Goal: Transaction & Acquisition: Purchase product/service

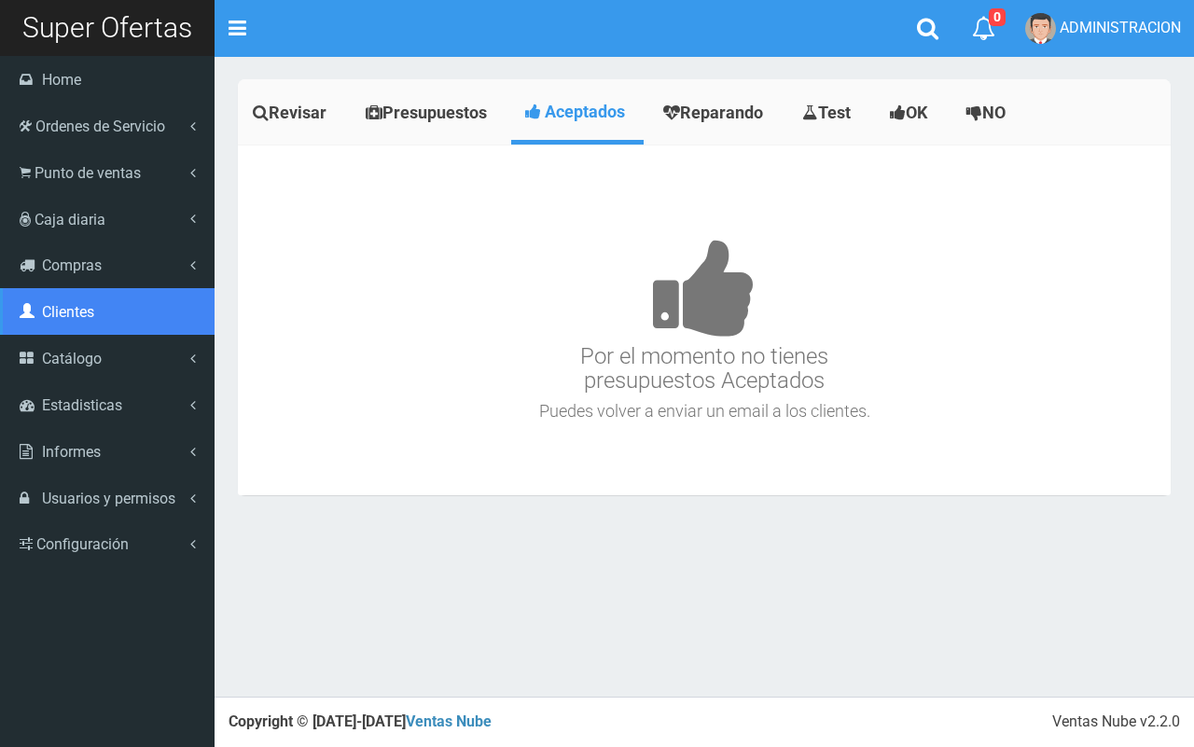
click at [89, 329] on link "Clientes" at bounding box center [107, 311] width 215 height 47
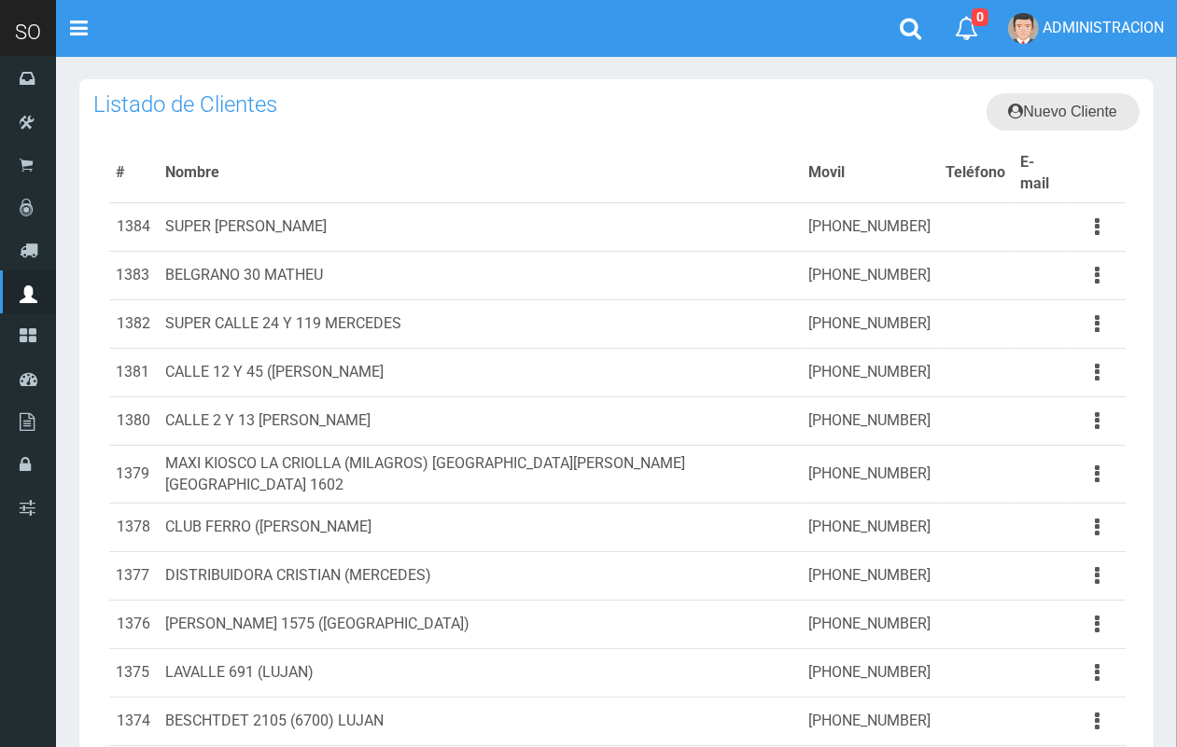
click at [1074, 96] on link "Nuevo Cliente" at bounding box center [1063, 111] width 154 height 37
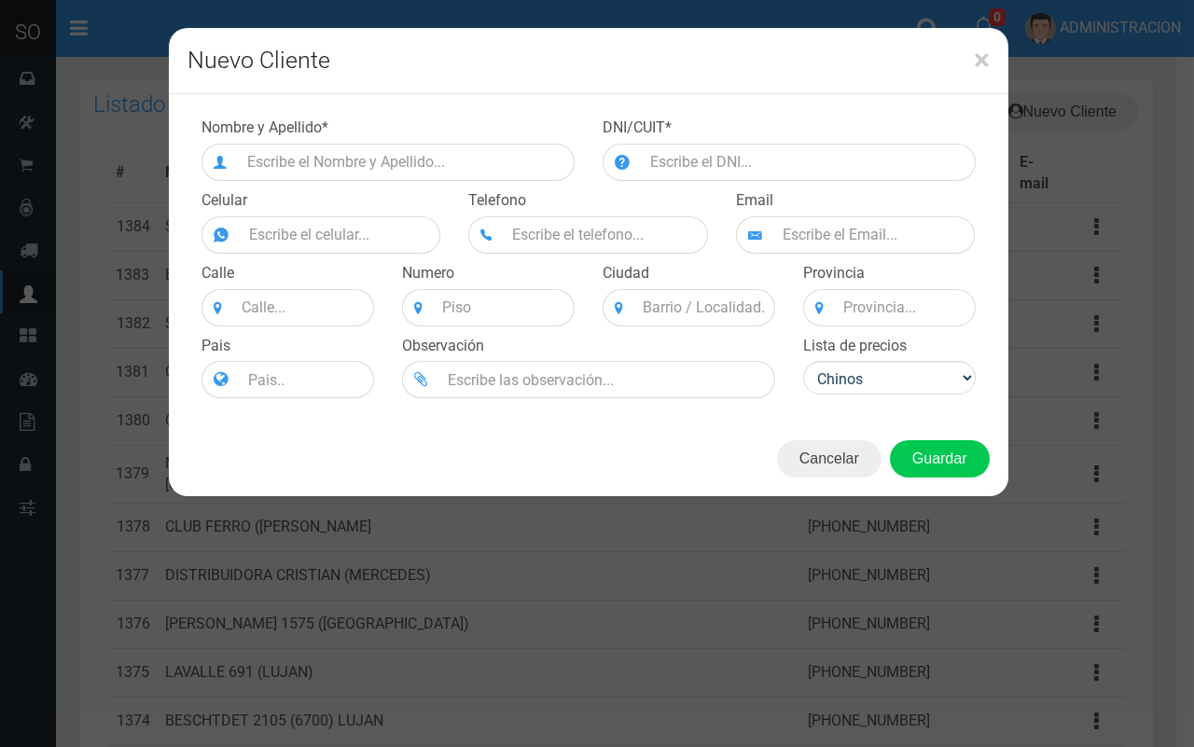
drag, startPoint x: 474, startPoint y: 133, endPoint x: 468, endPoint y: 193, distance: 60.9
click at [471, 146] on div "Nombre y Apellido *" at bounding box center [388, 149] width 401 height 63
drag, startPoint x: 469, startPoint y: 192, endPoint x: 467, endPoint y: 180, distance: 12.5
click at [468, 191] on label "Telefono" at bounding box center [497, 200] width 58 height 21
click at [464, 178] on input "text" at bounding box center [406, 162] width 337 height 37
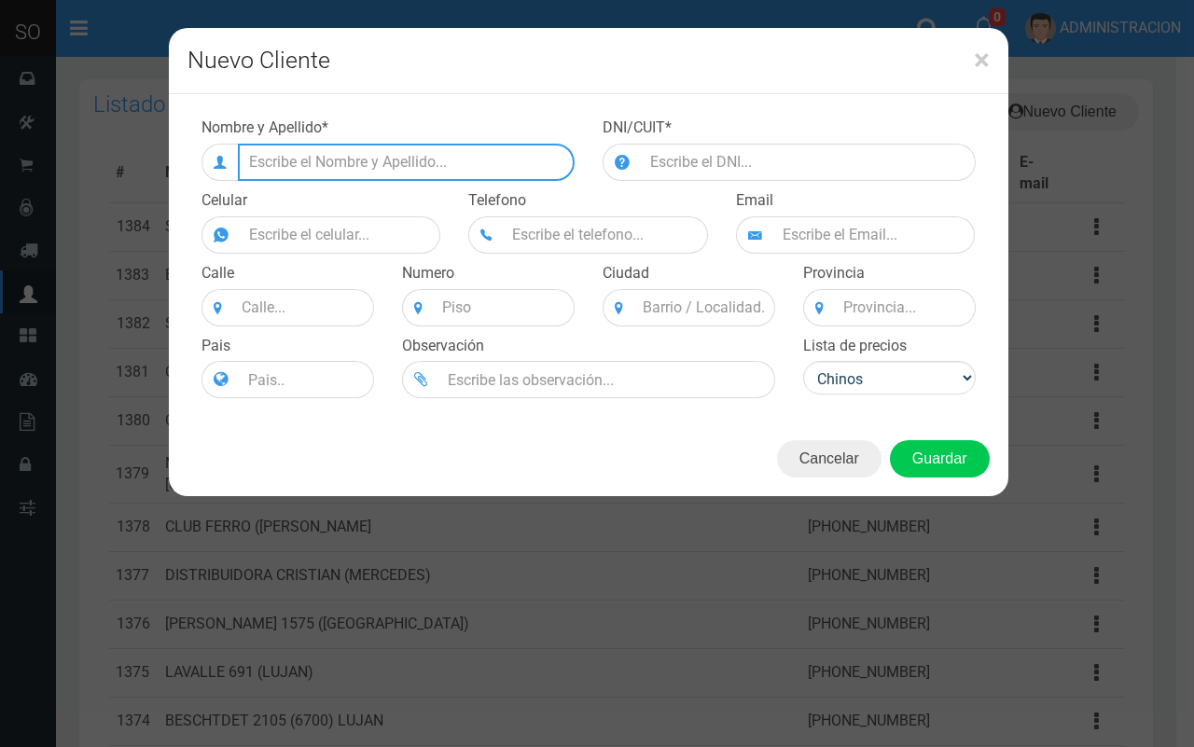
click at [328, 157] on input "text" at bounding box center [406, 162] width 337 height 37
paste input "Félix pagóla 1250"
click at [262, 159] on input "Félix pagóla 1250" at bounding box center [406, 162] width 337 height 37
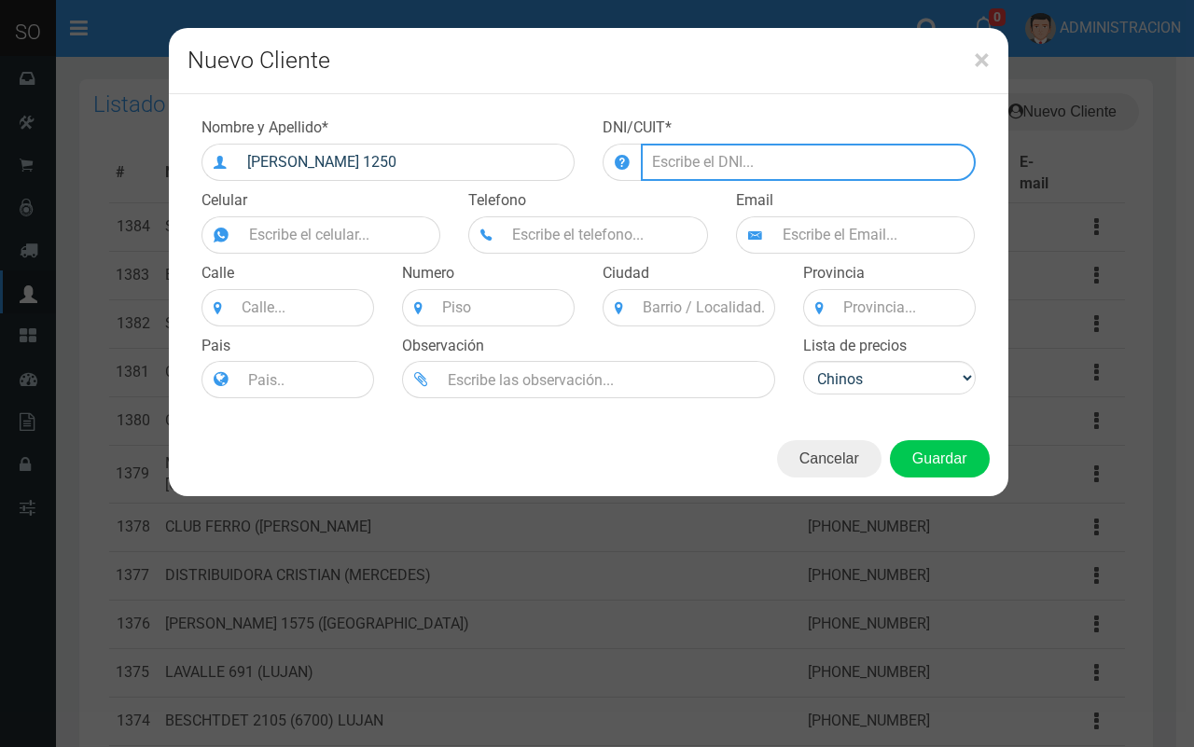
click at [681, 156] on input "number" at bounding box center [808, 162] width 335 height 37
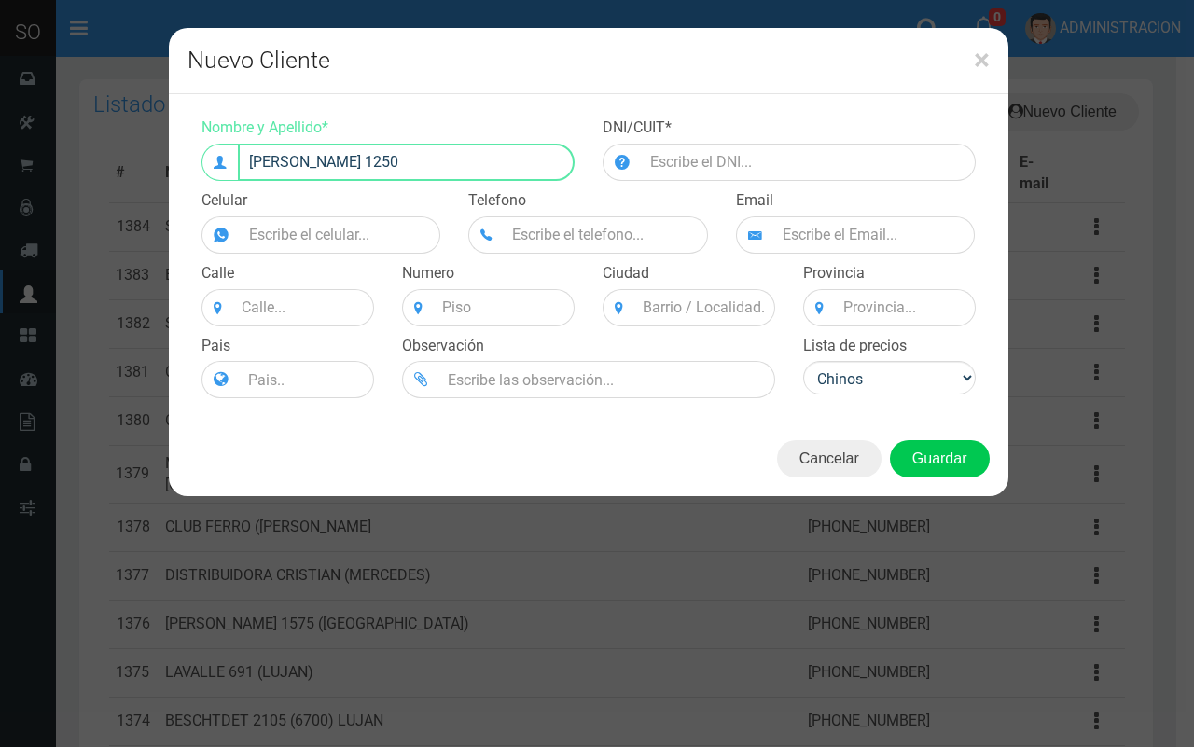
click at [486, 157] on input "Felix pagóla 1250" at bounding box center [406, 162] width 337 height 37
click at [481, 152] on input "Felix pagóla 1250 Zarate" at bounding box center [406, 162] width 337 height 37
paste input "( )"
click at [408, 161] on input "Felix pagóla 1250 Zarate ( )" at bounding box center [406, 162] width 337 height 37
click at [412, 161] on input "Felix pagóla 1250 Zarate ( )" at bounding box center [406, 162] width 337 height 37
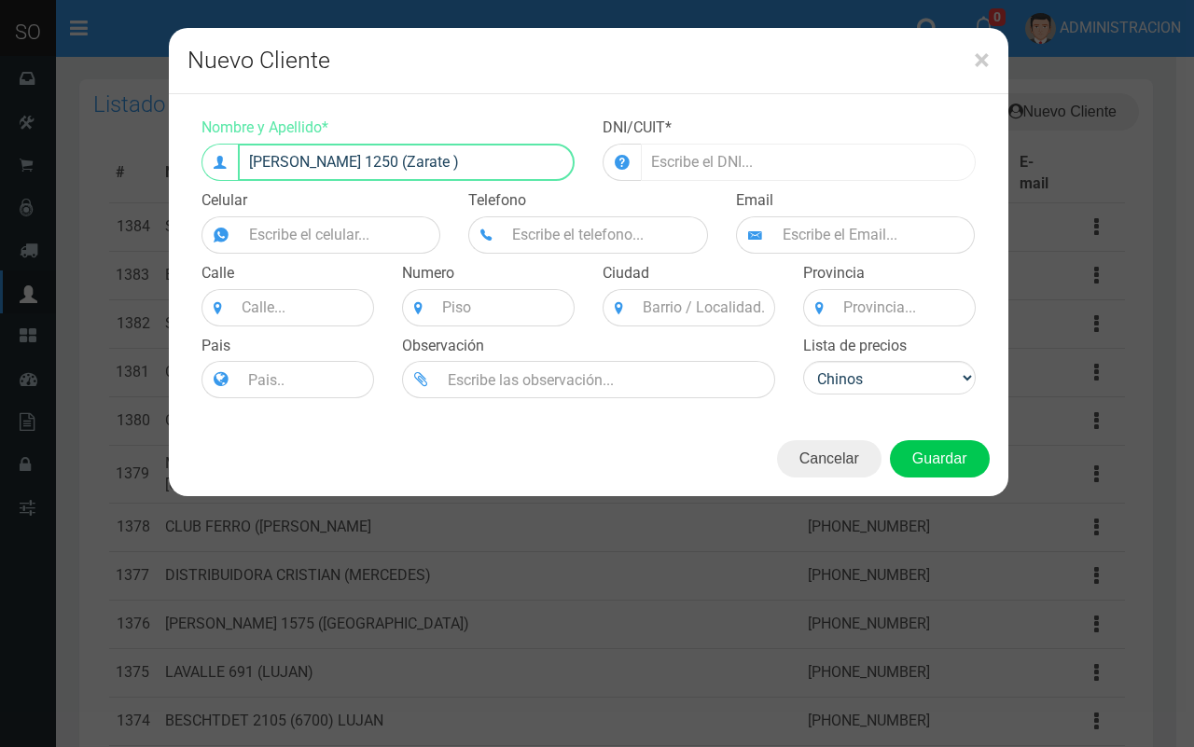
type input "Felix pagóla 1250 (Zarate )"
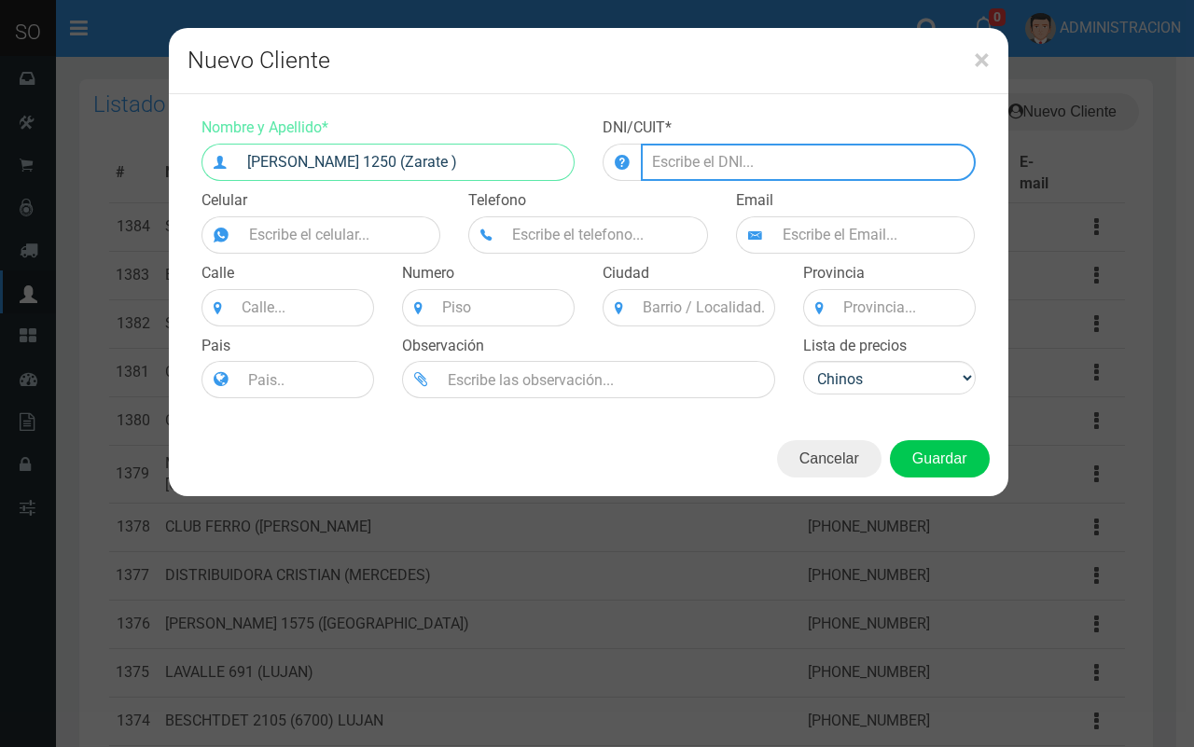
click at [733, 161] on input "number" at bounding box center [808, 162] width 335 height 37
type input "641684846"
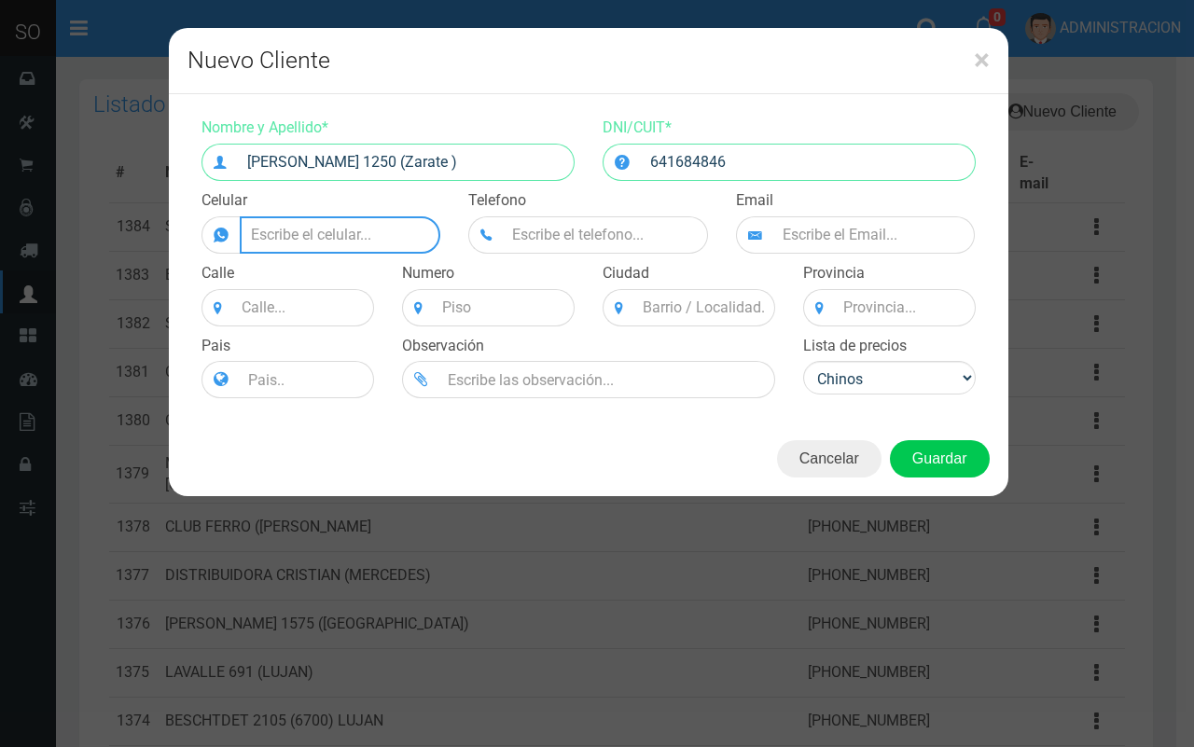
click at [351, 221] on input "Nombre y Apellido *" at bounding box center [341, 234] width 202 height 37
paste input "03487-544248"
type input "03487-544248"
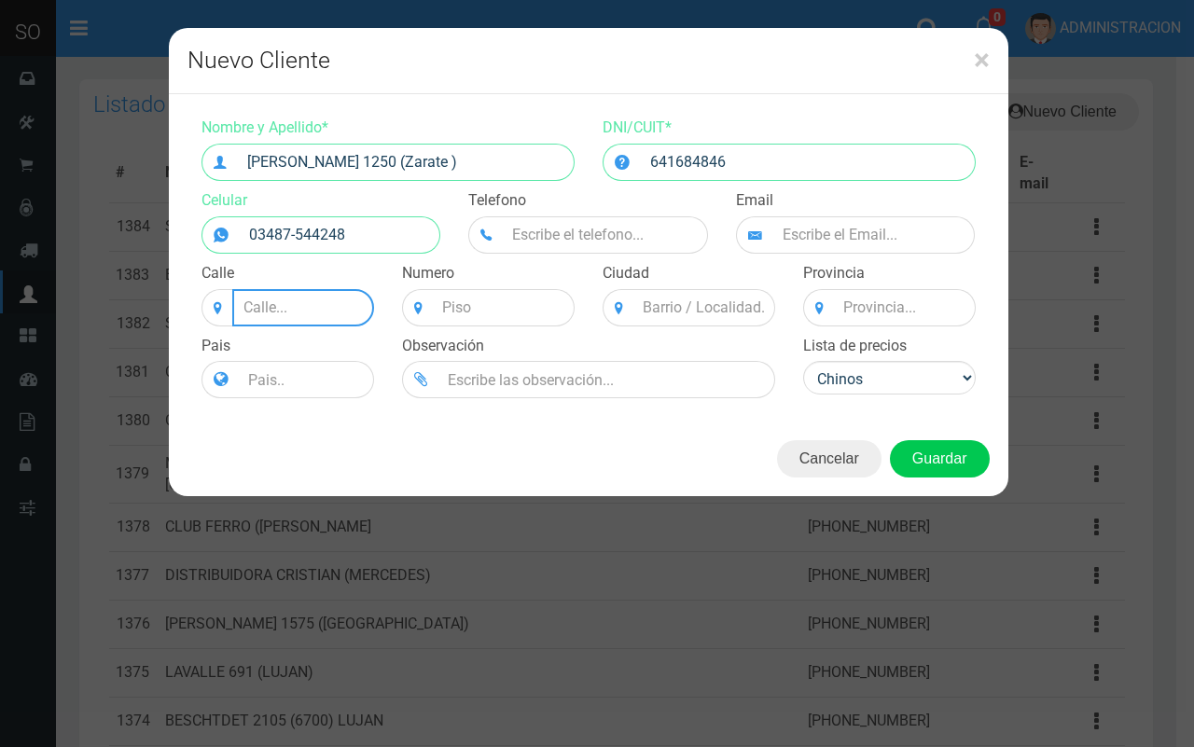
click at [318, 314] on input at bounding box center [303, 307] width 142 height 37
type input "Felix"
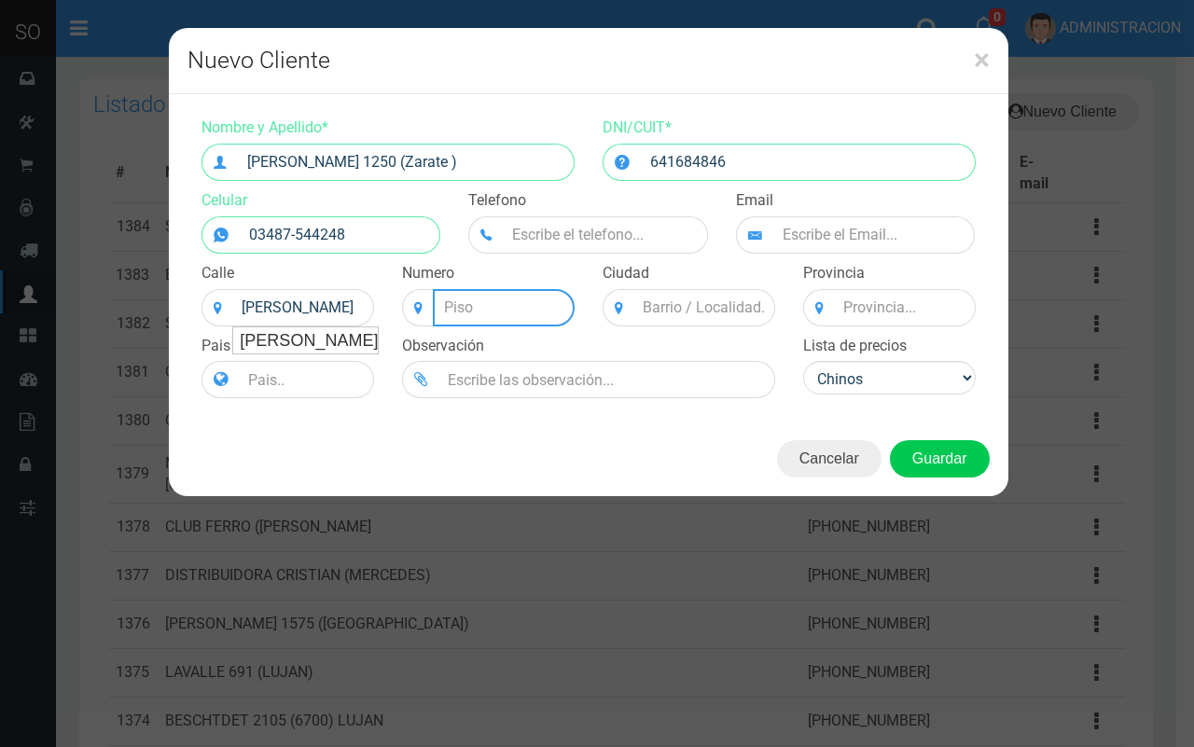
click at [454, 314] on input at bounding box center [504, 307] width 142 height 37
type input "1250"
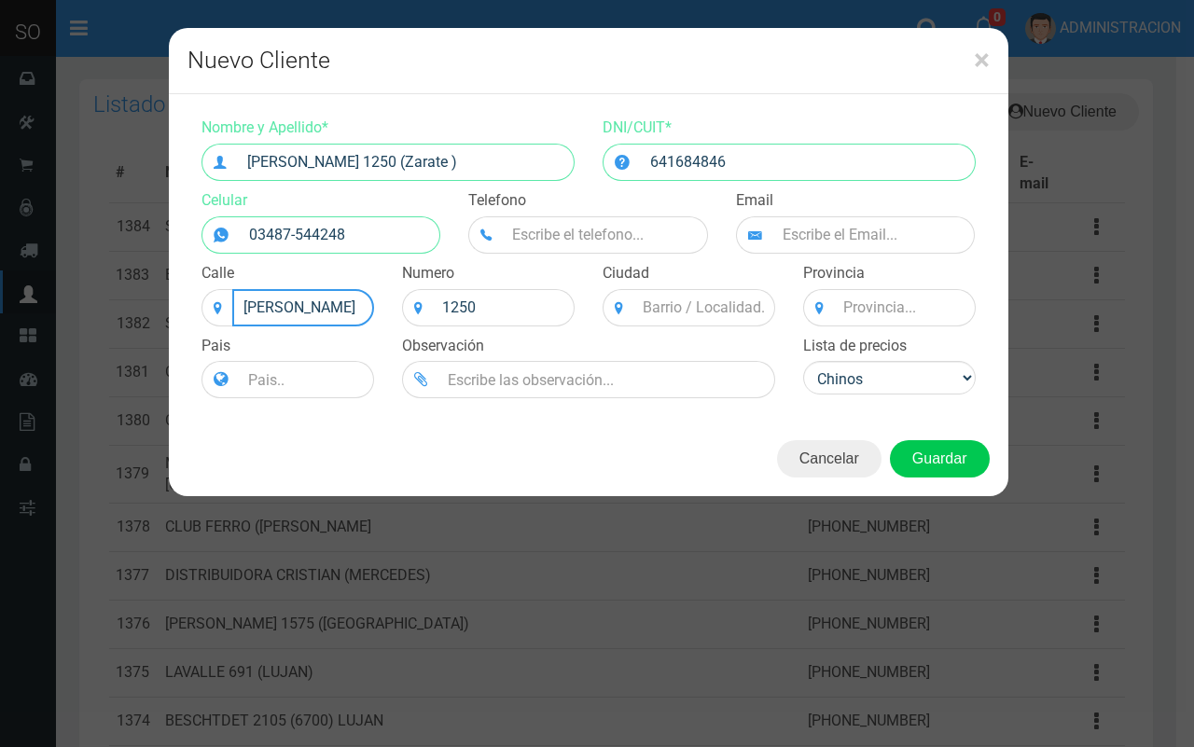
click at [286, 314] on input "Felix" at bounding box center [303, 307] width 142 height 37
click at [846, 308] on input at bounding box center [905, 307] width 142 height 37
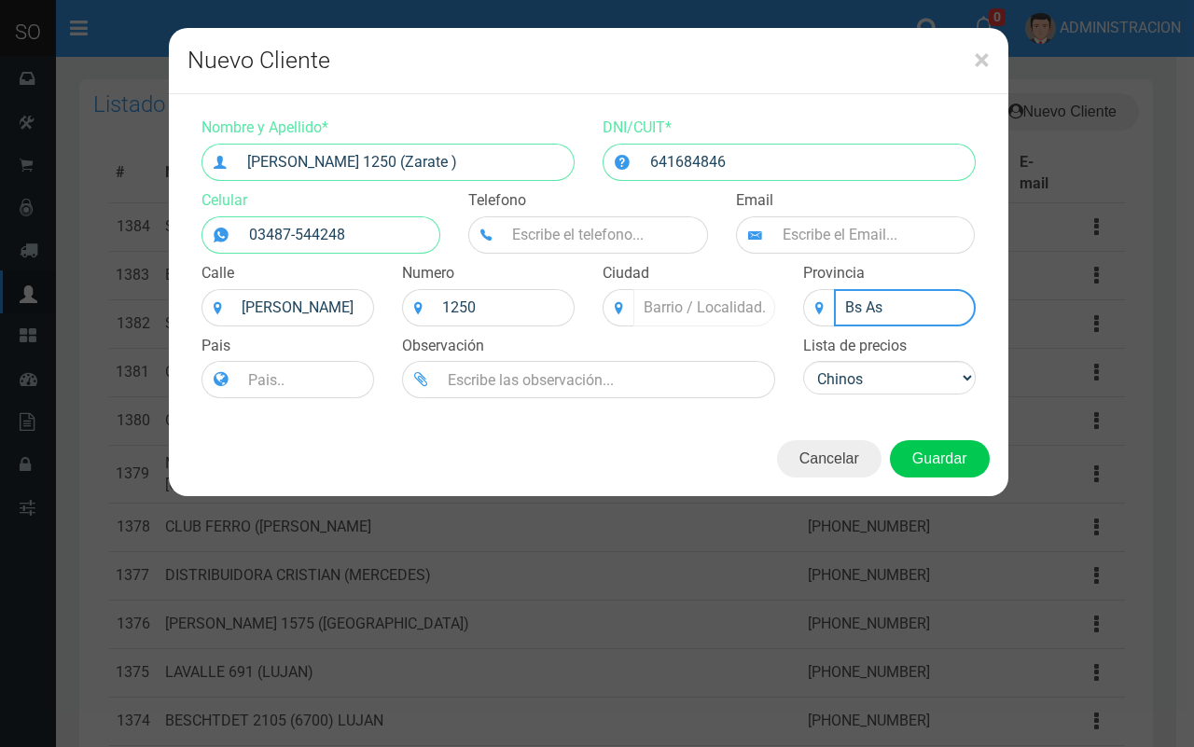
type input "Bs As"
click at [705, 300] on input at bounding box center [705, 307] width 142 height 37
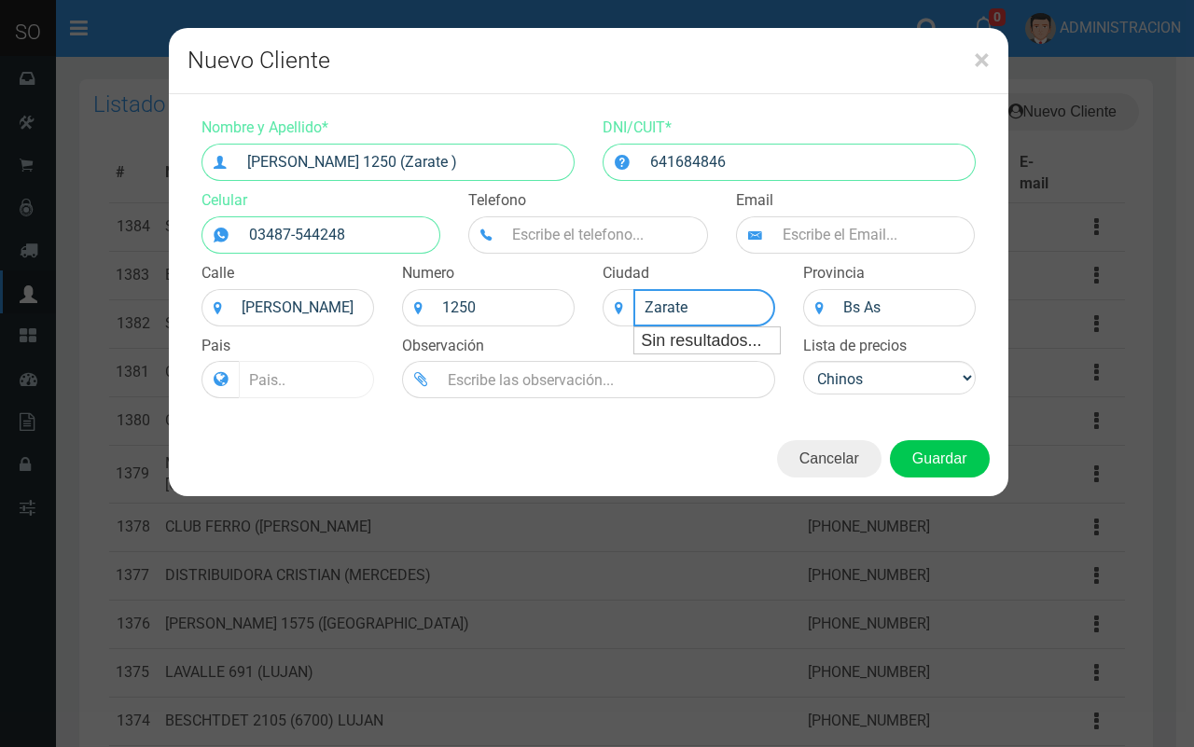
type input "Zarate"
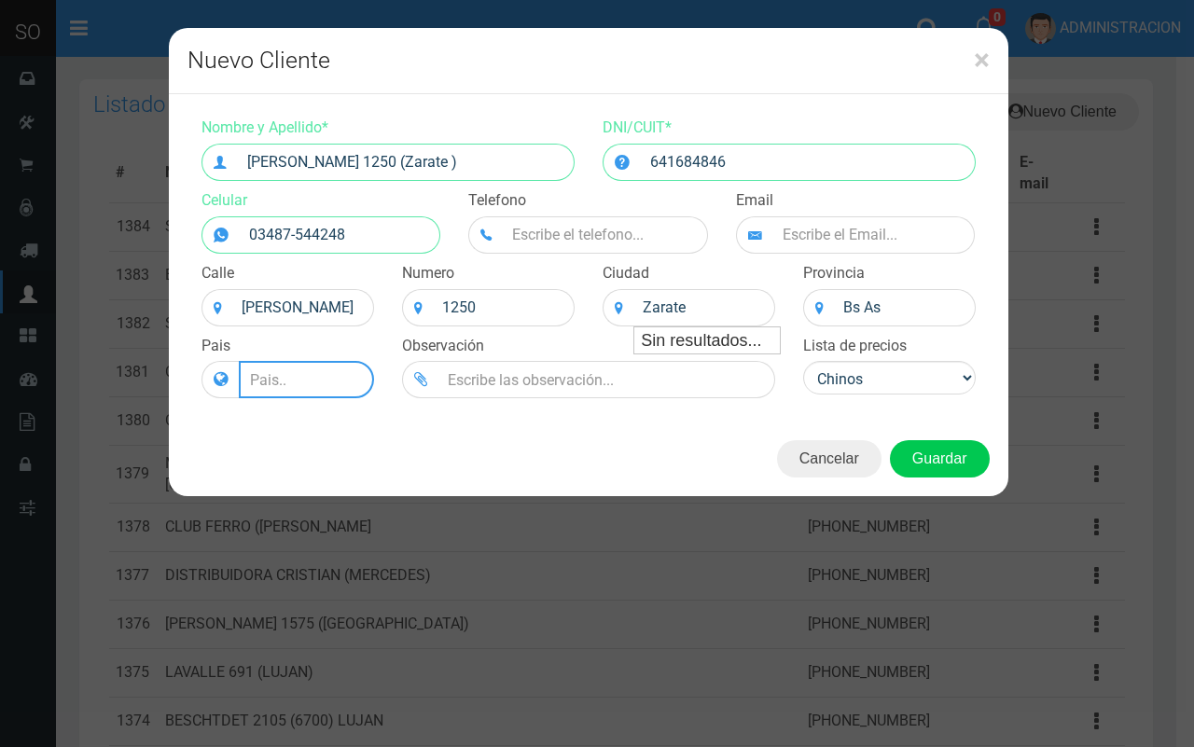
click at [328, 387] on input at bounding box center [306, 379] width 135 height 37
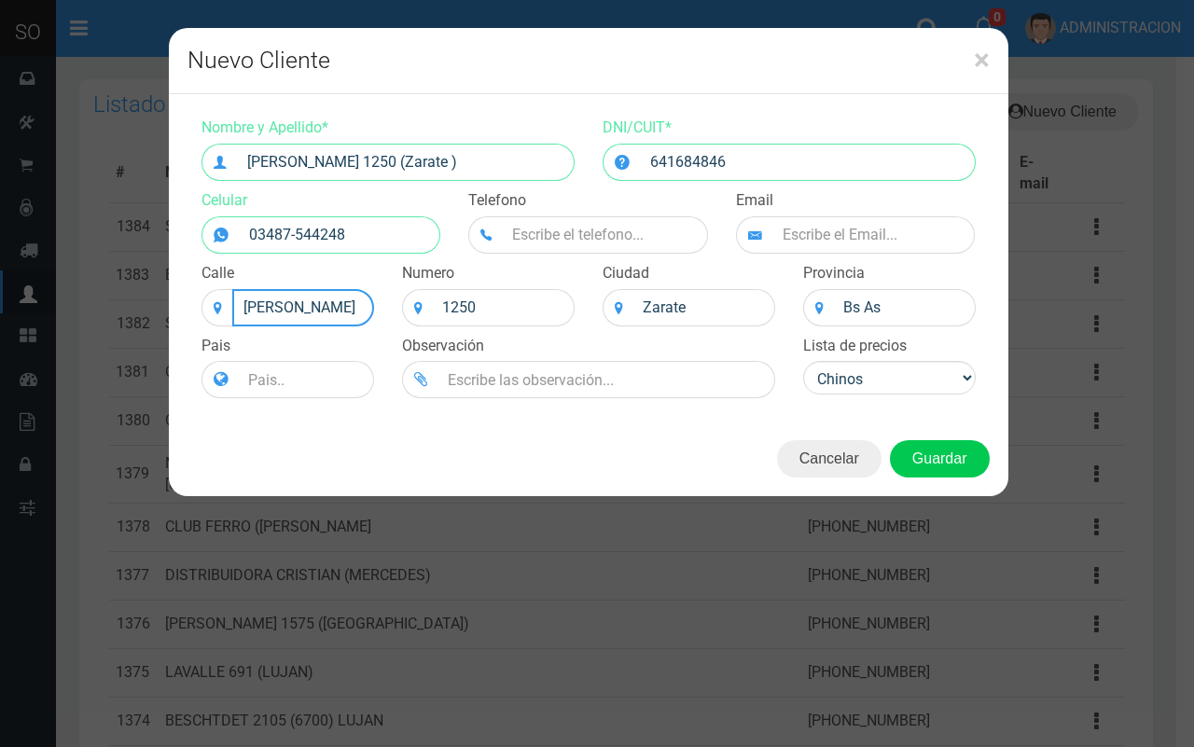
click at [323, 301] on input "Felix" at bounding box center [303, 307] width 142 height 37
type input "Felix Pagola"
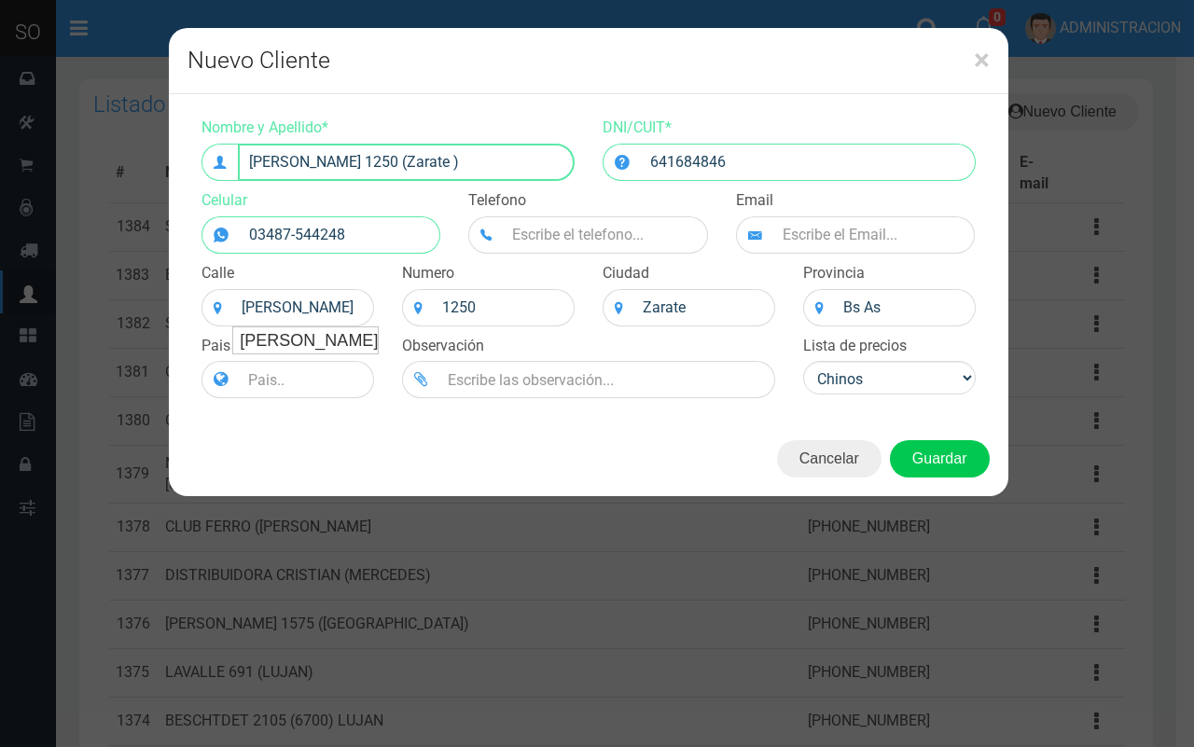
click at [309, 166] on input "Felix pagóla 1250 (Zarate )" at bounding box center [406, 162] width 337 height 37
click at [313, 161] on input "Felix pagóla 1250 (Zarate )" at bounding box center [406, 162] width 337 height 37
type input "Felix pagola 1250 (Zarate )"
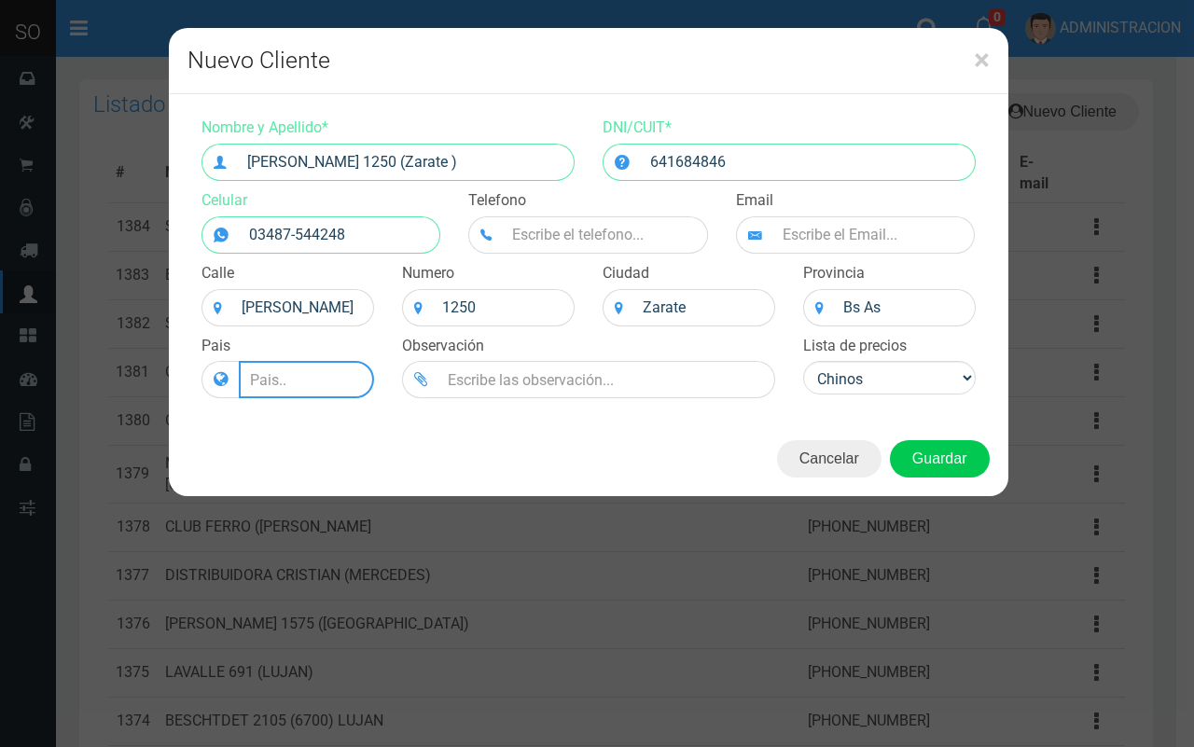
click at [297, 378] on input at bounding box center [306, 379] width 135 height 37
type input "Argentina"
click at [957, 467] on button "Guardar" at bounding box center [940, 458] width 100 height 37
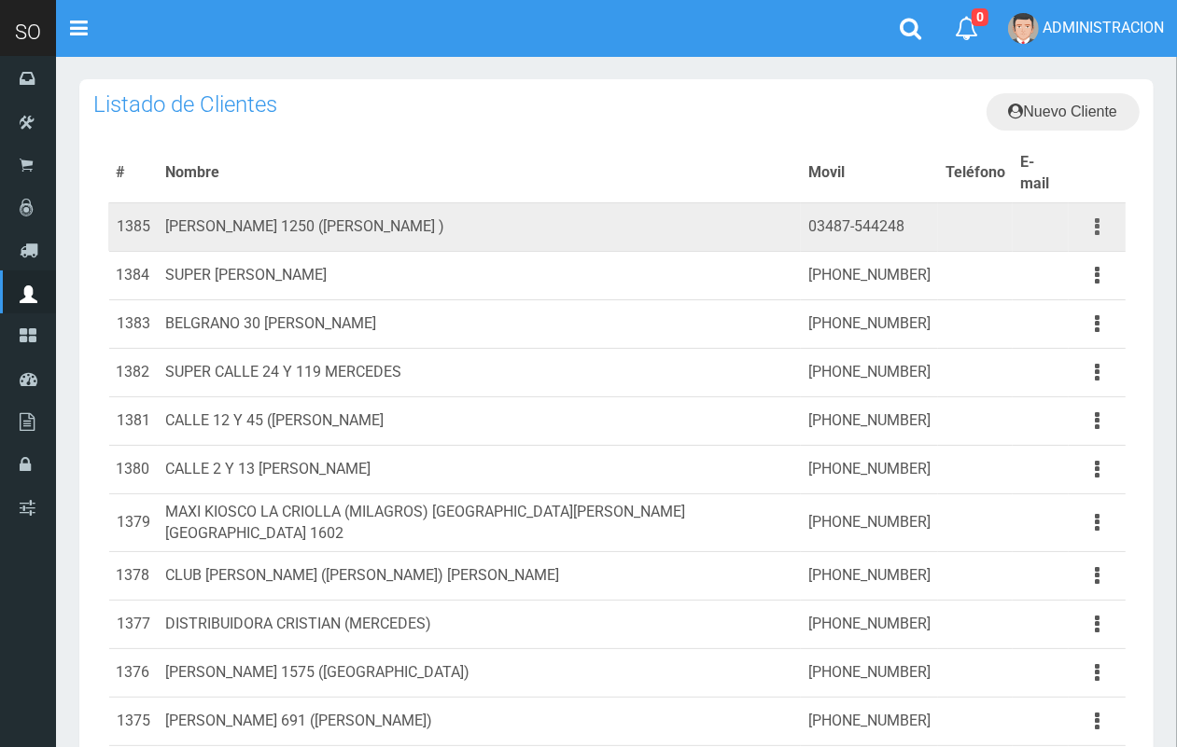
click at [1102, 211] on button "button" at bounding box center [1097, 227] width 42 height 33
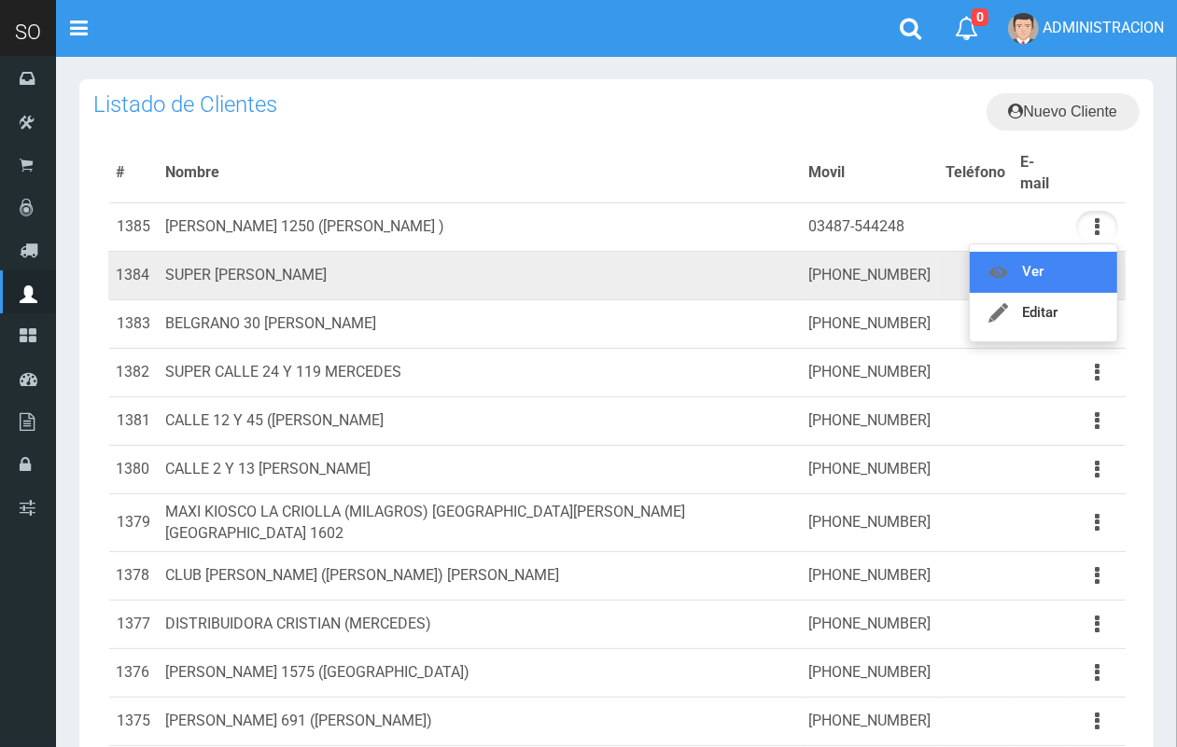
click at [1076, 252] on link "Ver" at bounding box center [1043, 272] width 147 height 41
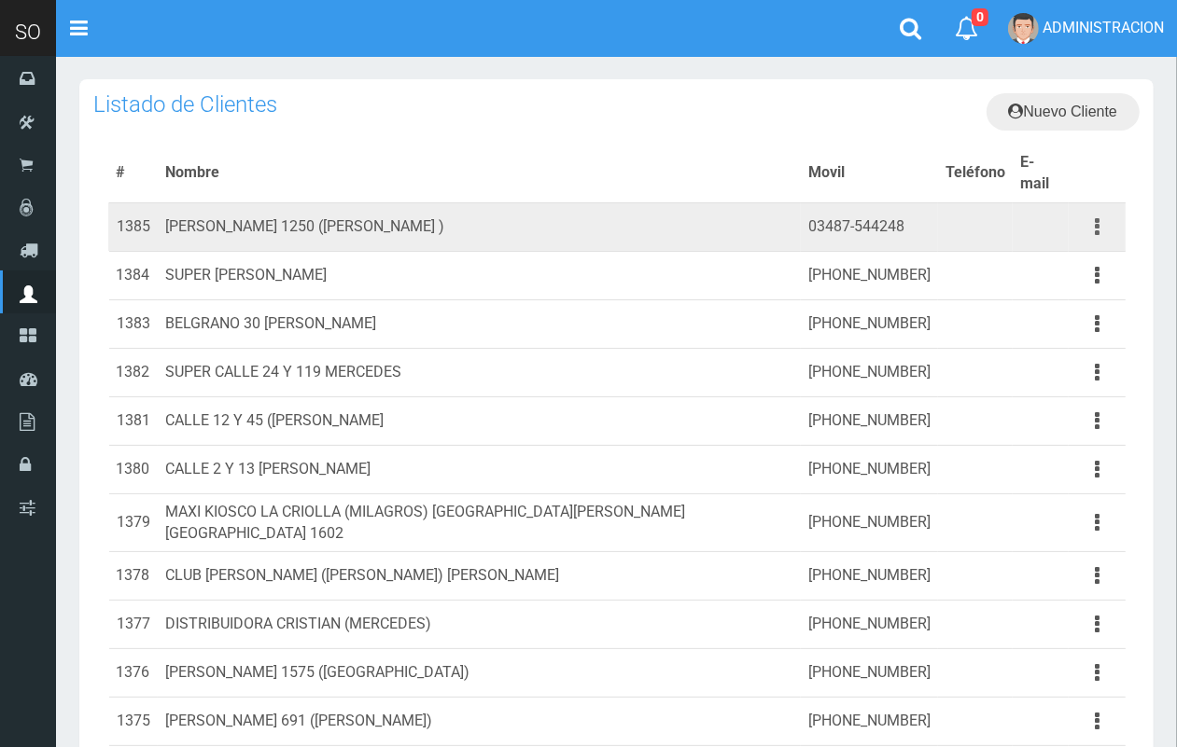
click at [1102, 211] on button "button" at bounding box center [1097, 227] width 42 height 33
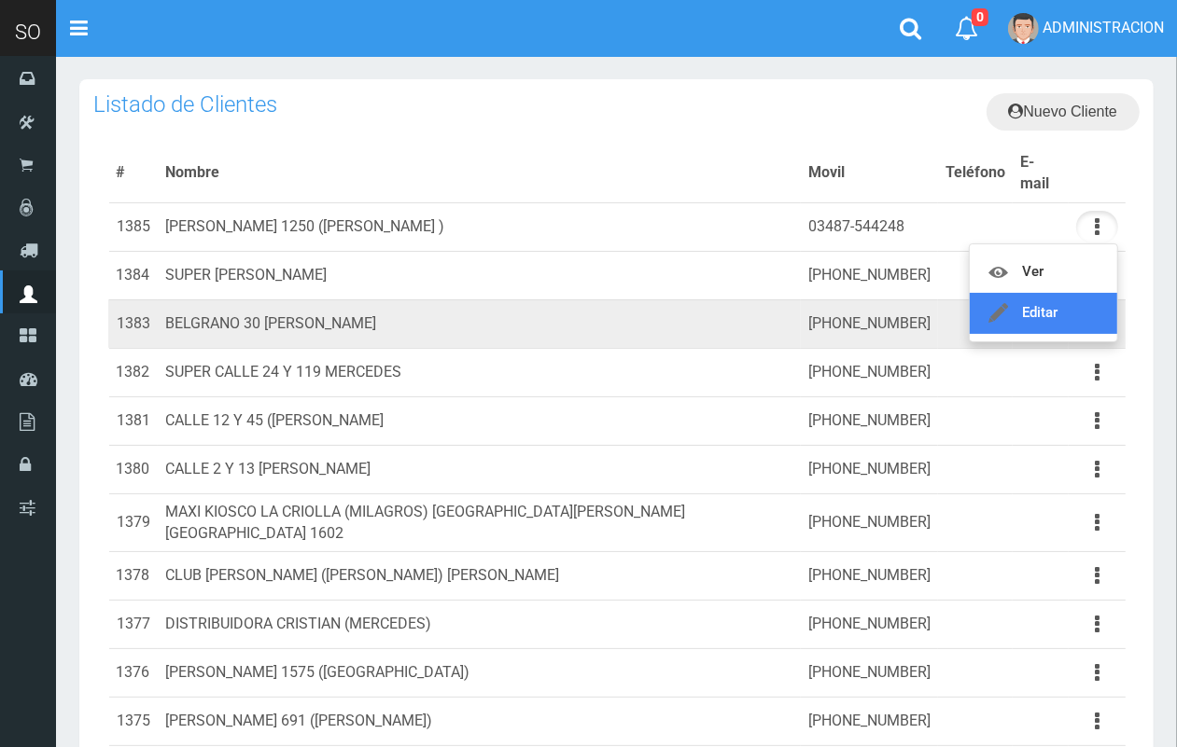
drag, startPoint x: 1066, startPoint y: 290, endPoint x: 1020, endPoint y: 278, distance: 47.3
click at [1065, 293] on link "Editar" at bounding box center [1043, 313] width 147 height 41
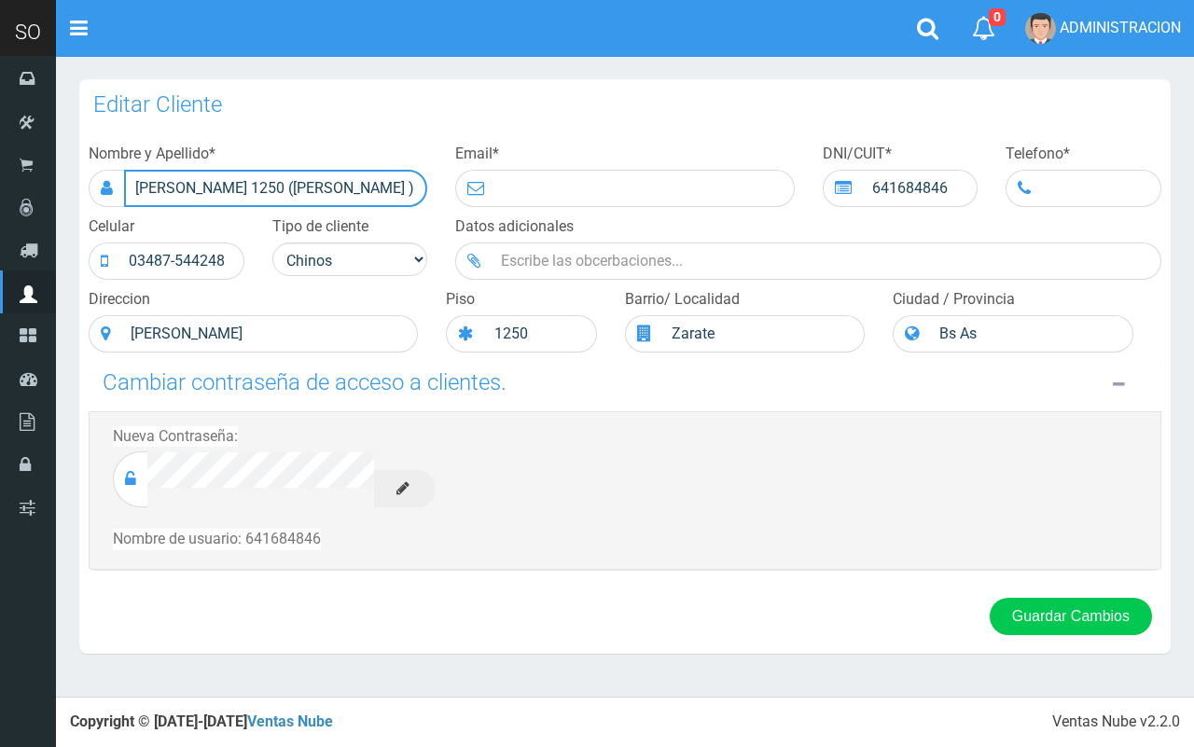
drag, startPoint x: 165, startPoint y: 185, endPoint x: 142, endPoint y: 183, distance: 23.4
click at [142, 183] on input "Felix pagola 1250 (Zarate )" at bounding box center [275, 188] width 303 height 37
drag, startPoint x: 225, startPoint y: 189, endPoint x: 177, endPoint y: 187, distance: 47.6
click at [177, 187] on input "FELIX pagola 1250 (Zarate )" at bounding box center [275, 188] width 303 height 37
drag, startPoint x: 319, startPoint y: 184, endPoint x: 289, endPoint y: 189, distance: 30.2
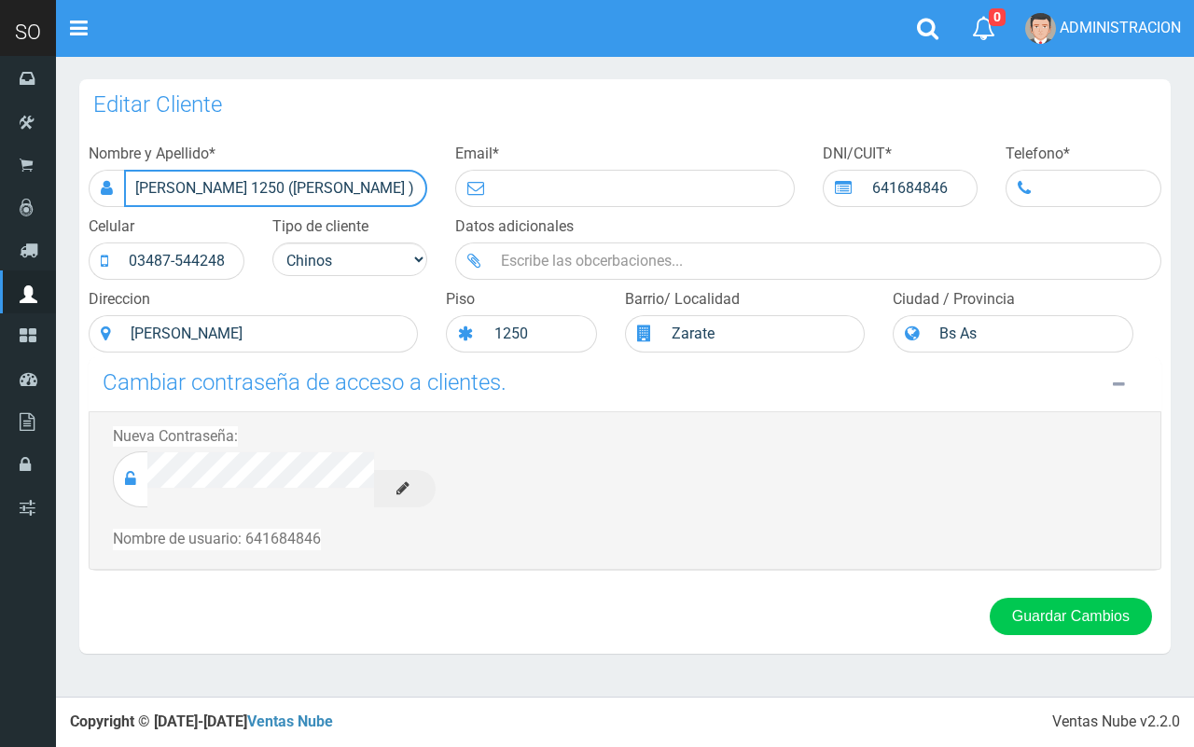
click at [289, 189] on input "FELIX PAGOLA 1250 (Zarate )" at bounding box center [275, 188] width 303 height 37
type input "FELIX PAGOLA 1250 (ZARATE )"
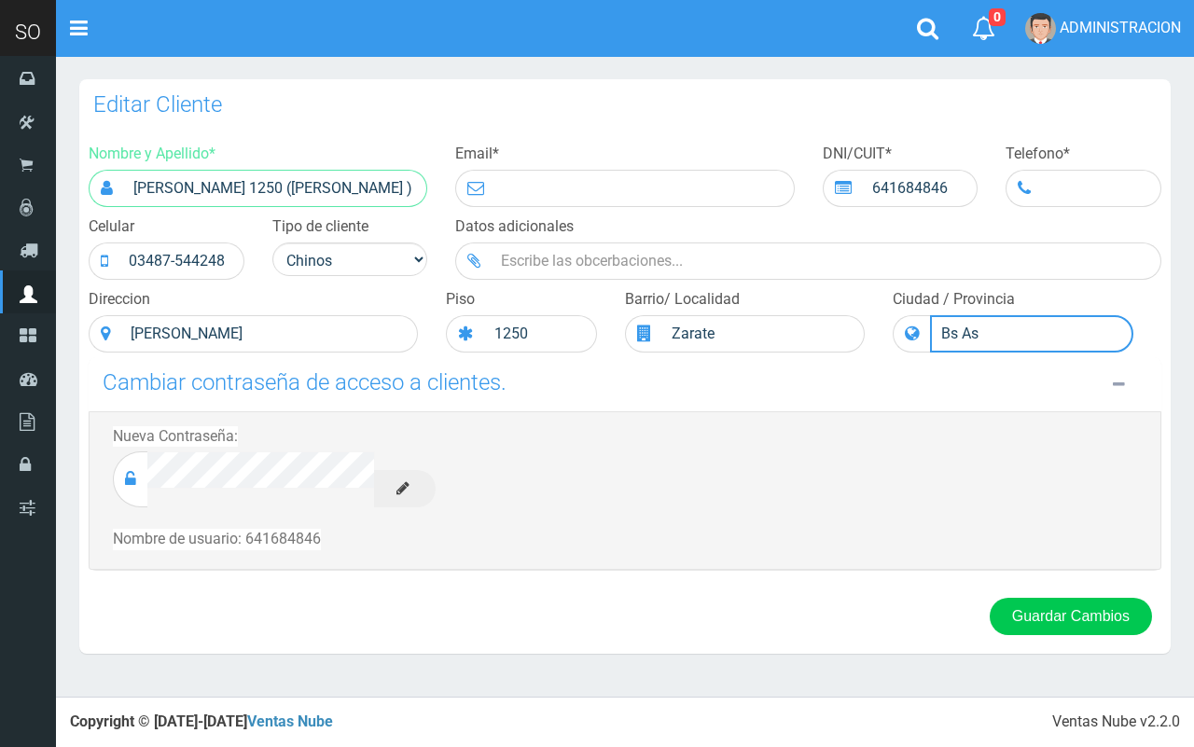
drag, startPoint x: 1017, startPoint y: 329, endPoint x: 954, endPoint y: 329, distance: 63.5
click at [954, 329] on input "Bs As" at bounding box center [1031, 333] width 203 height 37
type input "BS AS"
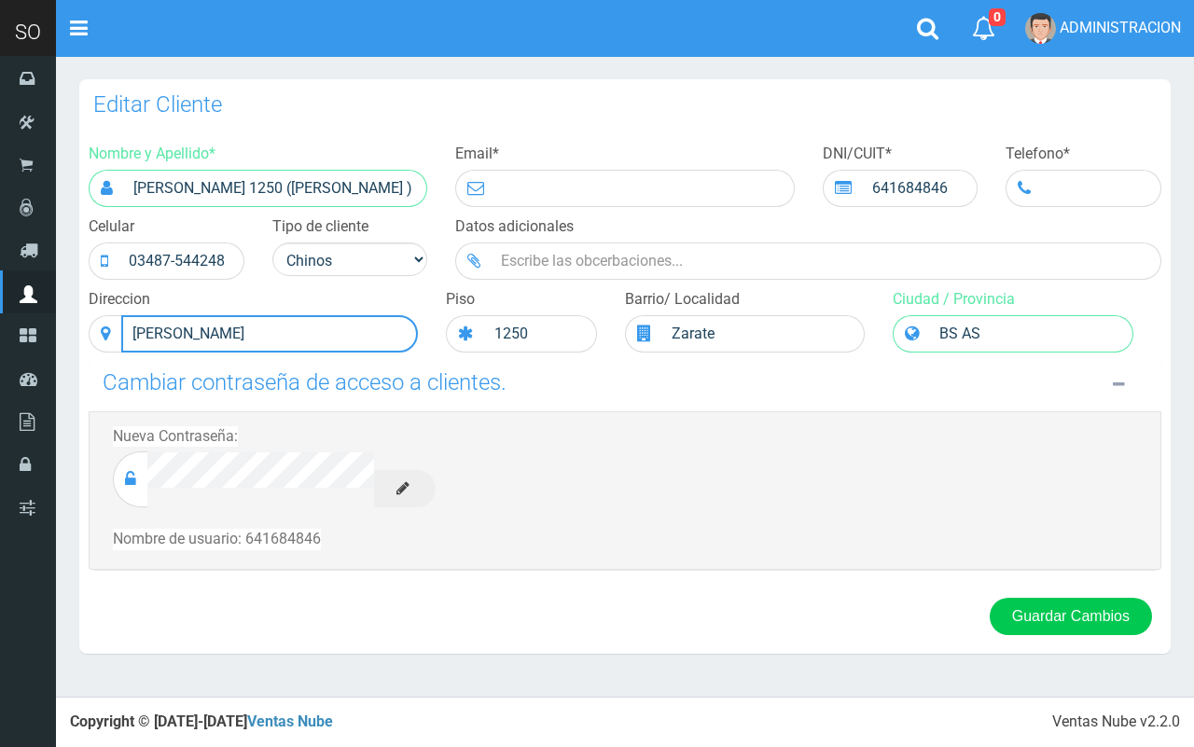
drag, startPoint x: 236, startPoint y: 328, endPoint x: 142, endPoint y: 320, distance: 94.5
click at [142, 320] on input "Felix Pagola" at bounding box center [269, 333] width 297 height 37
type input "FELIX PAGOLA"
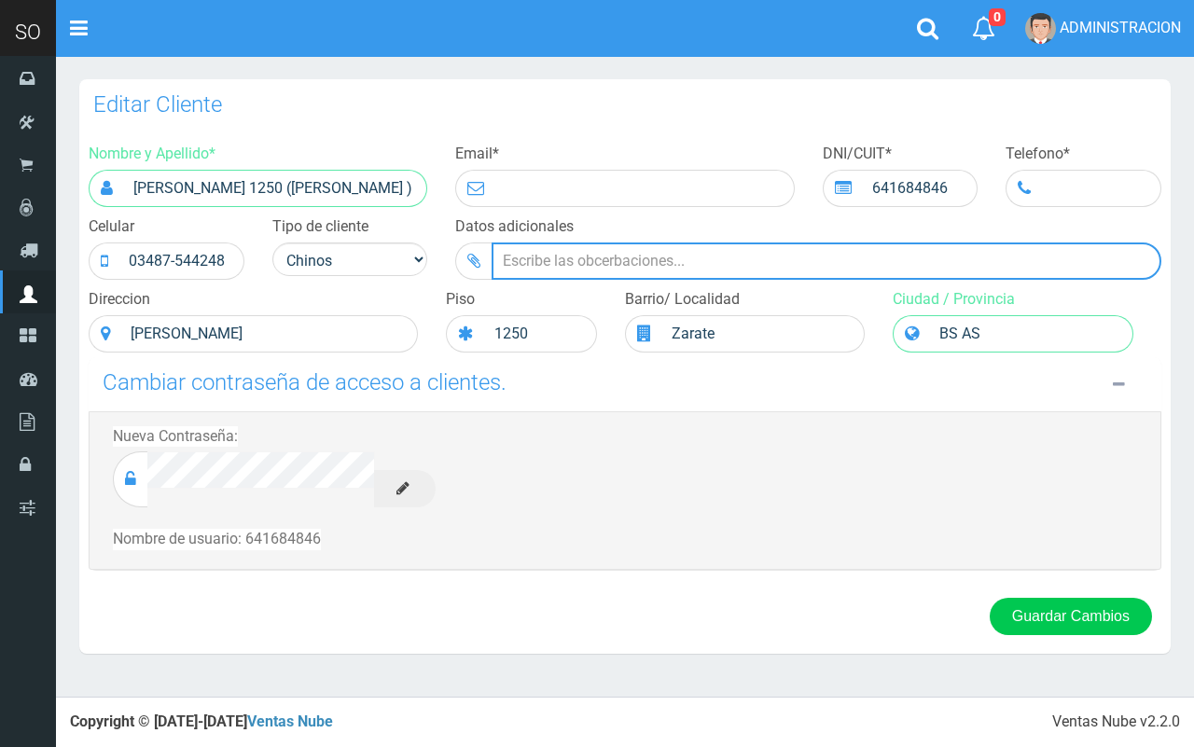
click at [818, 266] on input "Datos adicionales" at bounding box center [827, 261] width 670 height 37
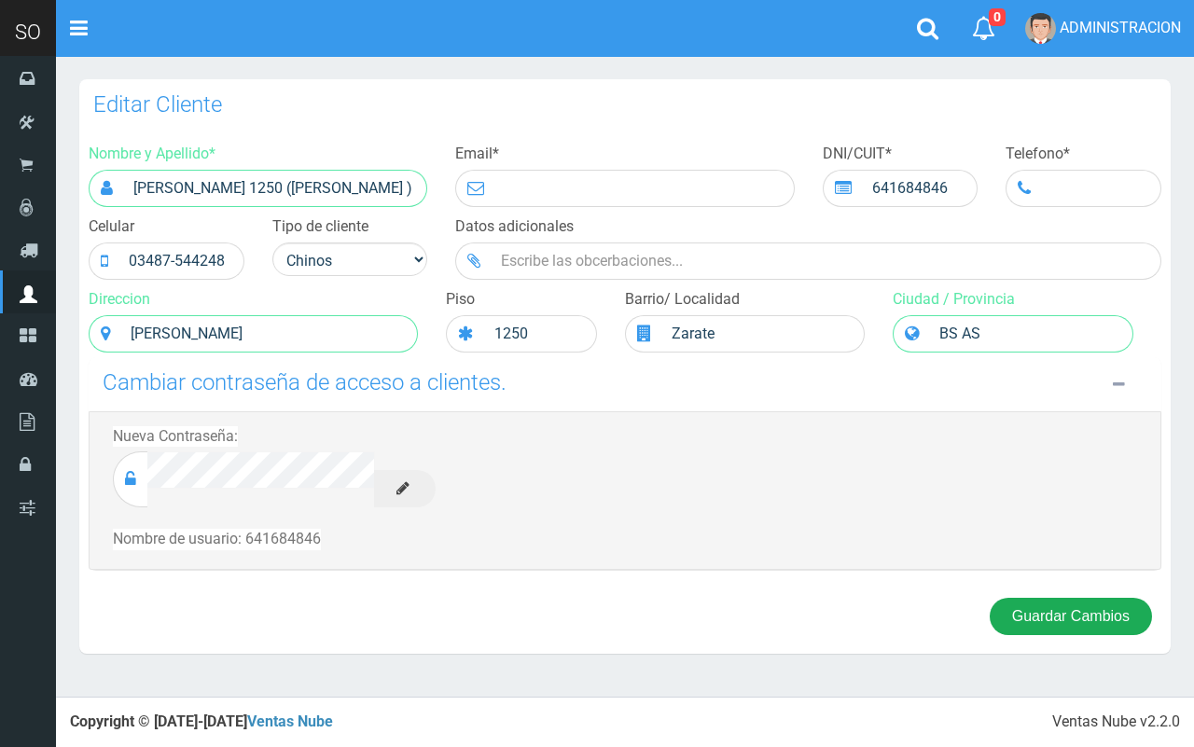
click at [1069, 608] on button "Guardar Cambios" at bounding box center [1071, 616] width 162 height 37
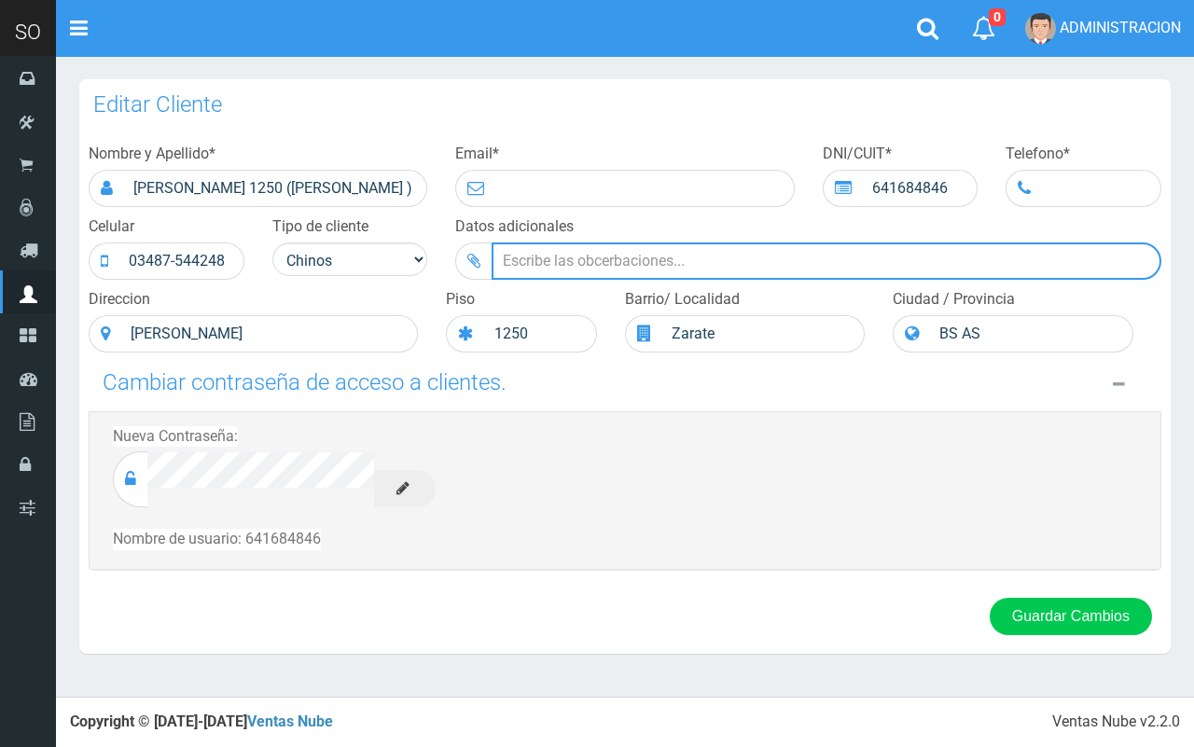
click at [698, 264] on input "Datos adicionales" at bounding box center [827, 261] width 670 height 37
paste input "Horario de 8:30 a 13 y de 16:30 a 20:30"
drag, startPoint x: 552, startPoint y: 261, endPoint x: 513, endPoint y: 253, distance: 39.2
click at [513, 253] on input "Horario de 8:30 a 13 y de 16:30 a 20:30" at bounding box center [827, 261] width 670 height 37
drag, startPoint x: 589, startPoint y: 263, endPoint x: 571, endPoint y: 259, distance: 18.1
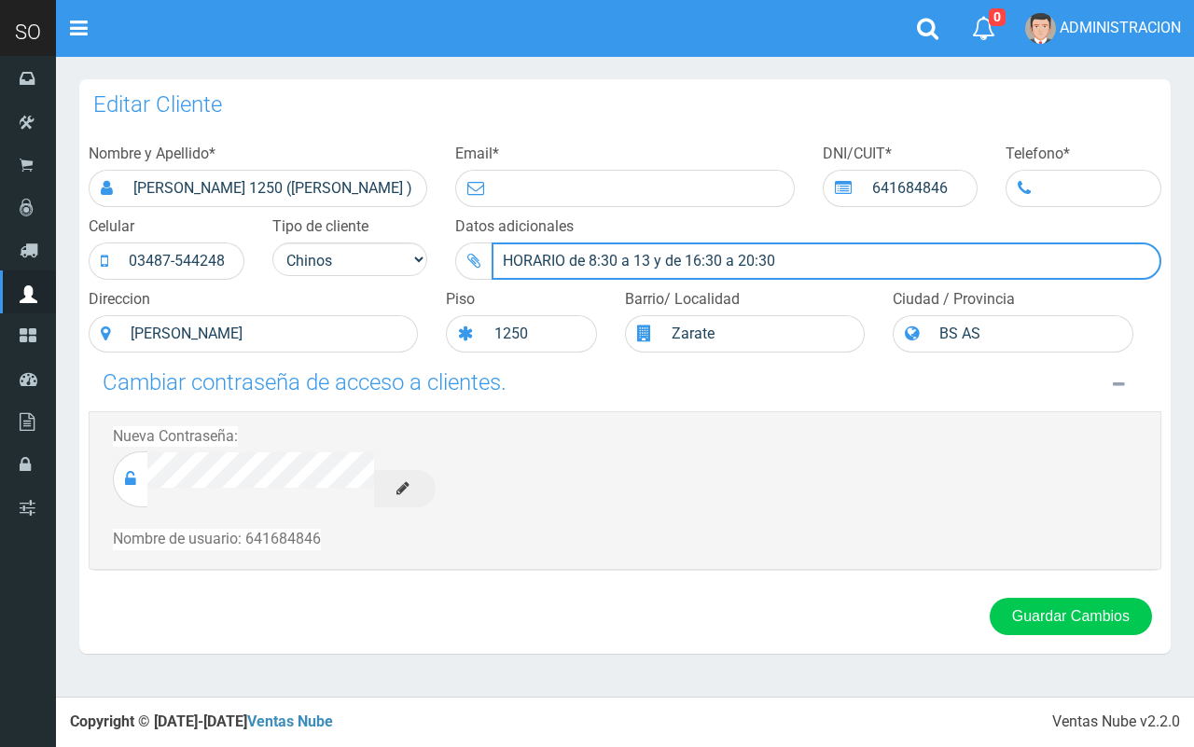
click at [571, 259] on input "HORARIO de 8:30 a 13 y de 16:30 a 20:30" at bounding box center [827, 261] width 670 height 37
click at [672, 255] on input "HORARIO: 8:30 a 13 y de 16:30 a 20:30" at bounding box center [827, 261] width 670 height 37
type input "HORARIO: 8:30 a 13 y 16:30 a 20:30"
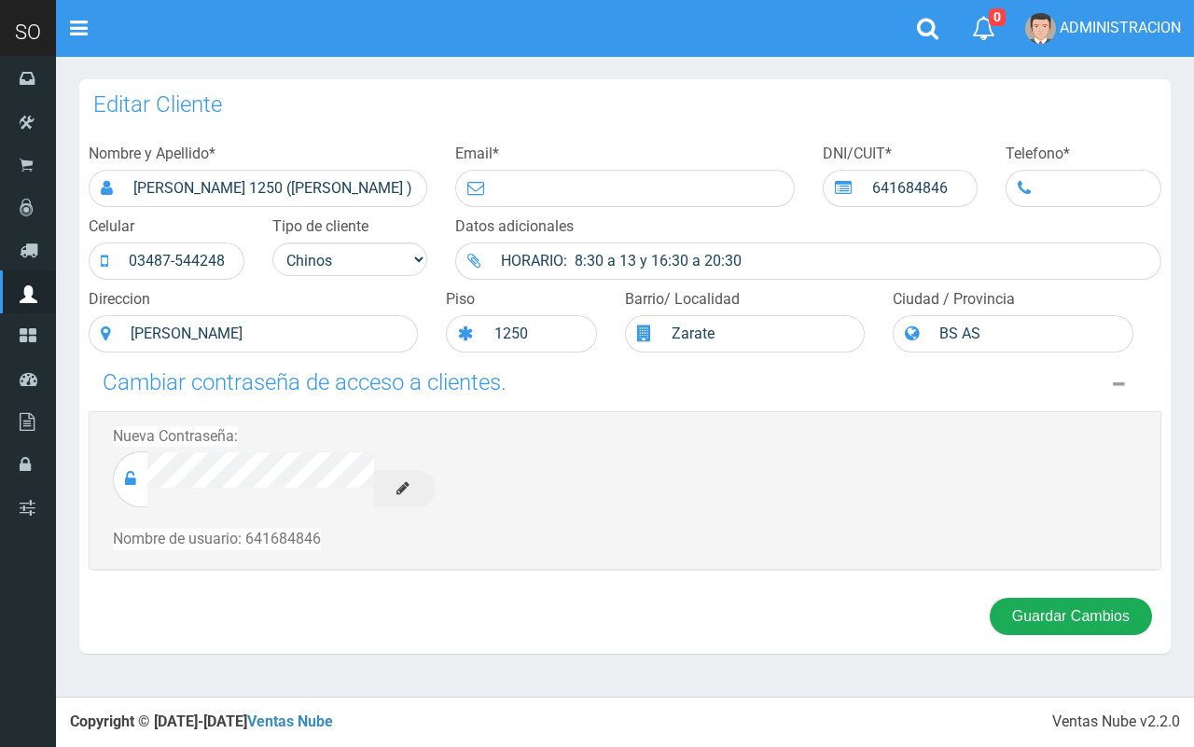
click at [1078, 621] on button "Guardar Cambios" at bounding box center [1071, 616] width 162 height 37
click at [1037, 607] on button "Guardar Cambios" at bounding box center [1071, 616] width 162 height 37
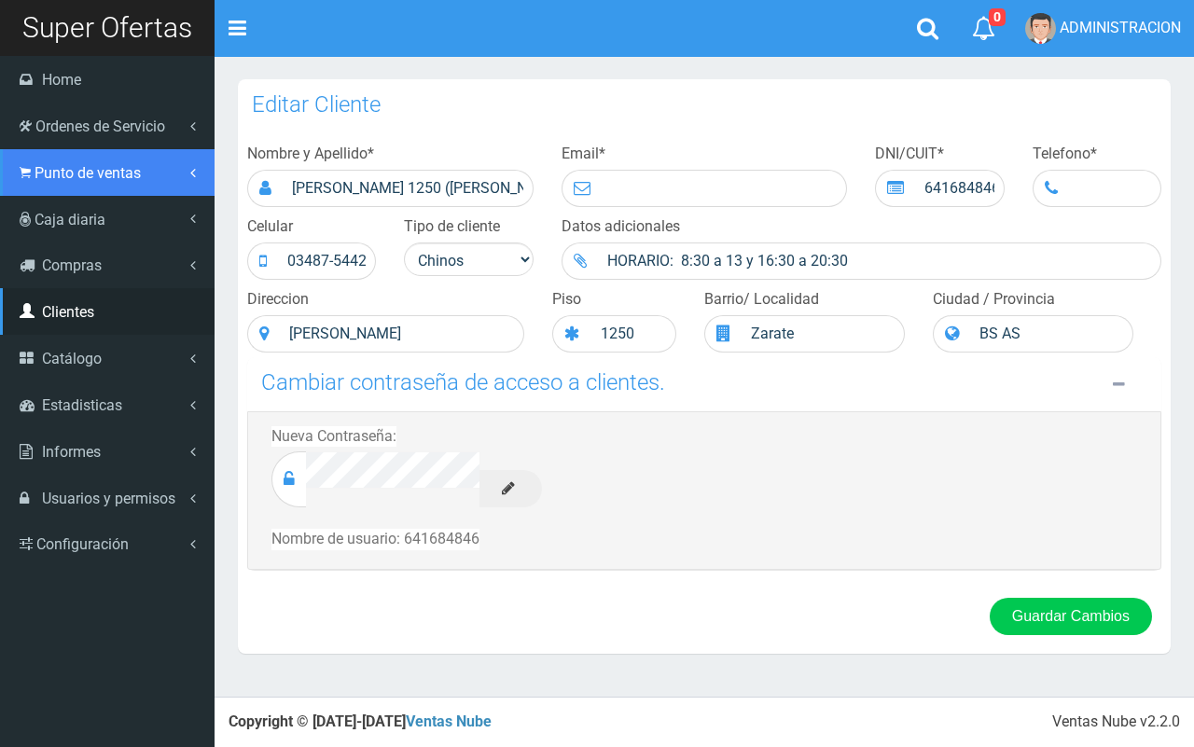
click at [59, 179] on span "Punto de ventas" at bounding box center [88, 173] width 106 height 18
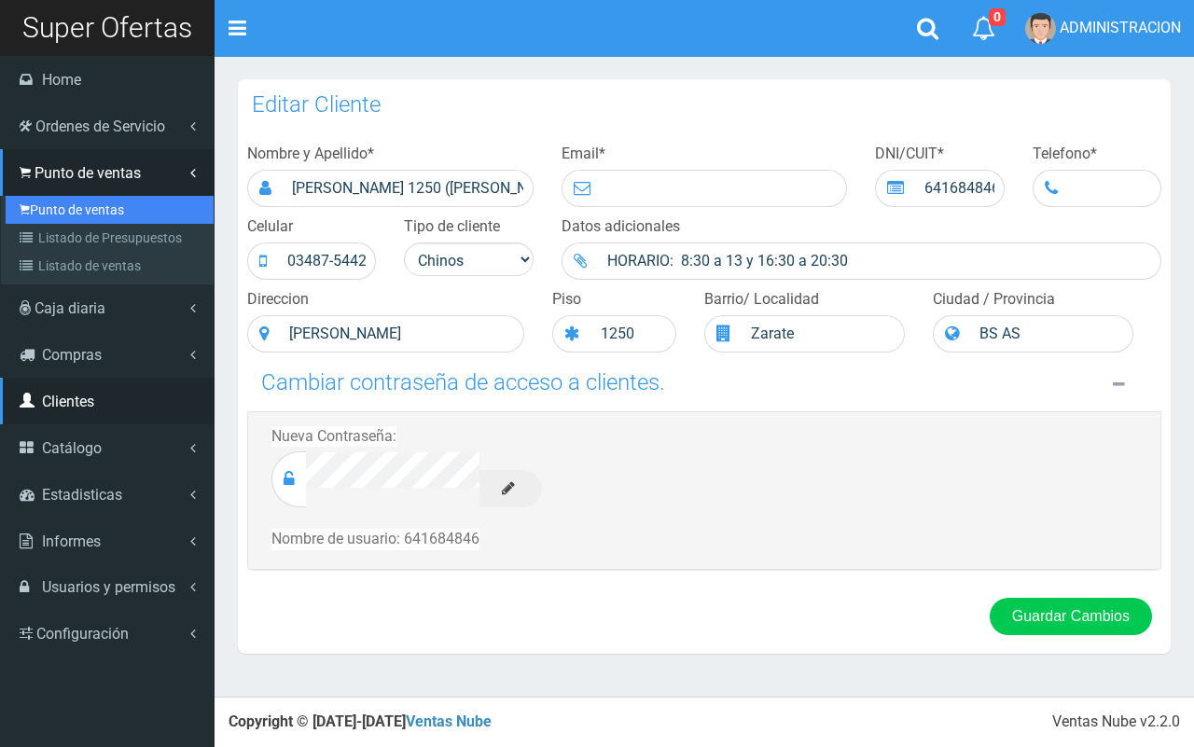
click at [72, 198] on link "Punto de ventas" at bounding box center [110, 210] width 208 height 28
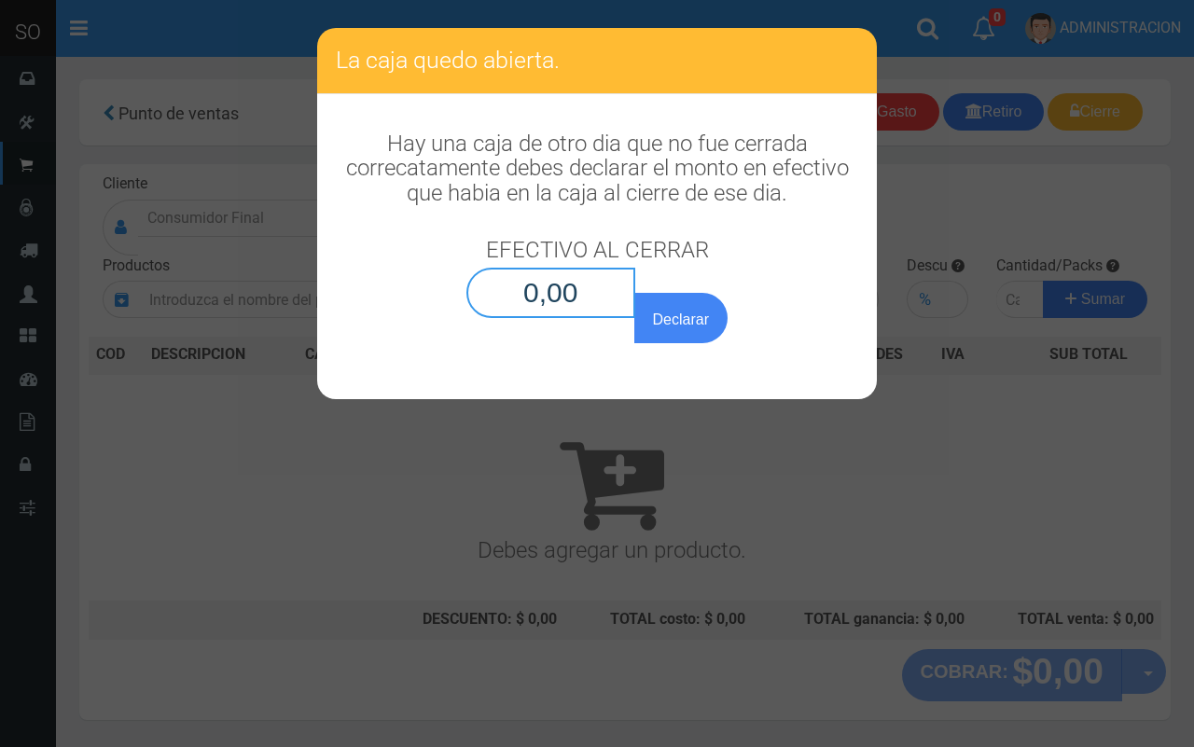
click at [621, 301] on input "0,00" at bounding box center [551, 293] width 169 height 50
type input "0,01"
click at [635, 293] on button "Declarar" at bounding box center [681, 318] width 93 height 50
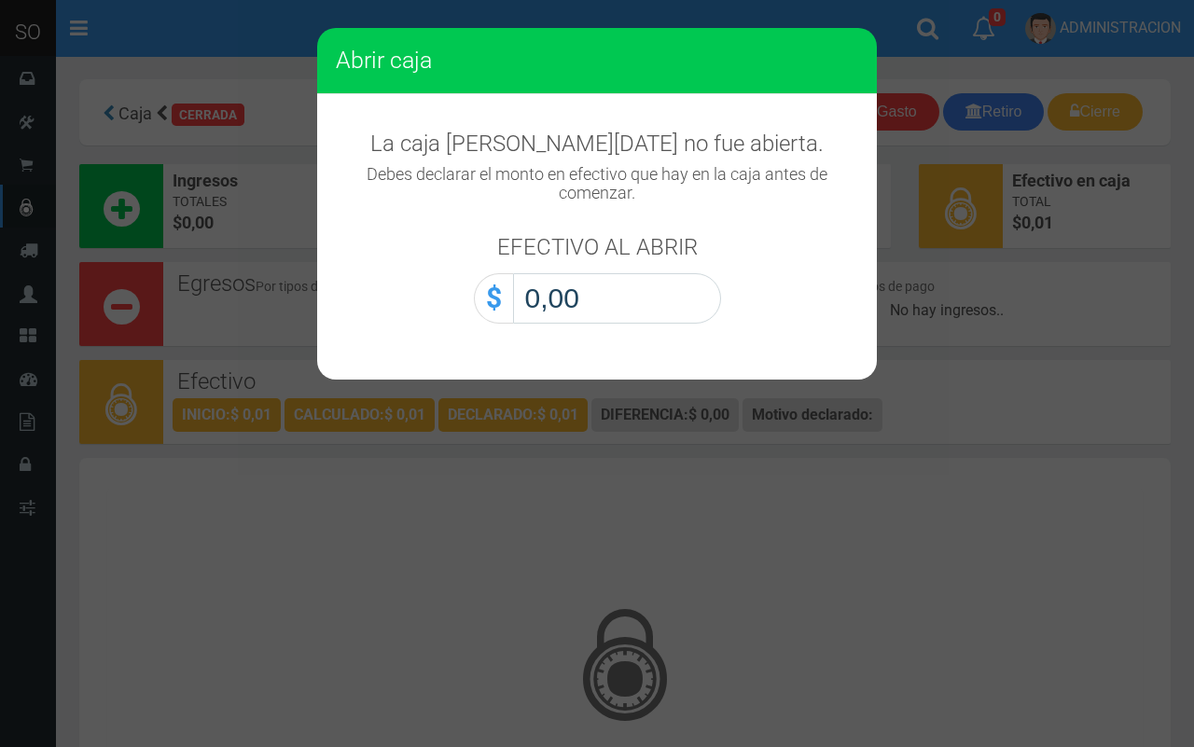
click at [637, 306] on input "0,00" at bounding box center [617, 298] width 208 height 50
type input "0,01"
click at [0, 0] on button "Abrir caja" at bounding box center [0, 0] width 0 height 0
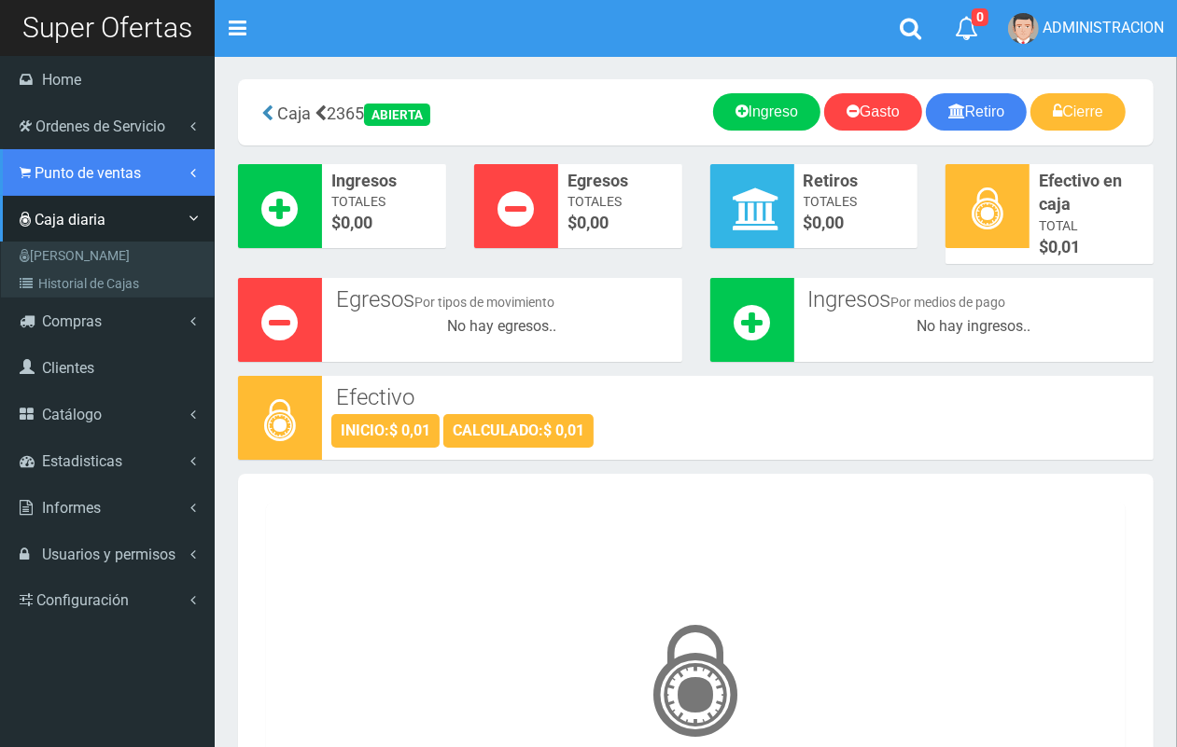
click at [49, 174] on span "Punto de ventas" at bounding box center [88, 173] width 106 height 18
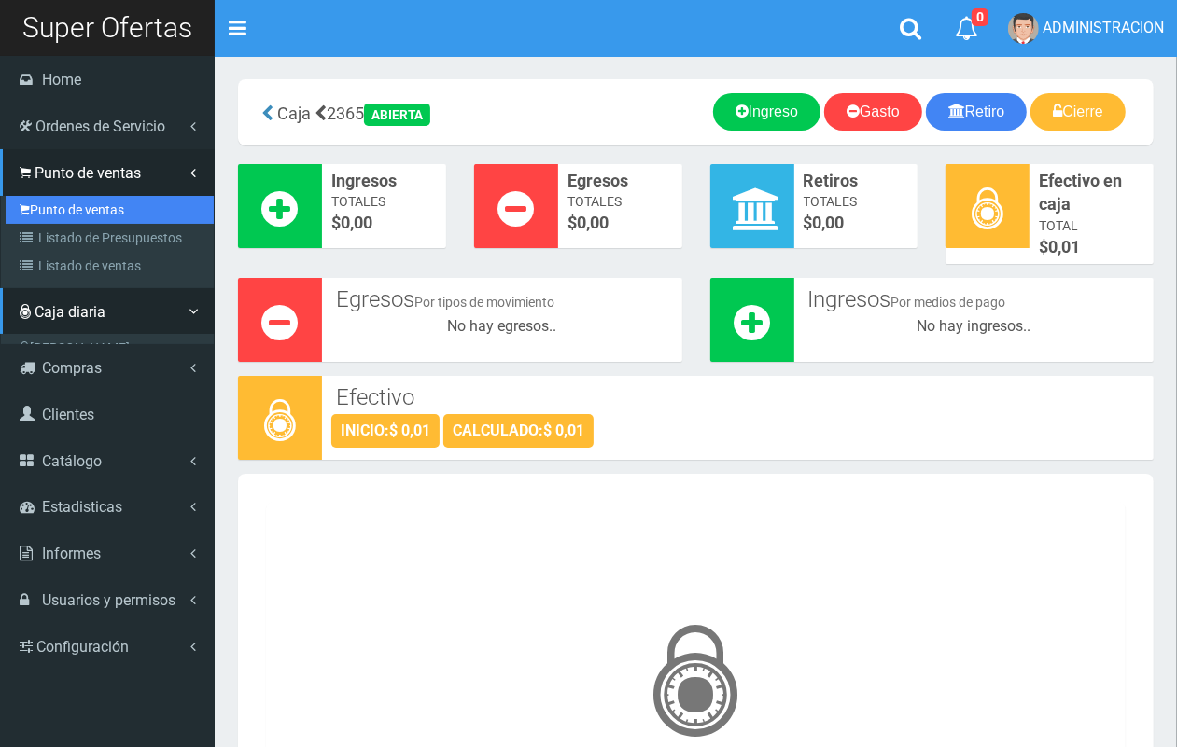
click at [53, 199] on link "Punto de ventas" at bounding box center [110, 210] width 208 height 28
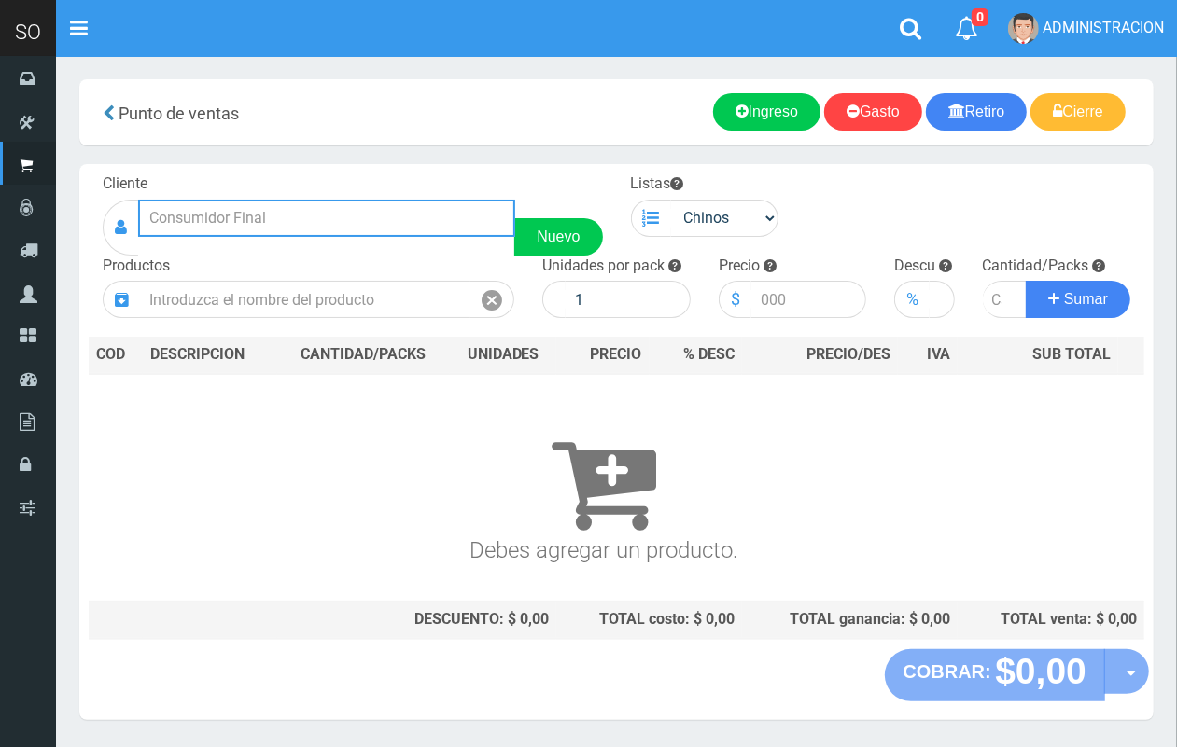
drag, startPoint x: 353, startPoint y: 230, endPoint x: 215, endPoint y: 6, distance: 263.1
click at [341, 220] on input "text" at bounding box center [326, 218] width 377 height 37
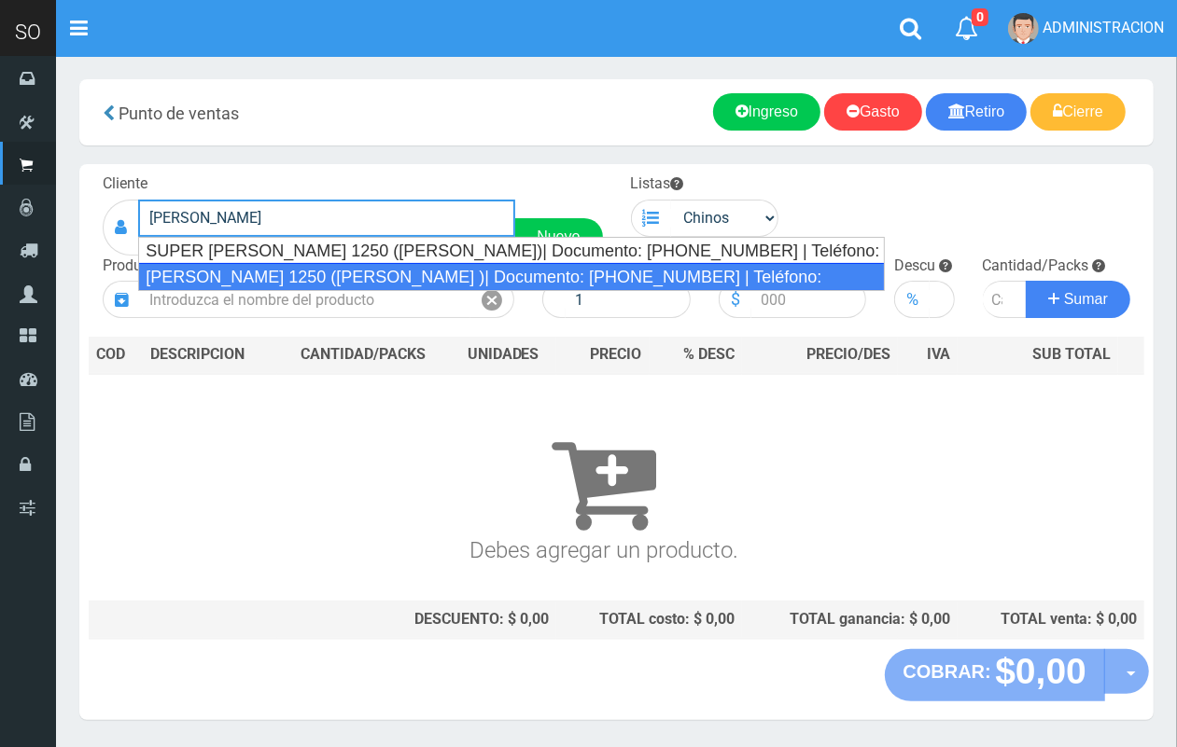
click at [245, 269] on div "FELIX PAGOLA 1250 (ZARATE )| Documento: 641684846 | Teléfono:" at bounding box center [511, 277] width 746 height 28
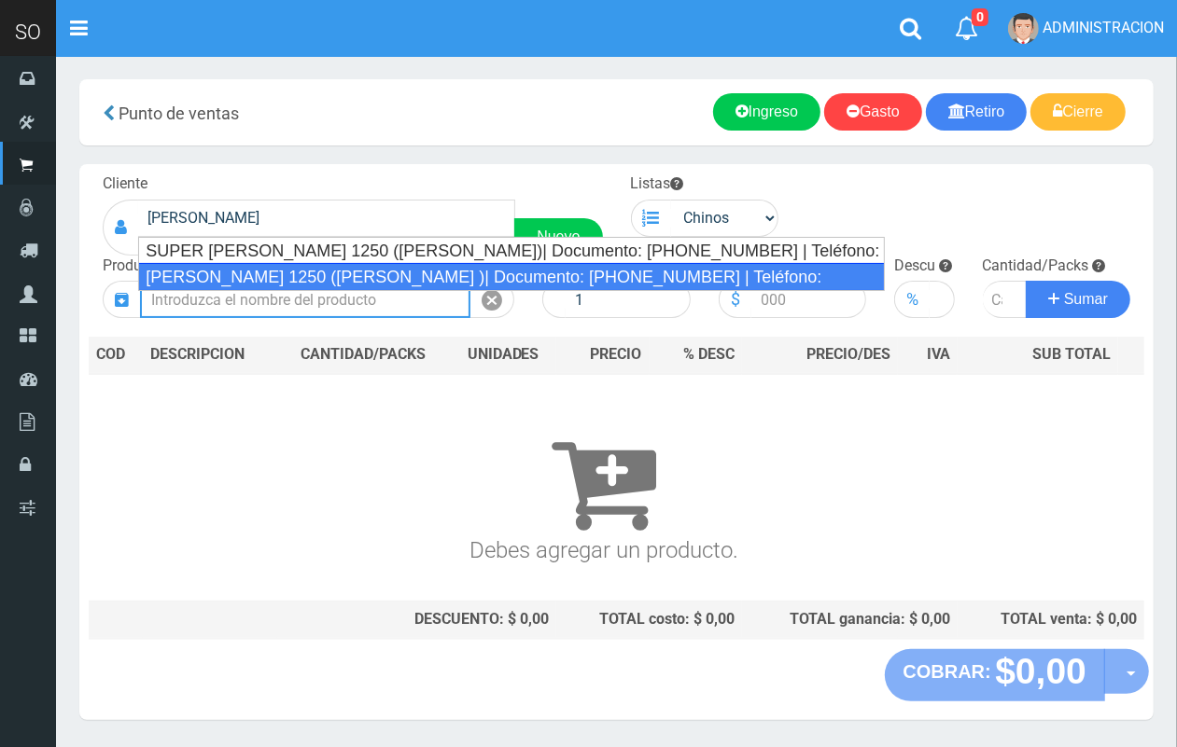
type input "FELIX PAGOLA 1250 (ZARATE )| Documento: 641684846 | Teléfono:"
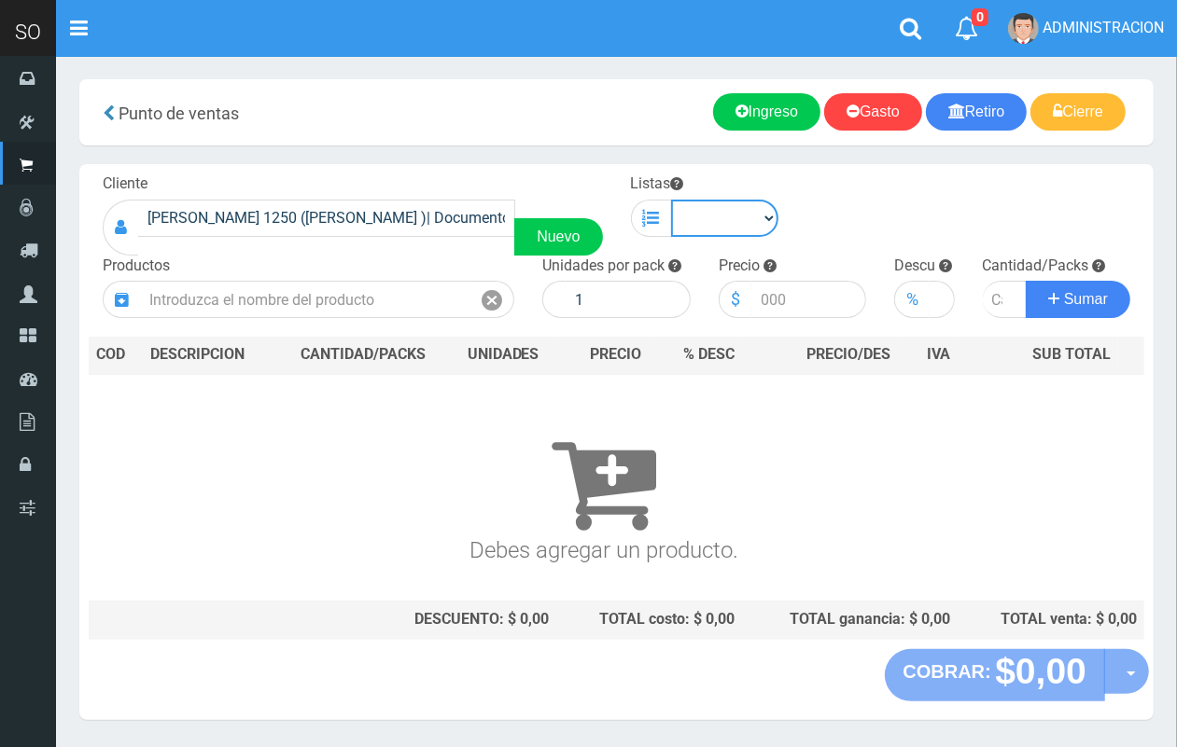
click at [740, 211] on select "Chinos . ." at bounding box center [725, 218] width 108 height 37
select select "1"
click at [671, 200] on select "Chinos . ." at bounding box center [725, 218] width 108 height 37
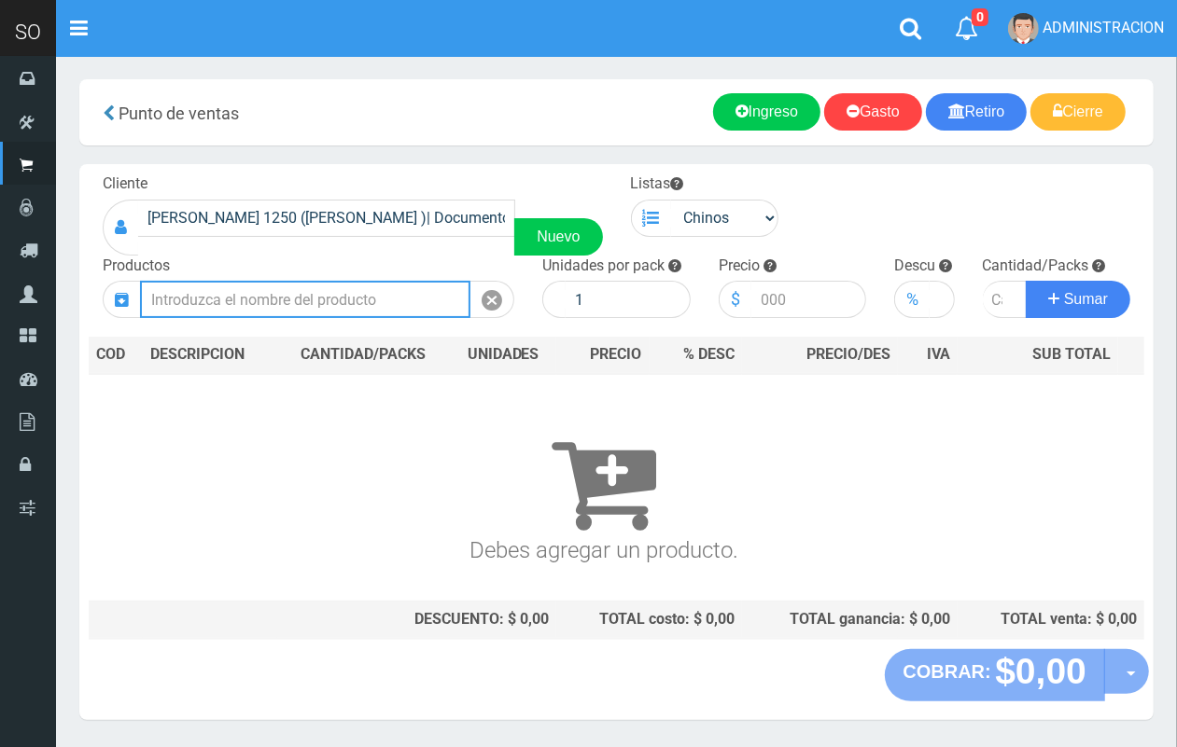
drag, startPoint x: 355, startPoint y: 299, endPoint x: 216, endPoint y: 35, distance: 298.5
click at [352, 299] on input "text" at bounding box center [305, 299] width 330 height 37
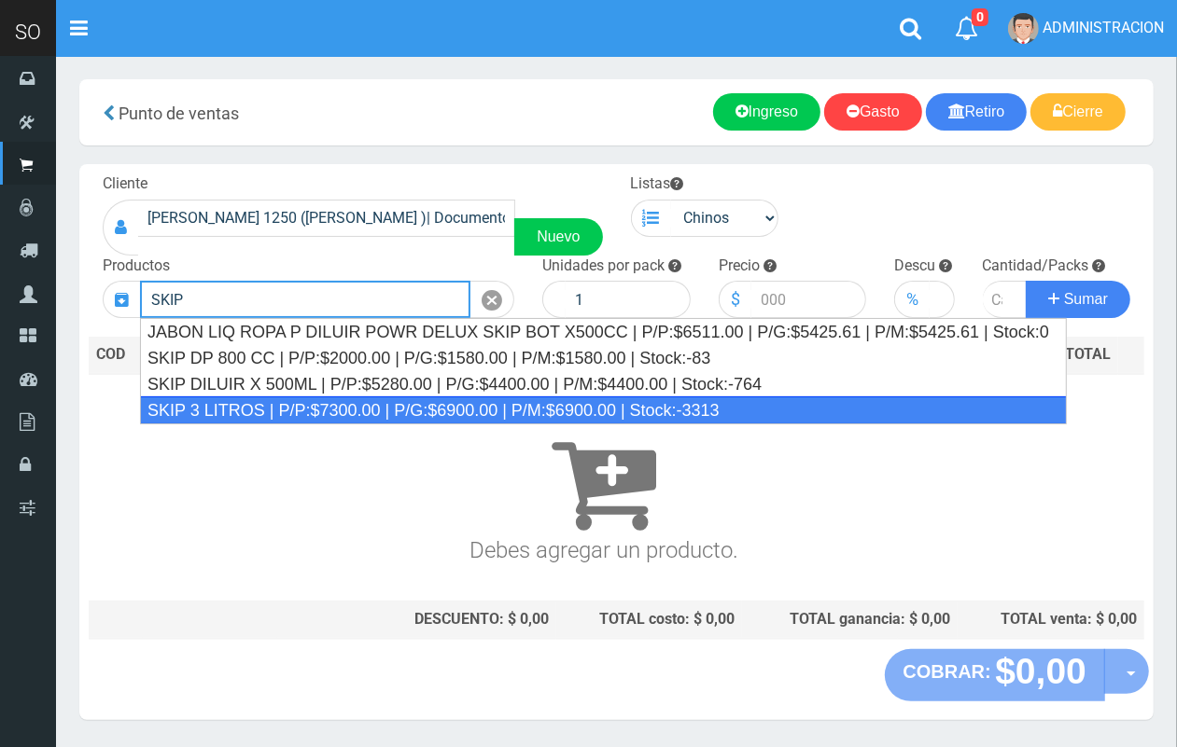
click at [429, 403] on div "SKIP 3 LITROS | P/P:$7300.00 | P/G:$6900.00 | P/M:$6900.00 | Stock:-3313" at bounding box center [603, 411] width 927 height 28
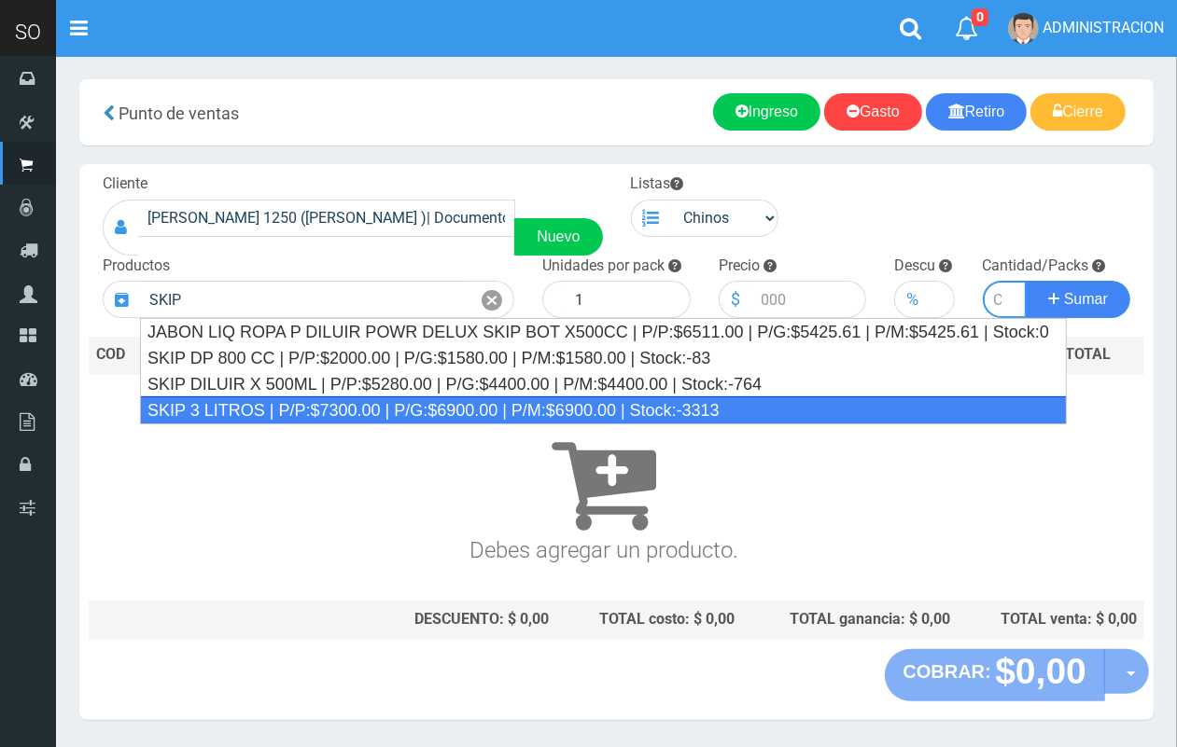
type input "SKIP 3 LITROS | P/P:$7300.00 | P/G:$6900.00 | P/M:$6900.00 | Stock:-3313"
type input "4"
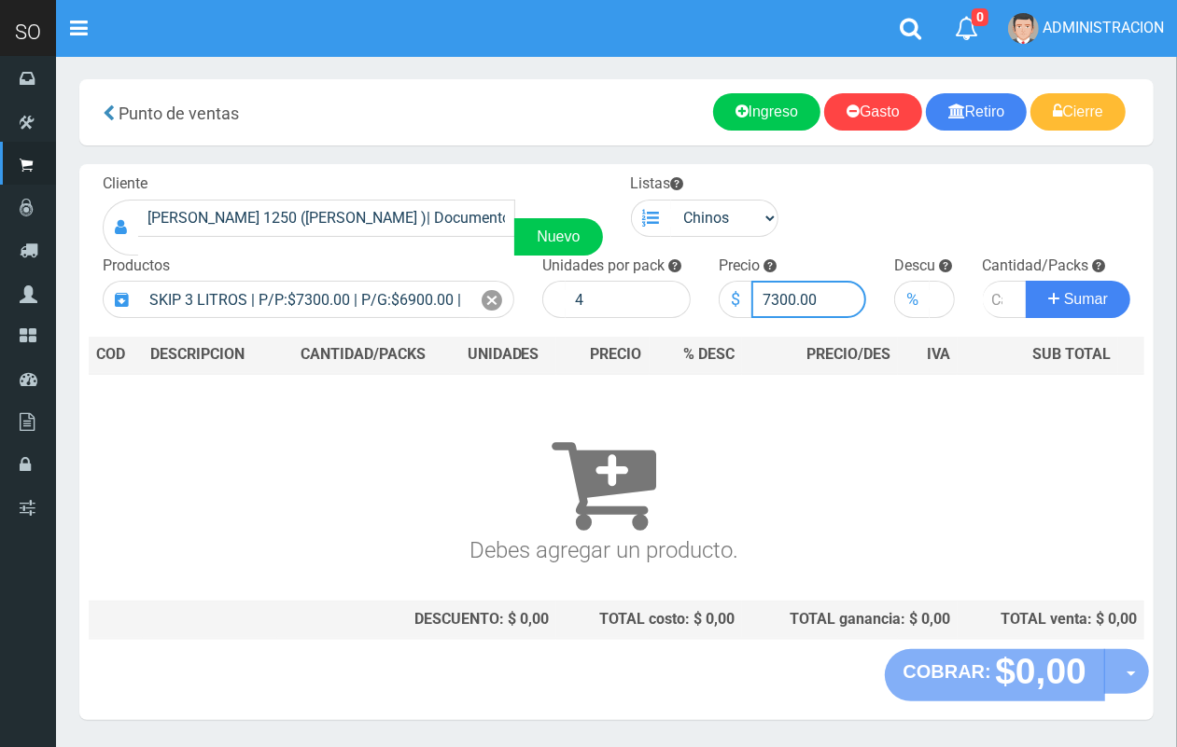
click at [779, 301] on input "7300.00" at bounding box center [809, 299] width 116 height 37
type input "7600.00"
click at [995, 291] on input "number" at bounding box center [1005, 299] width 45 height 37
type input "3"
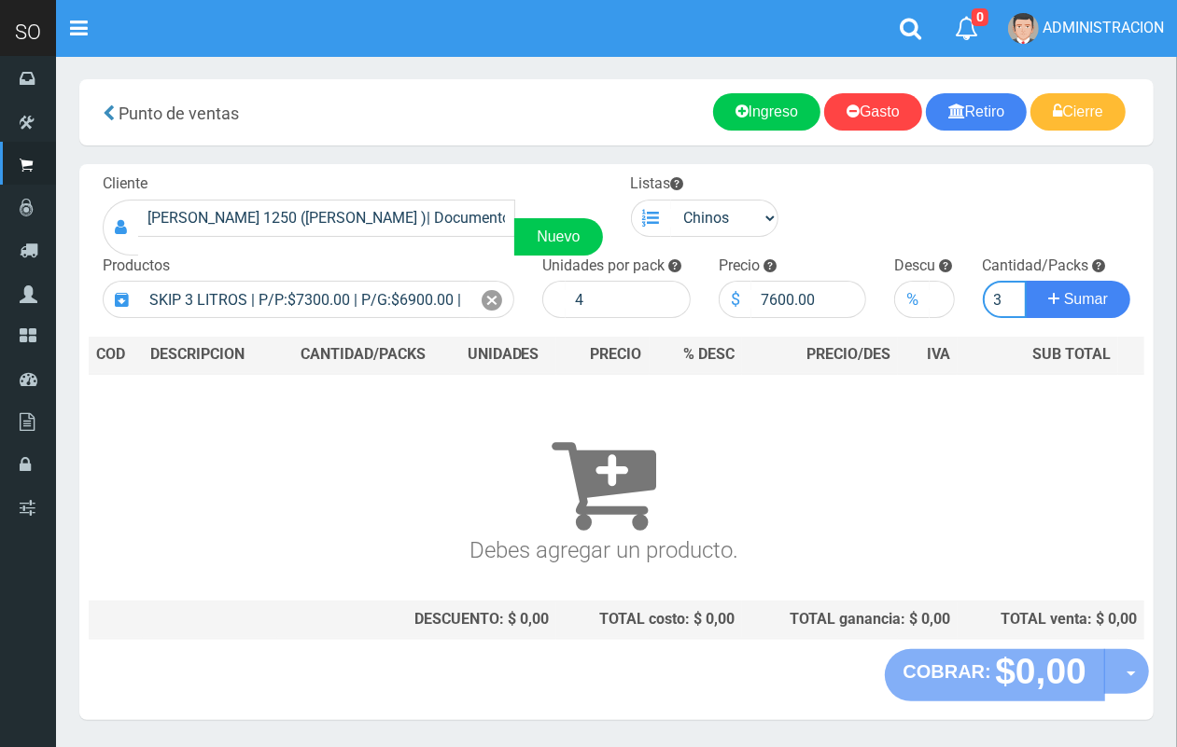
click at [1026, 281] on button "Sumar" at bounding box center [1078, 299] width 105 height 37
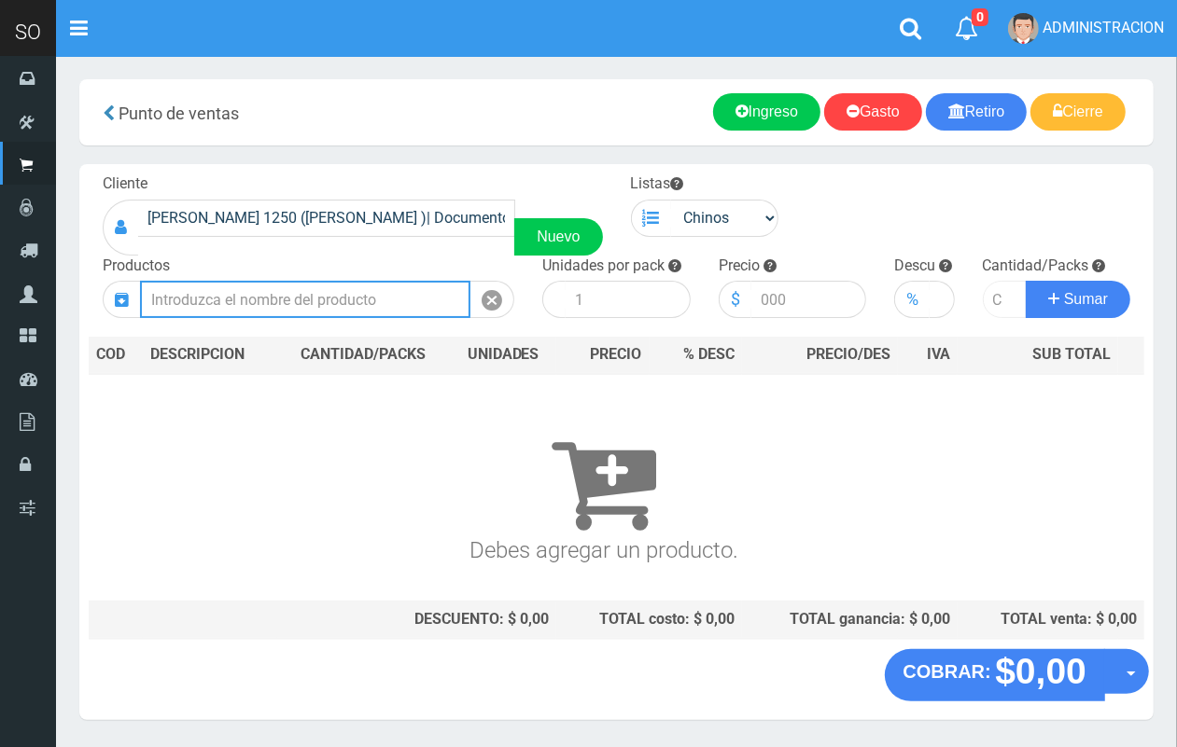
scroll to position [0, 0]
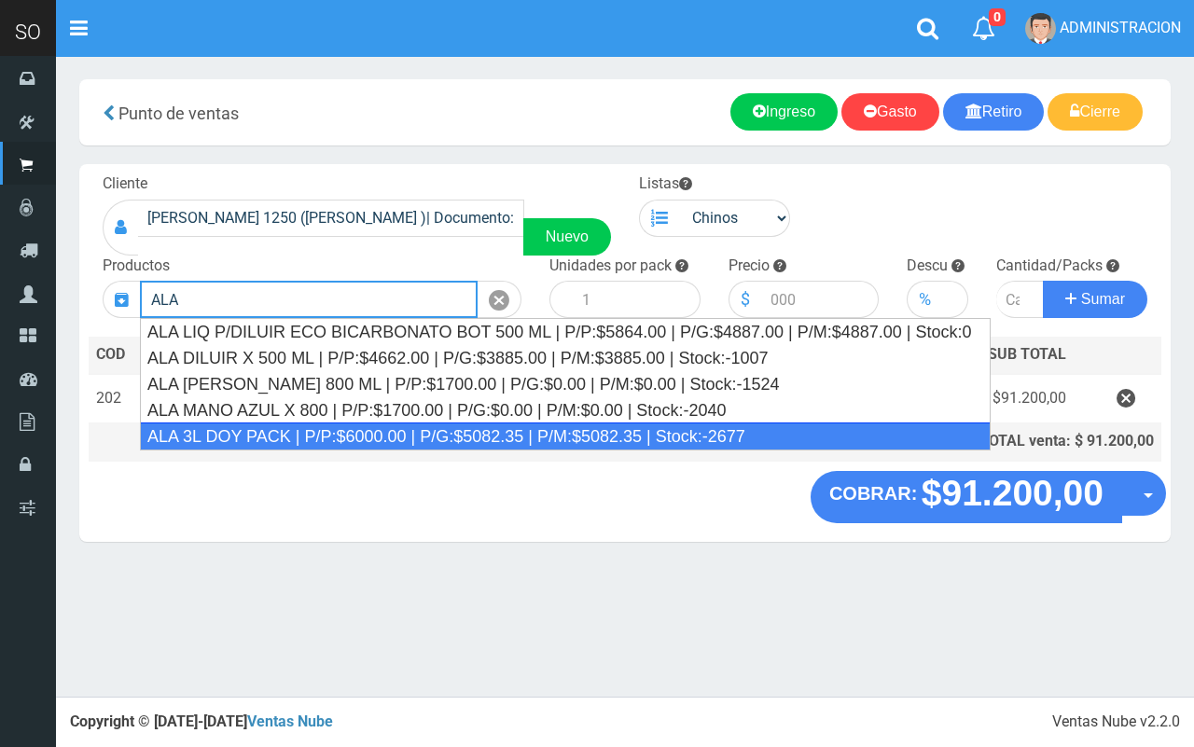
click at [850, 427] on div "ALA 3L DOY PACK | P/P:$6000.00 | P/G:$5082.35 | P/M:$5082.35 | Stock:-2677" at bounding box center [565, 437] width 851 height 28
type input "ALA 3L DOY PACK | P/P:$6000.00 | P/G:$5082.35 | P/M:$5082.35 | Stock:-2677"
type input "4"
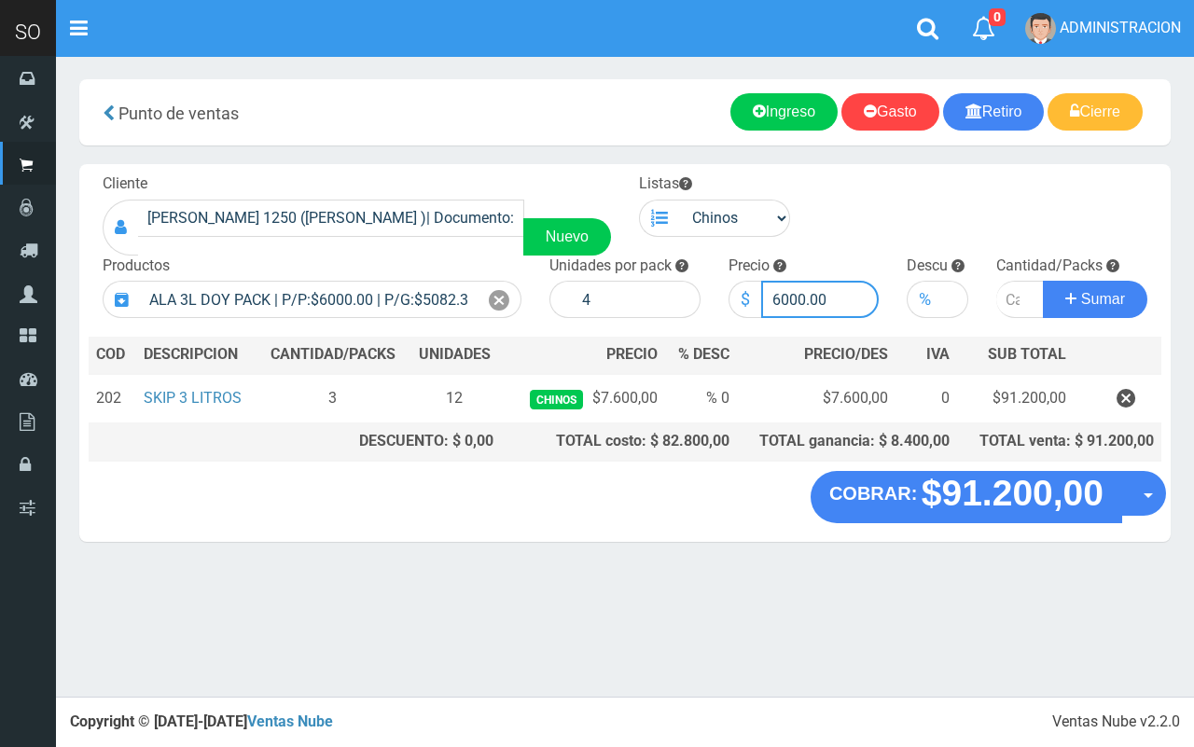
click at [784, 292] on input "6000.00" at bounding box center [820, 299] width 119 height 37
click at [786, 292] on input "6000.00" at bounding box center [820, 299] width 119 height 37
type input "6700.00"
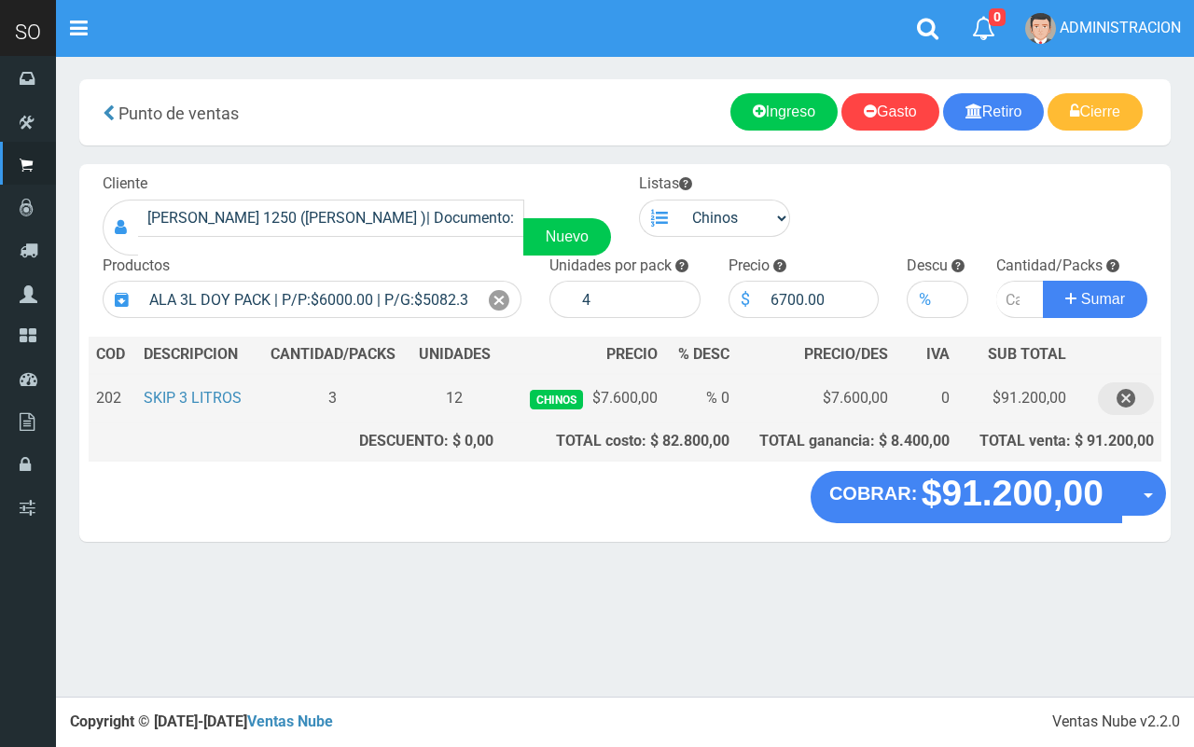
click at [1135, 406] on icon "button" at bounding box center [1126, 399] width 19 height 33
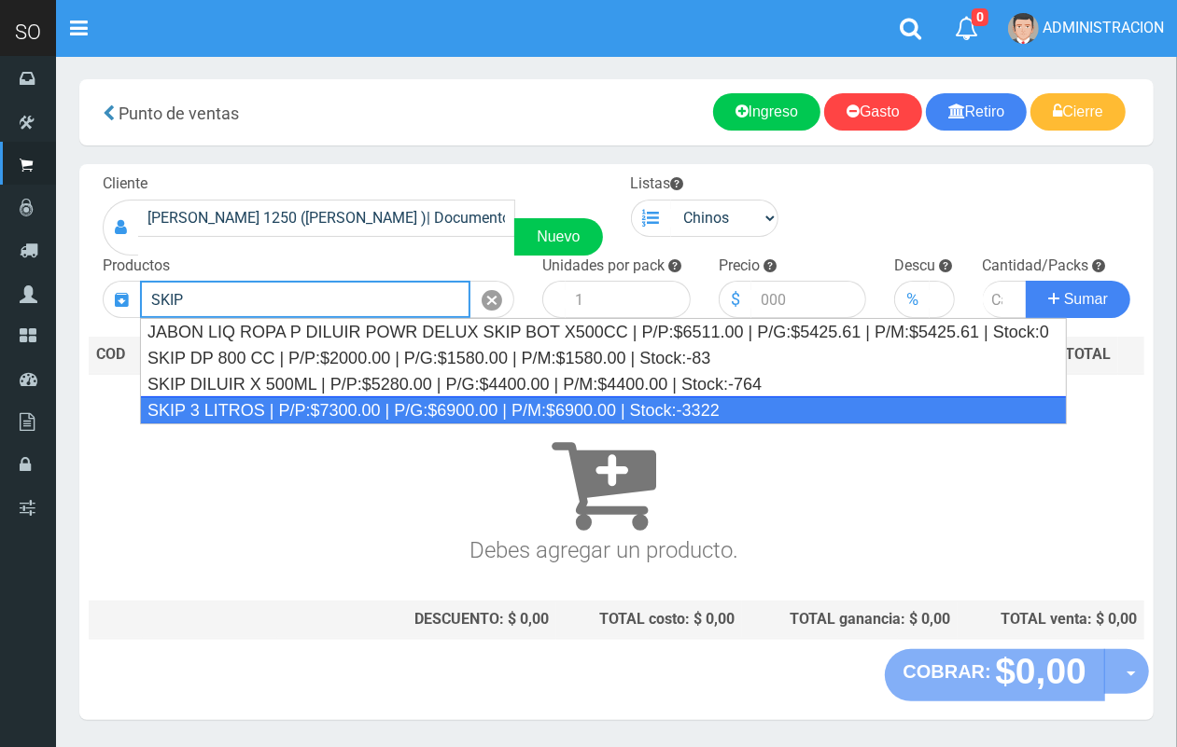
click at [348, 406] on div "SKIP 3 LITROS | P/P:$7300.00 | P/G:$6900.00 | P/M:$6900.00 | Stock:-3322" at bounding box center [603, 411] width 927 height 28
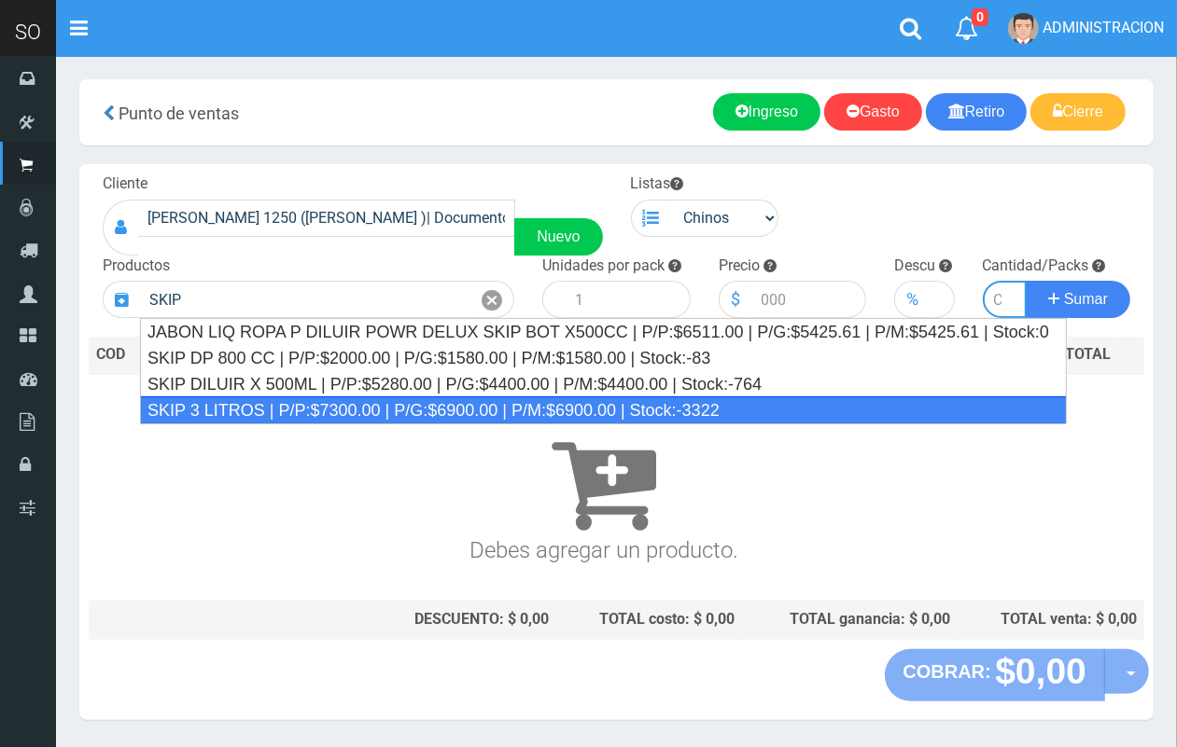
type input "SKIP 3 LITROS | P/P:$7300.00 | P/G:$6900.00 | P/M:$6900.00 | Stock:-3322"
type input "4"
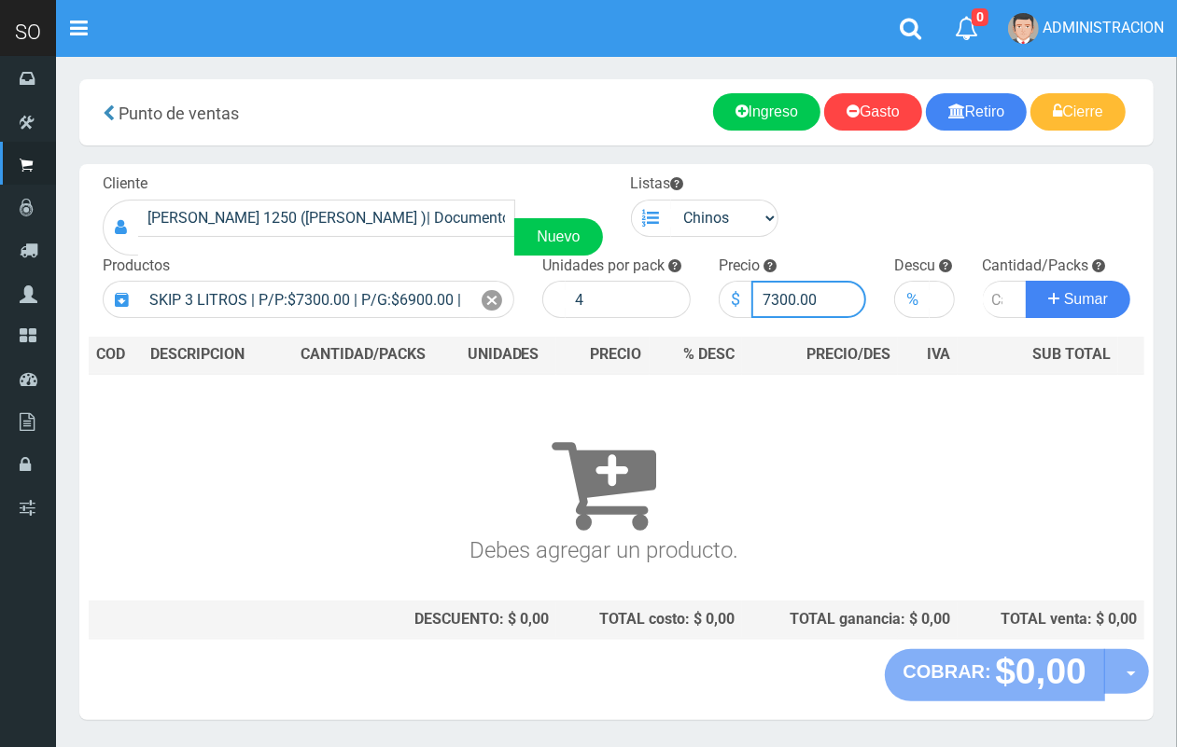
click at [775, 301] on input "7300.00" at bounding box center [809, 299] width 116 height 37
type input "7600.00"
click at [983, 300] on input "number" at bounding box center [1005, 299] width 45 height 37
type input "1"
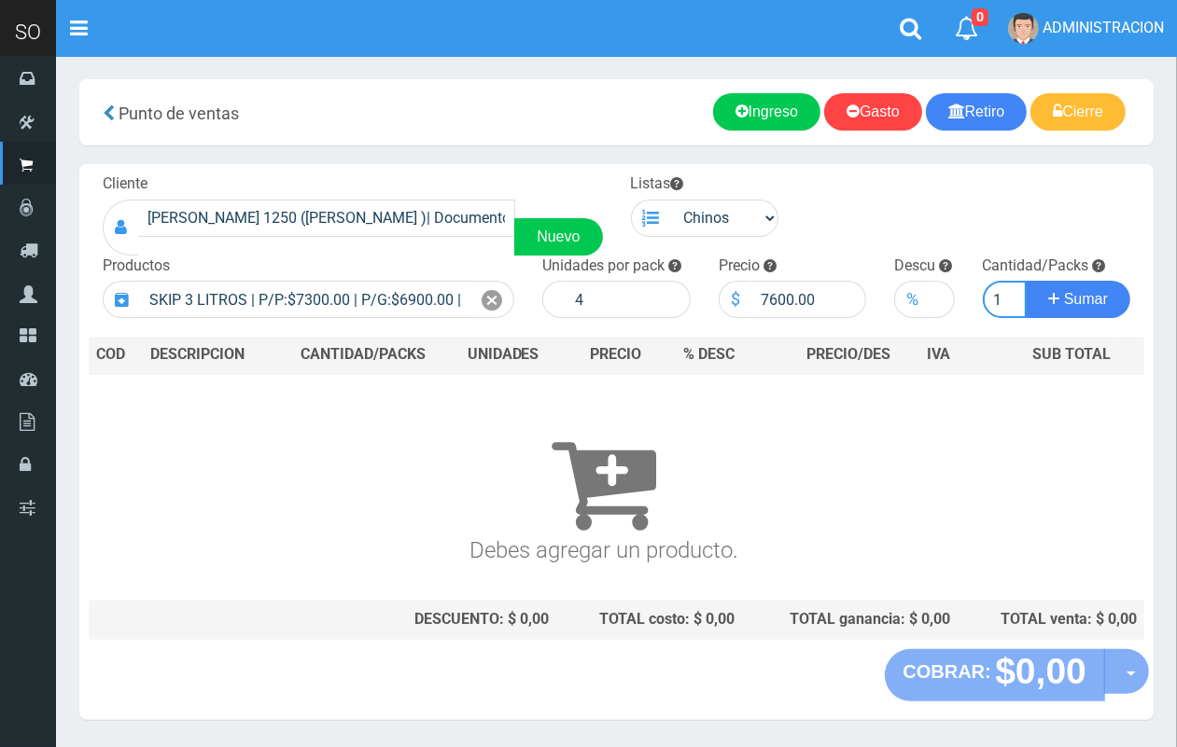
click at [1026, 281] on button "Sumar" at bounding box center [1078, 299] width 105 height 37
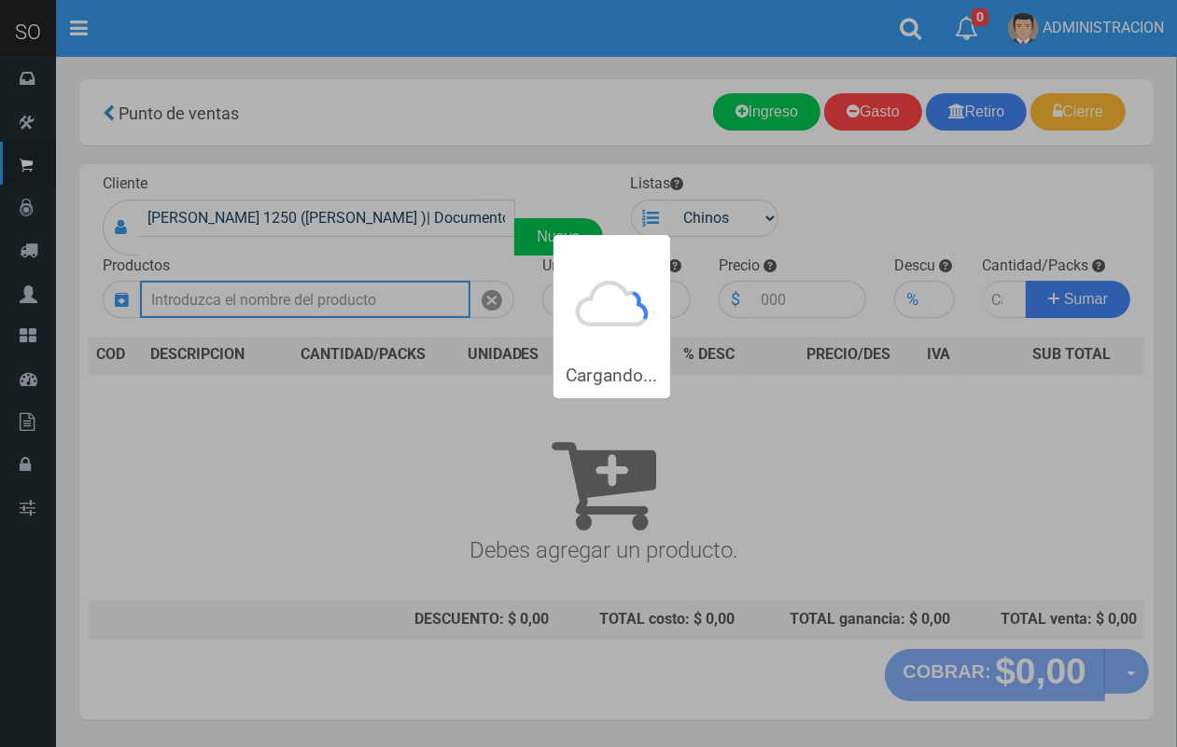
scroll to position [0, 0]
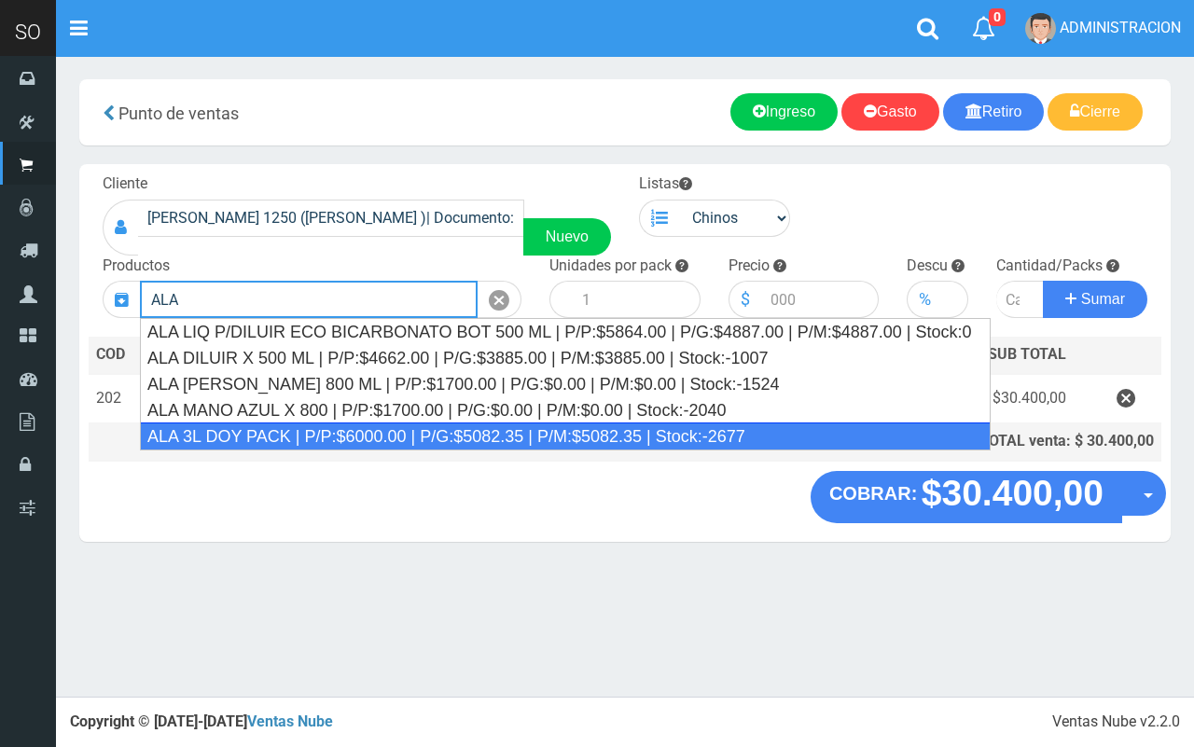
click at [566, 436] on div "ALA 3L DOY PACK | P/P:$6000.00 | P/G:$5082.35 | P/M:$5082.35 | Stock:-2677" at bounding box center [565, 437] width 851 height 28
type input "ALA 3L DOY PACK | P/P:$6000.00 | P/G:$5082.35 | P/M:$5082.35 | Stock:-2677"
type input "4"
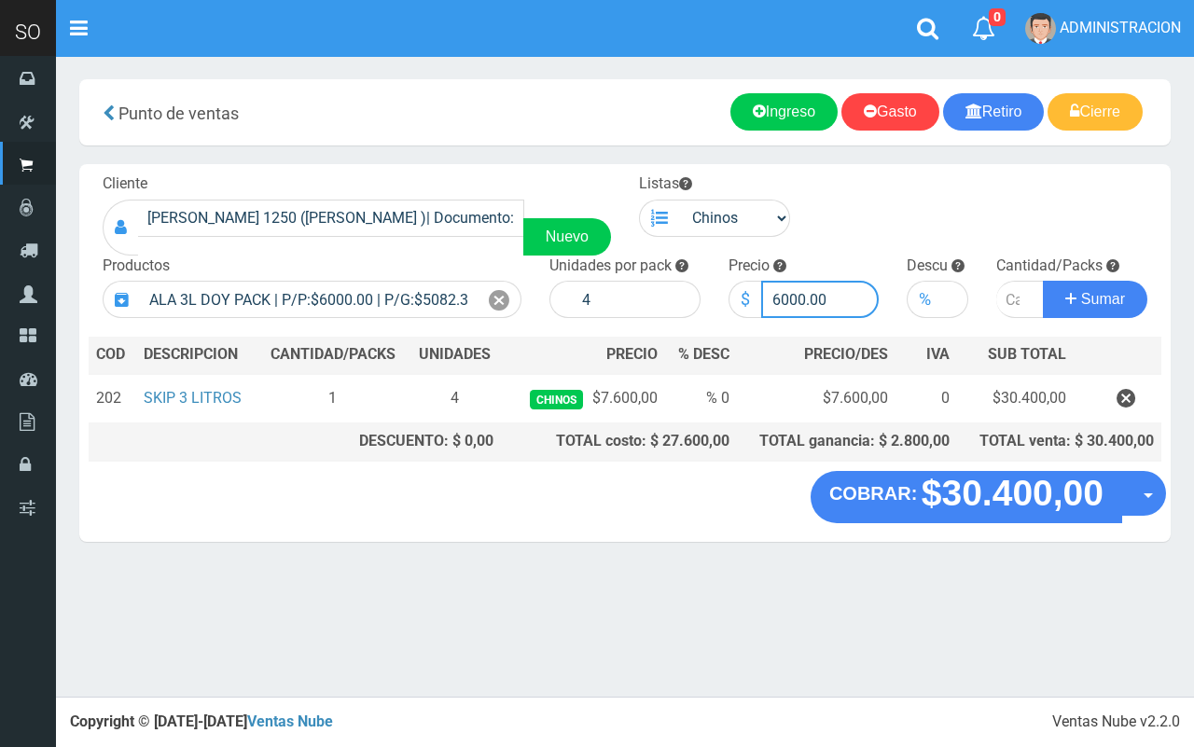
drag, startPoint x: 803, startPoint y: 297, endPoint x: 782, endPoint y: 292, distance: 22.0
click at [782, 292] on input "6000.00" at bounding box center [820, 299] width 119 height 37
type input "6700.00"
click at [1012, 300] on input "number" at bounding box center [1021, 299] width 48 height 37
type input "1"
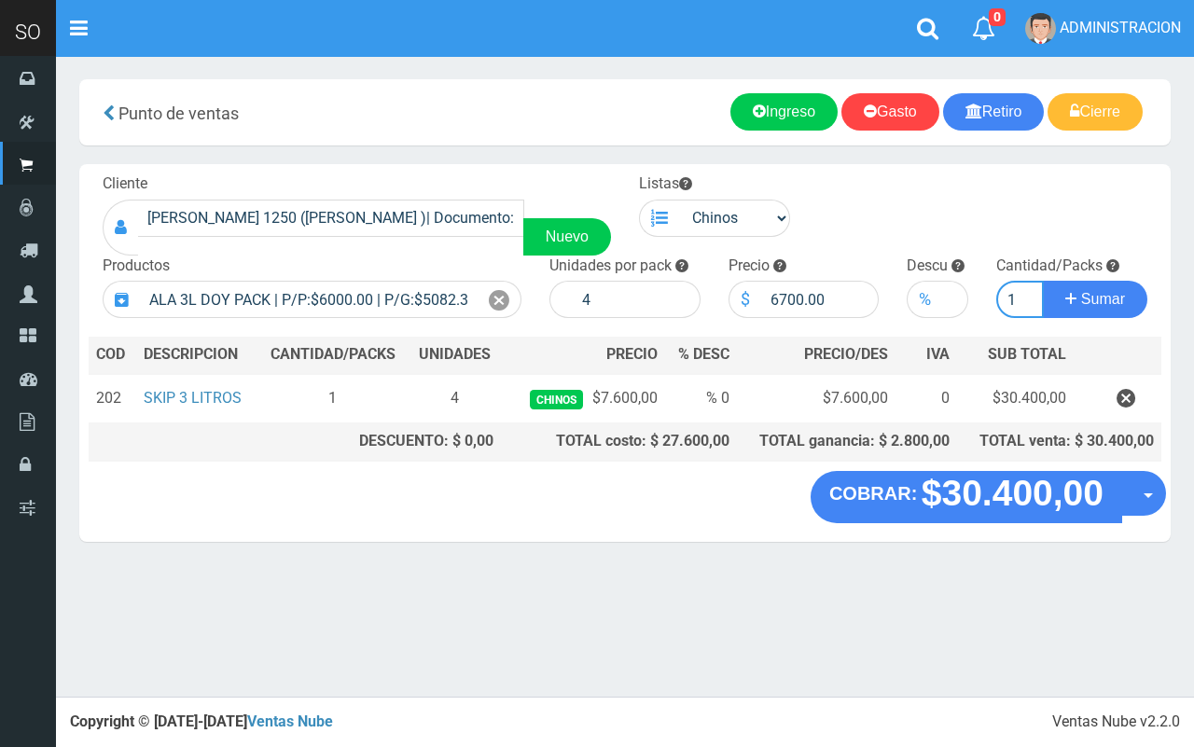
click at [1043, 281] on button "Sumar" at bounding box center [1095, 299] width 105 height 37
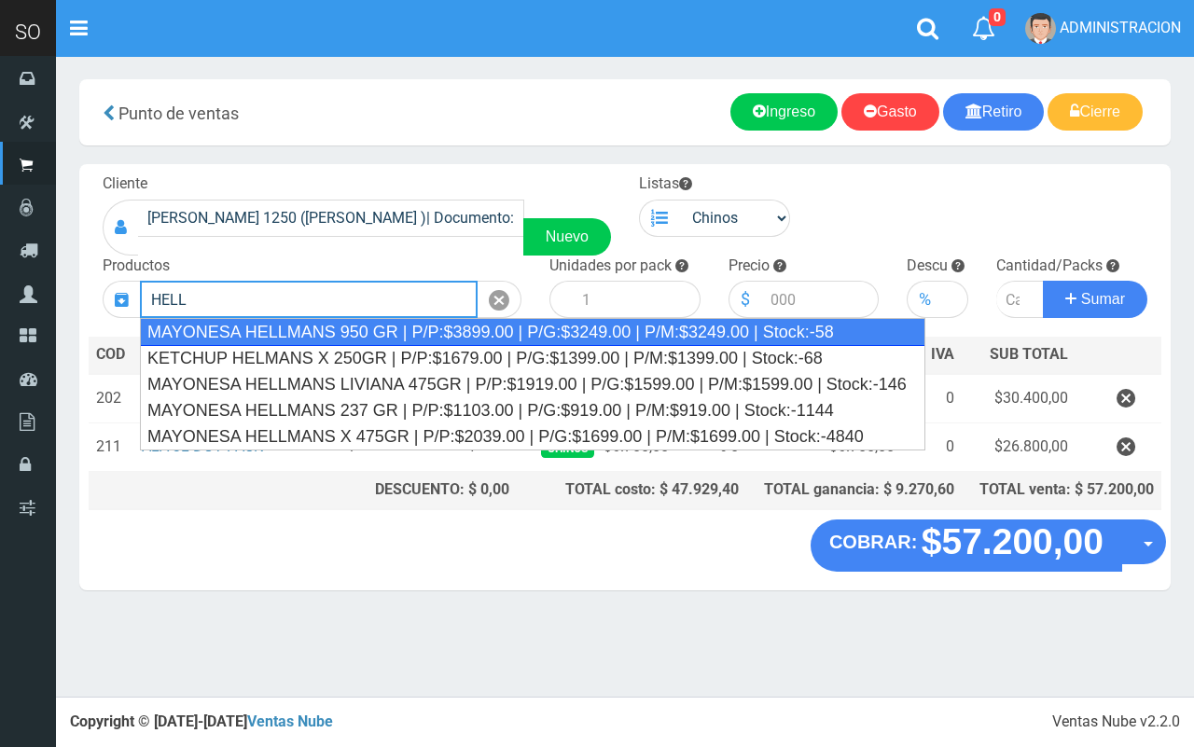
click at [343, 333] on div "MAYONESA HELLMANS 950 GR | P/P:$3899.00 | P/G:$3249.00 | P/M:$3249.00 | Stock:-…" at bounding box center [533, 332] width 786 height 28
type input "MAYONESA HELLMANS 950 GR | P/P:$3899.00 | P/G:$3249.00 | P/M:$3249.00 | Stock:-…"
type input "8"
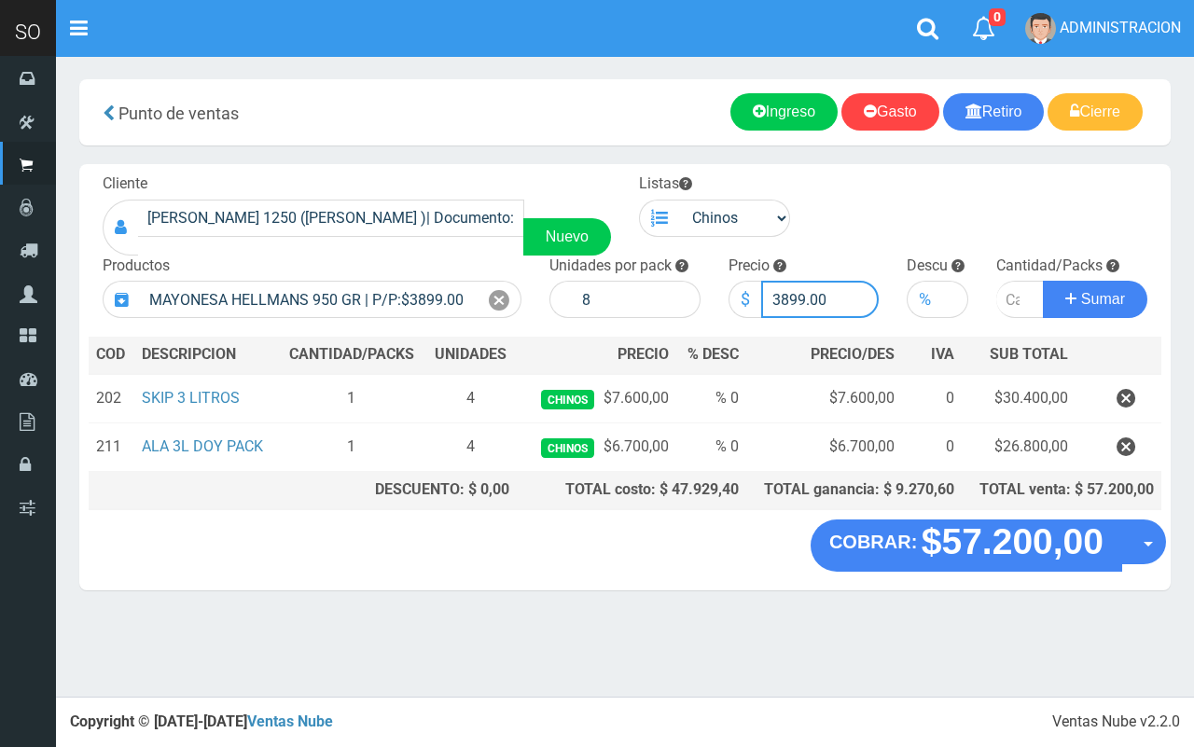
drag, startPoint x: 803, startPoint y: 295, endPoint x: 782, endPoint y: 292, distance: 21.6
click at [782, 292] on input "3899.00" at bounding box center [820, 299] width 119 height 37
type input "3600.00"
click at [1012, 304] on input "number" at bounding box center [1021, 299] width 48 height 37
type input "1"
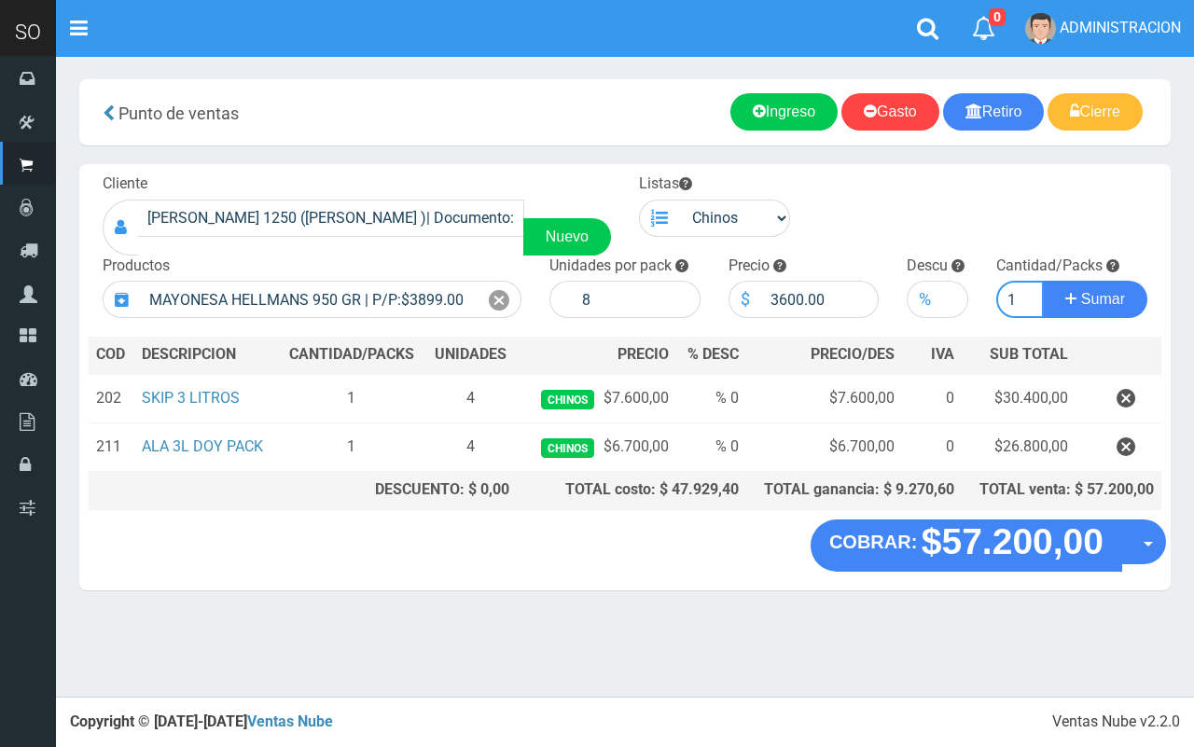
click at [1043, 281] on button "Sumar" at bounding box center [1095, 299] width 105 height 37
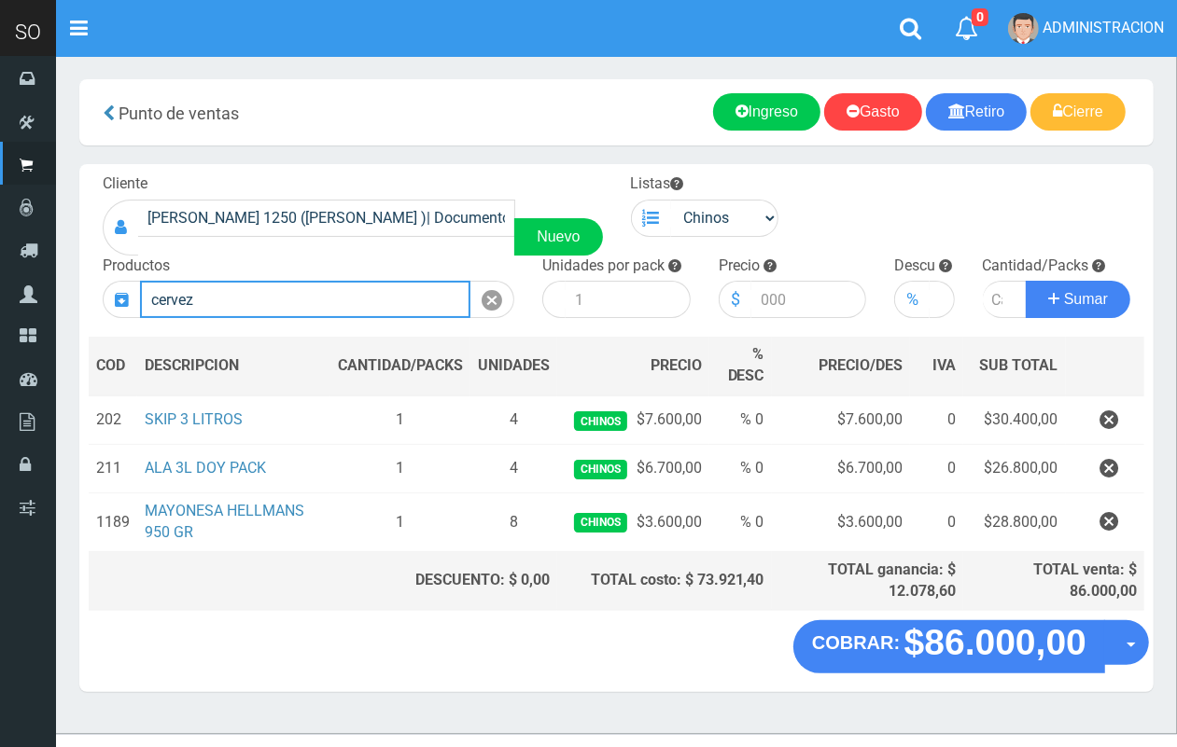
click at [247, 299] on input "cervez" at bounding box center [305, 299] width 330 height 37
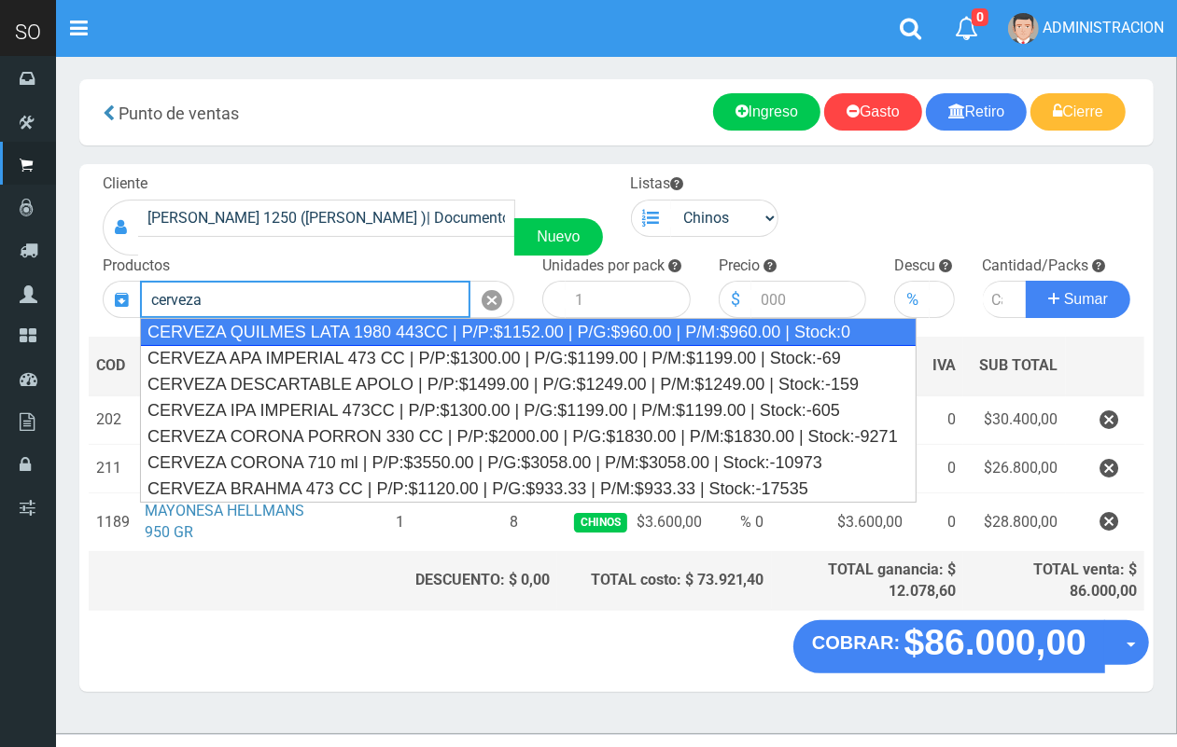
click at [266, 332] on div "CERVEZA QUILMES LATA 1980 443CC | P/P:$1152.00 | P/G:$960.00 | P/M:$960.00 | St…" at bounding box center [528, 332] width 776 height 28
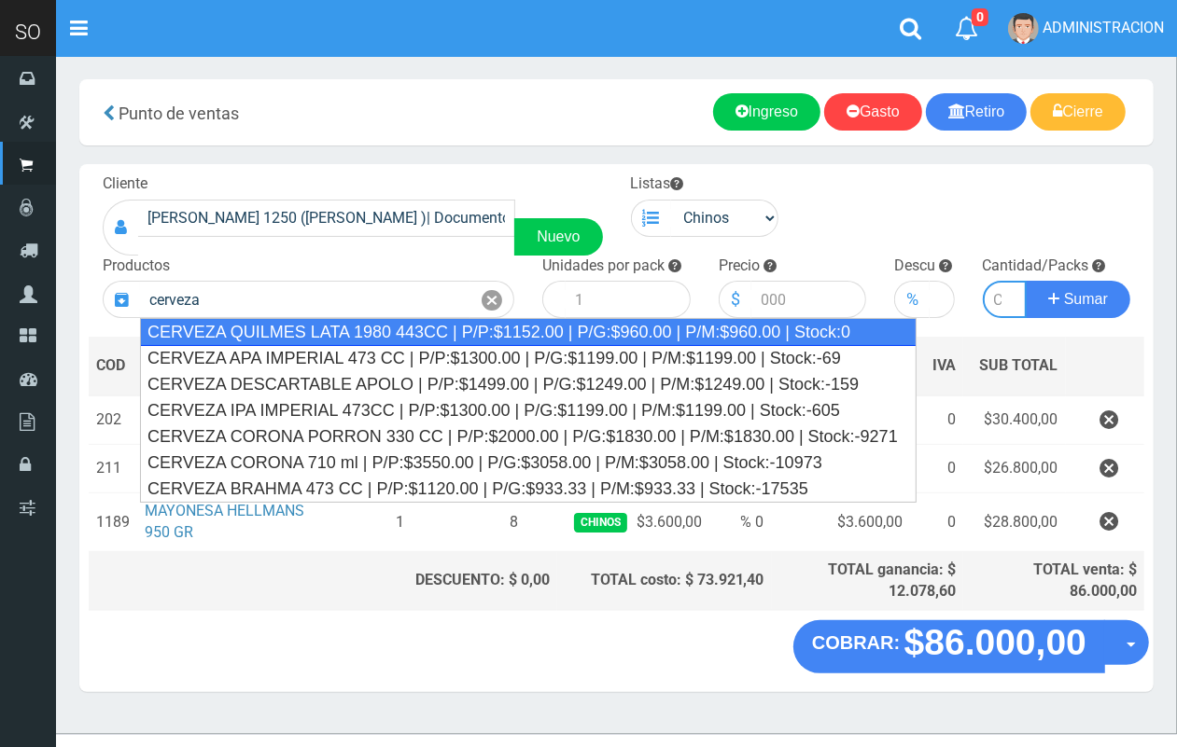
type input "CERVEZA QUILMES LATA 1980 443CC | P/P:$1152.00 | P/G:$960.00 | P/M:$960.00 | St…"
type input "24"
type input "1152.00"
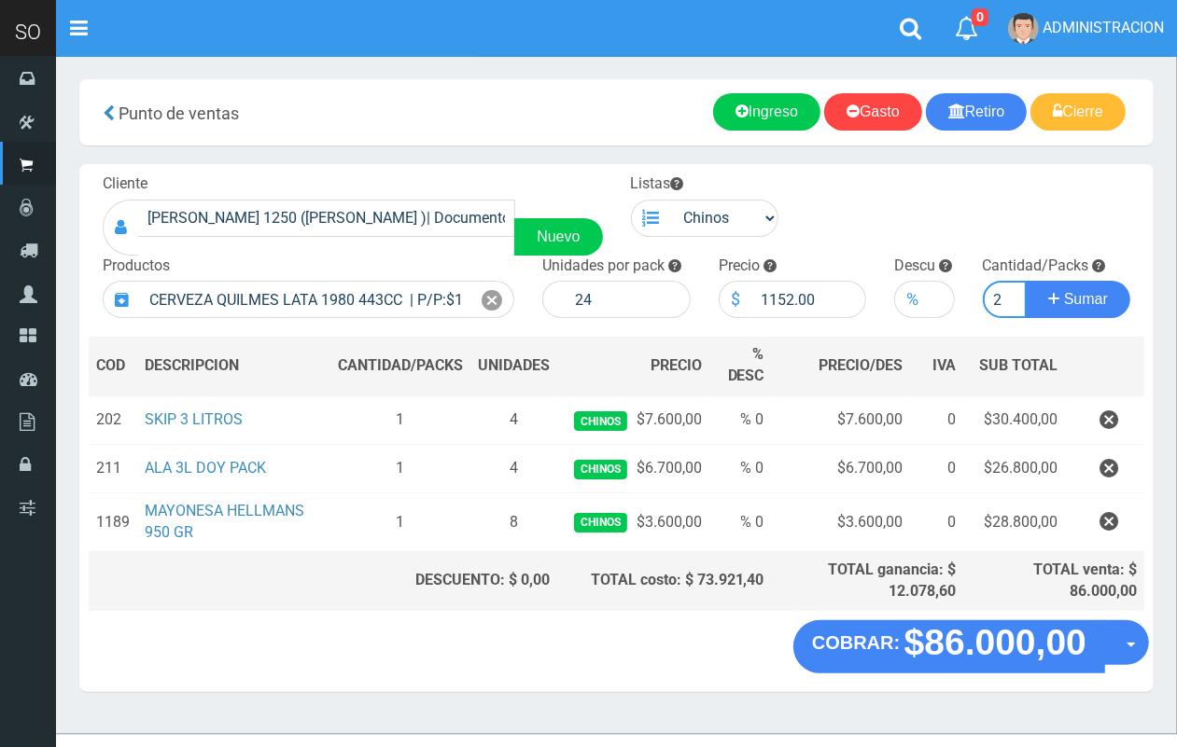
scroll to position [0, 2]
type input "2"
click at [1026, 281] on button "Sumar" at bounding box center [1078, 299] width 105 height 37
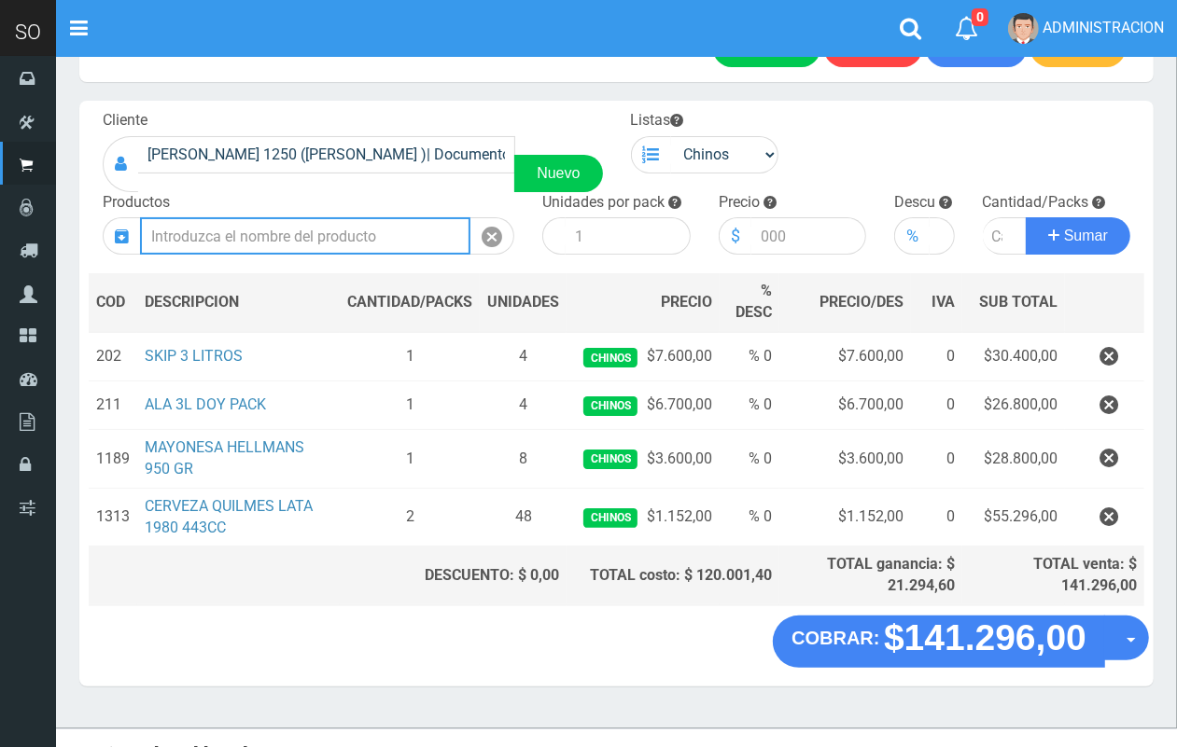
scroll to position [86, 0]
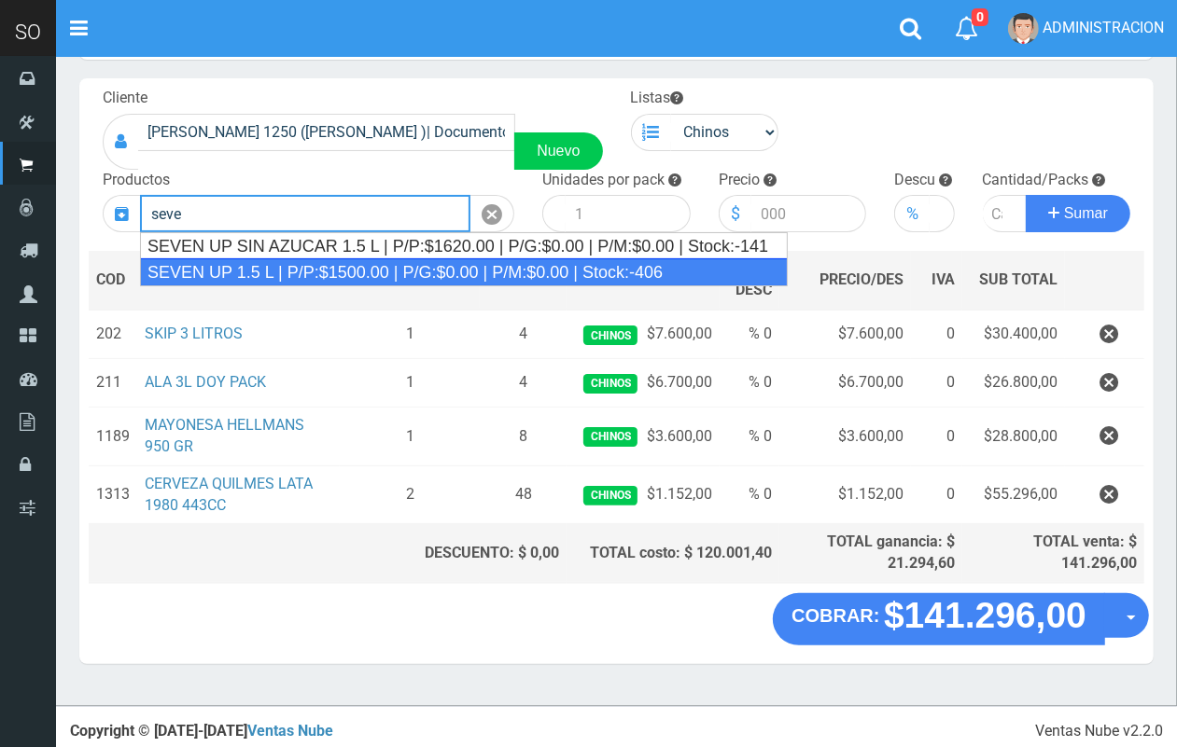
click at [496, 267] on div "SEVEN UP 1.5 L | P/P:$1500.00 | P/G:$0.00 | P/M:$0.00 | Stock:-406" at bounding box center [464, 272] width 648 height 28
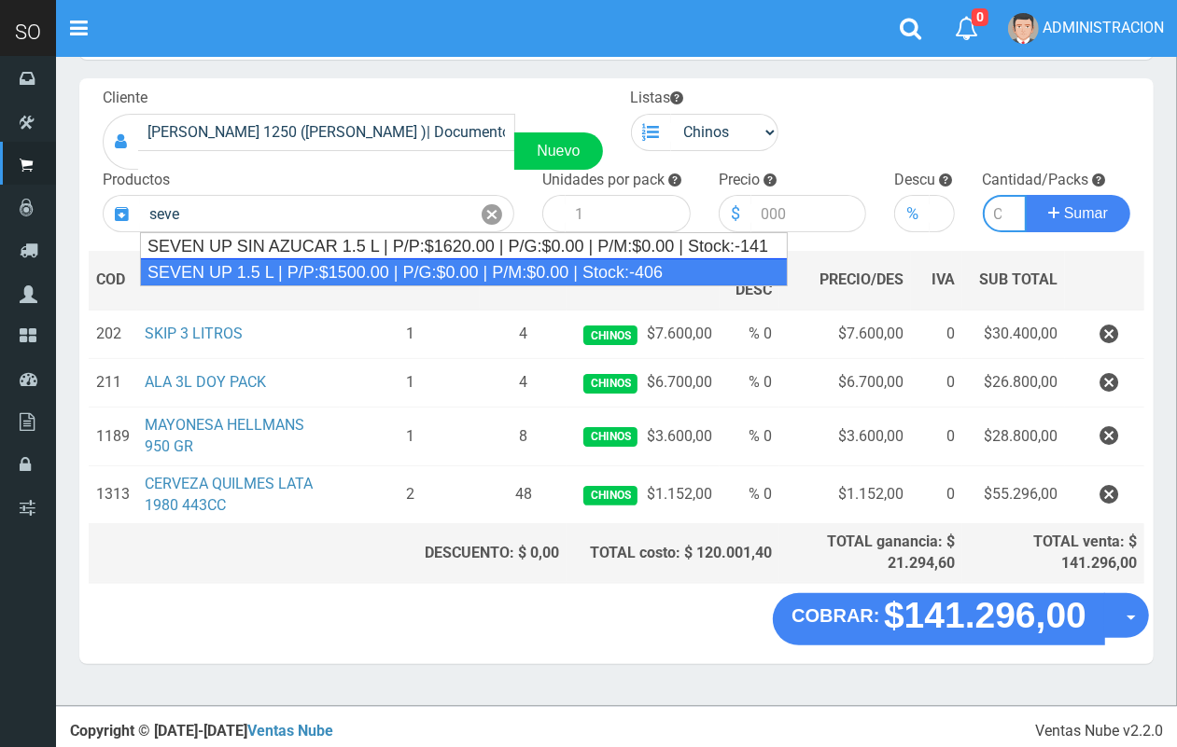
type input "SEVEN UP 1.5 L | P/P:$1500.00 | P/G:$0.00 | P/M:$0.00 | Stock:-406"
type input "6"
type input "1500.00"
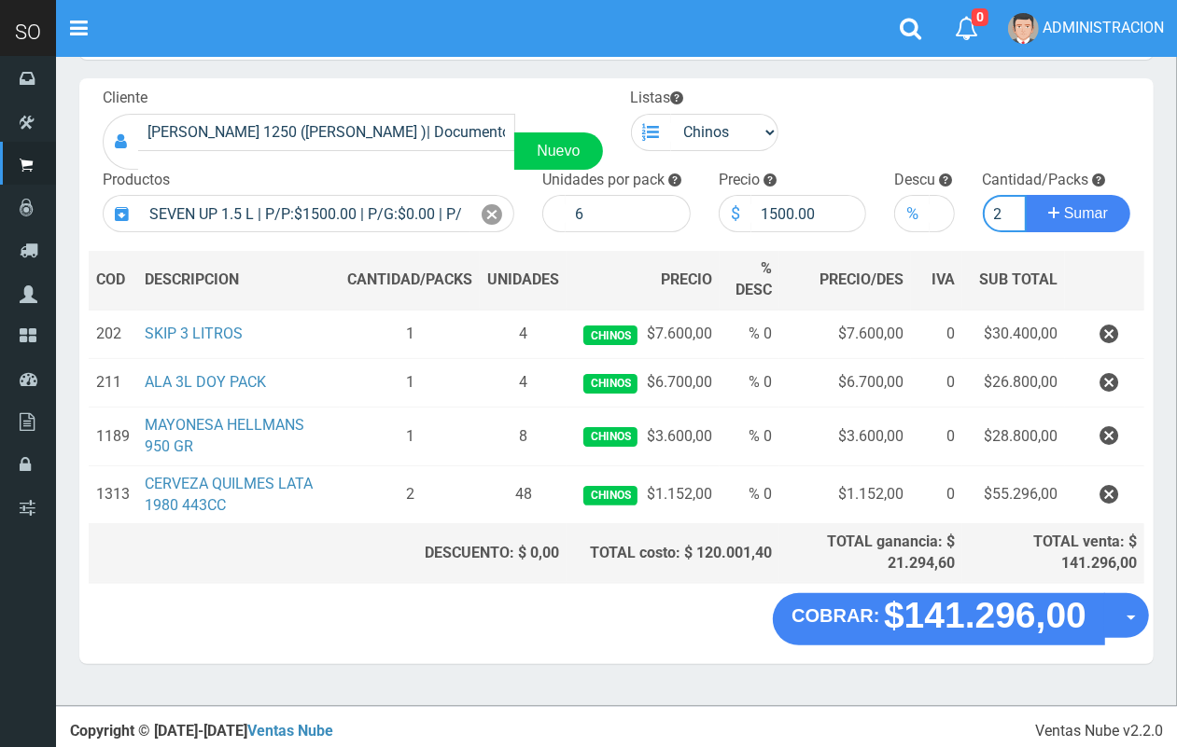
scroll to position [0, 2]
type input "2"
click at [1026, 195] on button "Sumar" at bounding box center [1078, 213] width 105 height 37
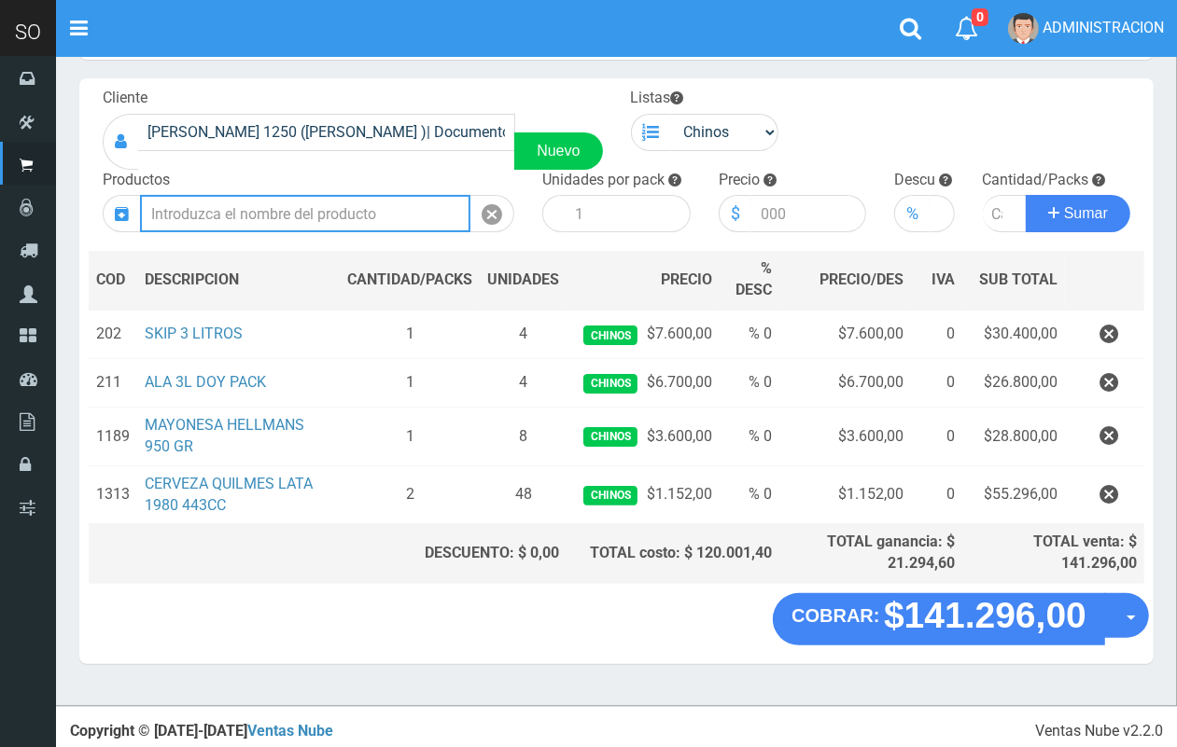
scroll to position [0, 0]
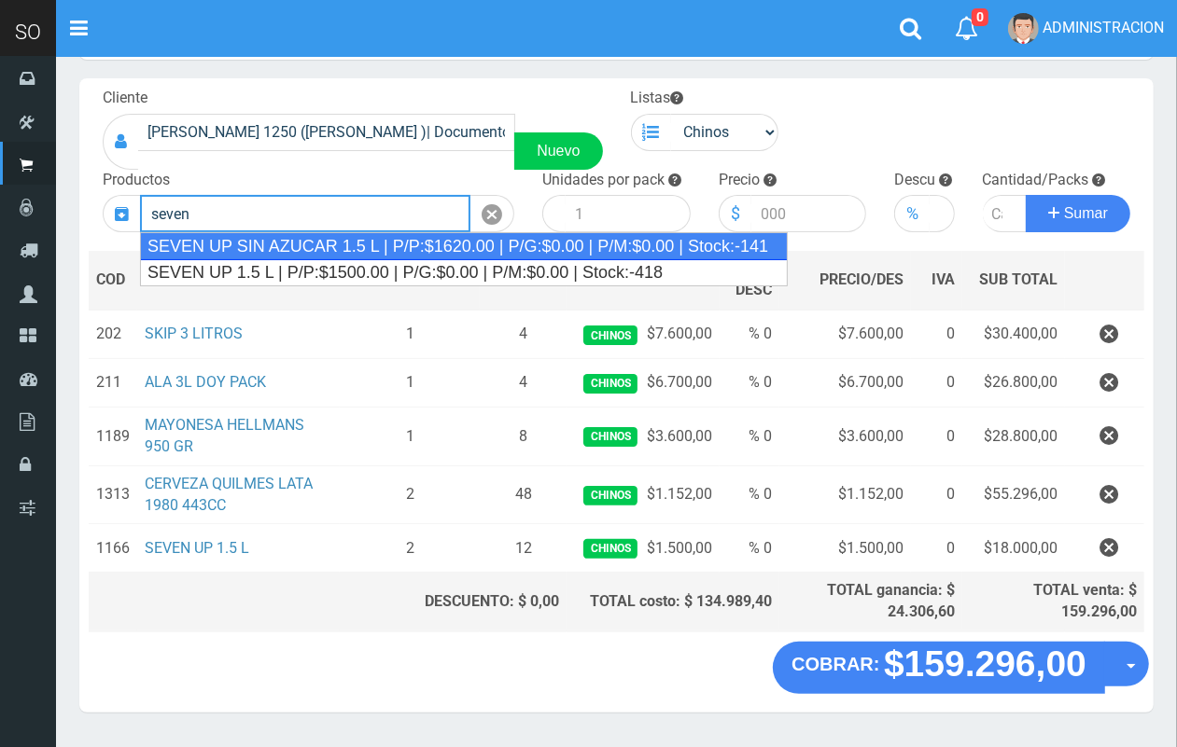
click at [259, 249] on div "SEVEN UP SIN AZUCAR 1.5 L | P/P:$1620.00 | P/G:$0.00 | P/M:$0.00 | Stock:-141" at bounding box center [464, 246] width 648 height 28
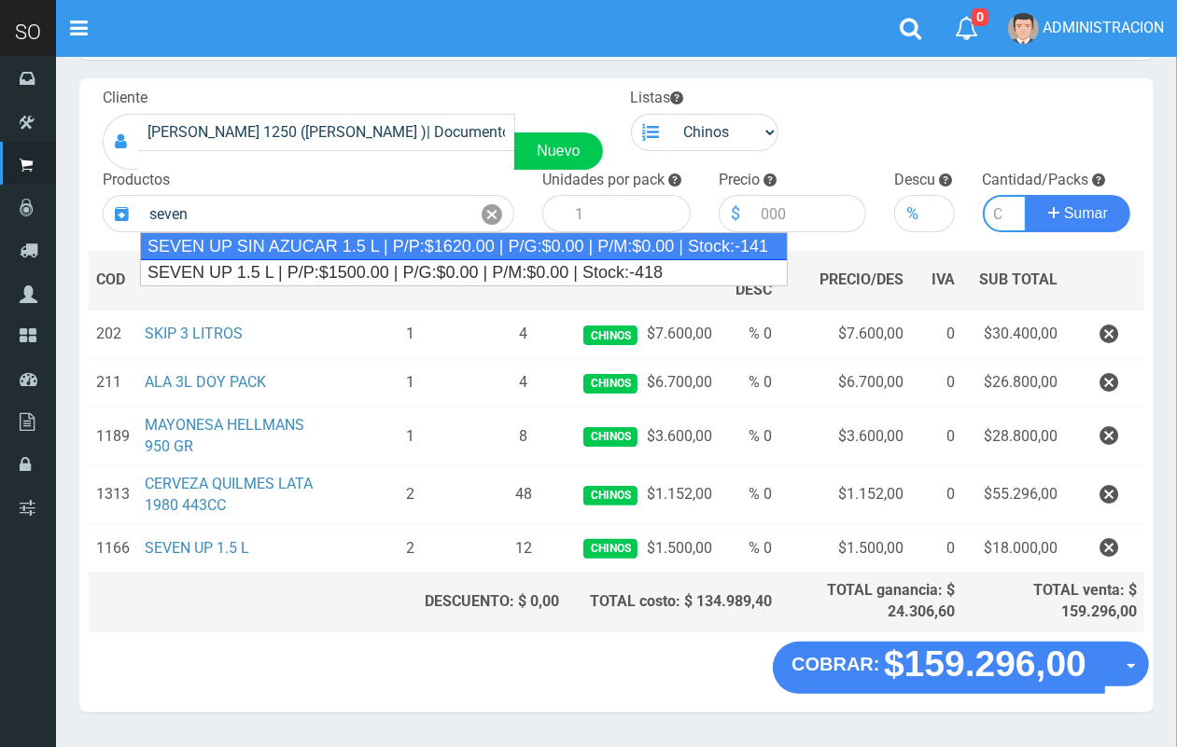
type input "SEVEN UP SIN AZUCAR 1.5 L | P/P:$1620.00 | P/G:$0.00 | P/M:$0.00 | Stock:-141"
type input "6"
type input "1620.00"
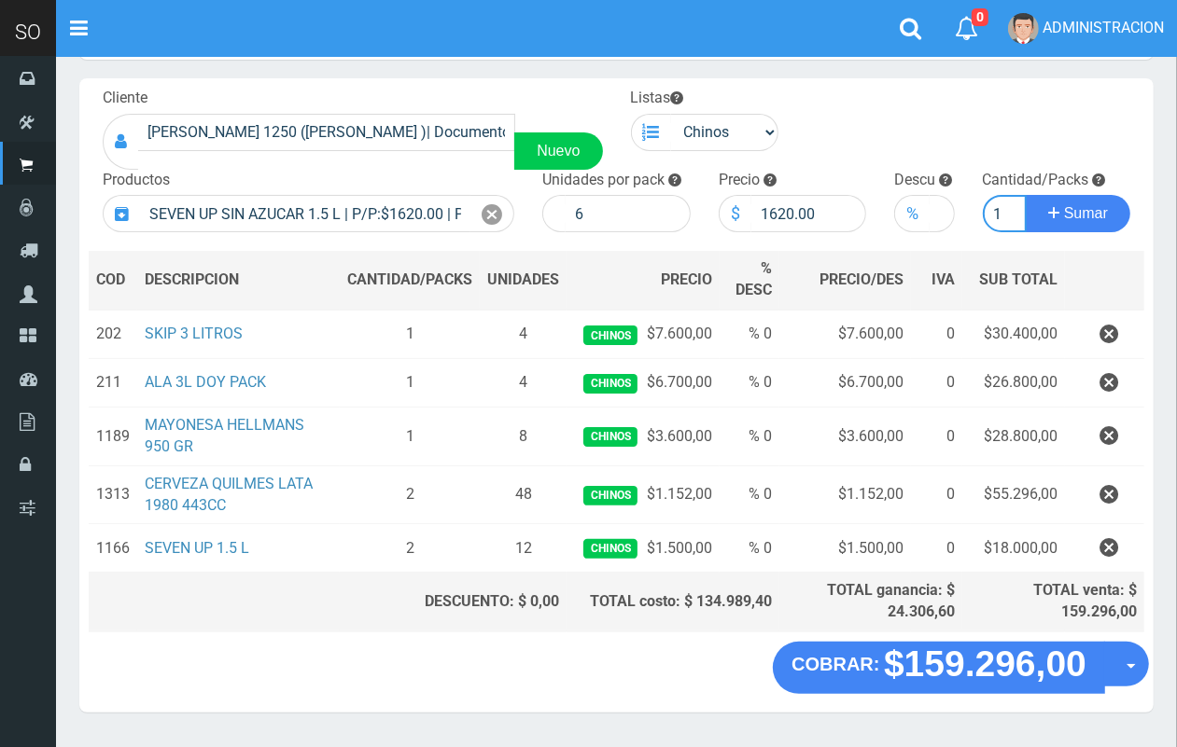
scroll to position [0, 2]
type input "1"
click at [1026, 195] on button "Sumar" at bounding box center [1078, 213] width 105 height 37
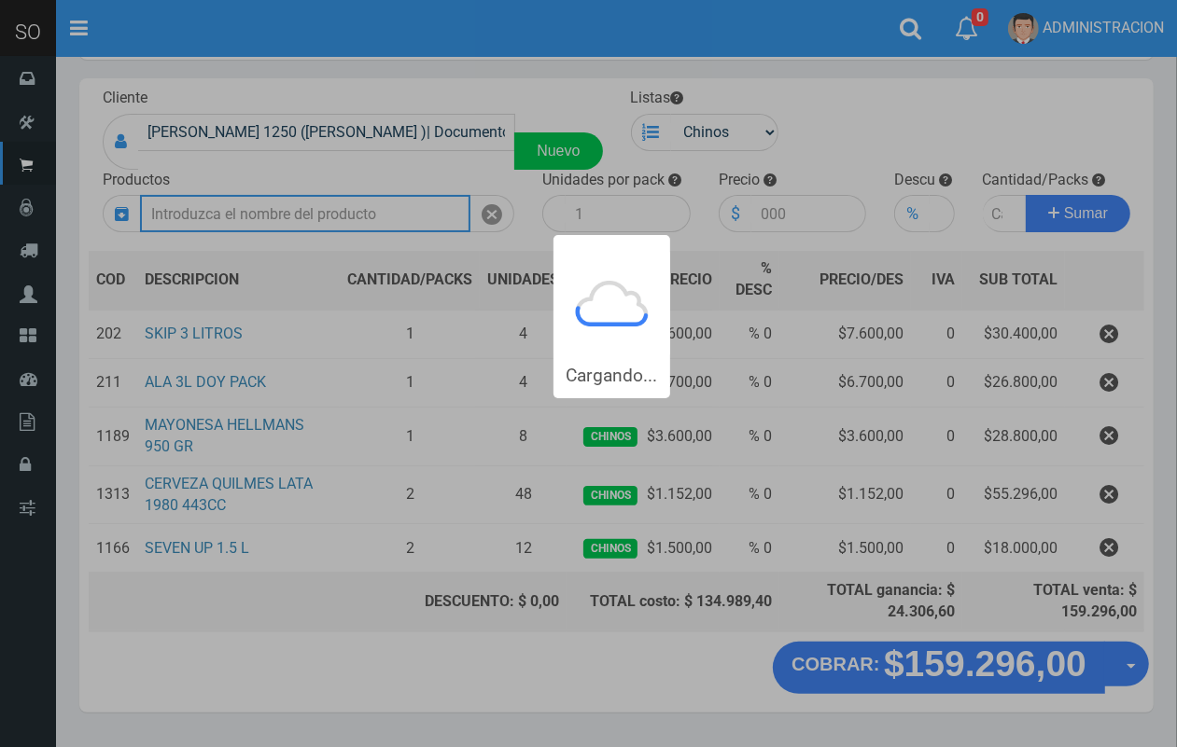
scroll to position [0, 0]
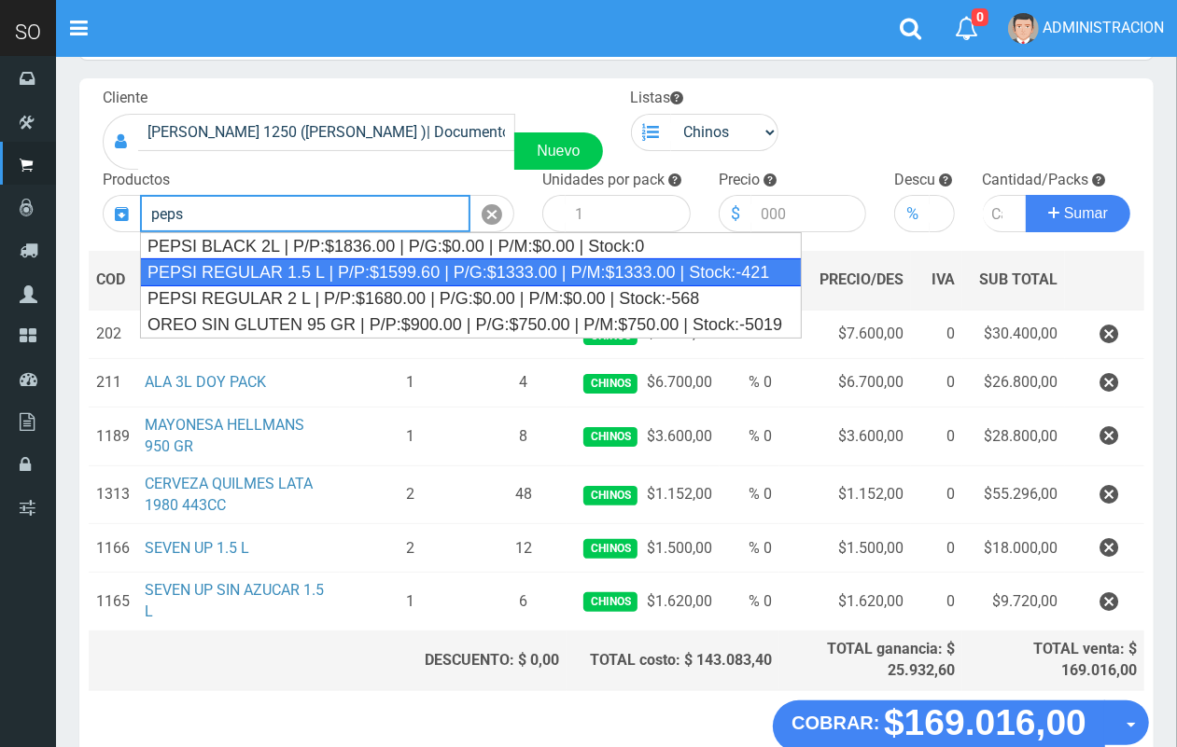
click at [276, 276] on div "PEPSI REGULAR 1.5 L | P/P:$1599.60 | P/G:$1333.00 | P/M:$1333.00 | Stock:-421" at bounding box center [471, 272] width 662 height 28
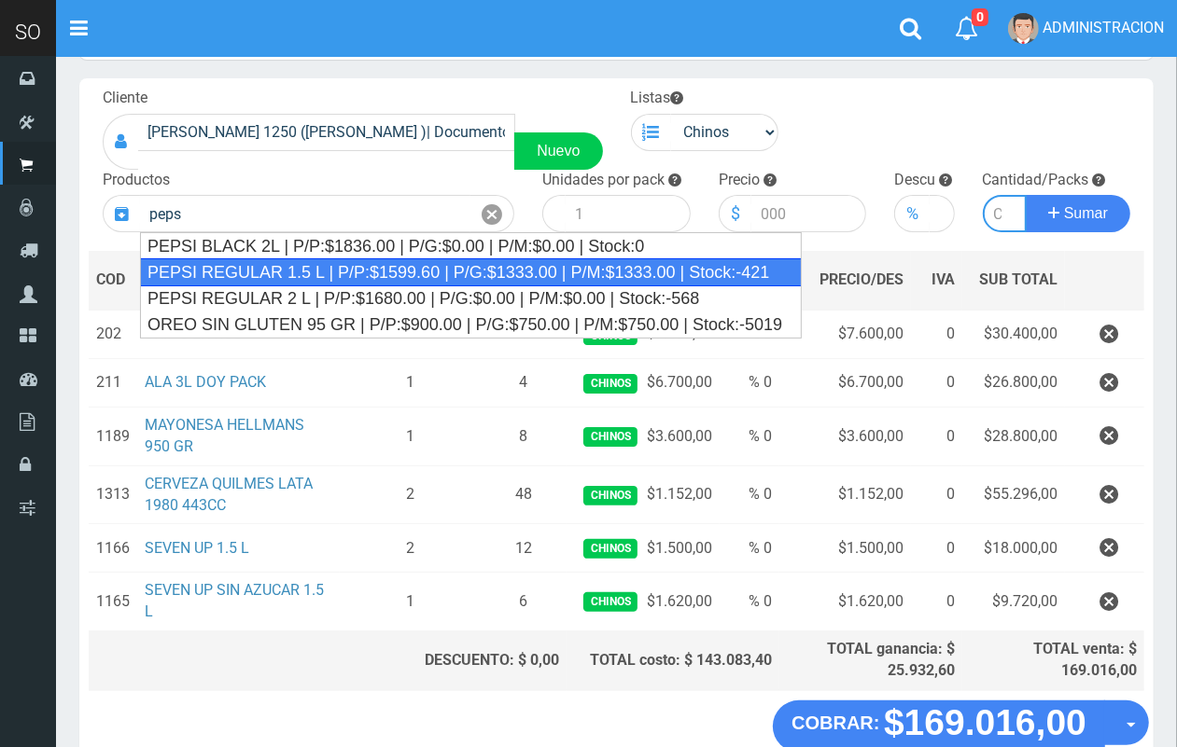
type input "PEPSI REGULAR 1.5 L | P/P:$1599.60 | P/G:$1333.00 | P/M:$1333.00 | Stock:-421"
type input "6"
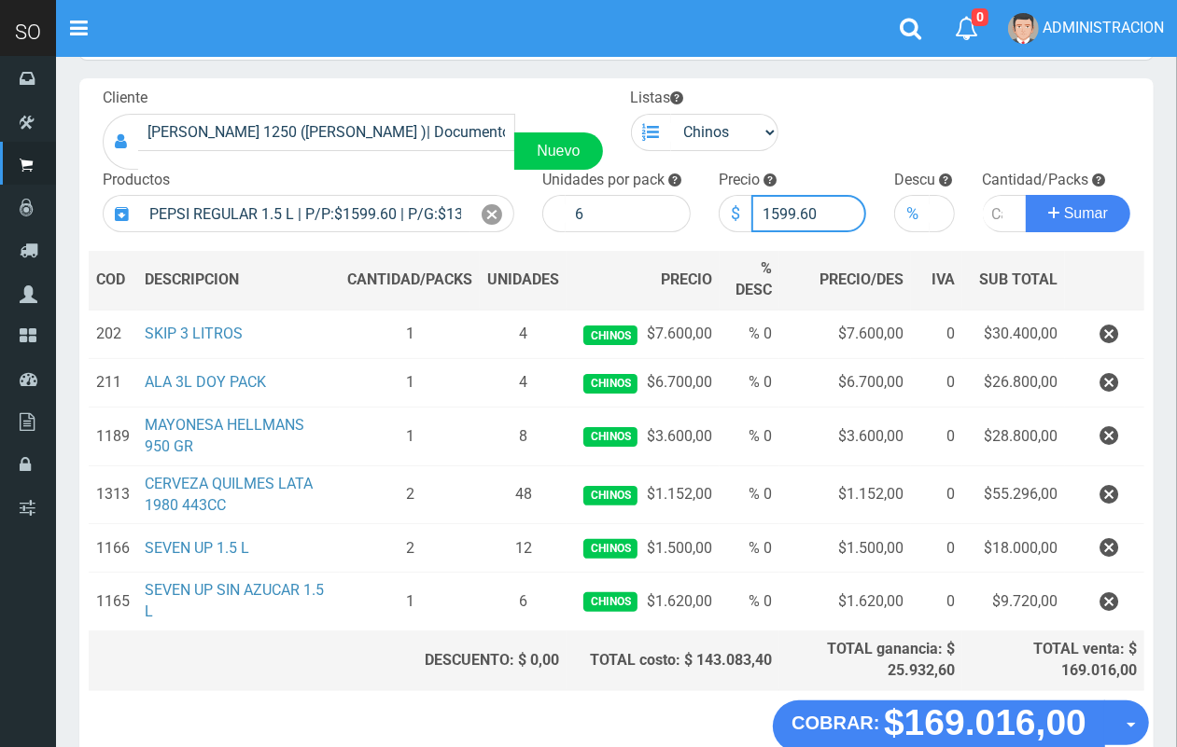
drag, startPoint x: 804, startPoint y: 213, endPoint x: 772, endPoint y: 215, distance: 32.7
click at [772, 215] on input "1599.60" at bounding box center [809, 213] width 116 height 37
type input "1600"
type input "1600.00"
click at [994, 206] on input "number" at bounding box center [1005, 213] width 45 height 37
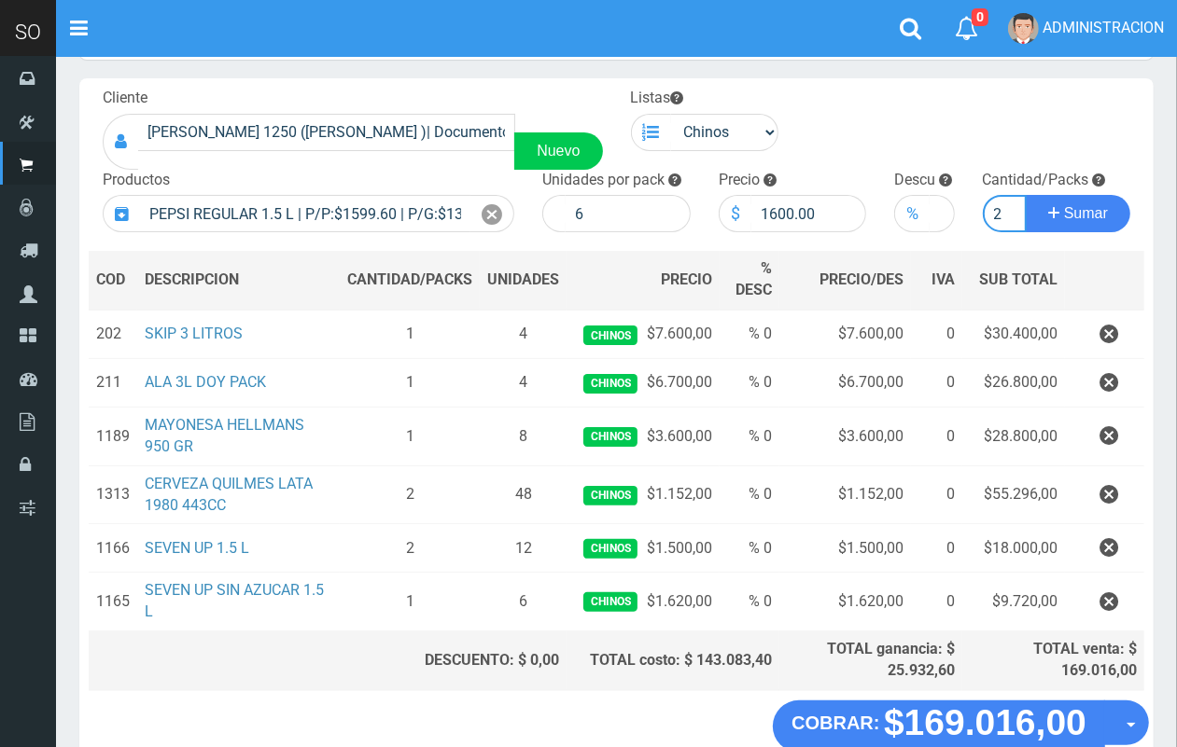
scroll to position [0, 2]
type input "2"
click at [1026, 195] on button "Sumar" at bounding box center [1078, 213] width 105 height 37
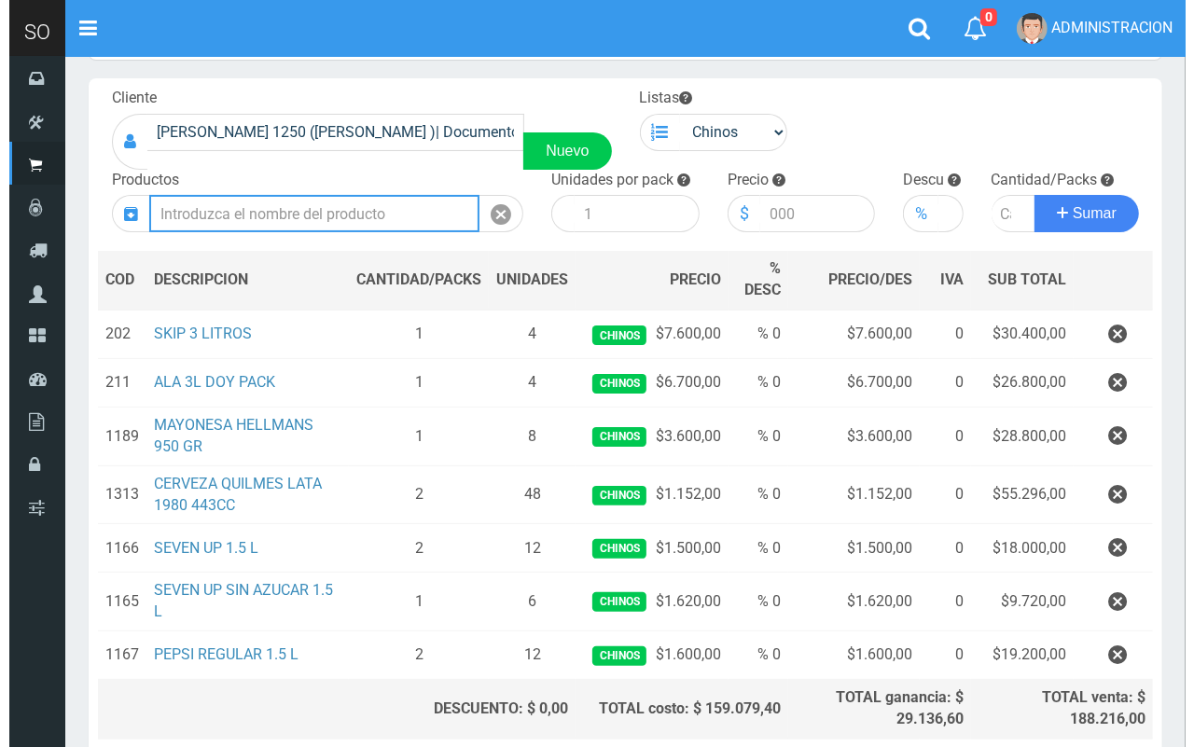
scroll to position [244, 0]
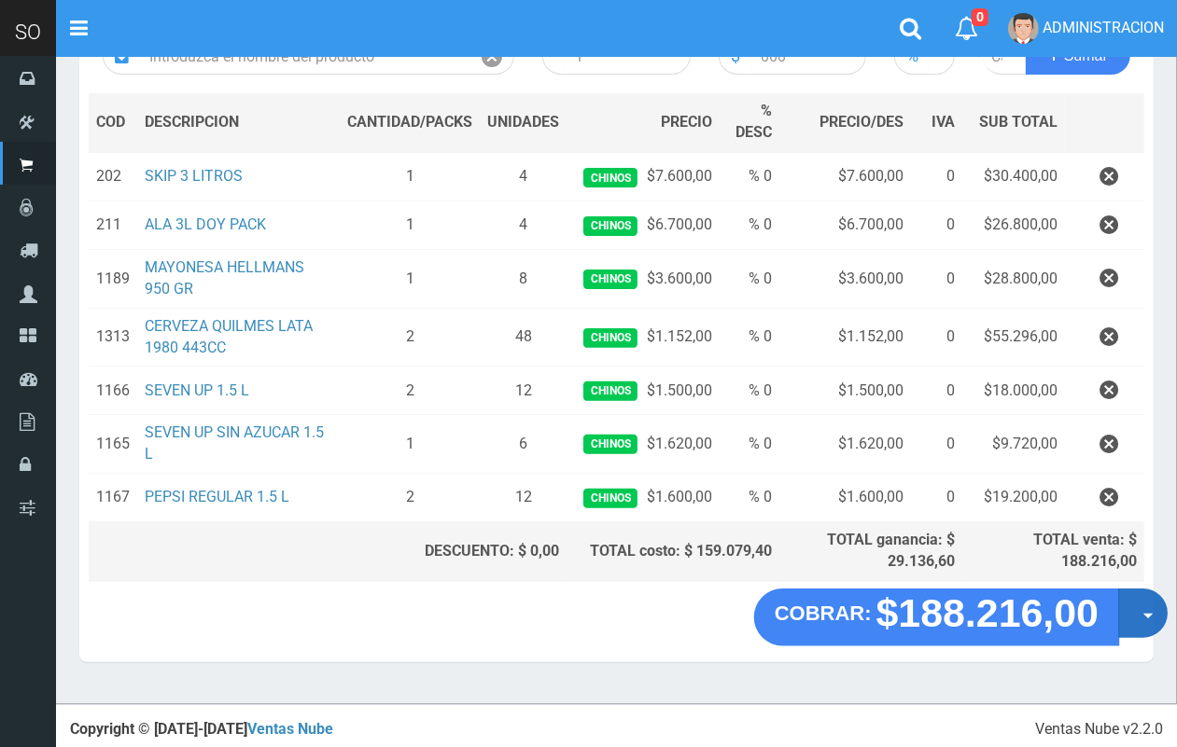
click at [1130, 607] on button "Opciones" at bounding box center [1142, 613] width 49 height 49
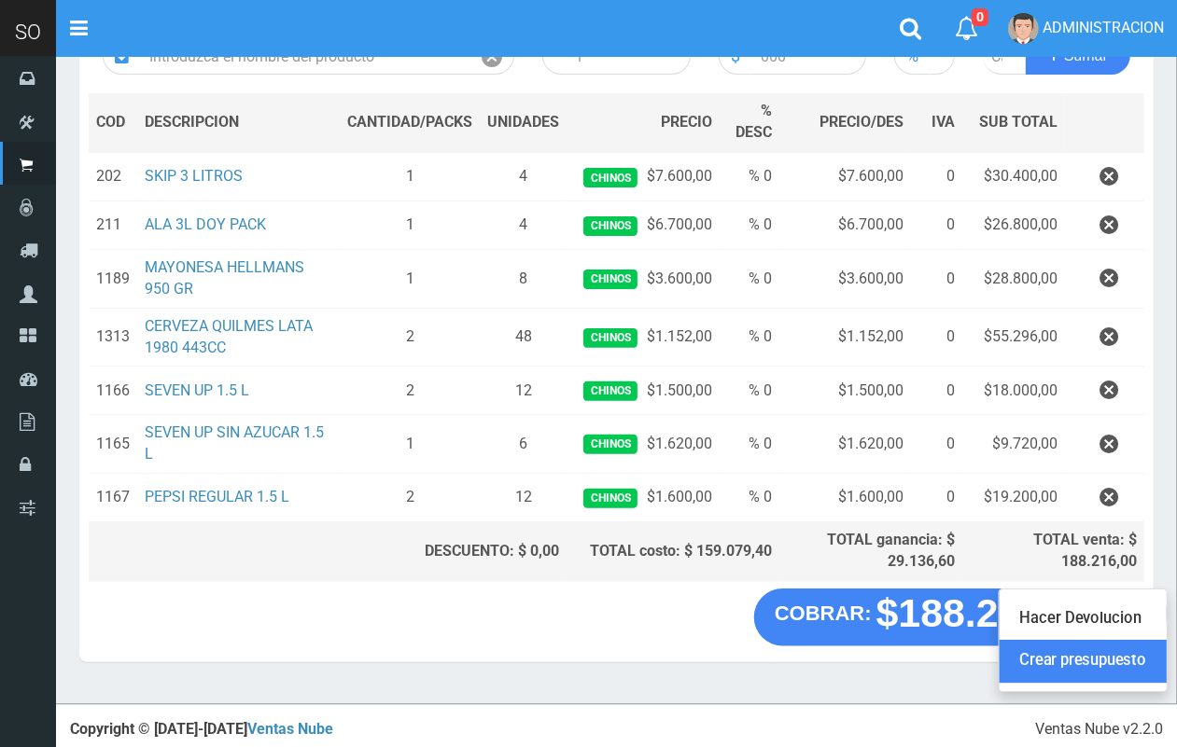
click at [1138, 661] on link "Crear presupuesto" at bounding box center [1082, 661] width 167 height 43
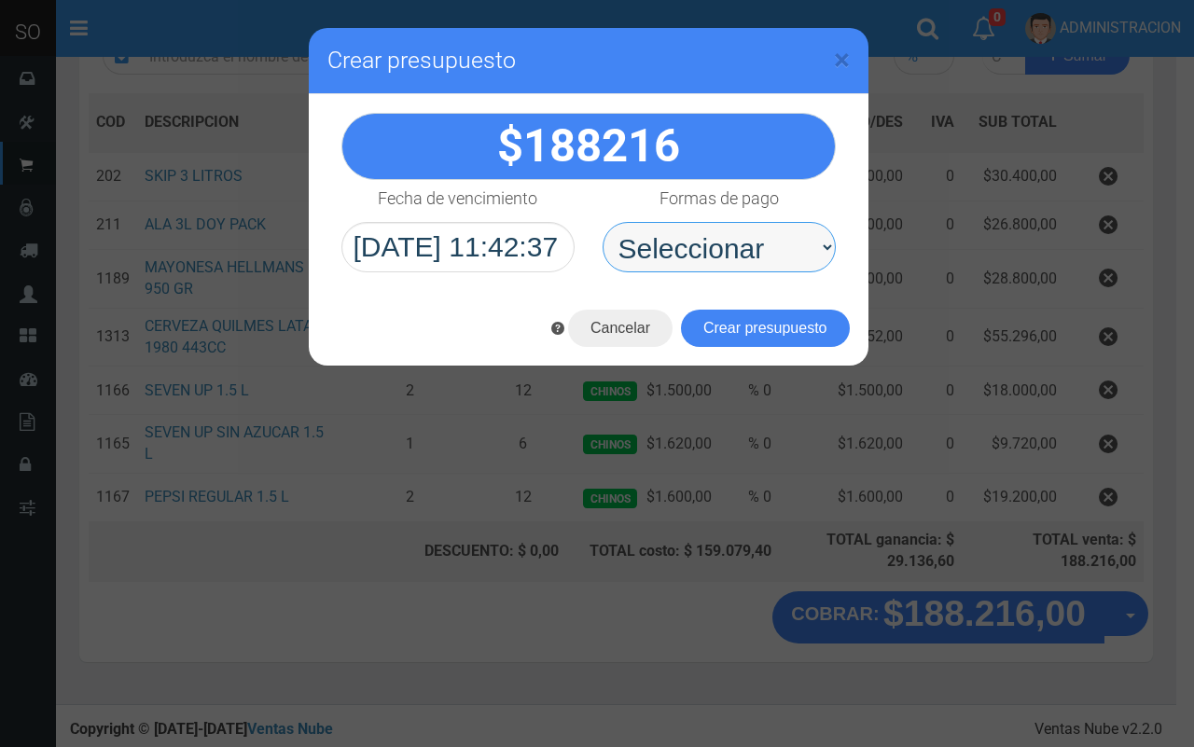
drag, startPoint x: 775, startPoint y: 277, endPoint x: 766, endPoint y: 272, distance: 10.9
click at [768, 261] on select "Seleccionar Efectivo Tarjeta de Crédito Depósito Débito" at bounding box center [719, 247] width 233 height 50
select select "Efectivo"
click at [603, 222] on select "Seleccionar Efectivo Tarjeta de Crédito Depósito Débito" at bounding box center [719, 247] width 233 height 50
click at [786, 303] on div "Cancelar Crear presupuesto" at bounding box center [589, 328] width 560 height 75
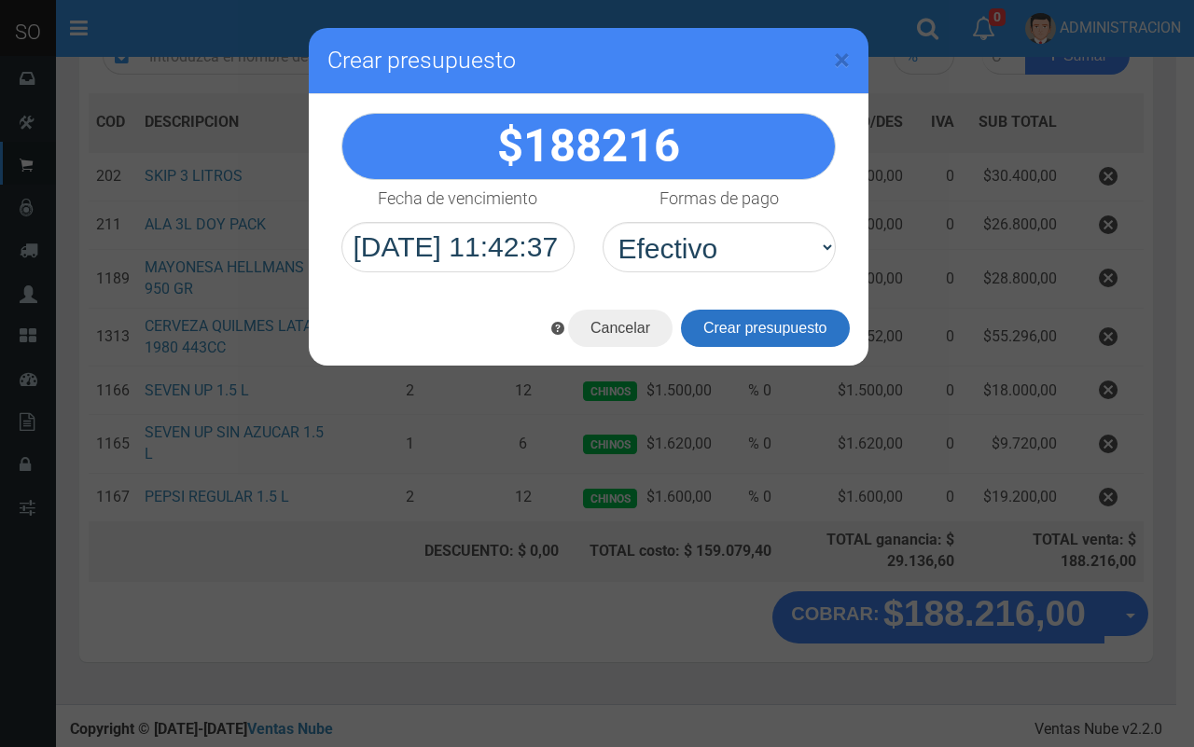
click at [786, 325] on button "Crear presupuesto" at bounding box center [765, 328] width 169 height 37
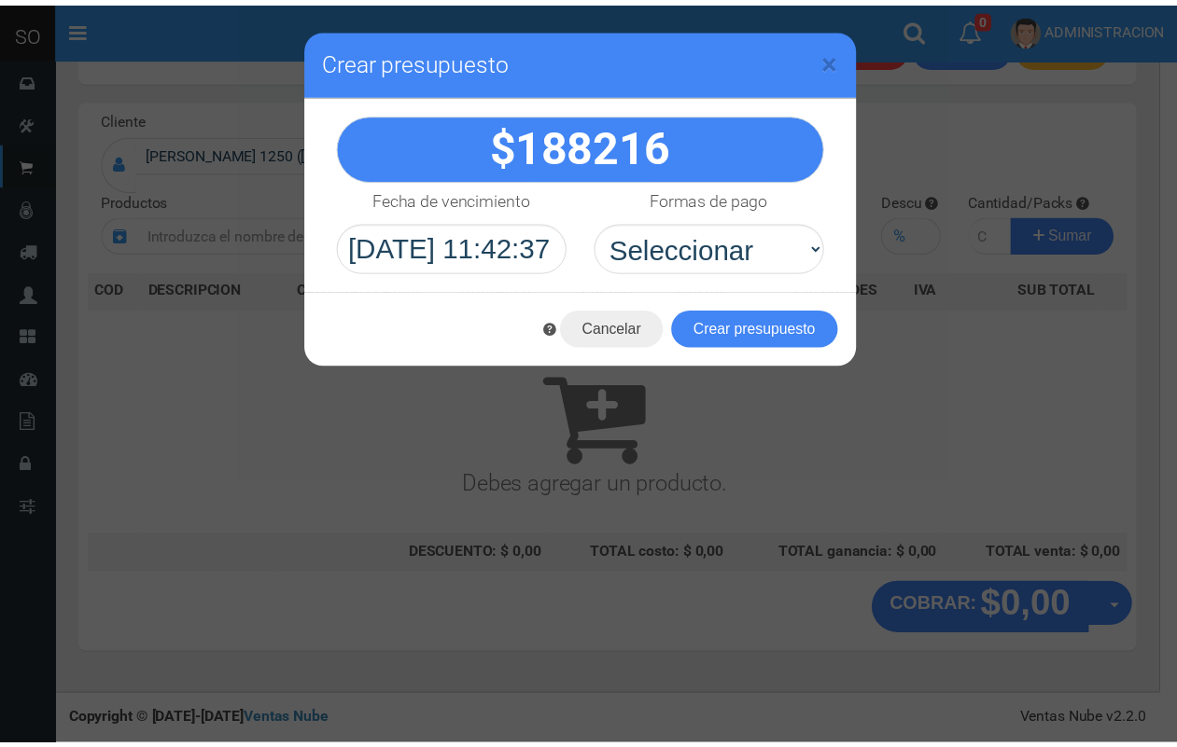
scroll to position [56, 0]
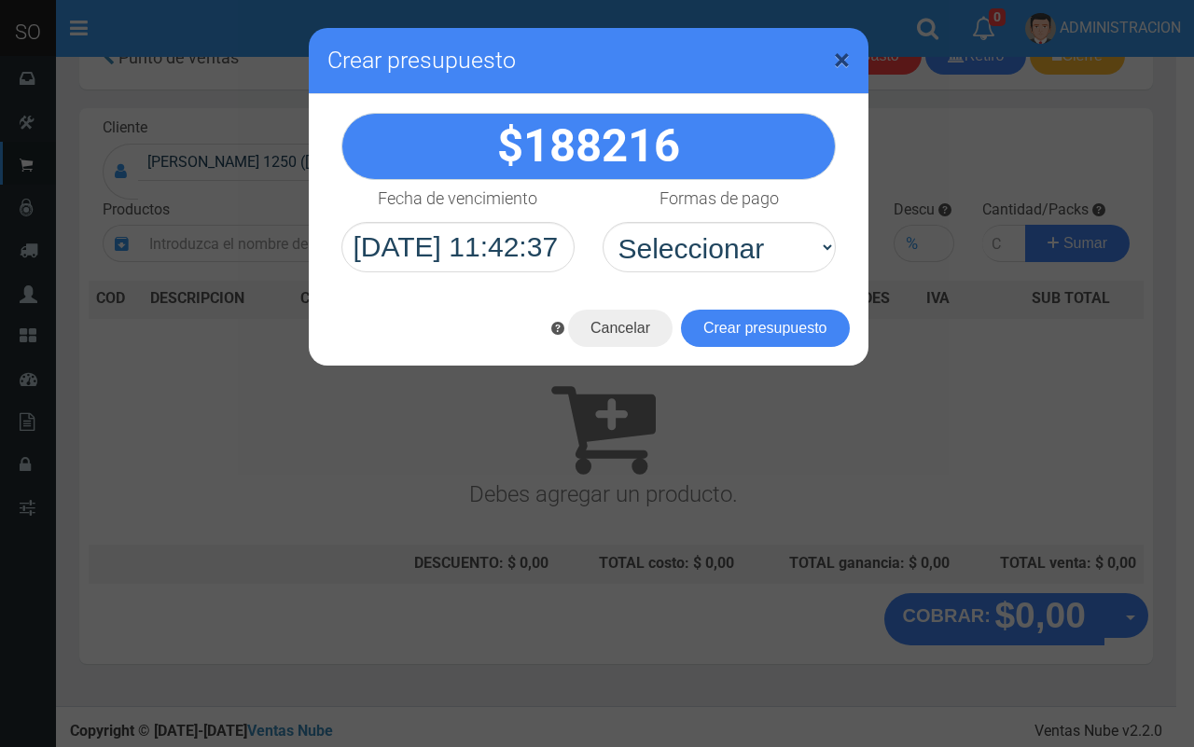
click at [843, 63] on span "×" at bounding box center [842, 59] width 16 height 35
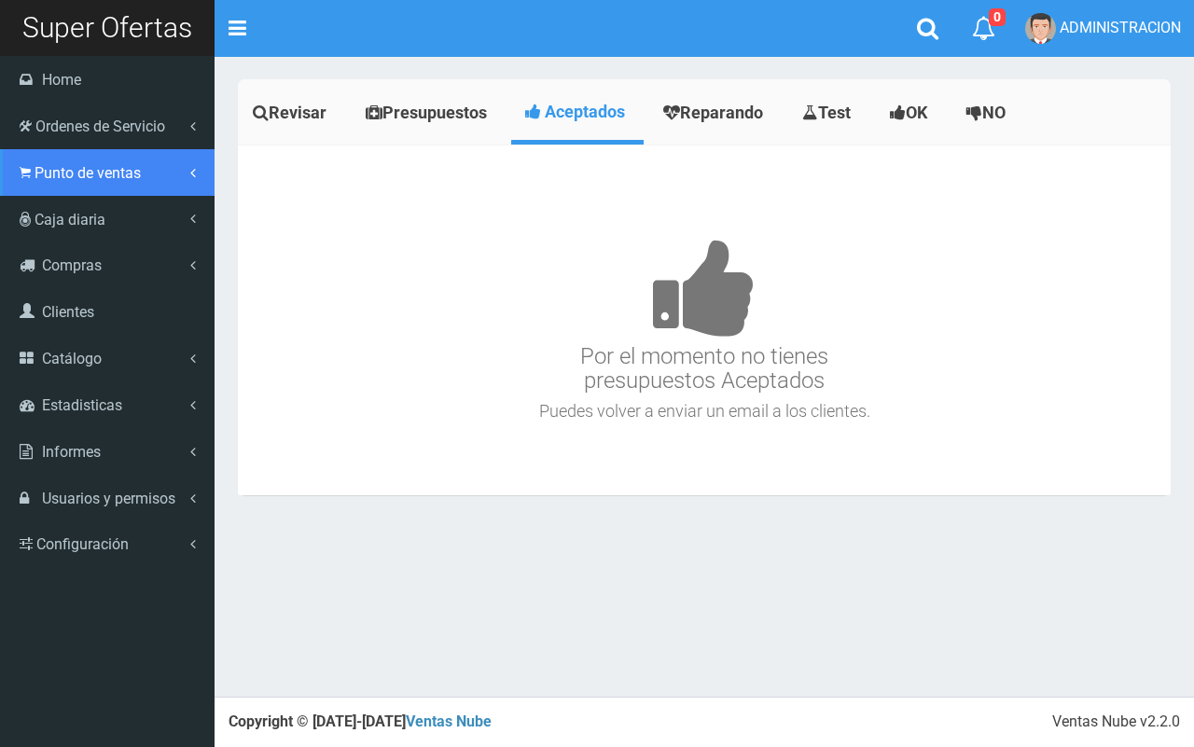
click at [99, 168] on span "Punto de ventas" at bounding box center [88, 173] width 106 height 18
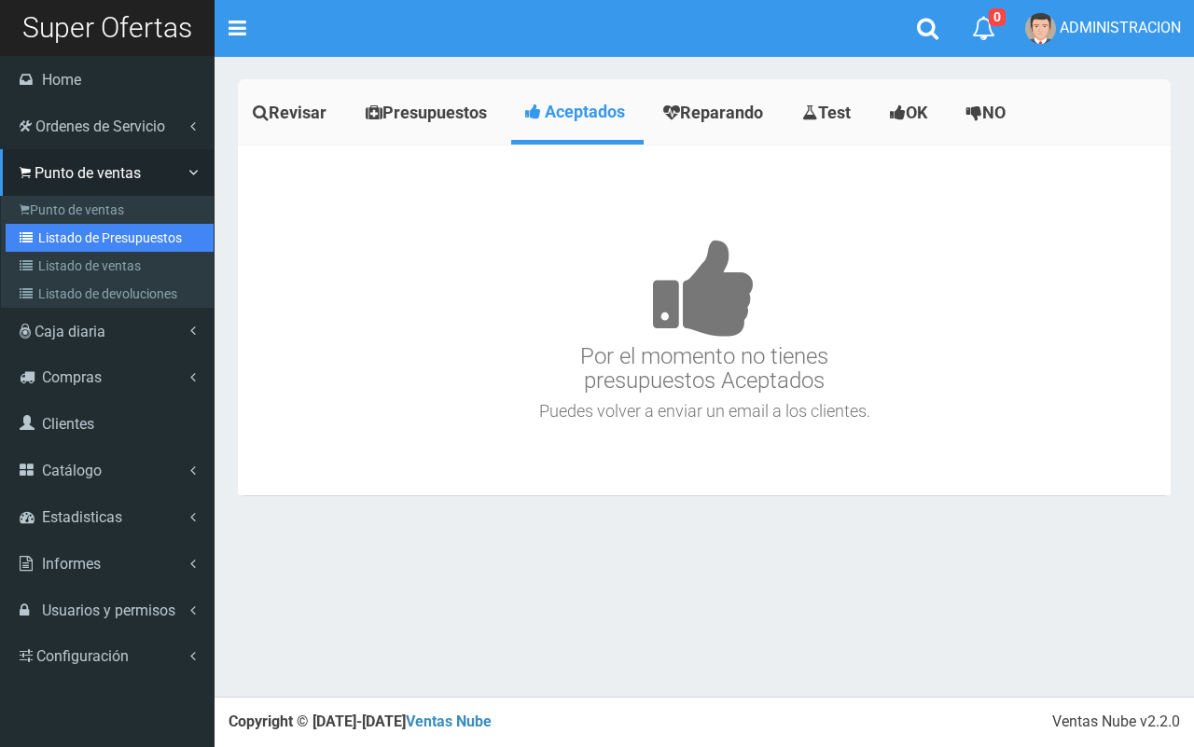
click at [99, 233] on link "Listado de Presupuestos" at bounding box center [110, 238] width 208 height 28
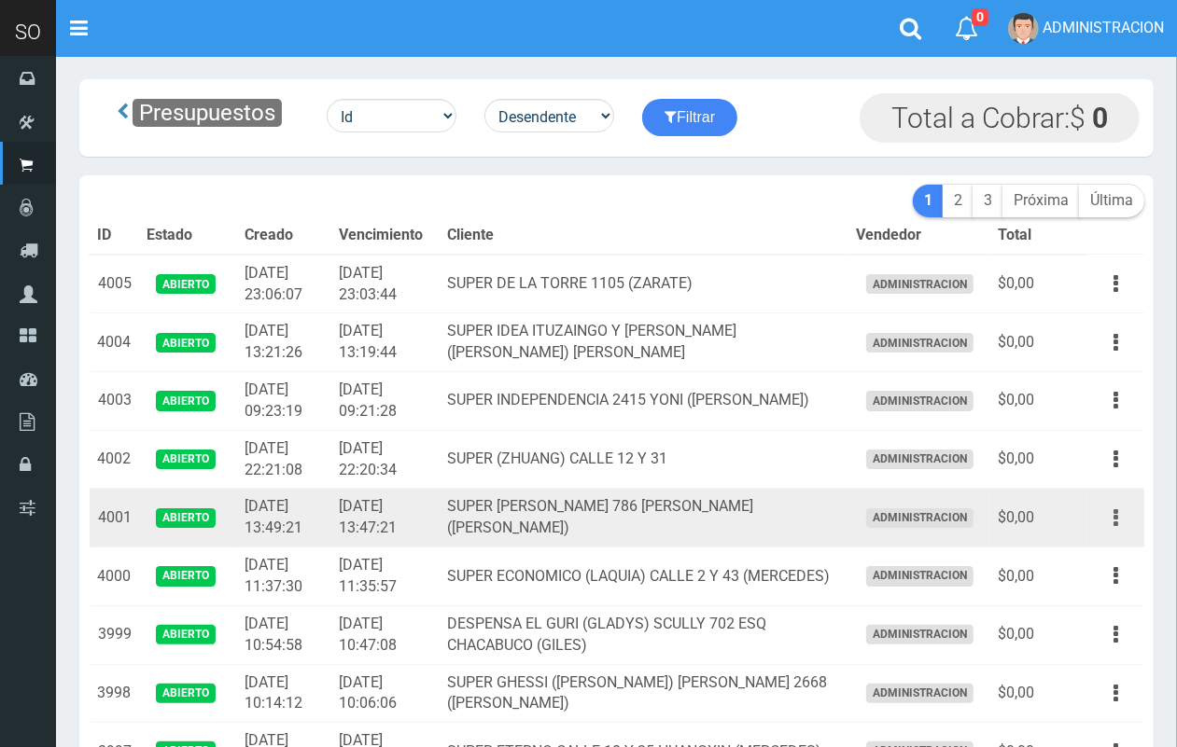
click at [1106, 513] on button "button" at bounding box center [1116, 518] width 42 height 33
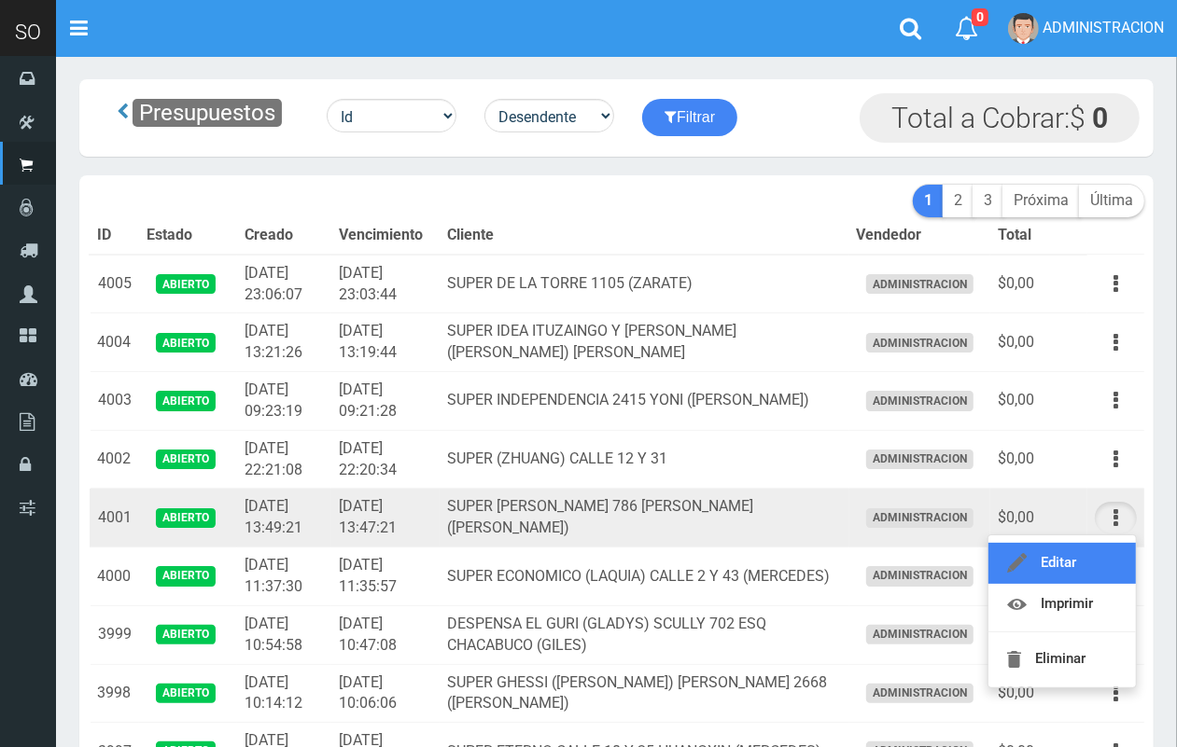
click at [1087, 552] on link "Editar" at bounding box center [1061, 563] width 147 height 41
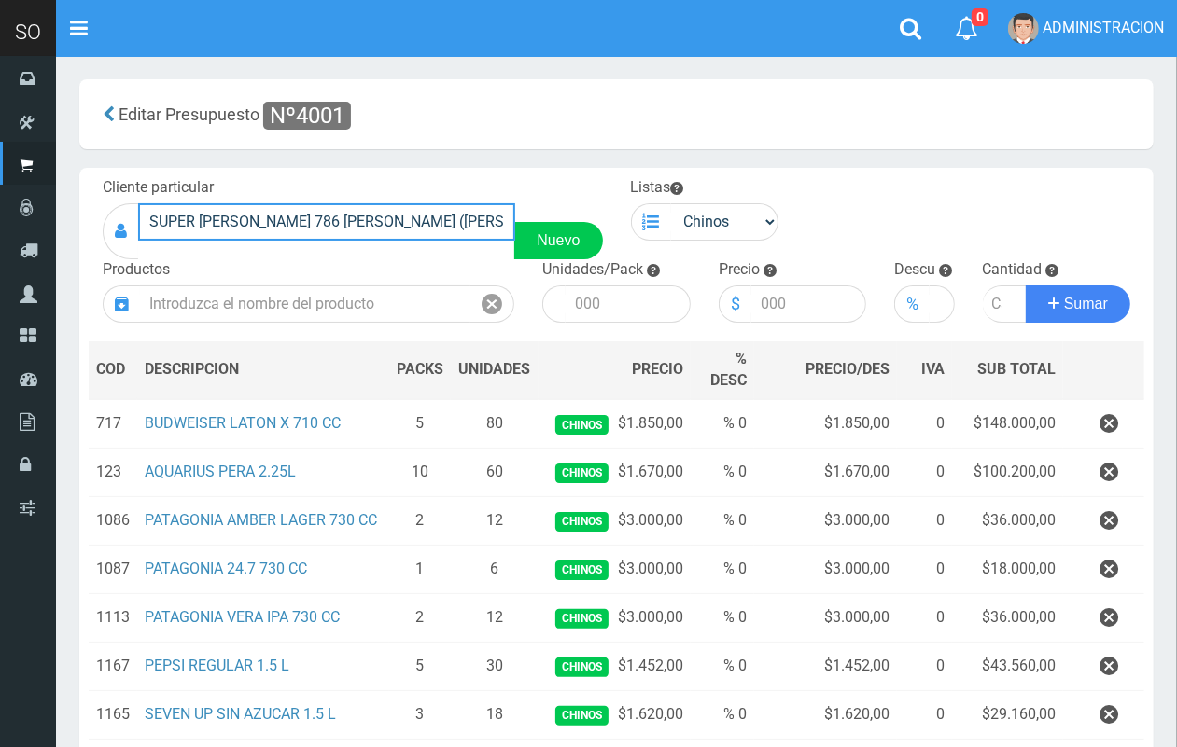
drag, startPoint x: 429, startPoint y: 226, endPoint x: 90, endPoint y: 207, distance: 340.2
click at [90, 207] on div "Cliente particular SUPER LAVALLE 786 TONY (CAMPANA) Nuevo" at bounding box center [353, 218] width 528 height 82
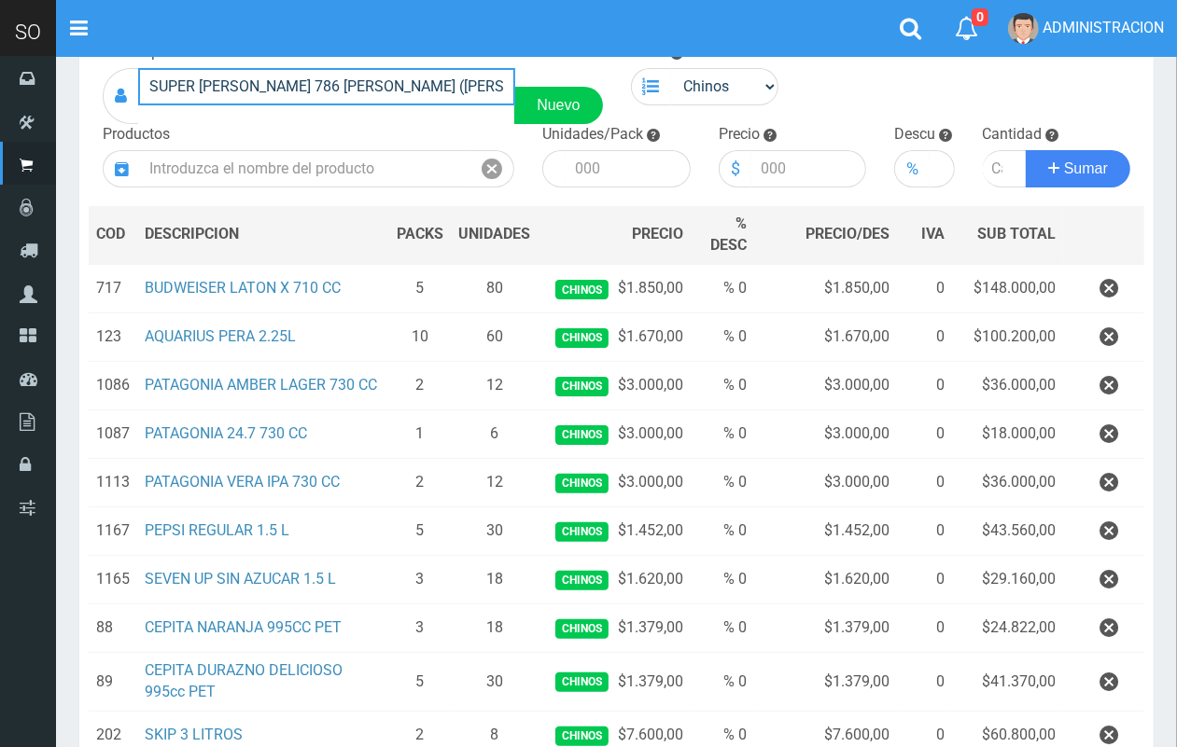
scroll to position [375, 0]
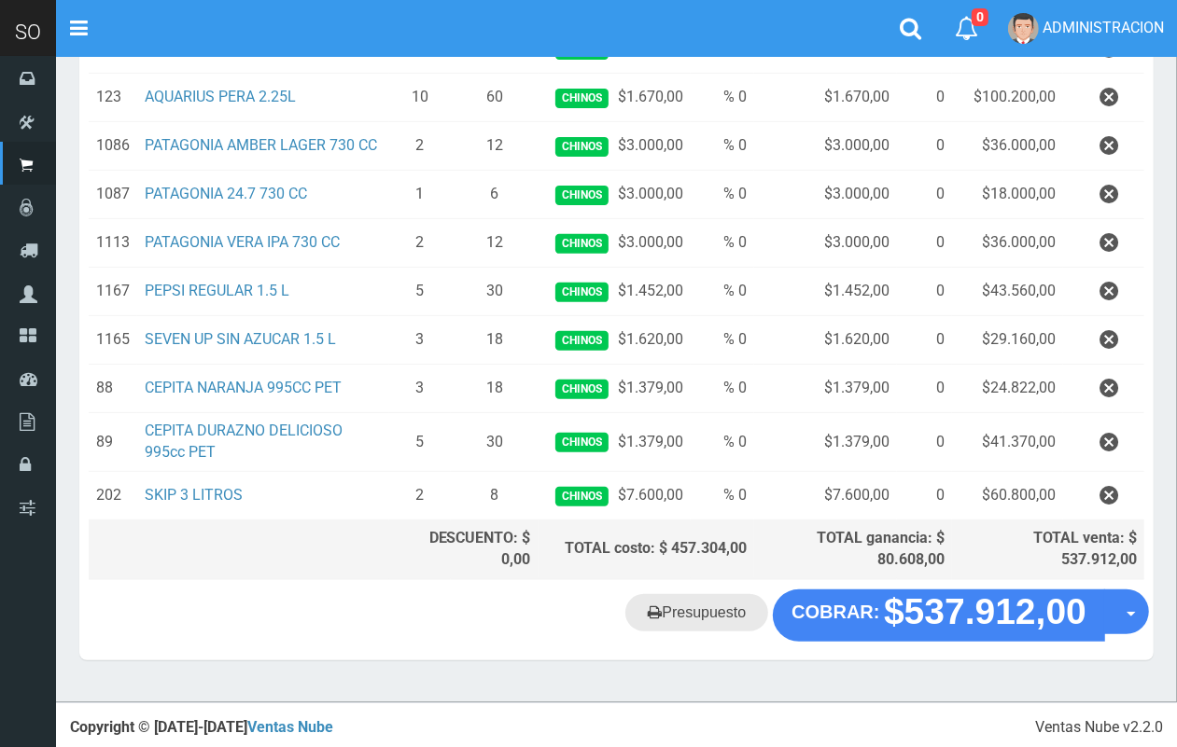
click at [715, 607] on link "Presupuesto" at bounding box center [696, 612] width 143 height 37
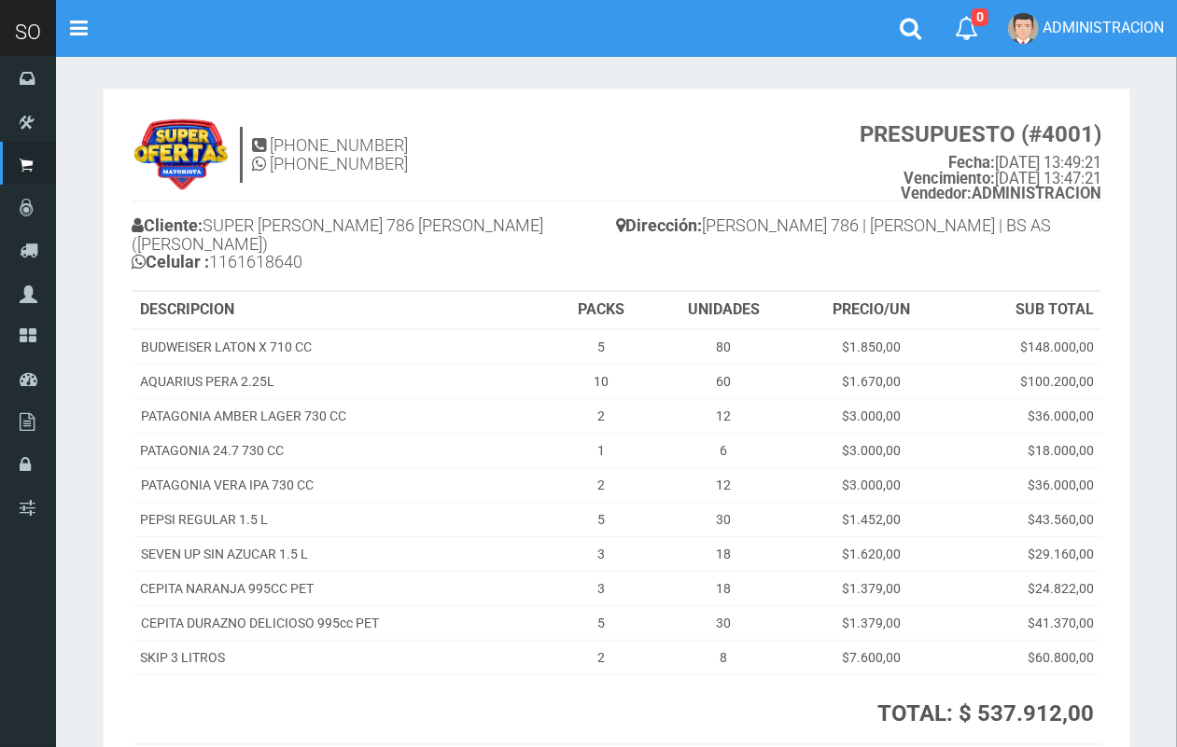
scroll to position [175, 0]
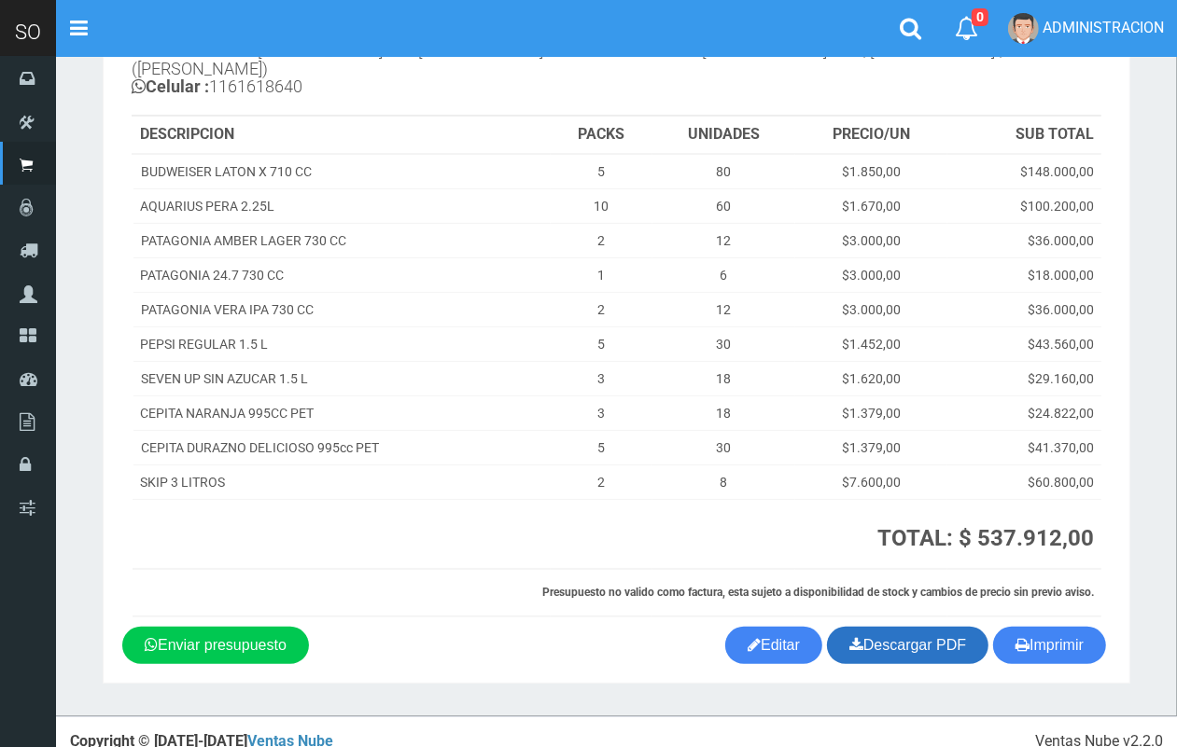
click at [919, 627] on link "Descargar PDF" at bounding box center [907, 645] width 161 height 37
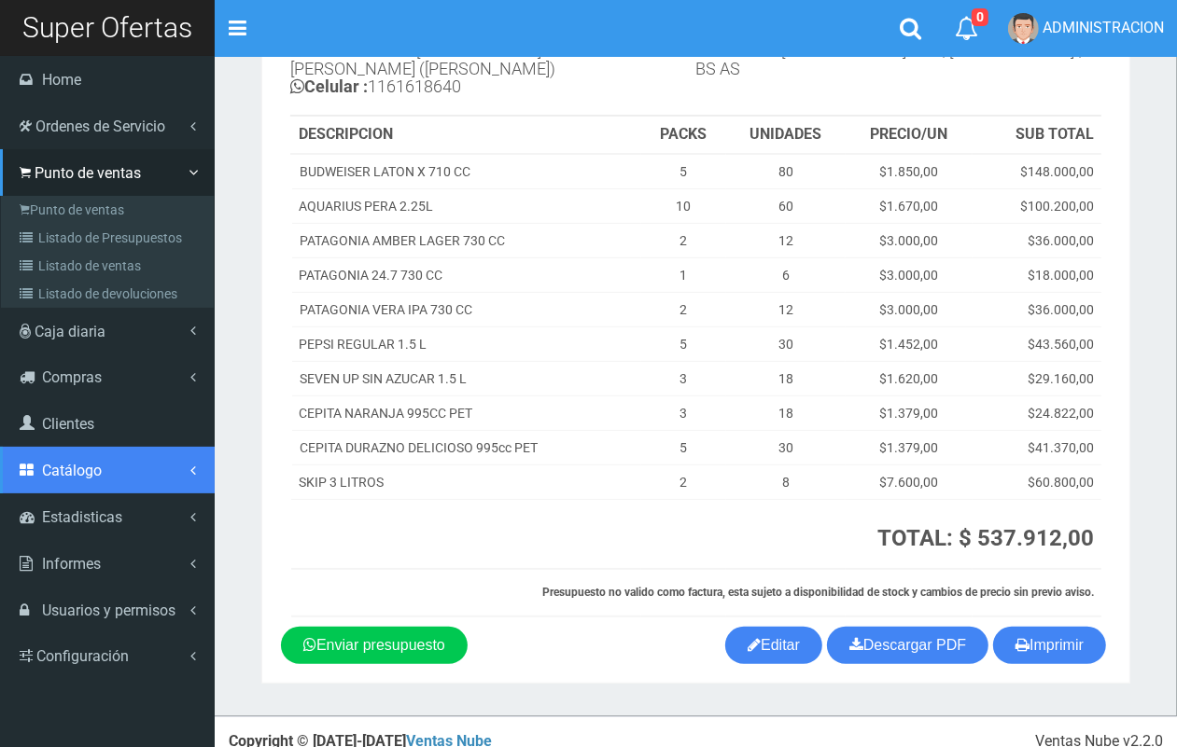
click at [80, 487] on link "Catálogo" at bounding box center [107, 470] width 215 height 47
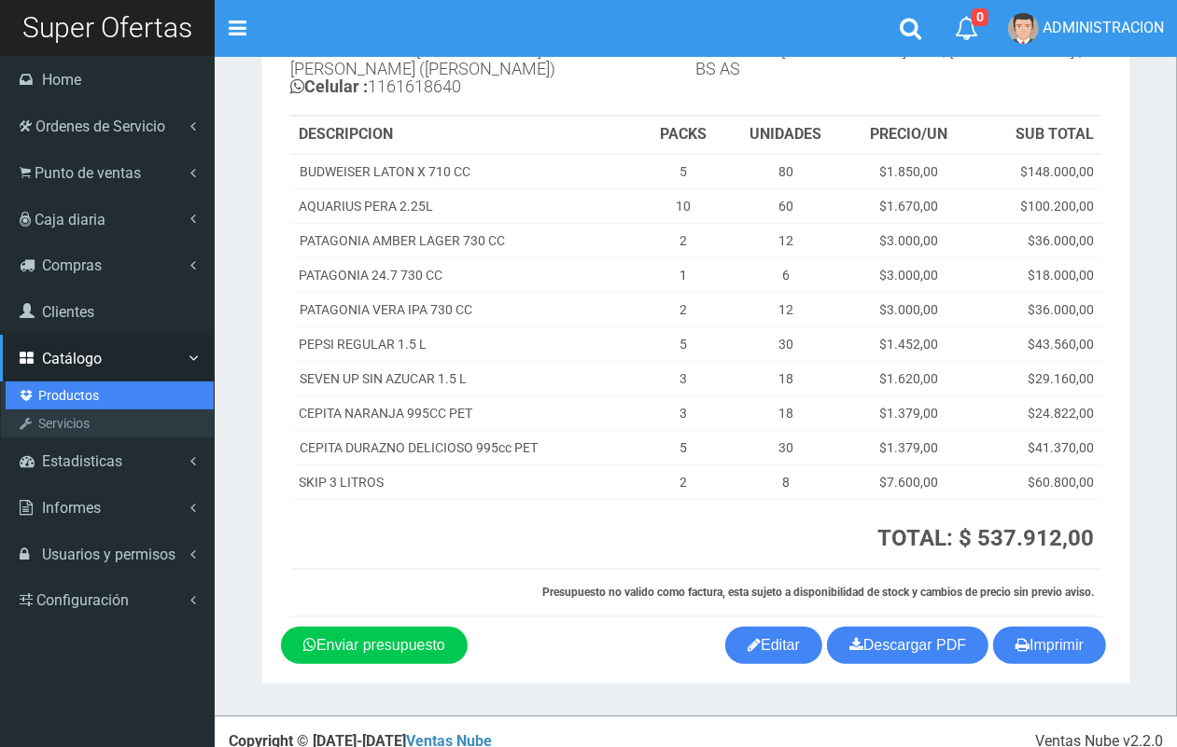
click at [73, 393] on link "Productos" at bounding box center [110, 396] width 208 height 28
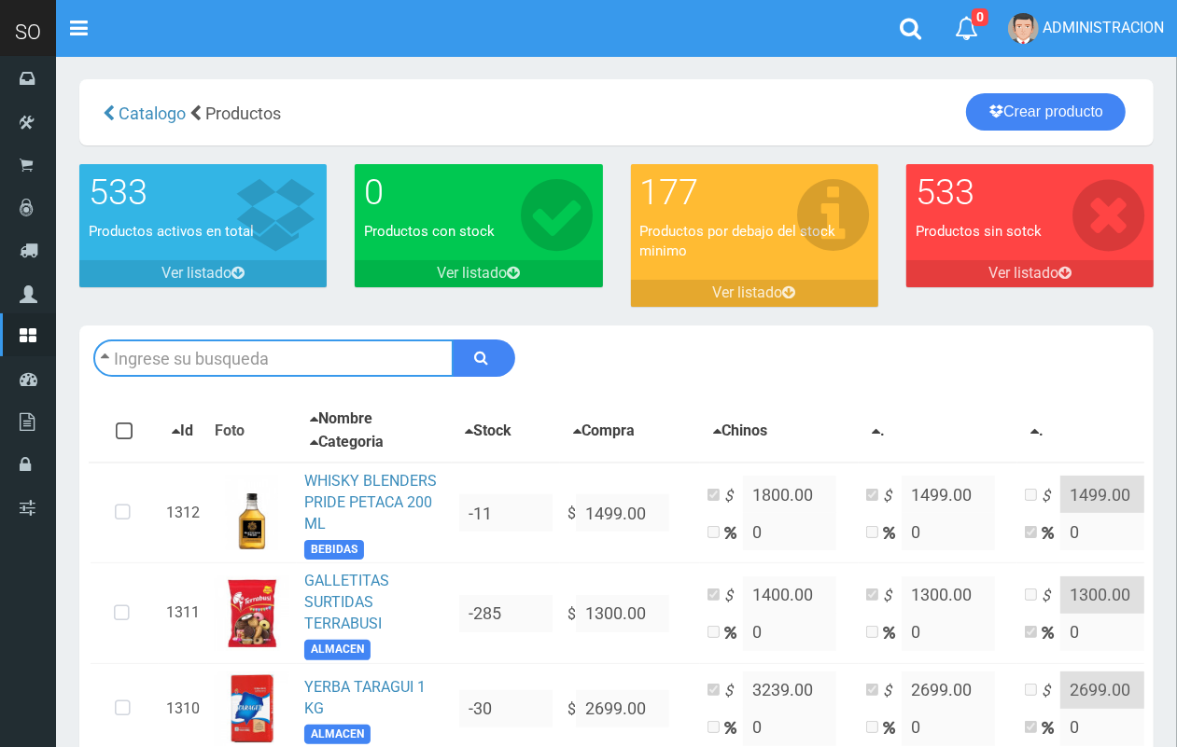
click at [257, 360] on input "text" at bounding box center [273, 358] width 360 height 37
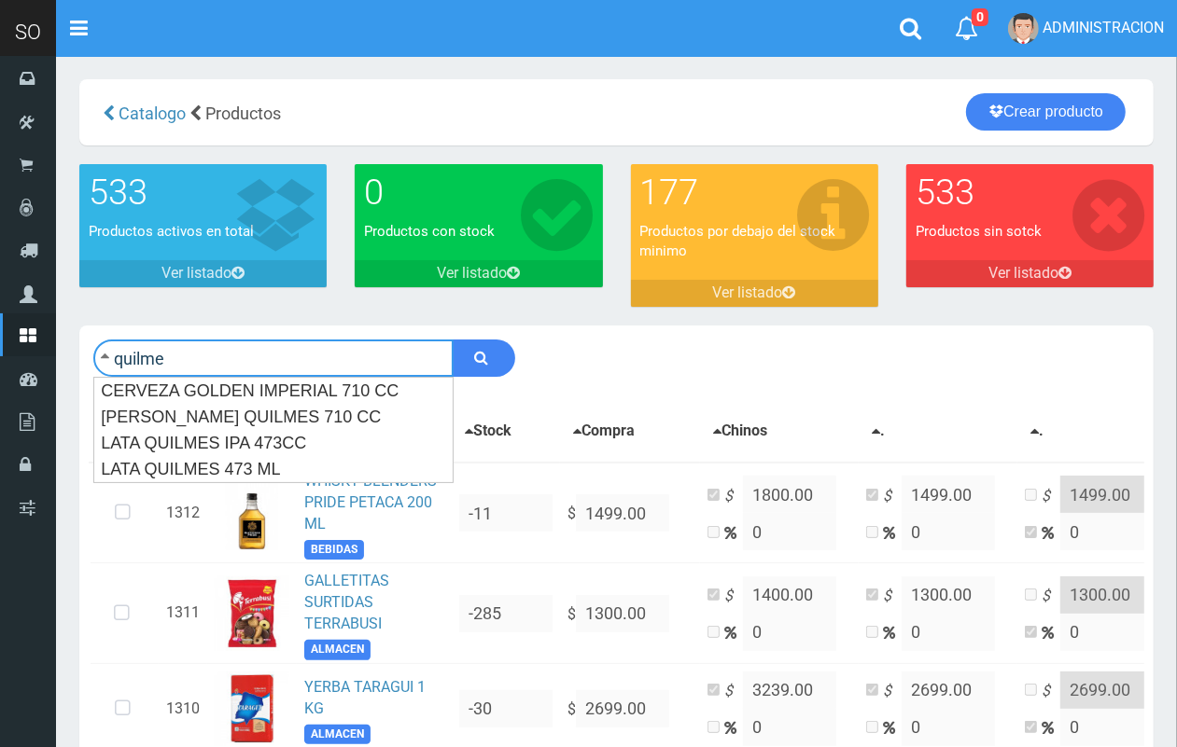
type input "quilme"
click at [453, 340] on button "submit" at bounding box center [484, 358] width 63 height 37
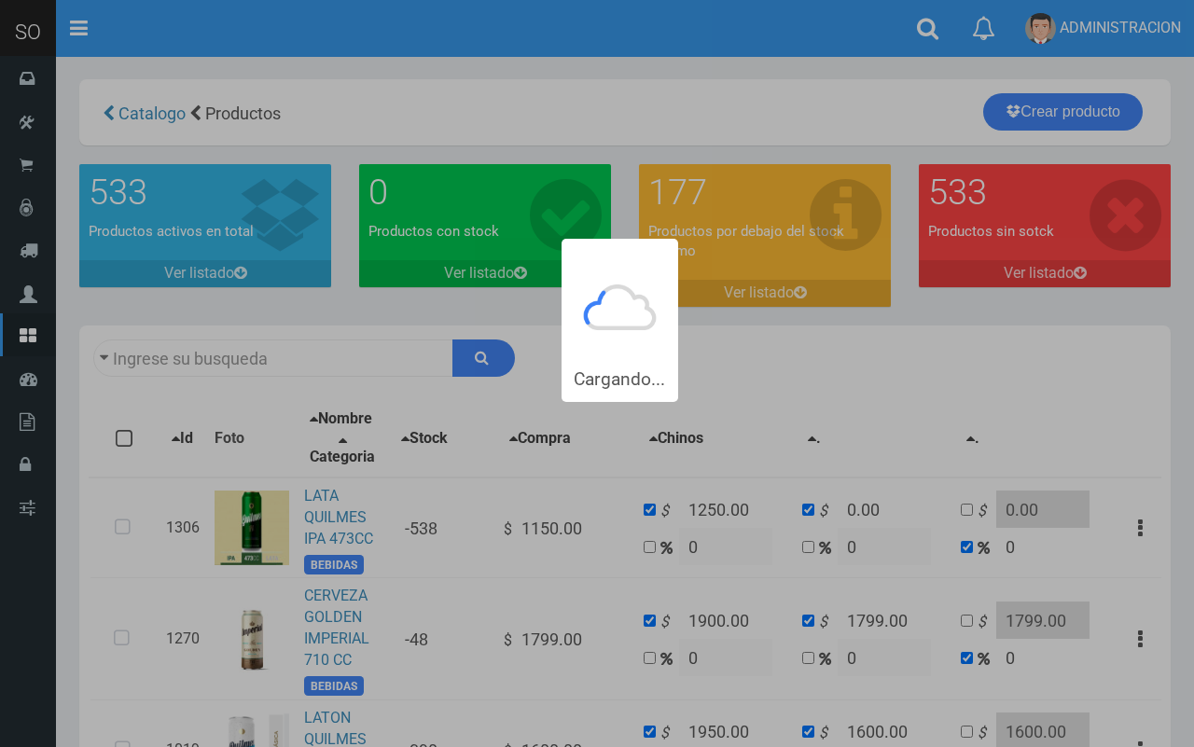
type input "quilme"
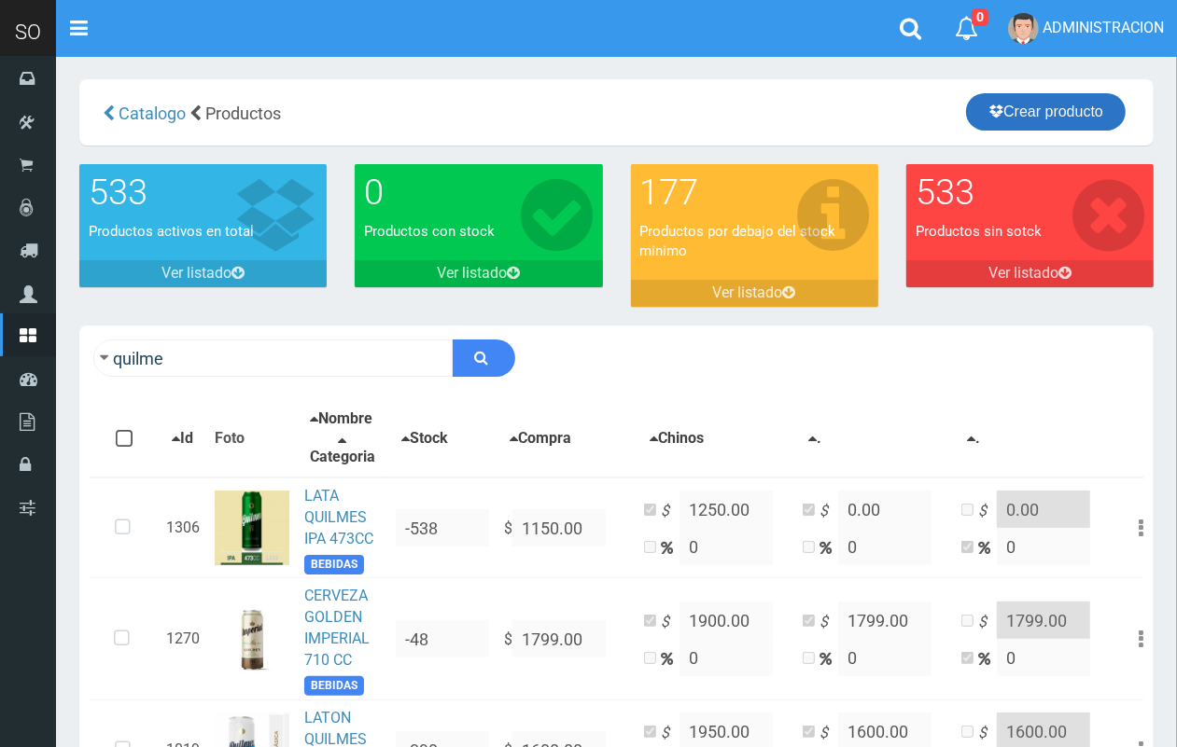
click at [1046, 114] on link "Crear producto" at bounding box center [1046, 111] width 160 height 37
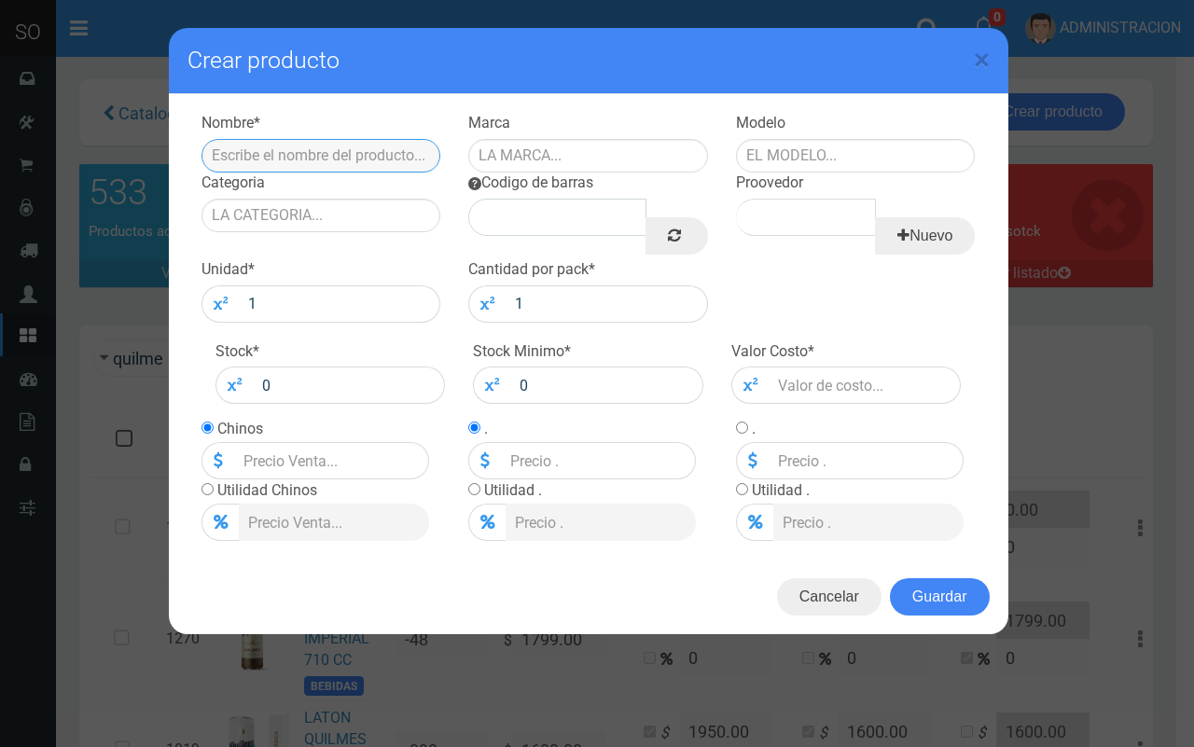
click at [365, 157] on input "text" at bounding box center [322, 156] width 240 height 34
type input "q"
type input "L"
type input "CERVEZA QUILMES LATA 1980 443CC"
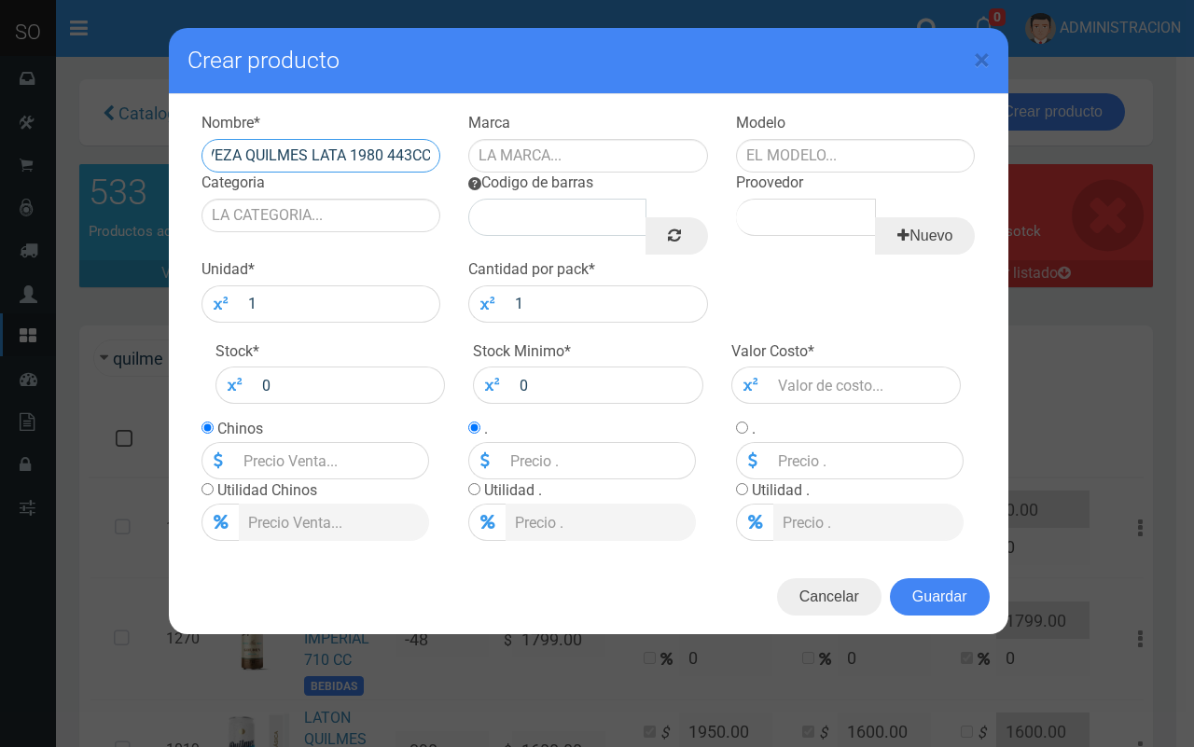
scroll to position [0, 0]
click at [595, 168] on input "text" at bounding box center [588, 156] width 240 height 34
type input "QUILMES"
click at [392, 145] on input "CERVEZA QUILMES LATA 1980 443CC" at bounding box center [322, 156] width 240 height 34
click at [822, 384] on input "number" at bounding box center [865, 385] width 193 height 37
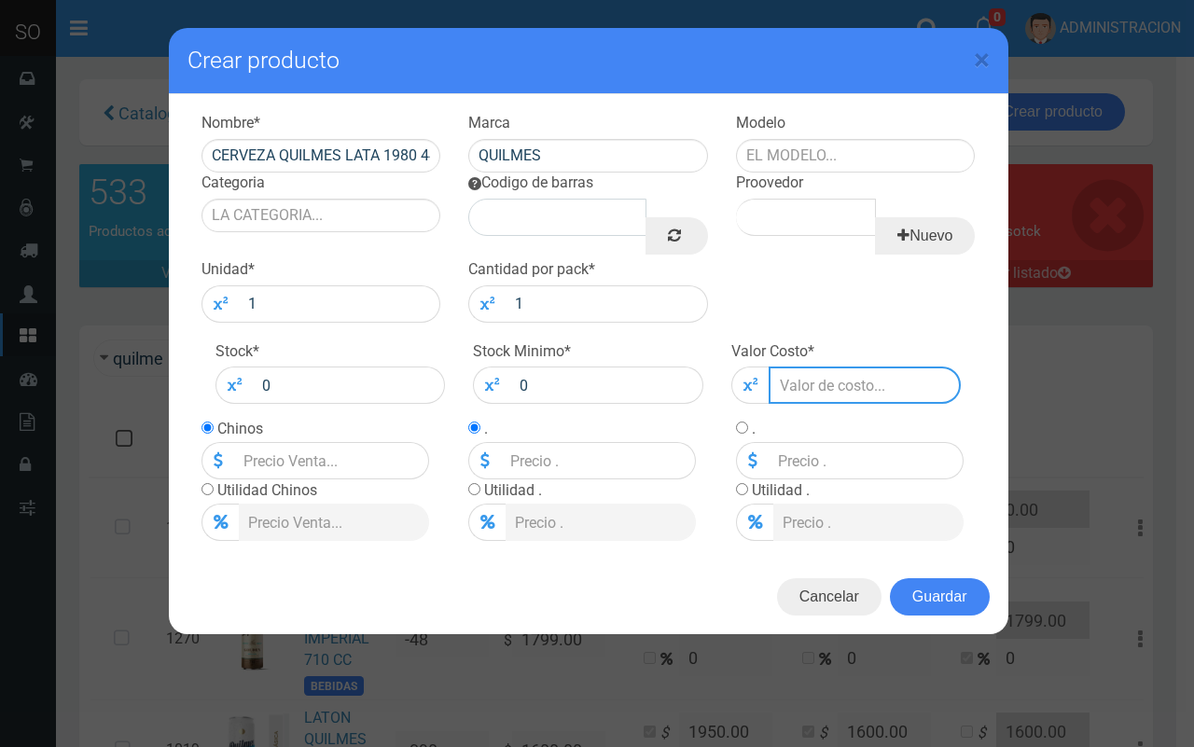
type input "9"
type input "96"
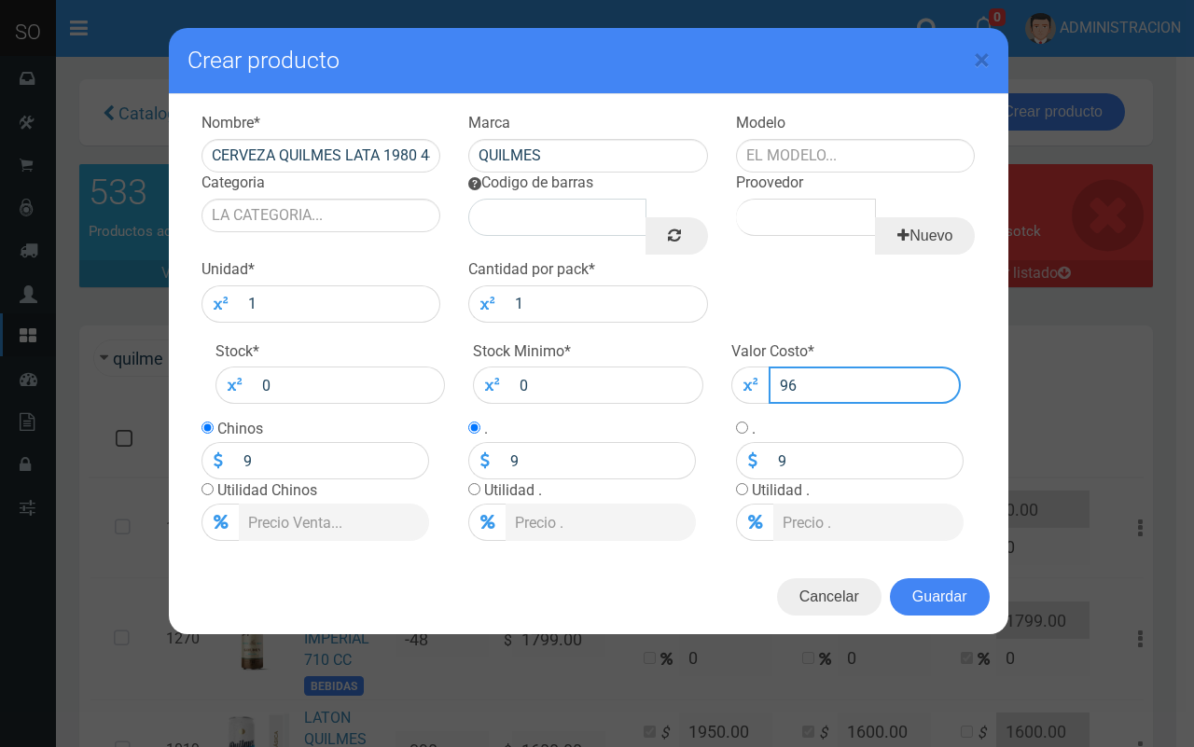
type input "96"
type input "960"
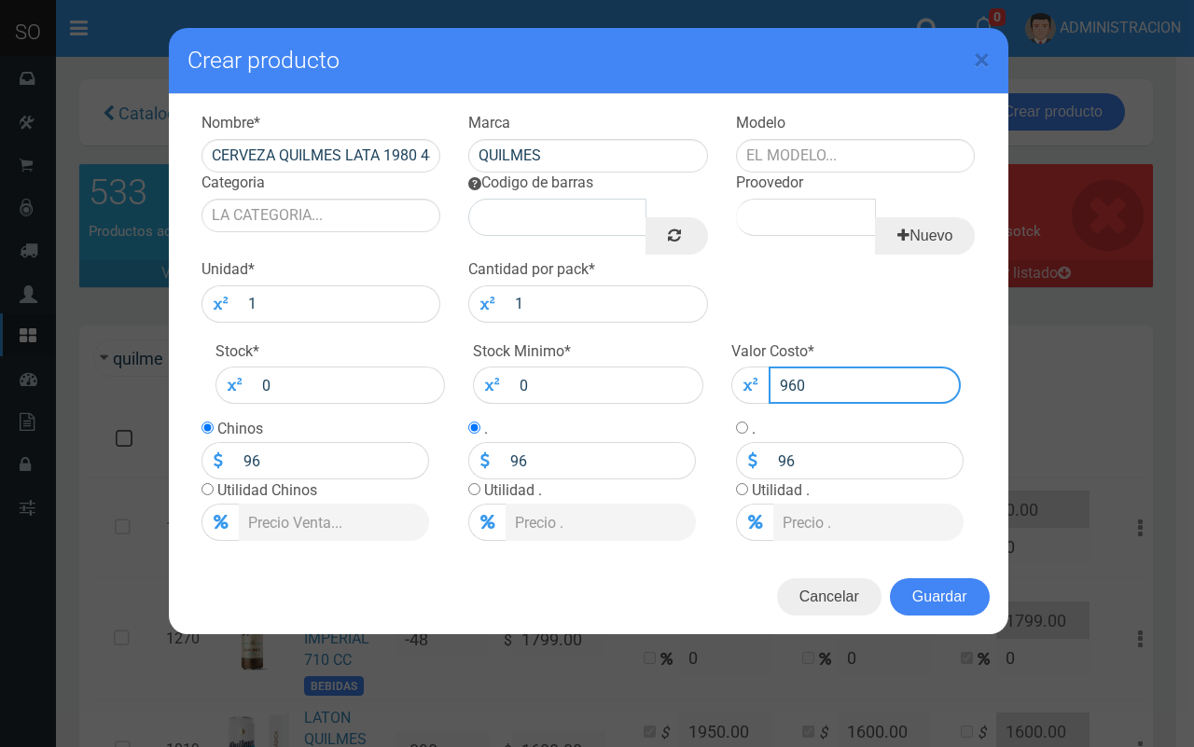
type input "960"
type input "960.0"
type input "960"
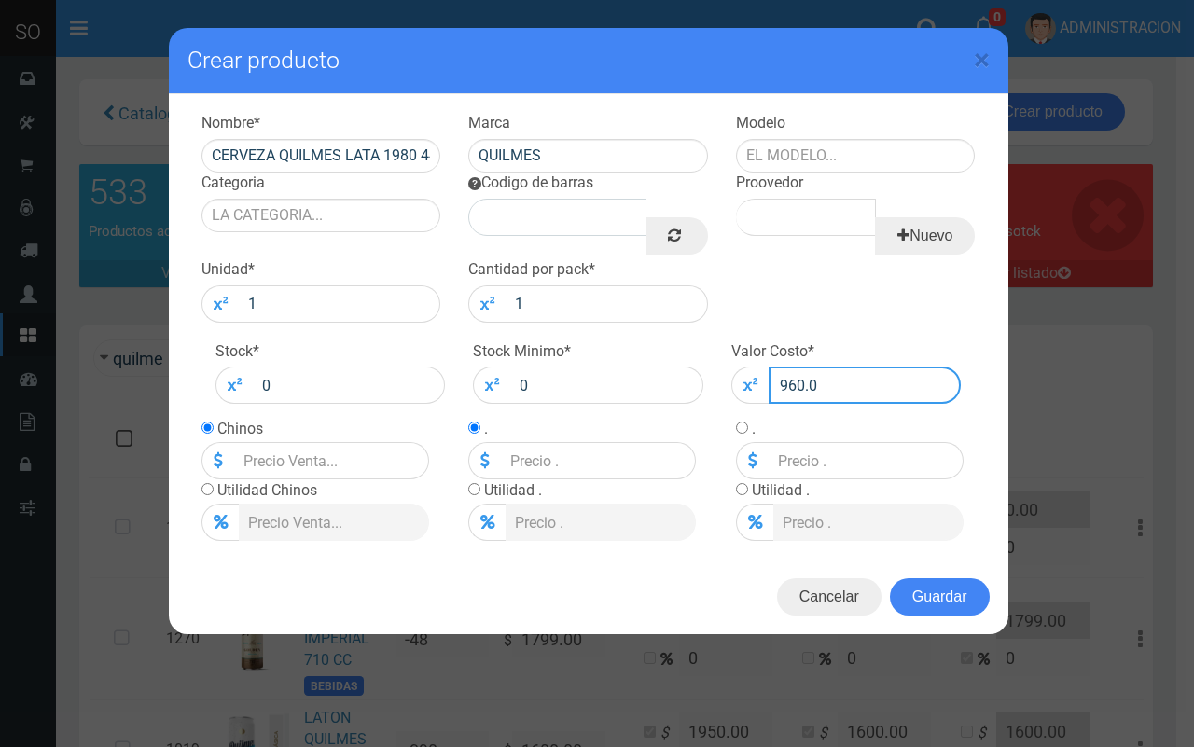
type input "960"
type input "960.00"
drag, startPoint x: 309, startPoint y: 481, endPoint x: 234, endPoint y: 479, distance: 74.7
click at [234, 479] on tbody "Chinos 960 Utilidad Chinos" at bounding box center [316, 479] width 228 height 123
click at [347, 453] on input "960" at bounding box center [331, 460] width 195 height 37
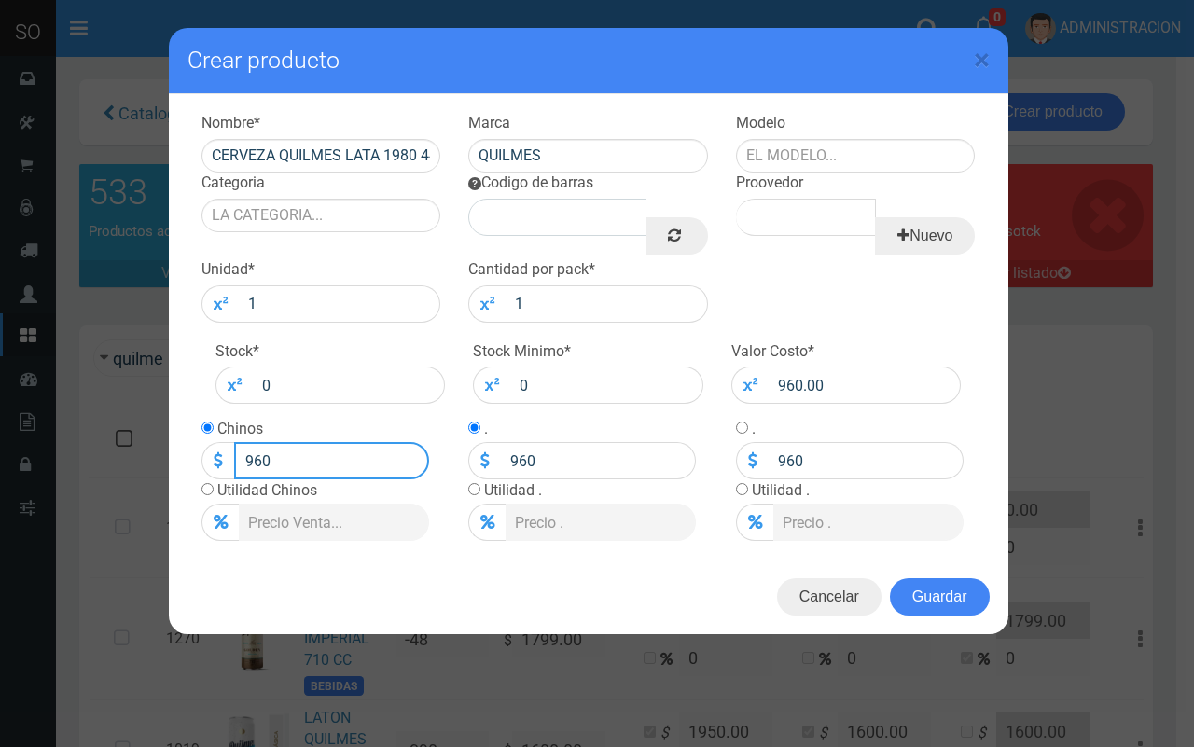
click at [213, 463] on div "960" at bounding box center [316, 460] width 228 height 37
type input "1152"
type input "1152.00"
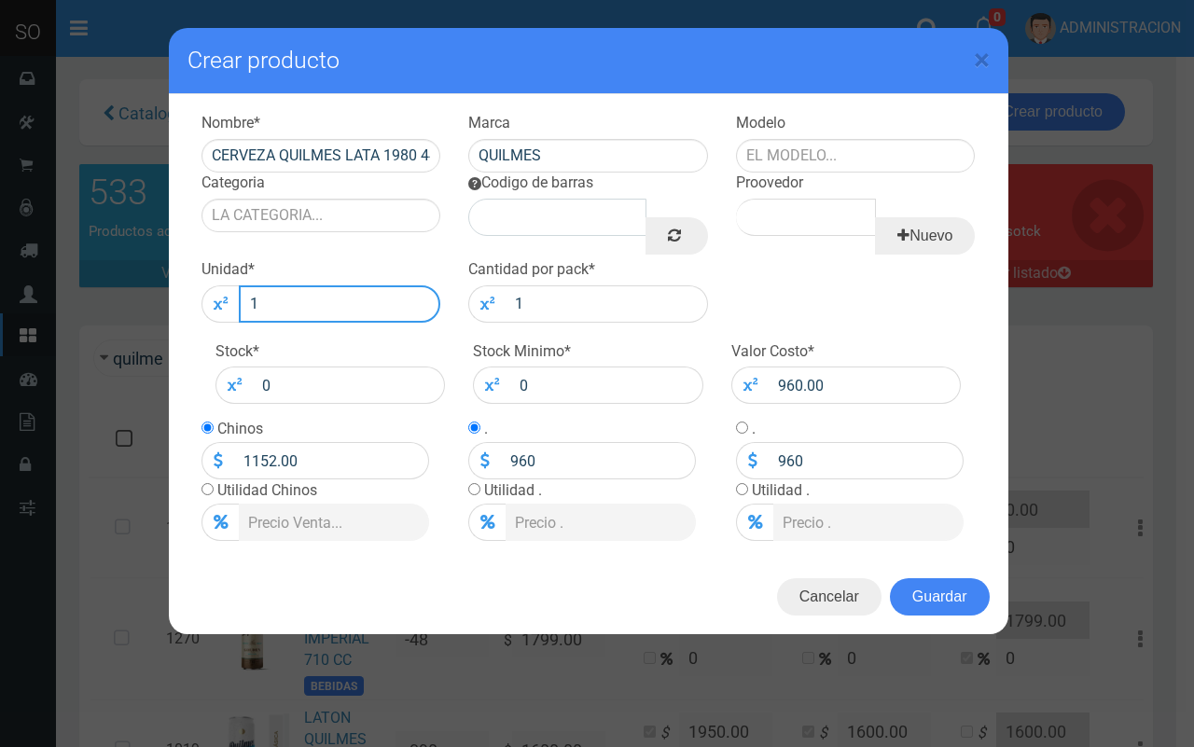
drag, startPoint x: 282, startPoint y: 301, endPoint x: 229, endPoint y: 306, distance: 53.4
click at [229, 306] on div "1" at bounding box center [322, 304] width 240 height 37
type input "24"
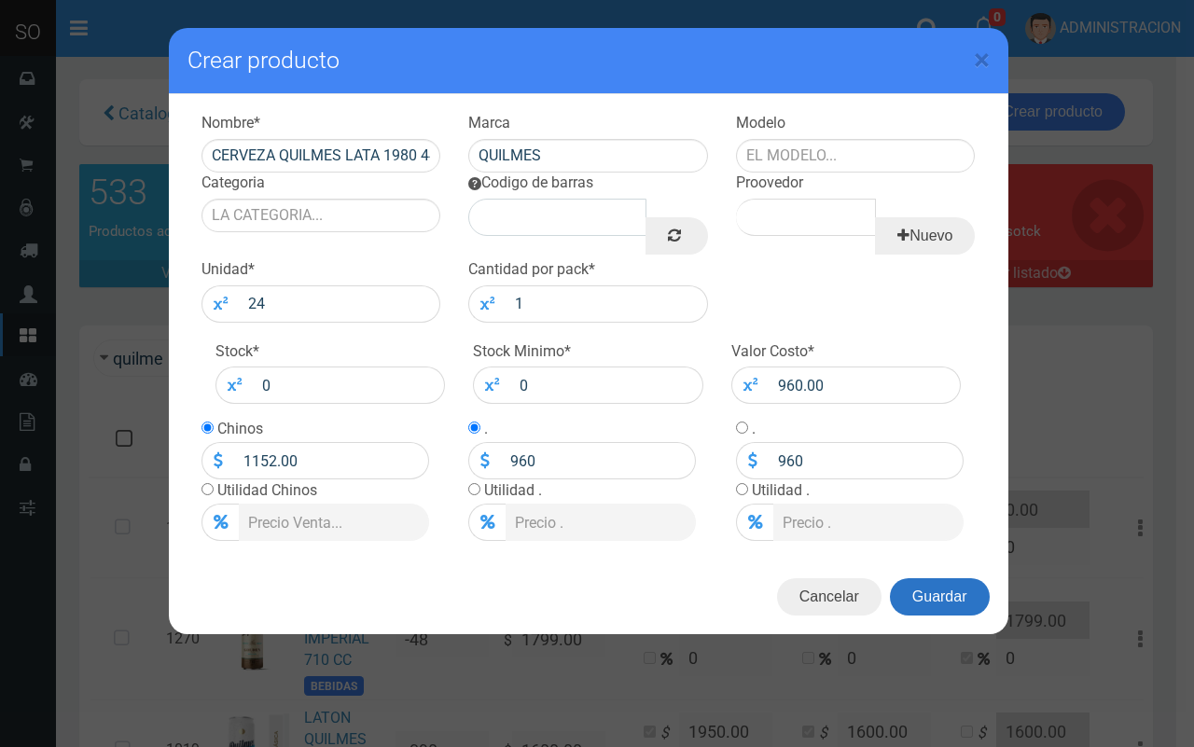
click at [941, 595] on button "Guardar" at bounding box center [940, 597] width 100 height 37
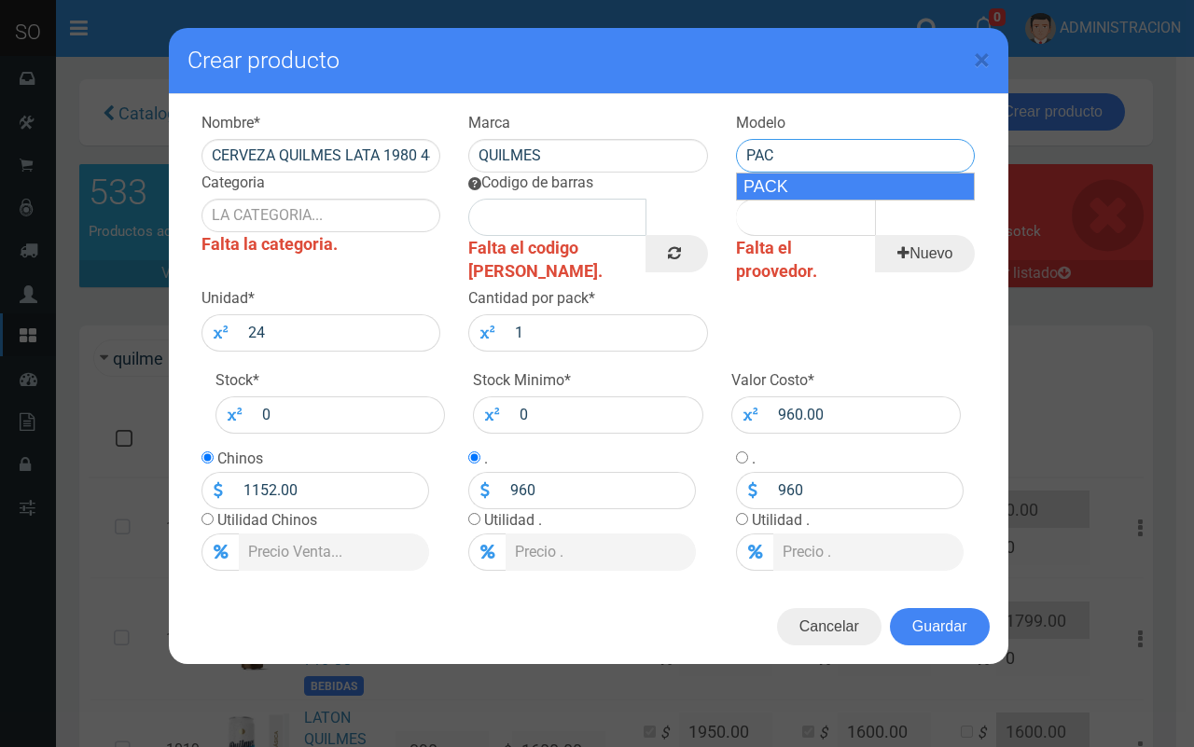
click at [898, 179] on div "PACK" at bounding box center [856, 187] width 240 height 28
type input "PACK"
drag, startPoint x: 355, startPoint y: 196, endPoint x: 351, endPoint y: 224, distance: 28.2
click at [355, 197] on div "Categoria Falta la categoria." at bounding box center [322, 215] width 268 height 84
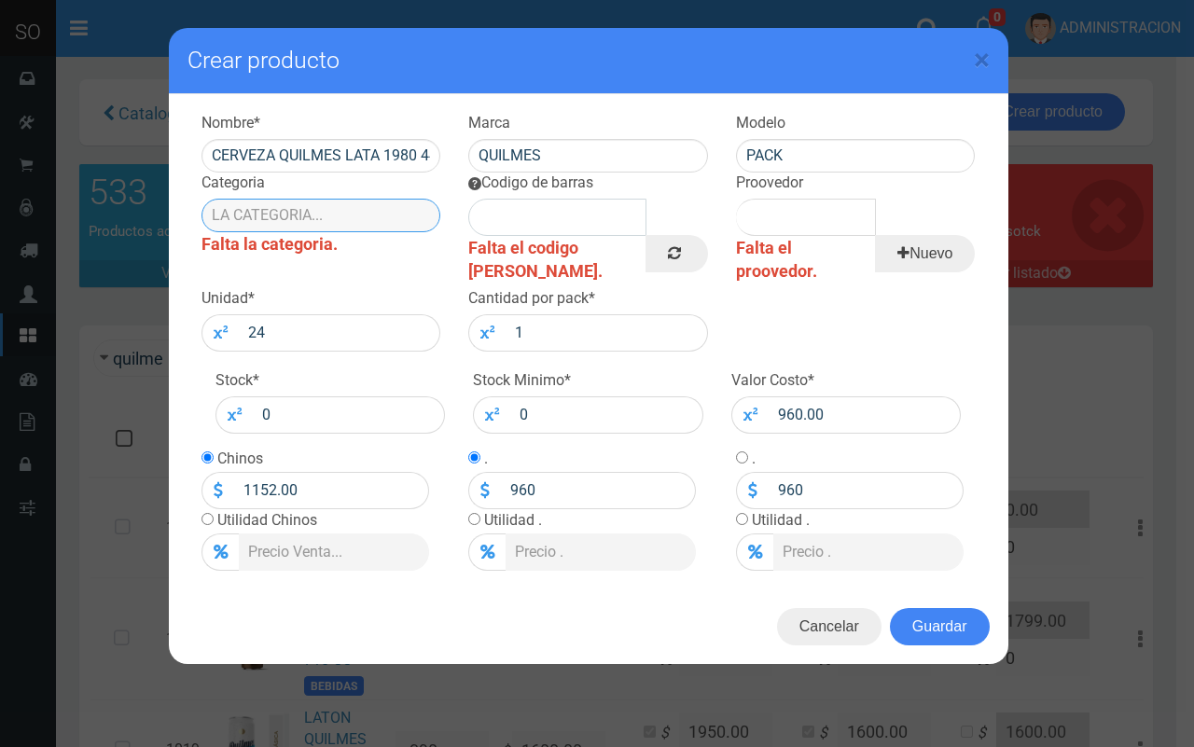
click at [351, 224] on input "Categoria" at bounding box center [322, 216] width 240 height 34
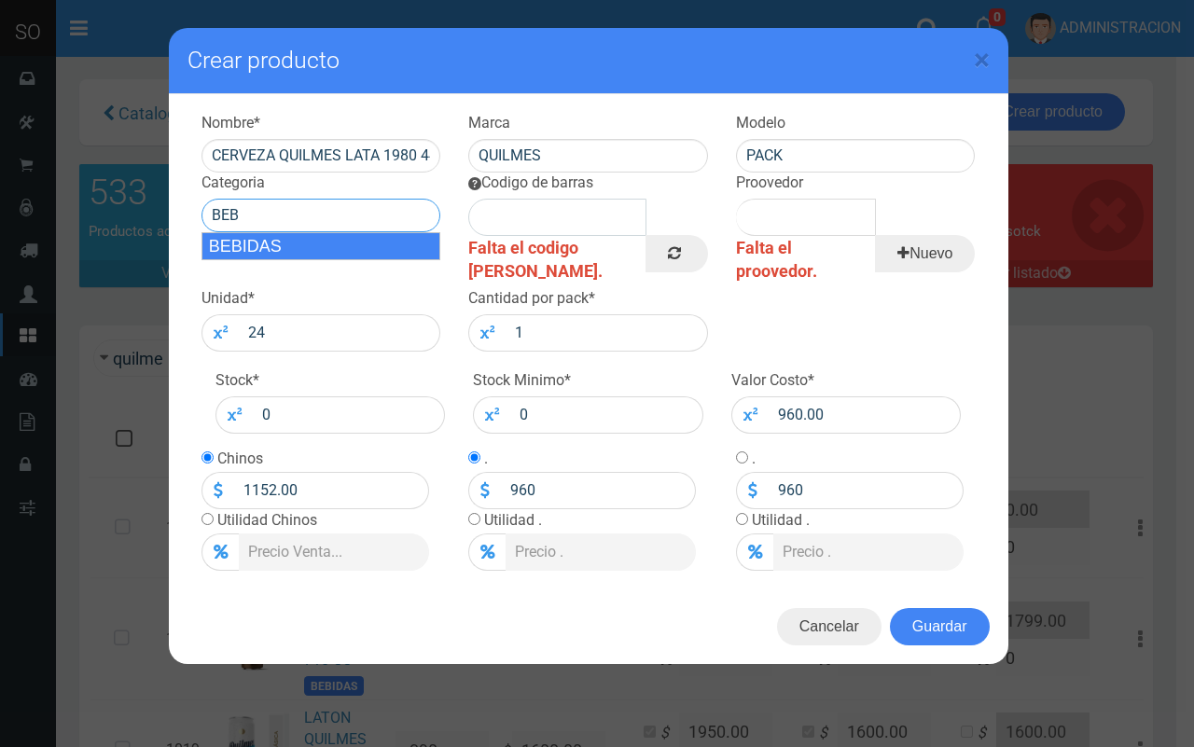
drag, startPoint x: 348, startPoint y: 241, endPoint x: 548, endPoint y: 247, distance: 199.8
click at [379, 247] on div "BEBIDAS" at bounding box center [322, 246] width 240 height 28
type input "BEBIDAS"
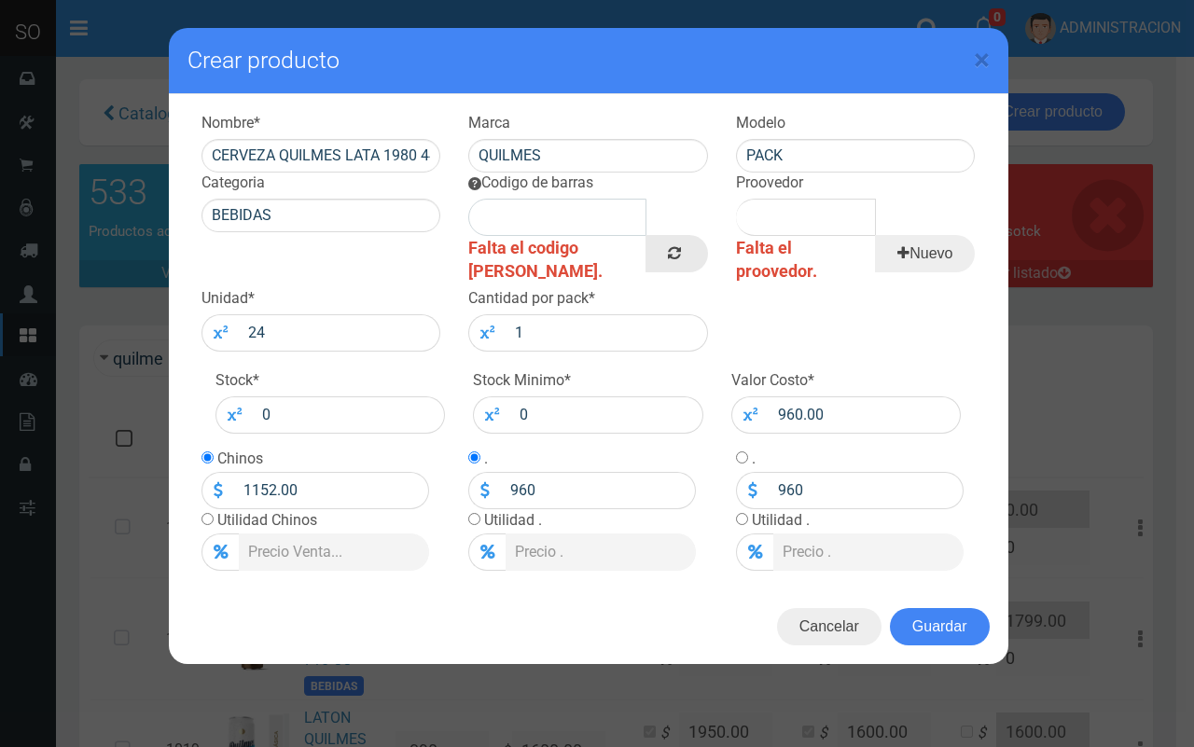
drag, startPoint x: 678, startPoint y: 244, endPoint x: 703, endPoint y: 244, distance: 24.3
click at [703, 244] on link at bounding box center [677, 253] width 62 height 37
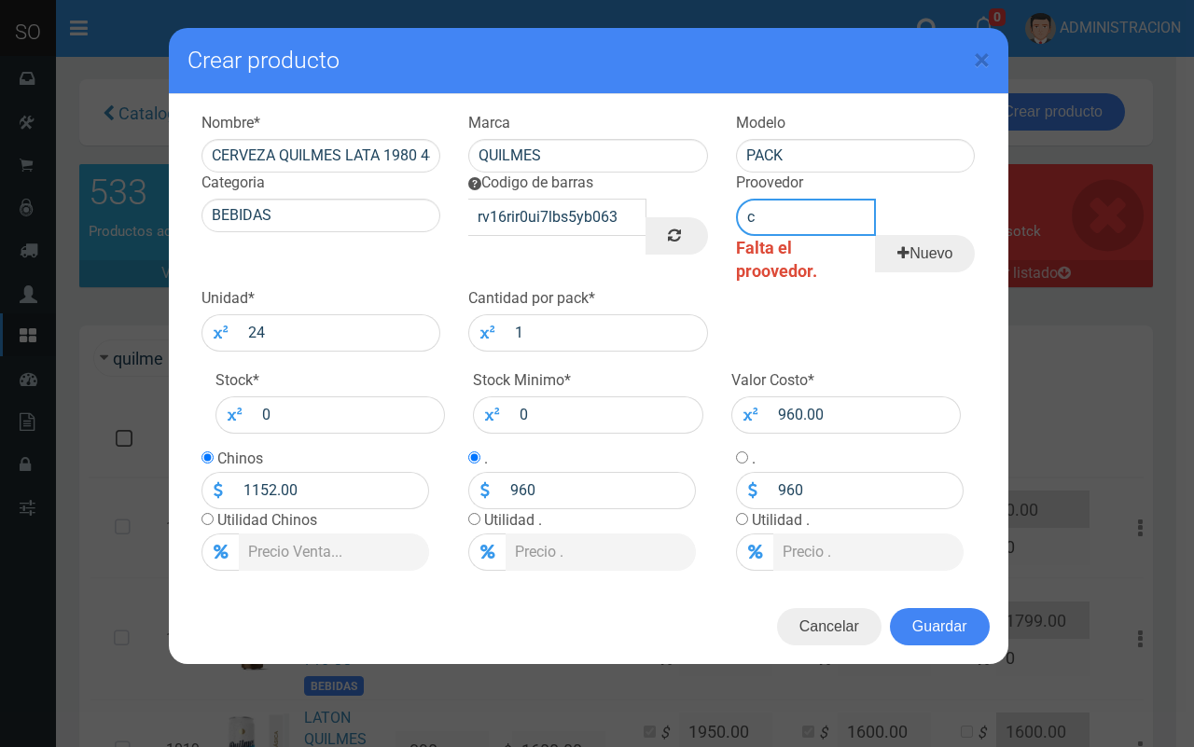
click at [817, 227] on input "c" at bounding box center [806, 217] width 140 height 37
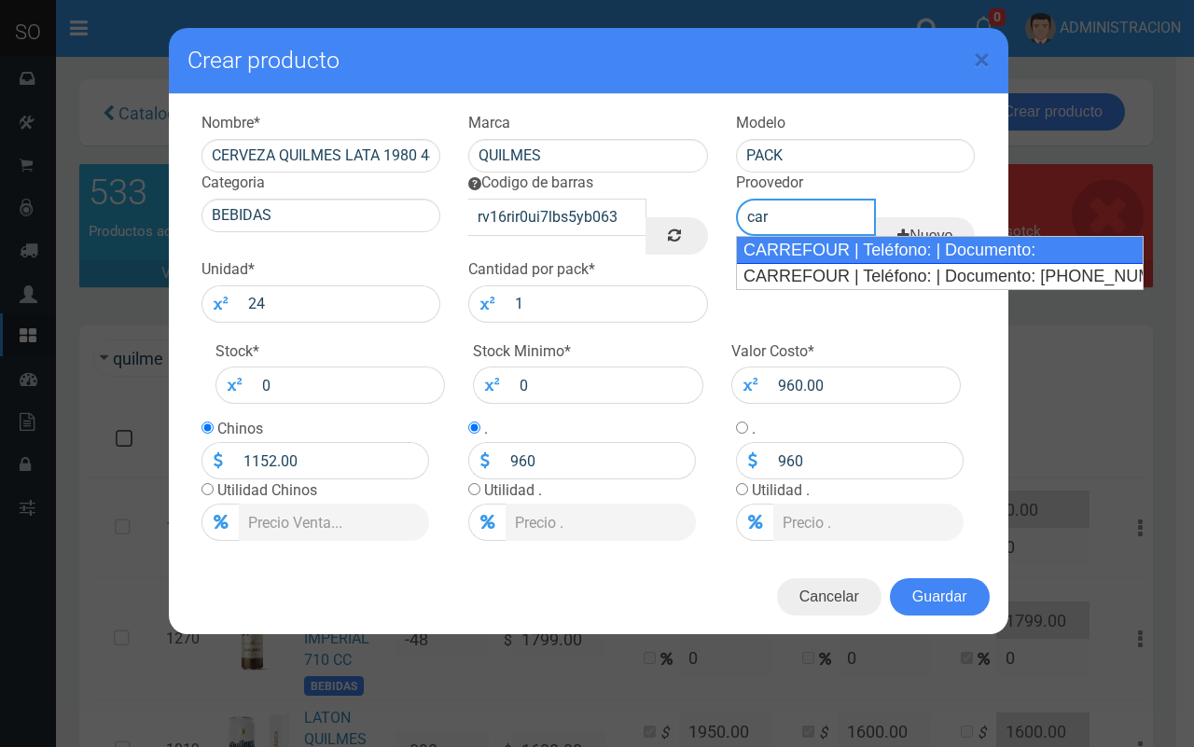
click at [817, 244] on div "CARREFOUR | Teléfono: | Documento:" at bounding box center [940, 250] width 408 height 28
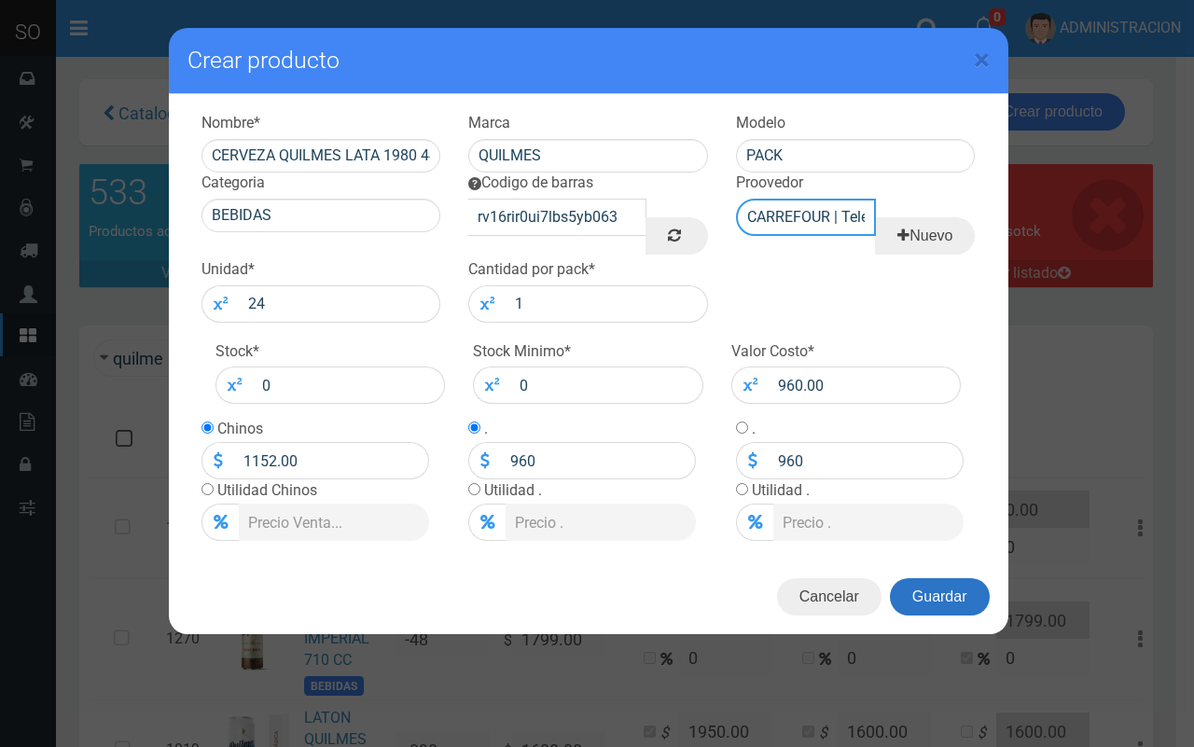
type input "CARREFOUR | Teléfono: | Documento:"
click at [948, 591] on button "Guardar" at bounding box center [940, 597] width 100 height 37
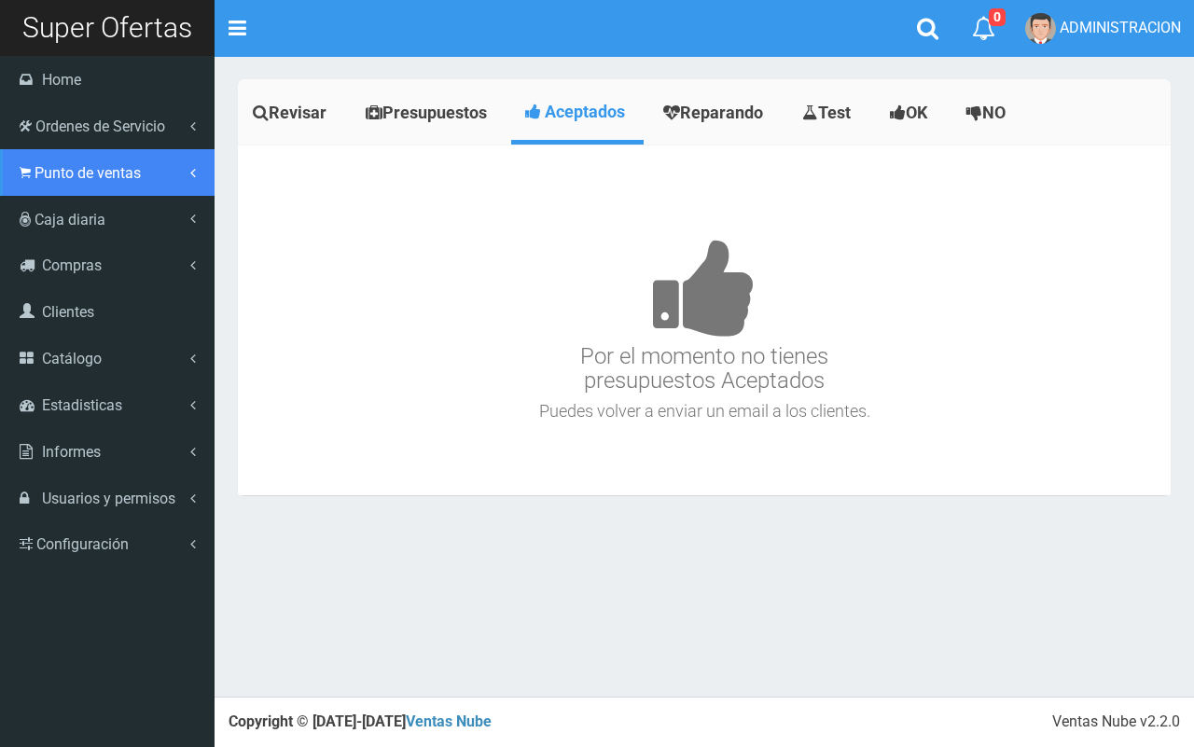
click at [38, 169] on span "Punto de ventas" at bounding box center [88, 173] width 106 height 18
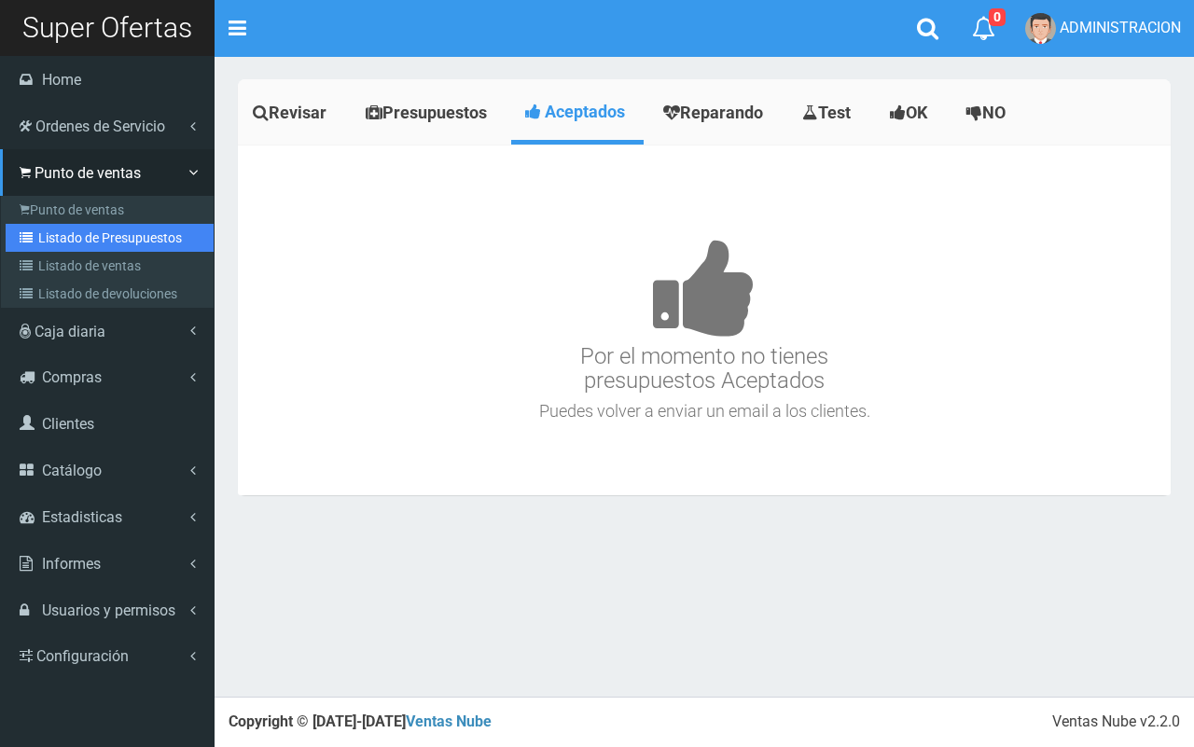
click at [53, 236] on link "Listado de Presupuestos" at bounding box center [110, 238] width 208 height 28
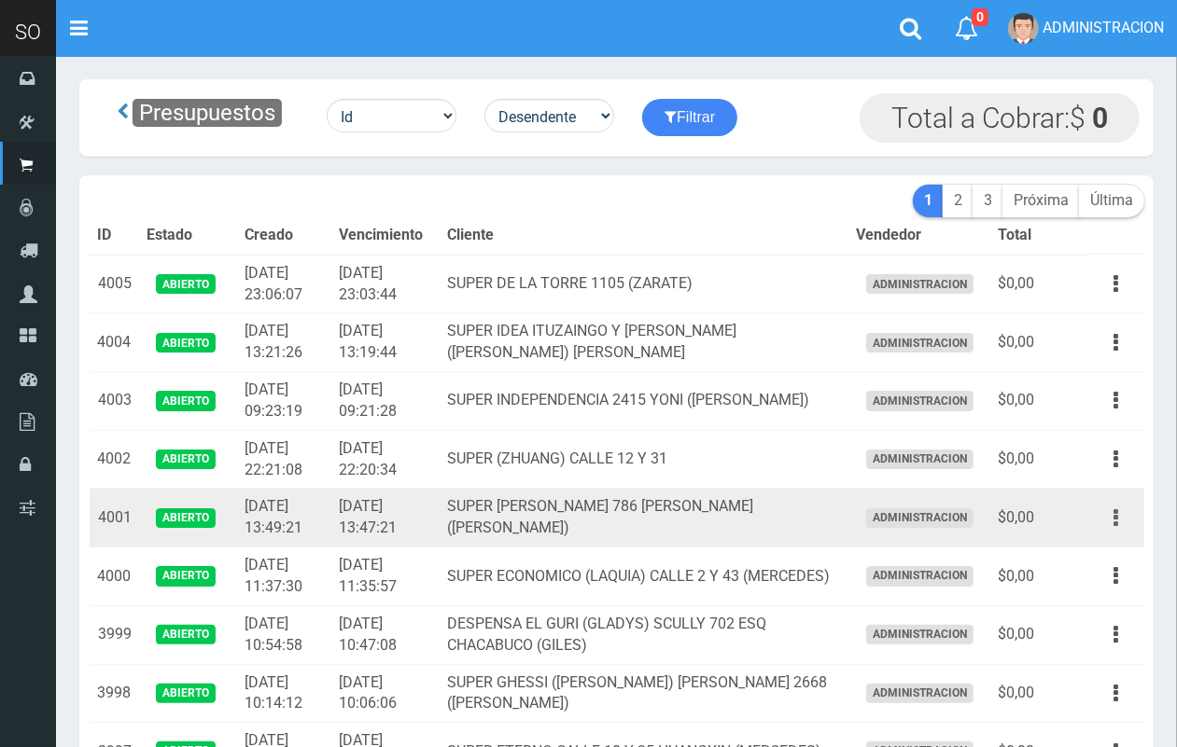
click at [1126, 515] on button "button" at bounding box center [1116, 518] width 42 height 33
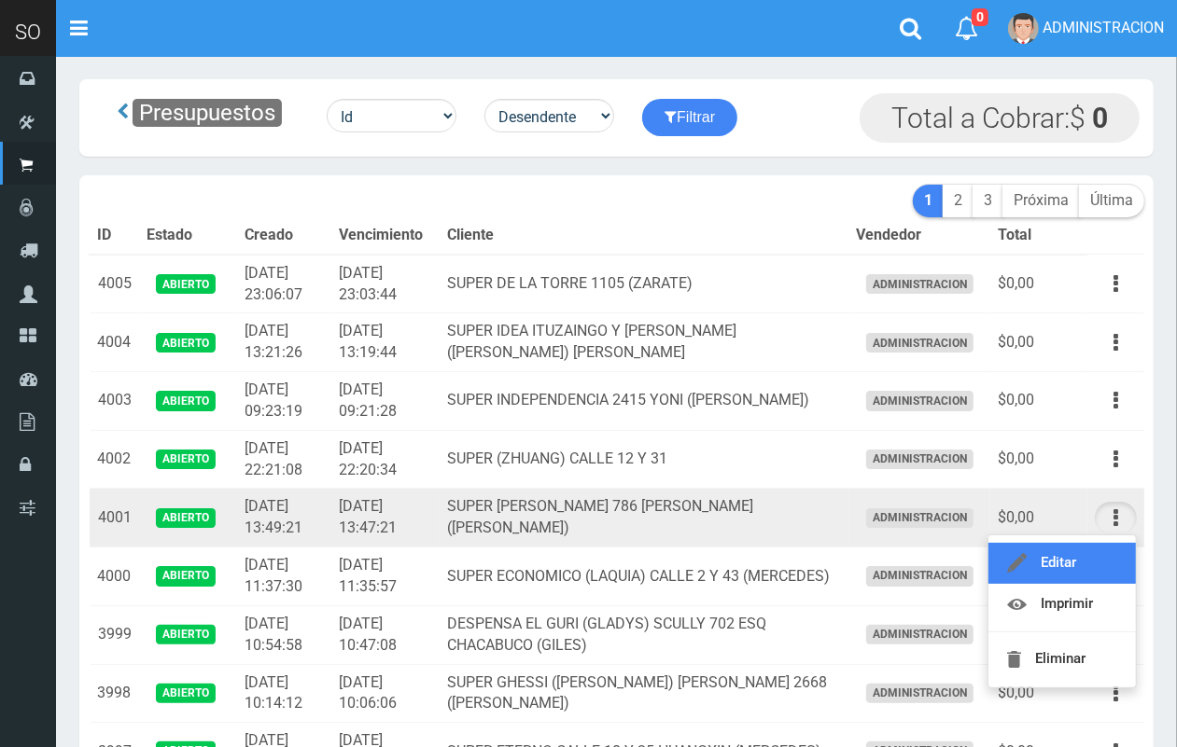
click at [1094, 556] on link "Editar" at bounding box center [1061, 563] width 147 height 41
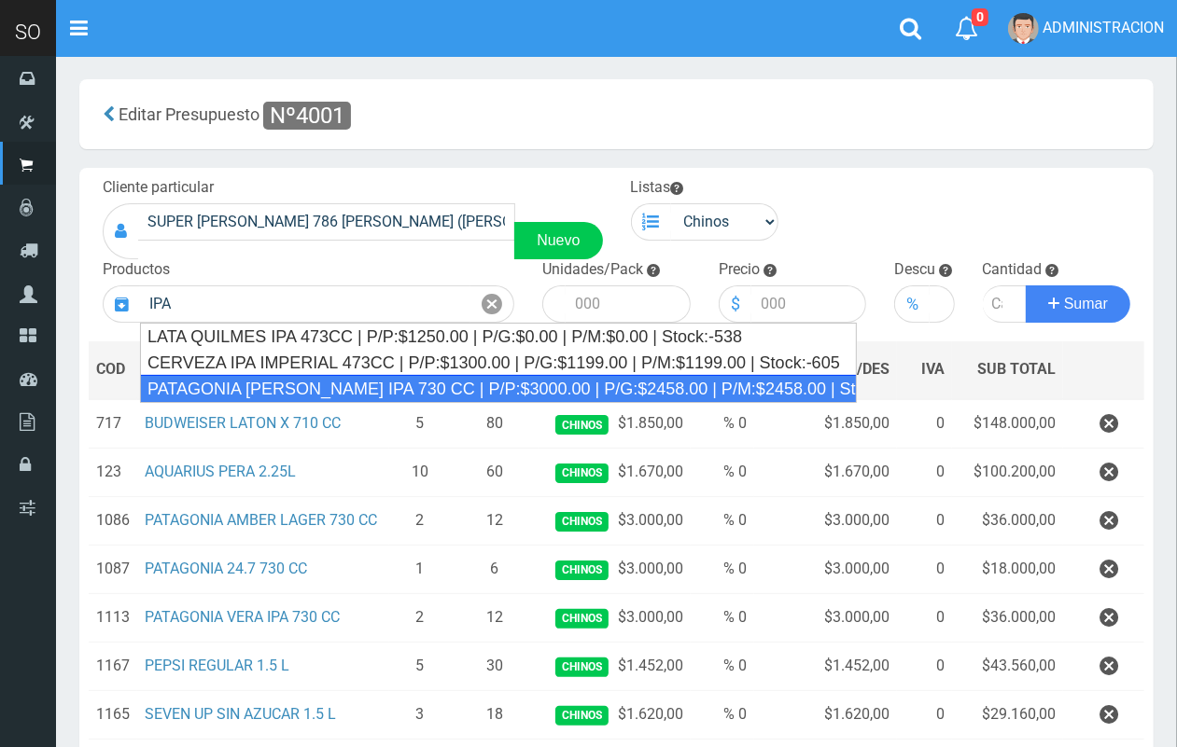
click at [348, 388] on div "PATAGONIA [PERSON_NAME] IPA 730 CC | P/P:$3000.00 | P/G:$2458.00 | P/M:$2458.00…" at bounding box center [498, 389] width 717 height 28
type input "PATAGONIA [PERSON_NAME] IPA 730 CC | P/P:$3000.00 | P/G:$2458.00 | P/M:$2458.00…"
type input "6"
type input "3000.00"
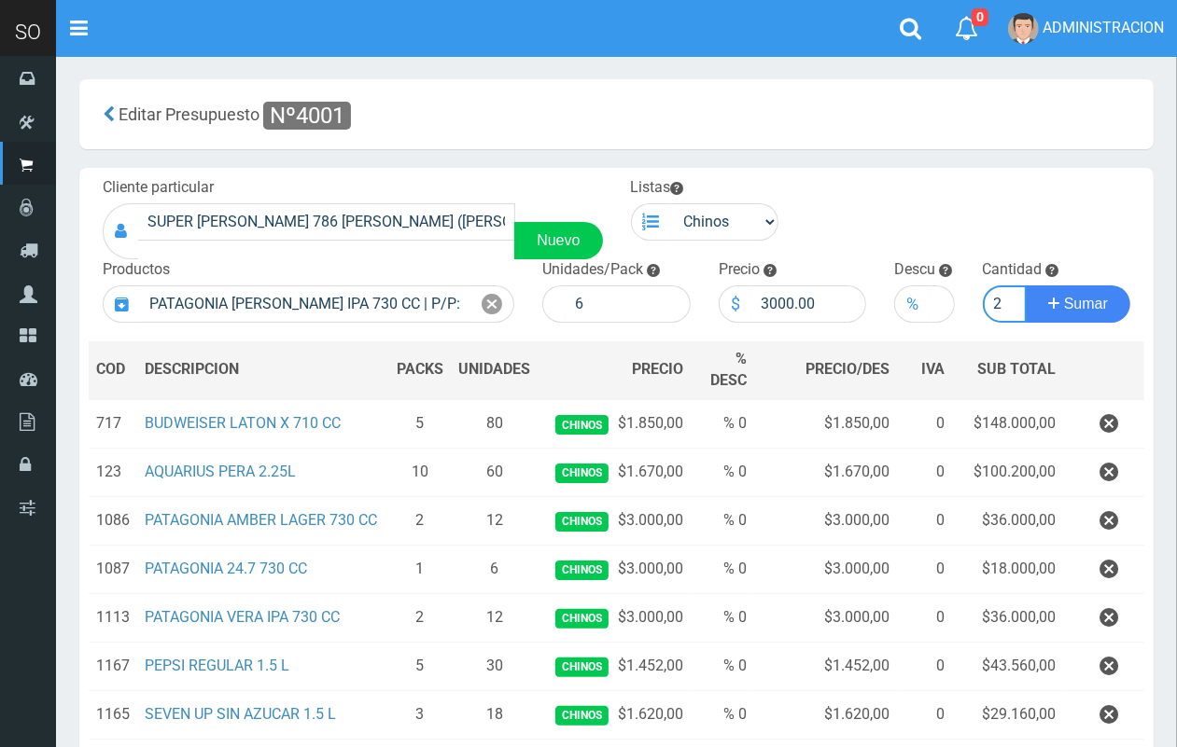
scroll to position [0, 2]
type input "2"
click at [1026, 286] on button "Sumar" at bounding box center [1078, 304] width 105 height 37
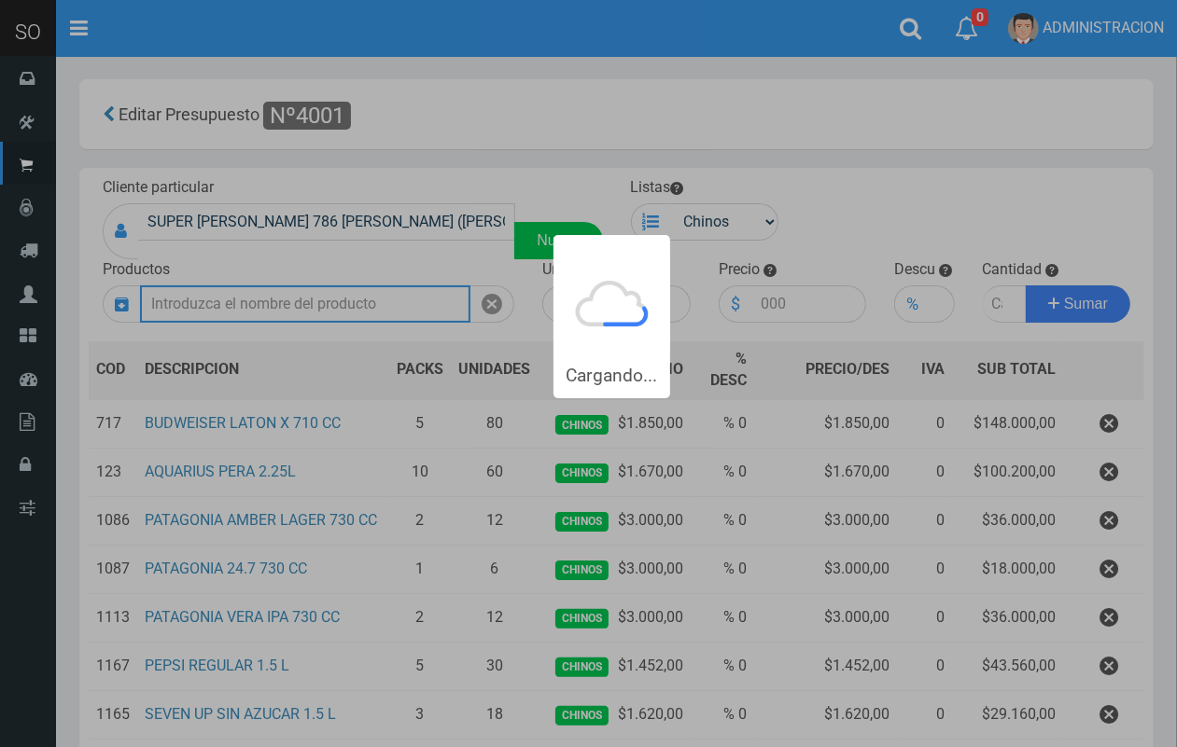
scroll to position [0, 0]
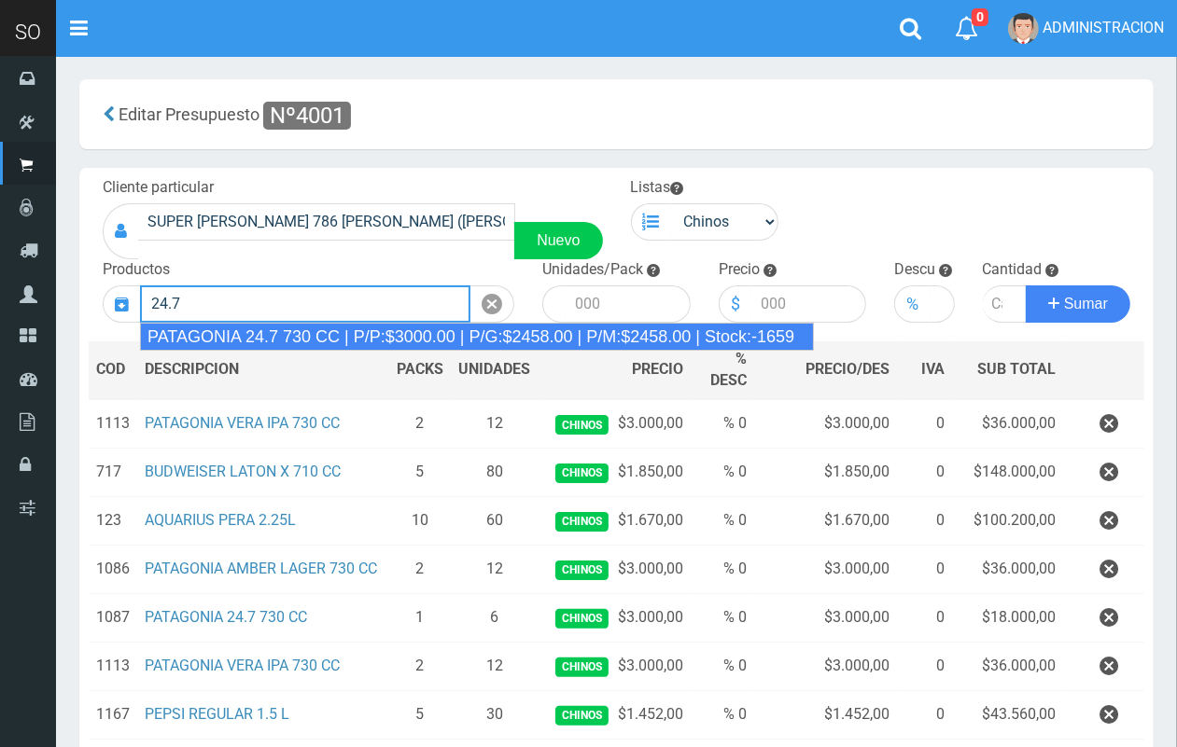
click at [367, 337] on div "PATAGONIA 24.7 730 CC | P/P:$3000.00 | P/G:$2458.00 | P/M:$2458.00 | Stock:-1659" at bounding box center [477, 337] width 674 height 28
type input "PATAGONIA 24.7 730 CC | P/P:$3000.00 | P/G:$2458.00 | P/M:$2458.00 | Stock:-1659"
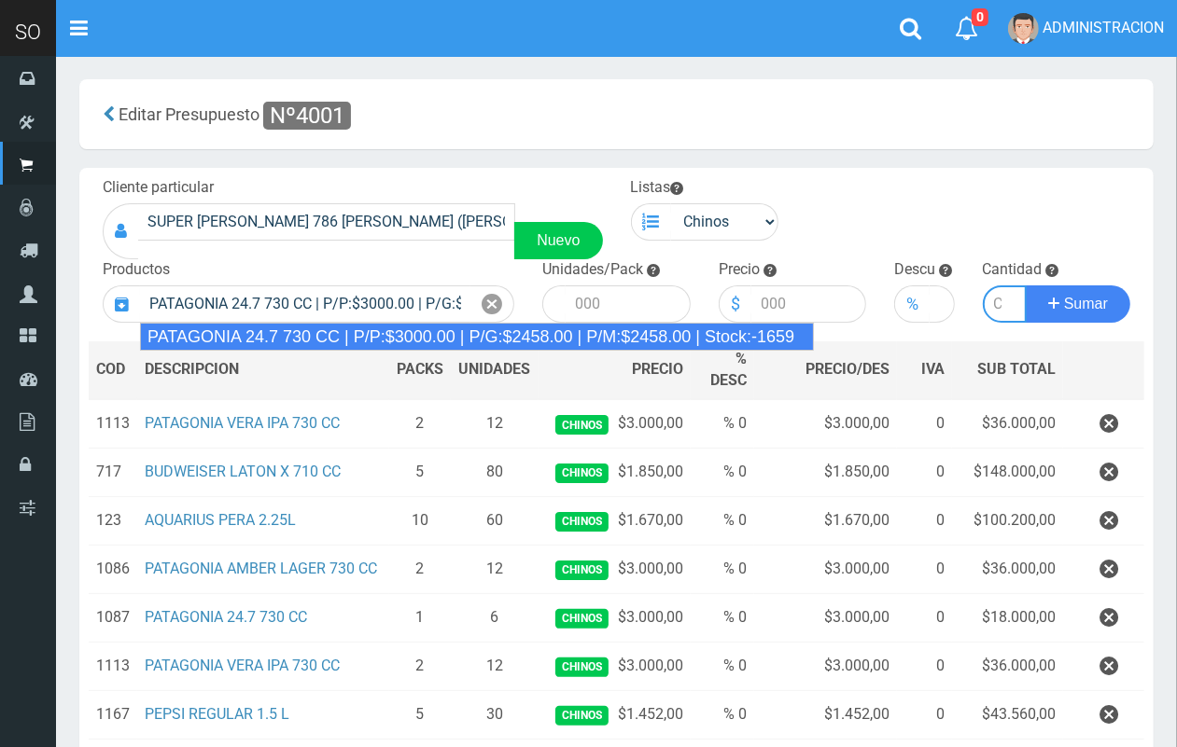
type input "6"
type input "3000.00"
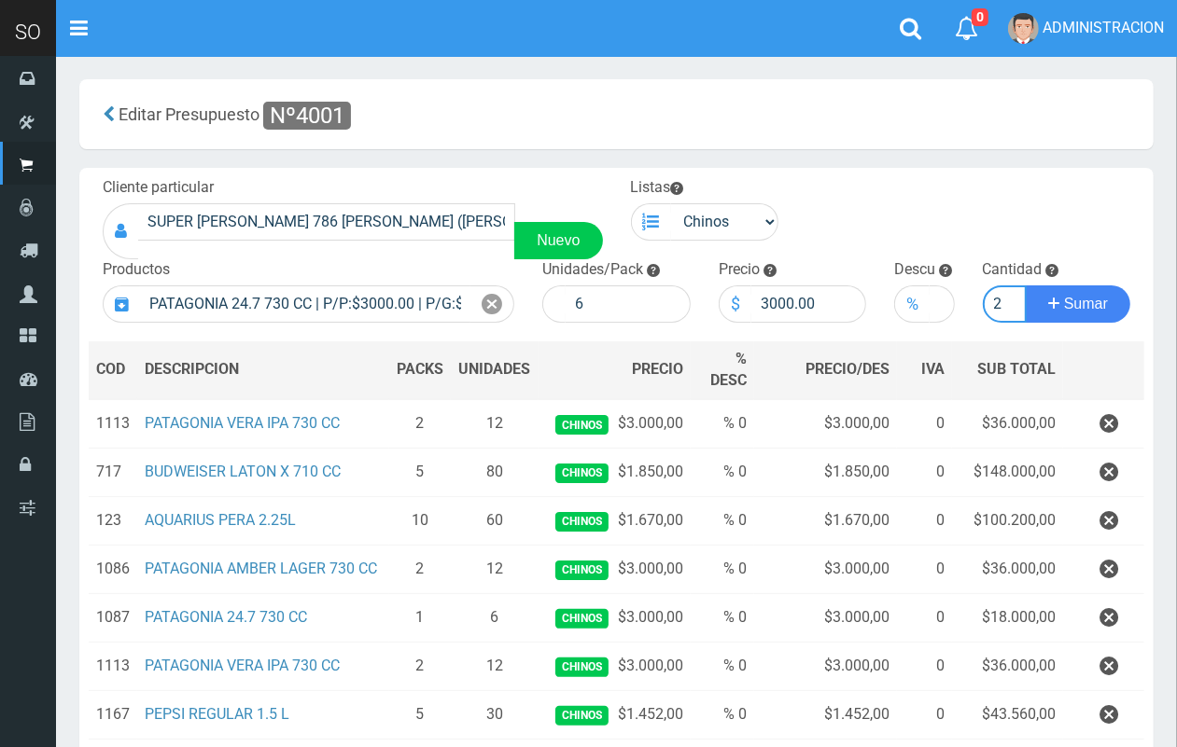
scroll to position [0, 2]
type input "2"
click at [1026, 286] on button "Sumar" at bounding box center [1078, 304] width 105 height 37
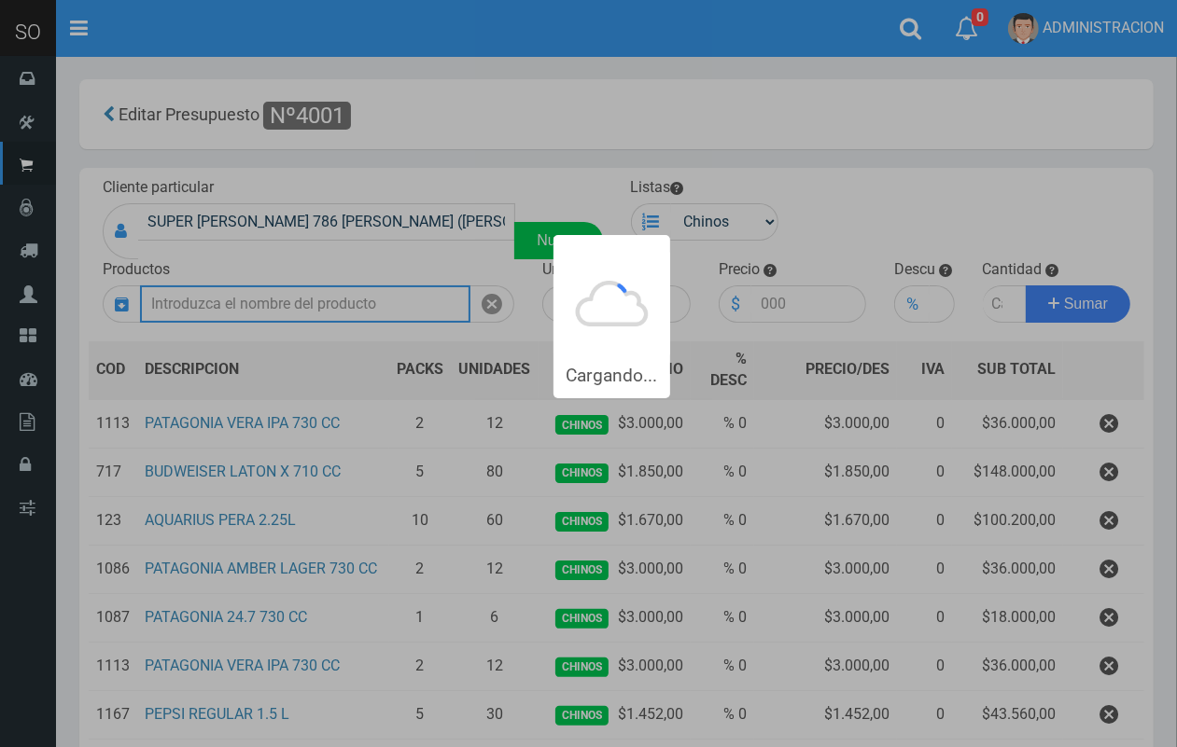
scroll to position [0, 0]
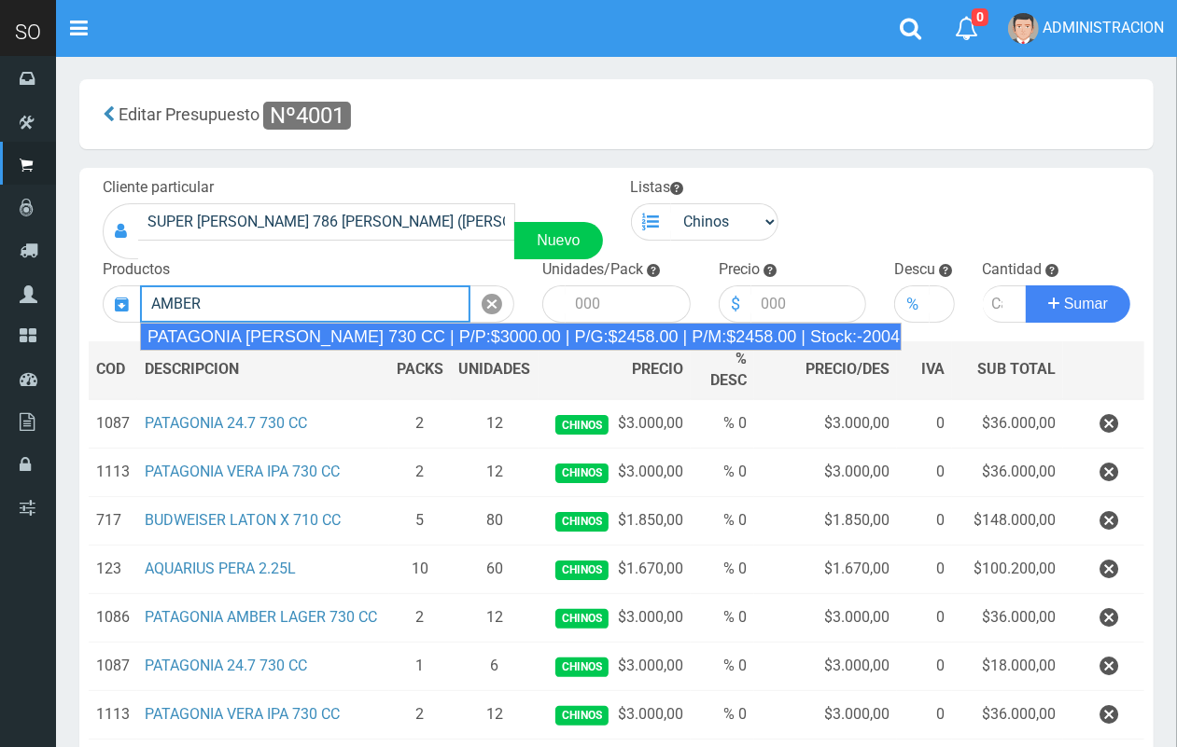
click at [365, 329] on div "PATAGONIA AMBER LAGER 730 CC | P/P:$3000.00 | P/G:$2458.00 | P/M:$2458.00 | Sto…" at bounding box center [520, 337] width 761 height 28
type input "PATAGONIA AMBER LAGER 730 CC | P/P:$3000.00 | P/G:$2458.00 | P/M:$2458.00 | Sto…"
type input "6"
type input "3000.00"
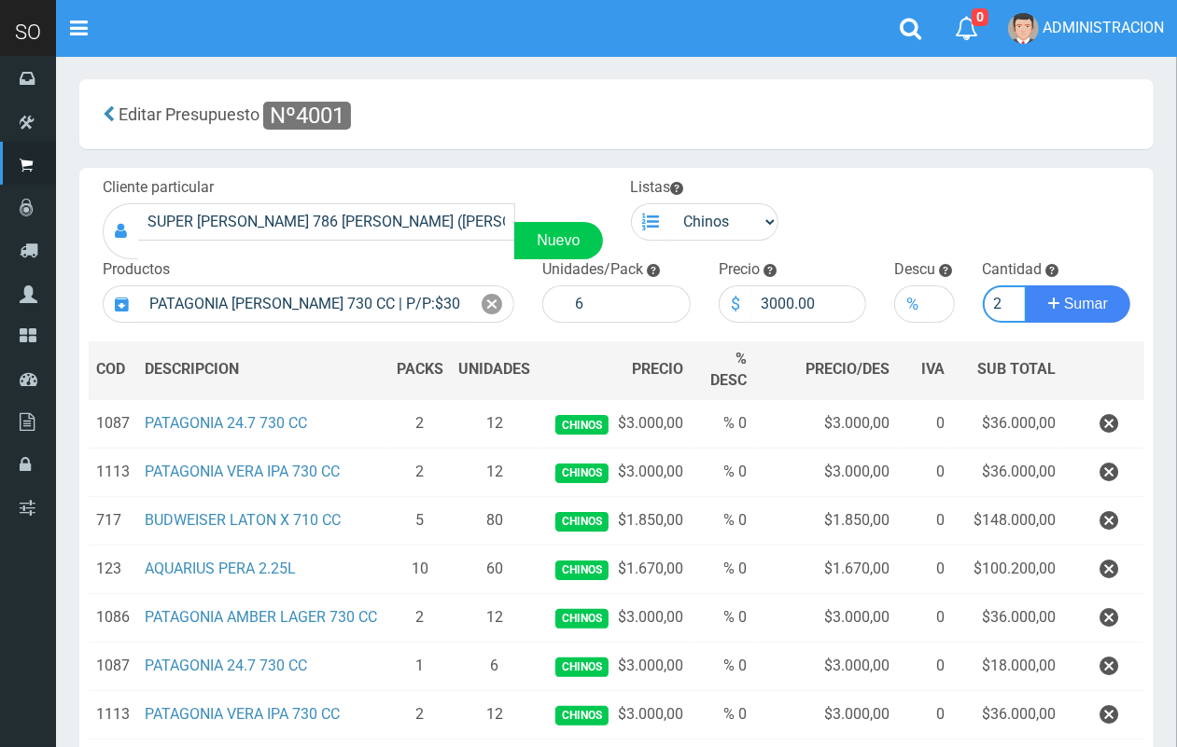
scroll to position [0, 2]
type input "2"
click at [1026, 286] on button "Sumar" at bounding box center [1078, 304] width 105 height 37
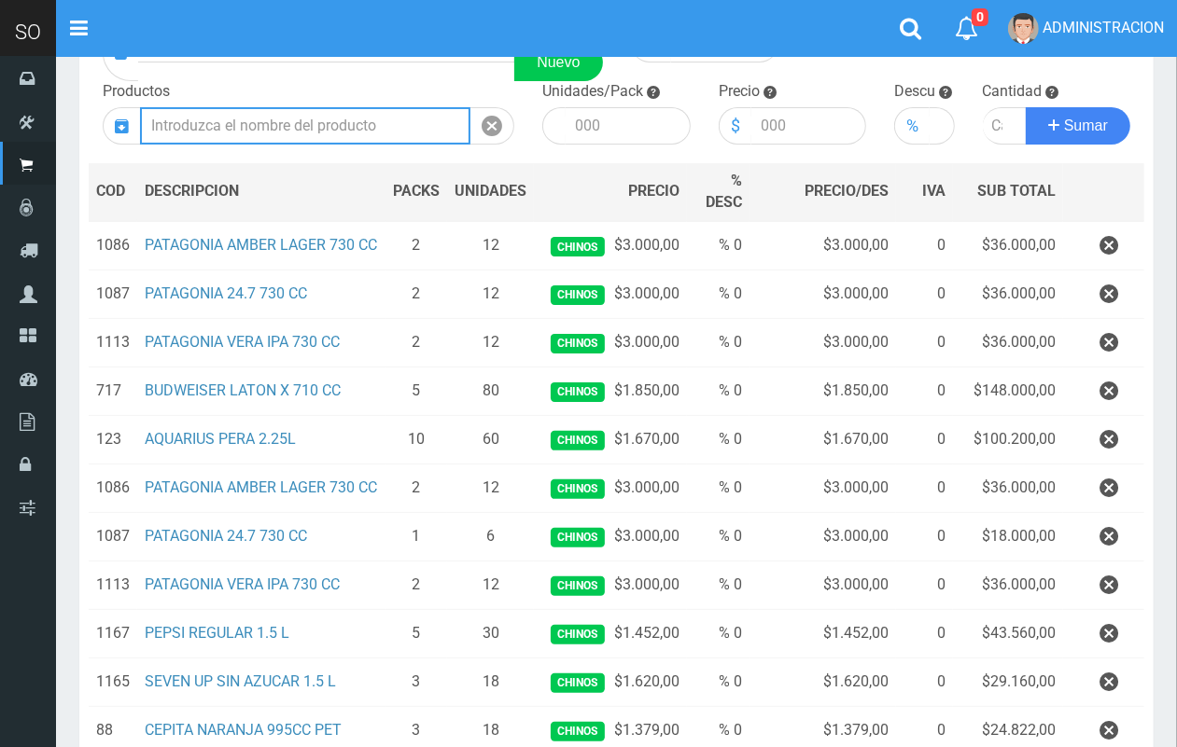
scroll to position [180, 0]
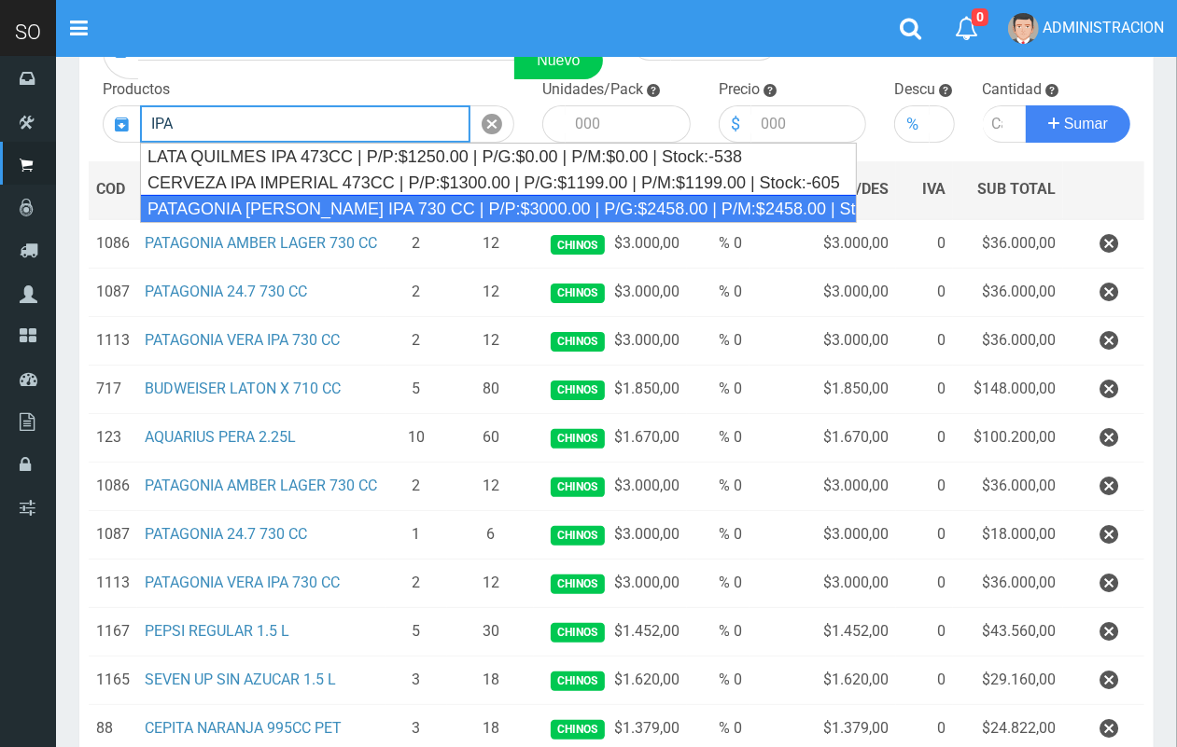
click at [352, 202] on div "PATAGONIA VERA IPA 730 CC | P/P:$3000.00 | P/G:$2458.00 | P/M:$2458.00 | Stock:…" at bounding box center [498, 209] width 717 height 28
type input "PATAGONIA VERA IPA 730 CC | P/P:$3000.00 | P/G:$2458.00 | P/M:$2458.00 | Stock:…"
type input "6"
type input "3000.00"
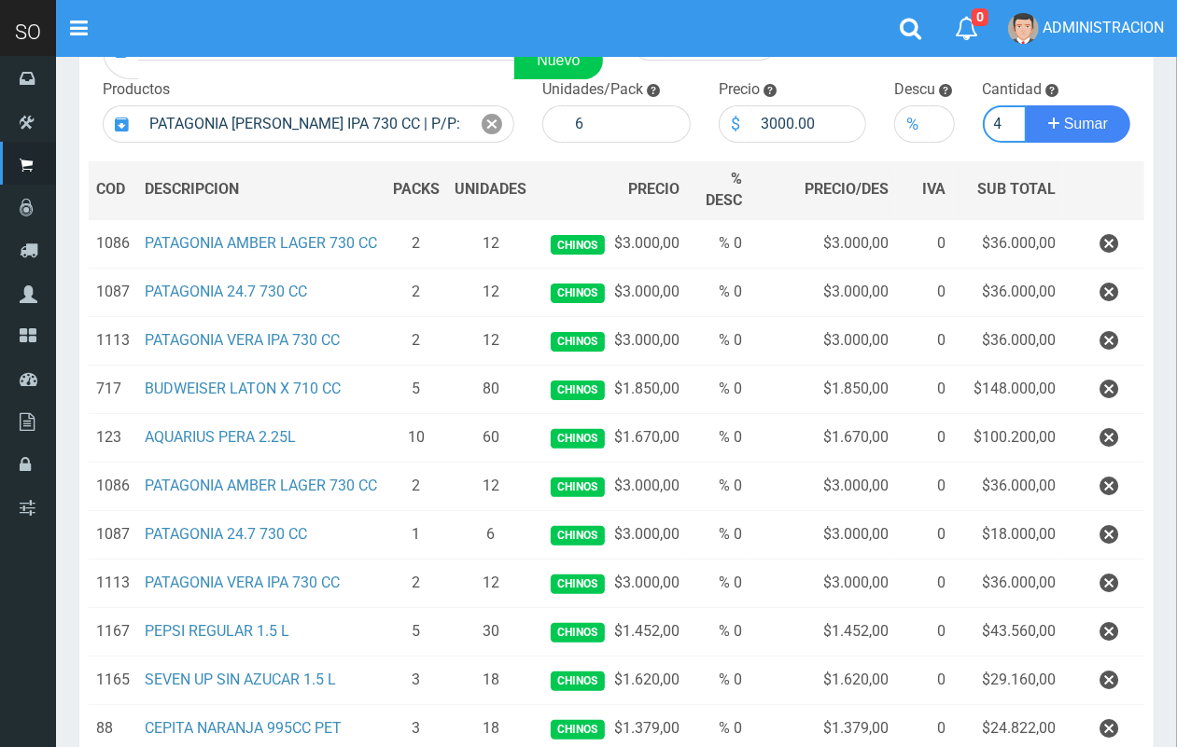
scroll to position [0, 2]
type input "4"
click at [1026, 105] on button "Sumar" at bounding box center [1078, 123] width 105 height 37
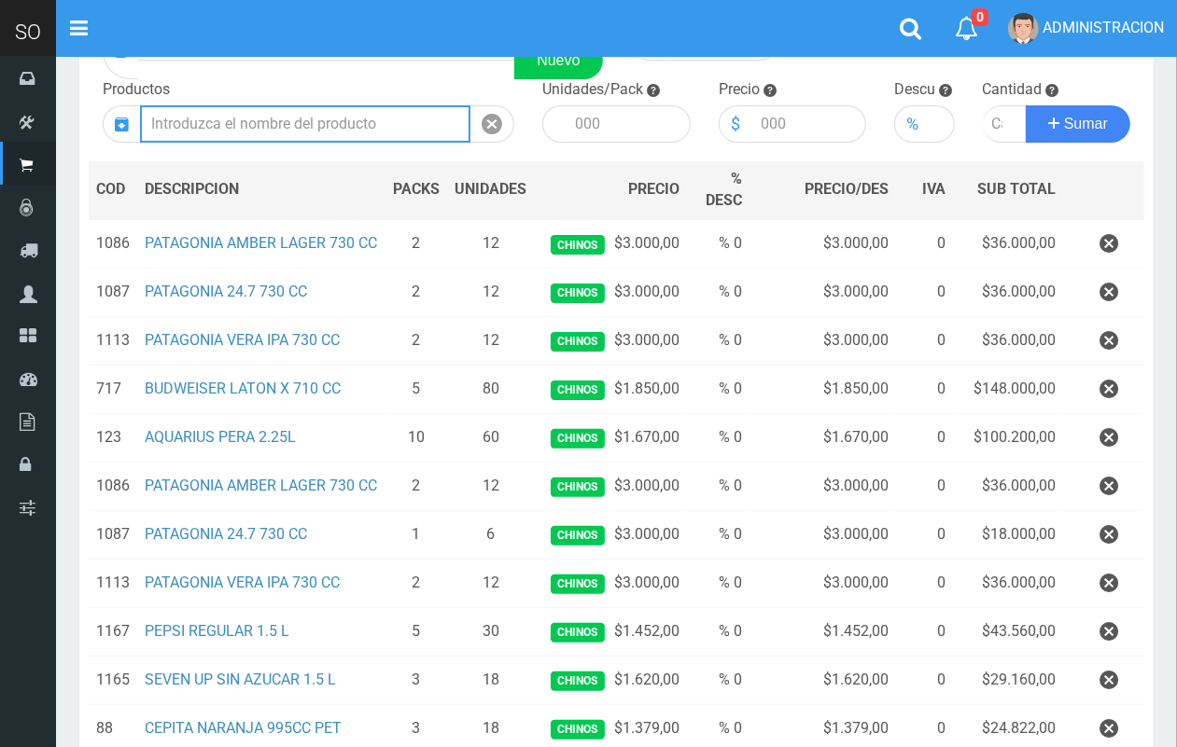
scroll to position [0, 0]
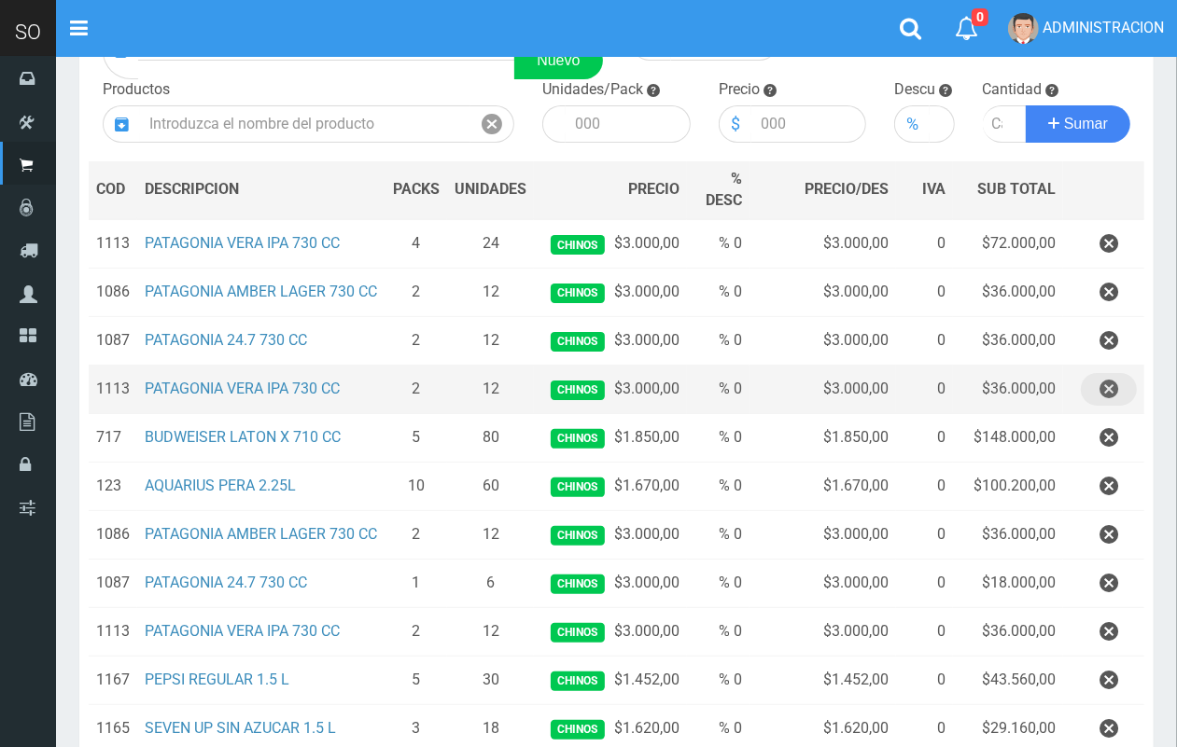
click at [1107, 388] on icon "button" at bounding box center [1108, 389] width 19 height 33
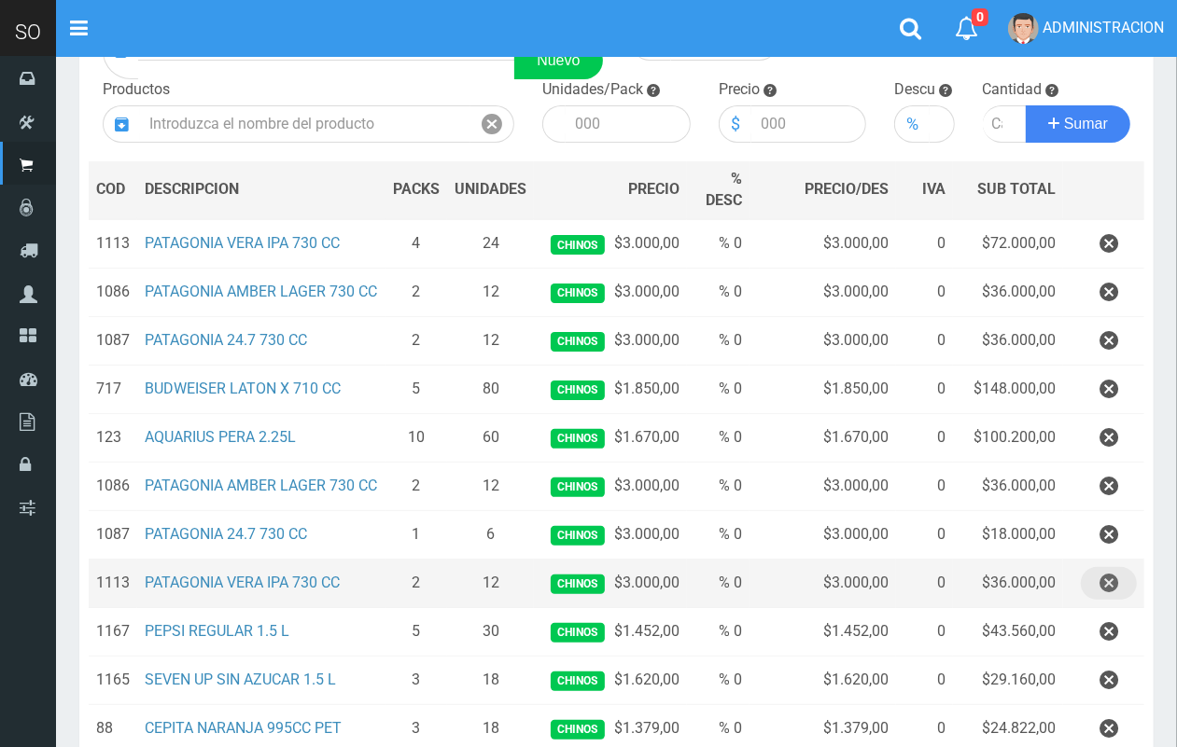
click at [1116, 600] on icon "button" at bounding box center [1108, 583] width 19 height 33
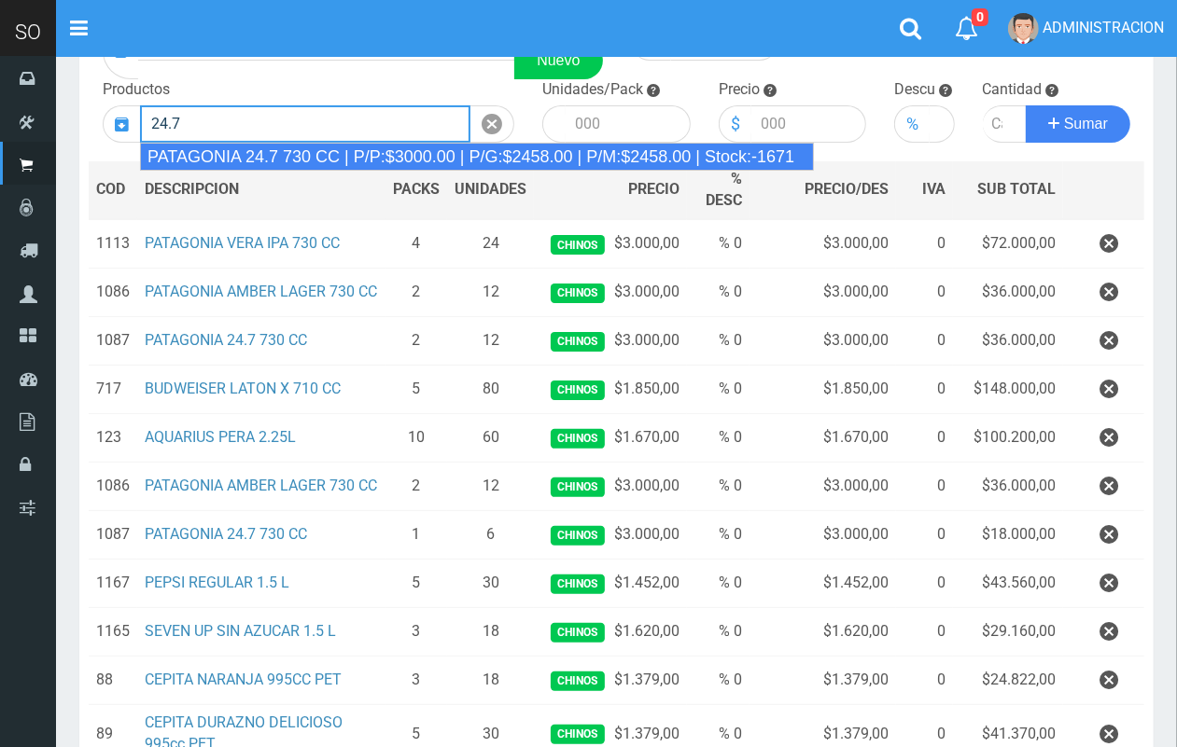
click at [342, 156] on div "PATAGONIA 24.7 730 CC | P/P:$3000.00 | P/G:$2458.00 | P/M:$2458.00 | Stock:-1671" at bounding box center [477, 157] width 674 height 28
type input "PATAGONIA 24.7 730 CC | P/P:$3000.00 | P/G:$2458.00 | P/M:$2458.00 | Stock:-1671"
type input "6"
type input "3000.00"
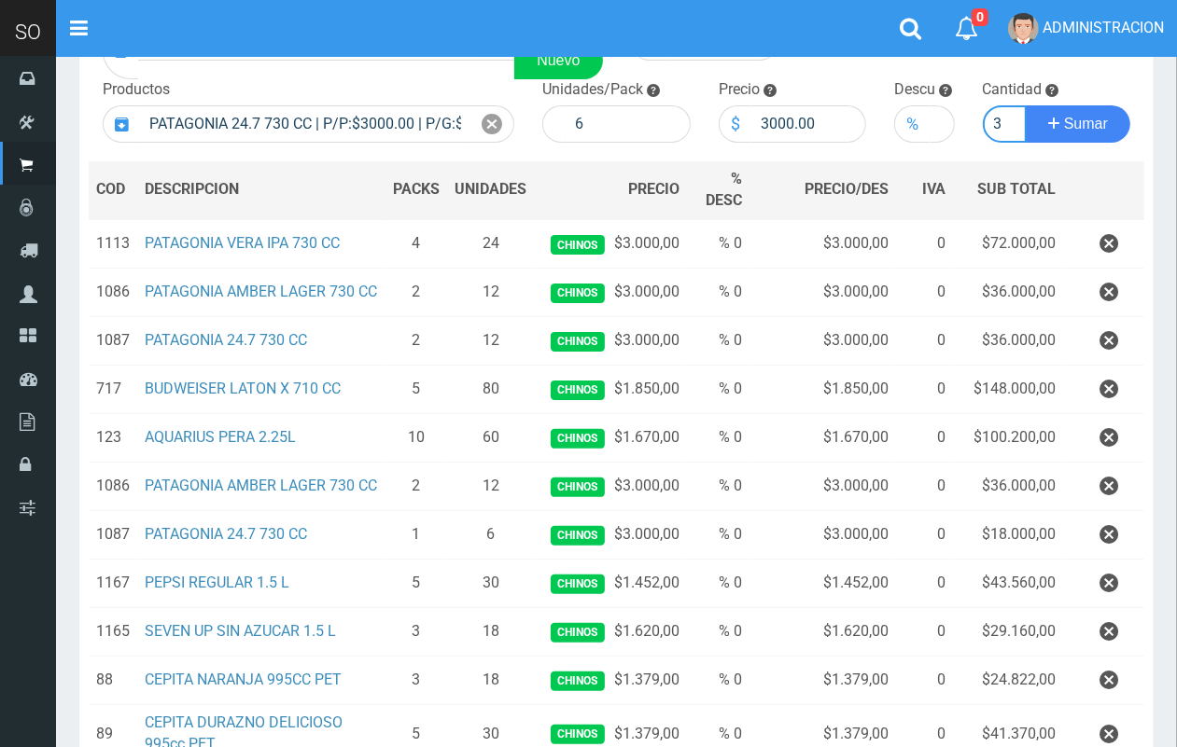
scroll to position [0, 2]
type input "3"
click at [1026, 105] on button "Sumar" at bounding box center [1078, 123] width 105 height 37
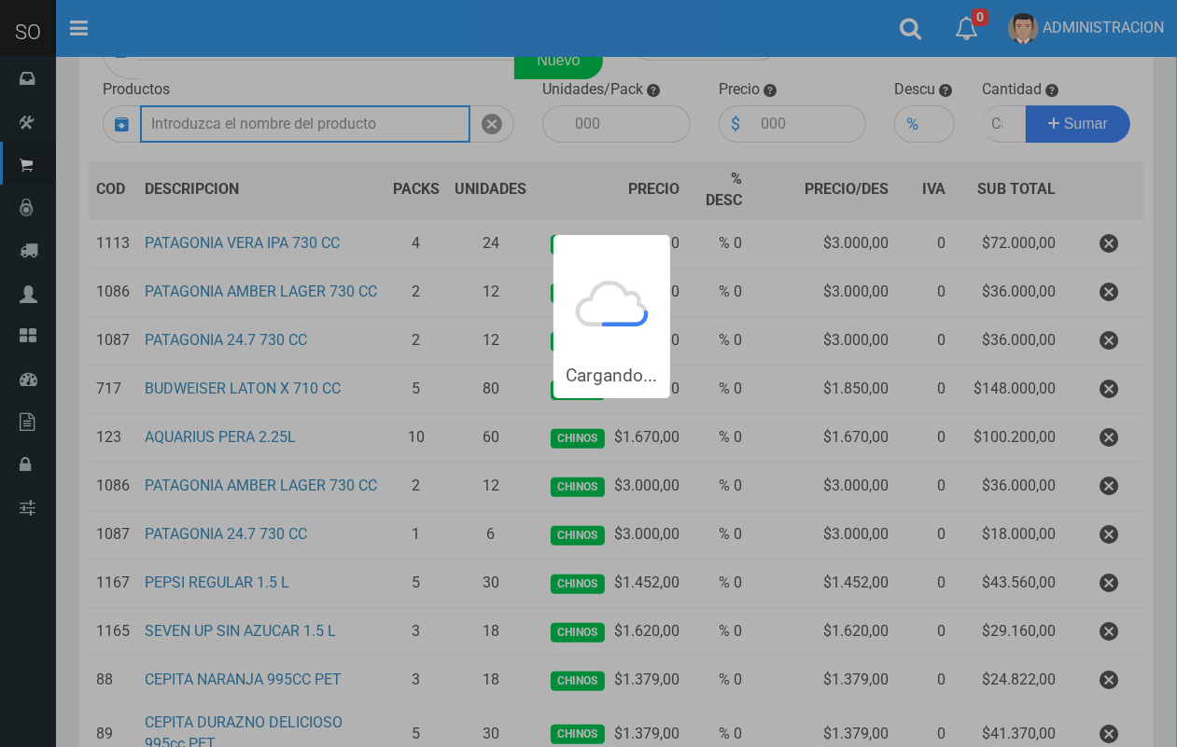
scroll to position [0, 0]
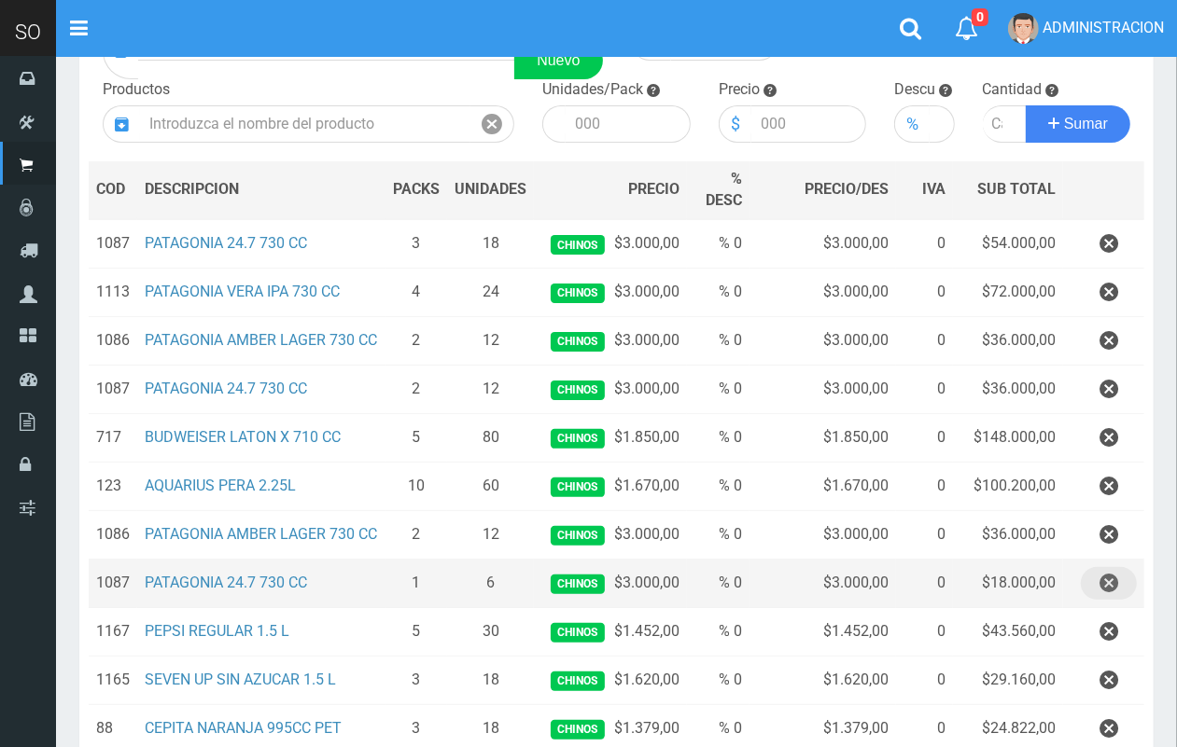
click at [1110, 600] on icon "button" at bounding box center [1108, 583] width 19 height 33
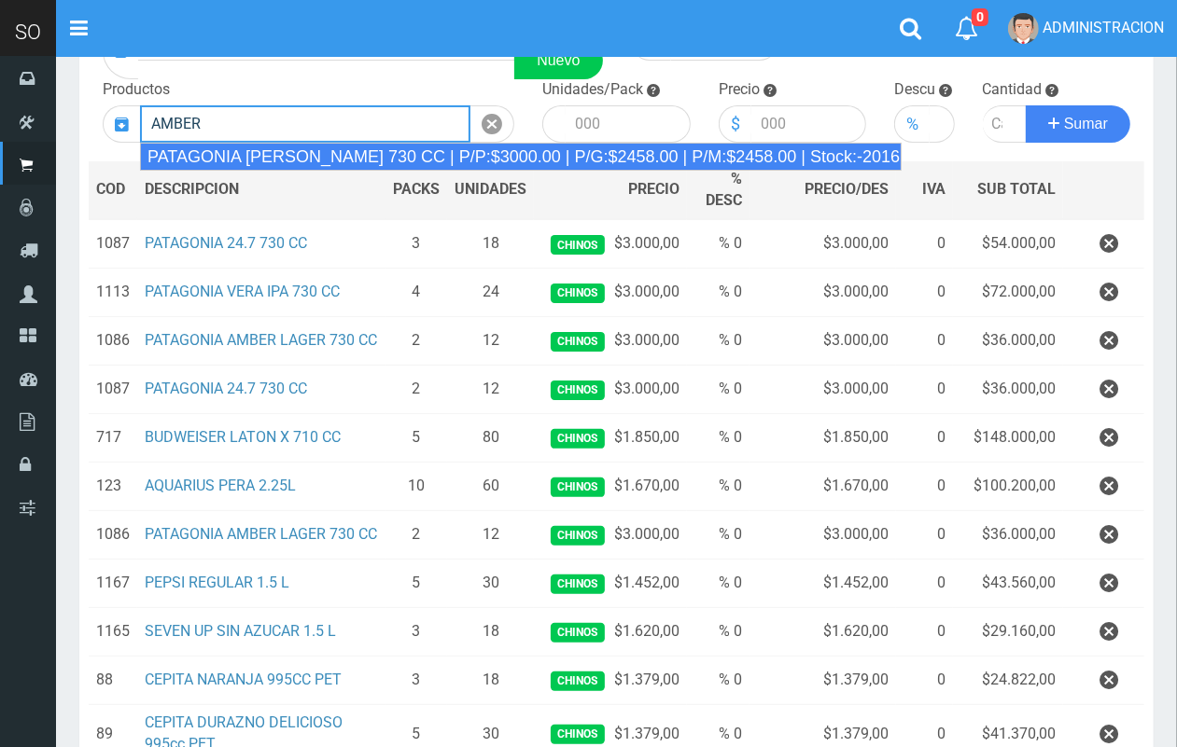
click at [381, 161] on div "PATAGONIA AMBER LAGER 730 CC | P/P:$3000.00 | P/G:$2458.00 | P/M:$2458.00 | Sto…" at bounding box center [520, 157] width 761 height 28
type input "PATAGONIA AMBER LAGER 730 CC | P/P:$3000.00 | P/G:$2458.00 | P/M:$2458.00 | Sto…"
type input "6"
type input "3000.00"
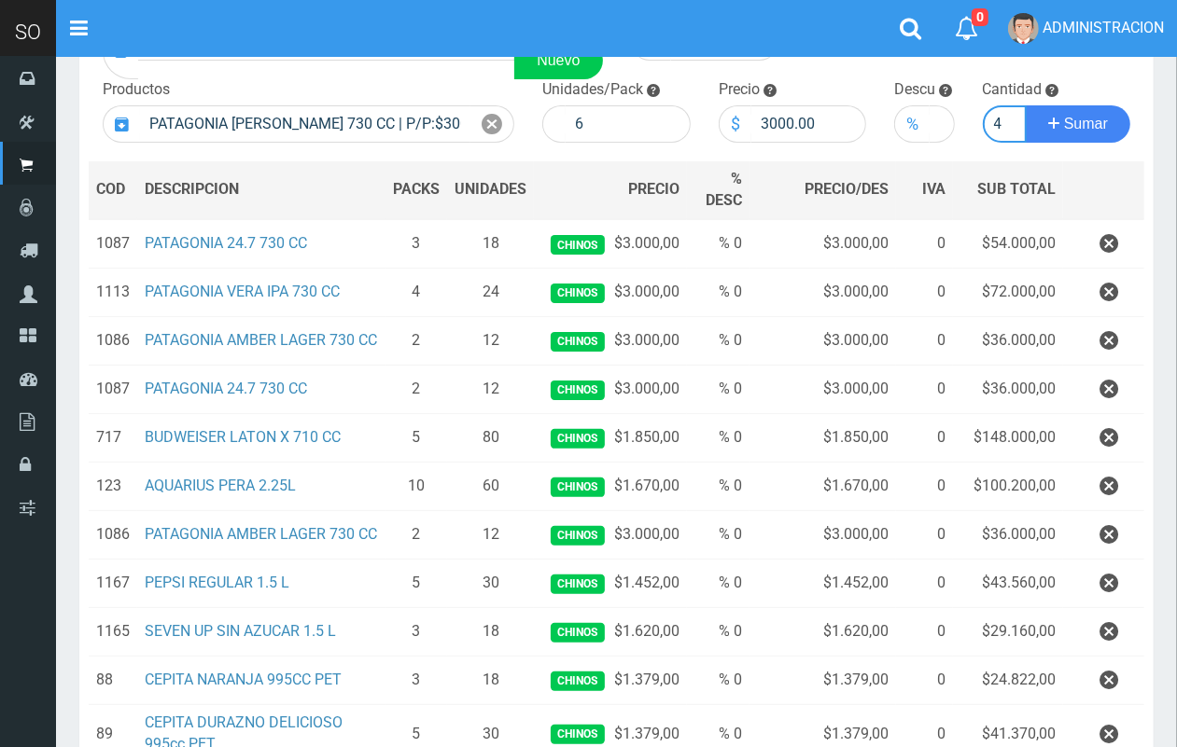
scroll to position [0, 2]
type input "4"
click at [1026, 105] on button "Sumar" at bounding box center [1078, 123] width 105 height 37
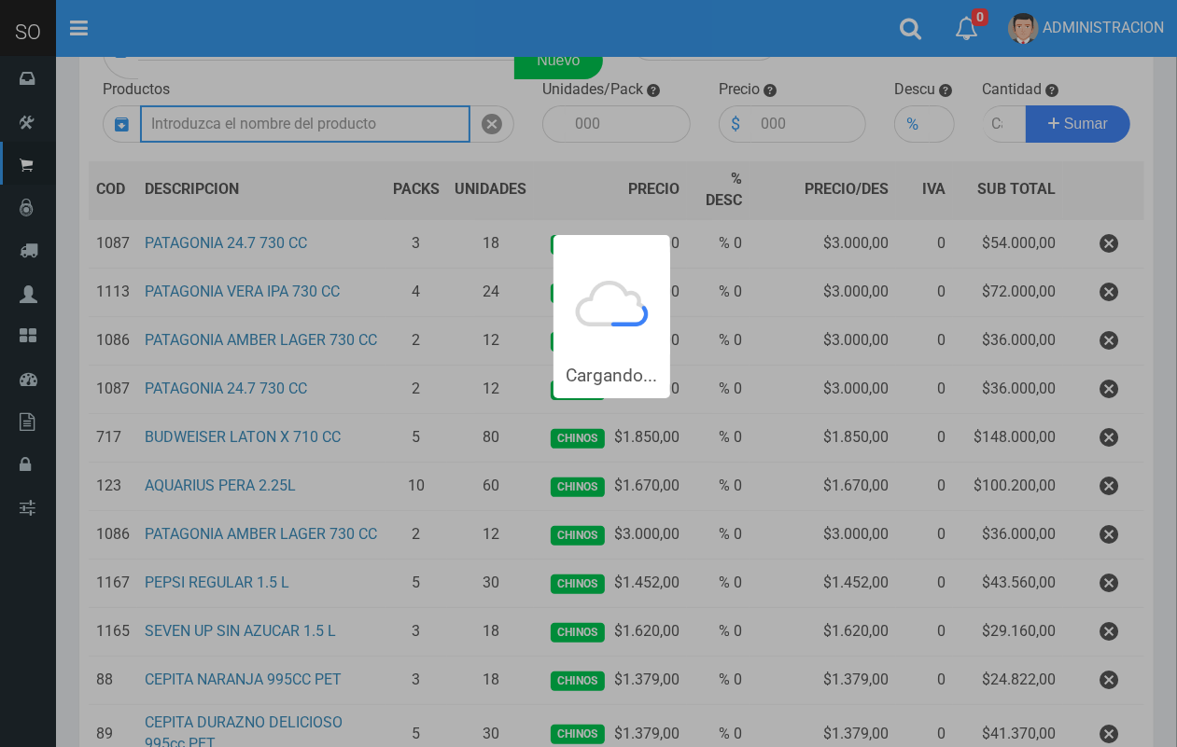
scroll to position [0, 0]
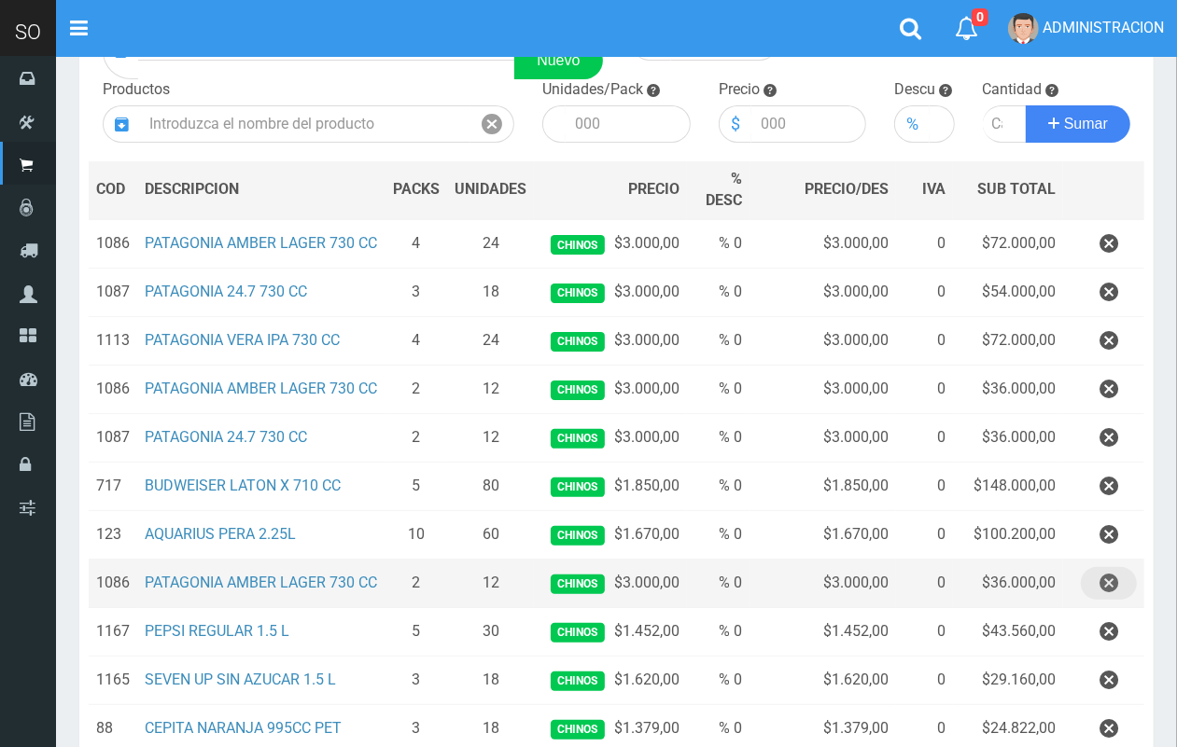
click at [1107, 600] on icon "button" at bounding box center [1108, 583] width 19 height 33
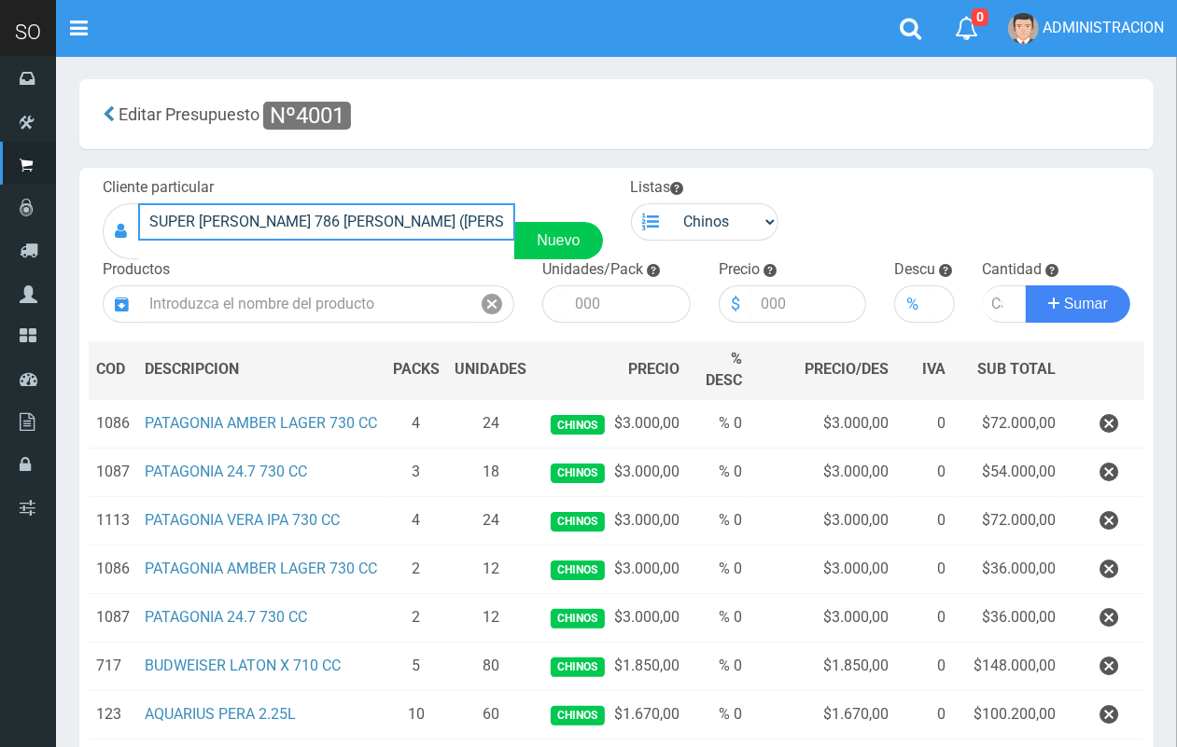
drag, startPoint x: 115, startPoint y: 241, endPoint x: 188, endPoint y: 231, distance: 73.4
click at [104, 245] on div "SUPER LAVALLE 786 TONY (CAMPANA) Nuevo" at bounding box center [353, 231] width 500 height 56
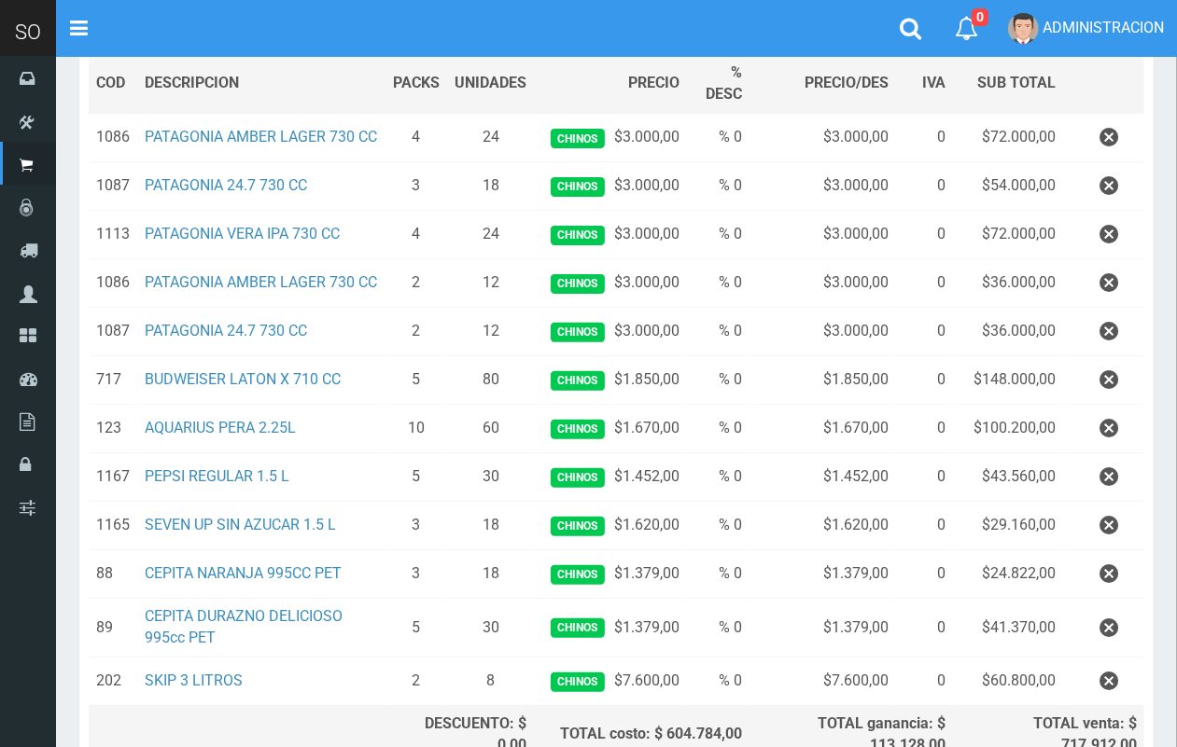
scroll to position [493, 0]
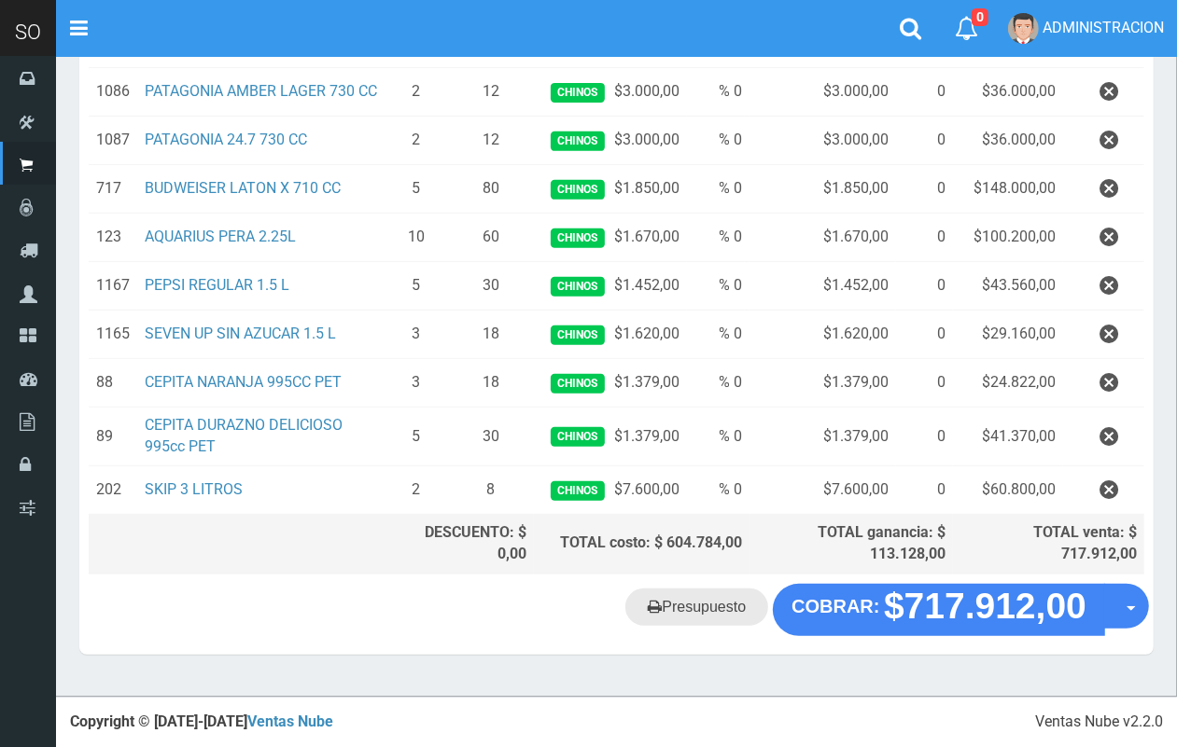
click at [740, 618] on link "Presupuesto" at bounding box center [696, 607] width 143 height 37
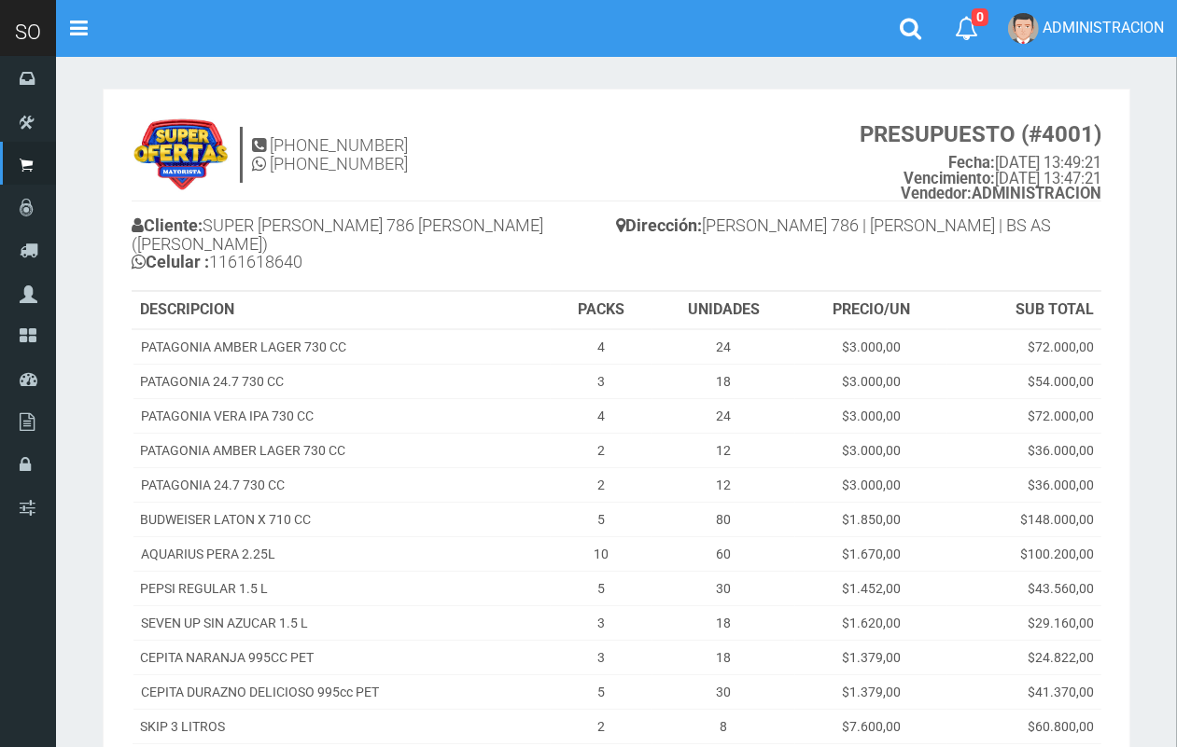
scroll to position [244, 0]
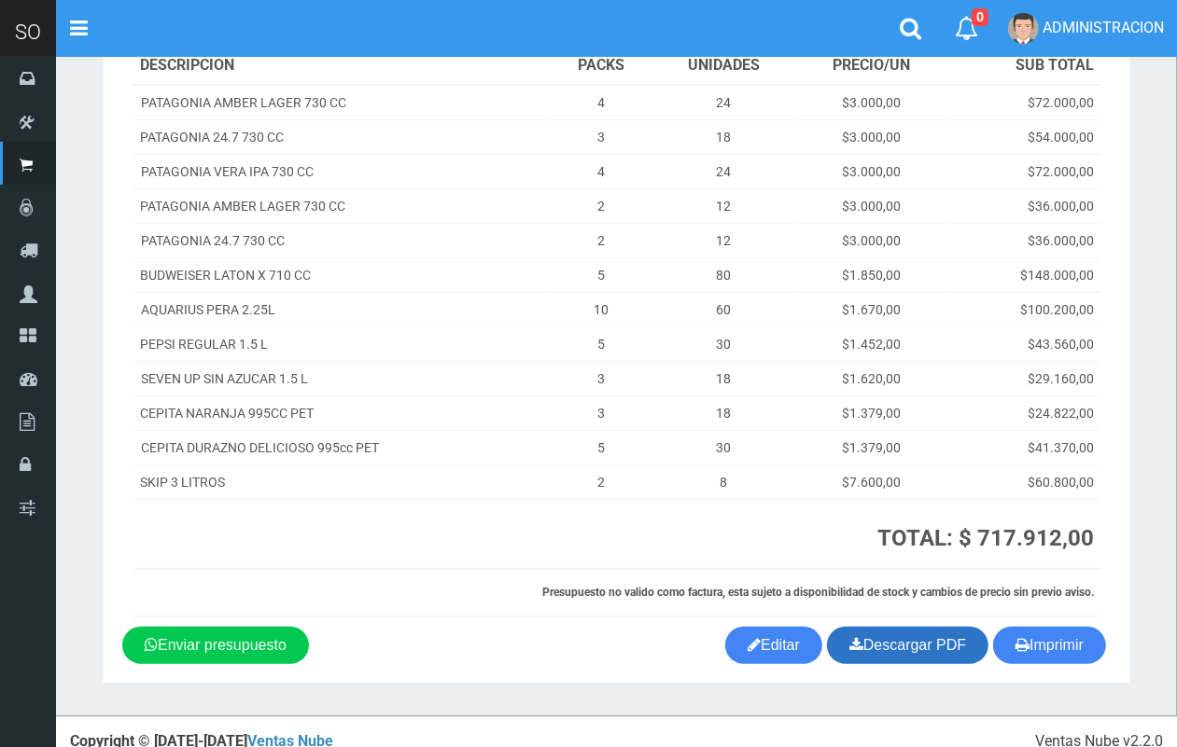
click at [870, 627] on link "Descargar PDF" at bounding box center [907, 645] width 161 height 37
click at [787, 628] on link "Editar" at bounding box center [773, 645] width 97 height 37
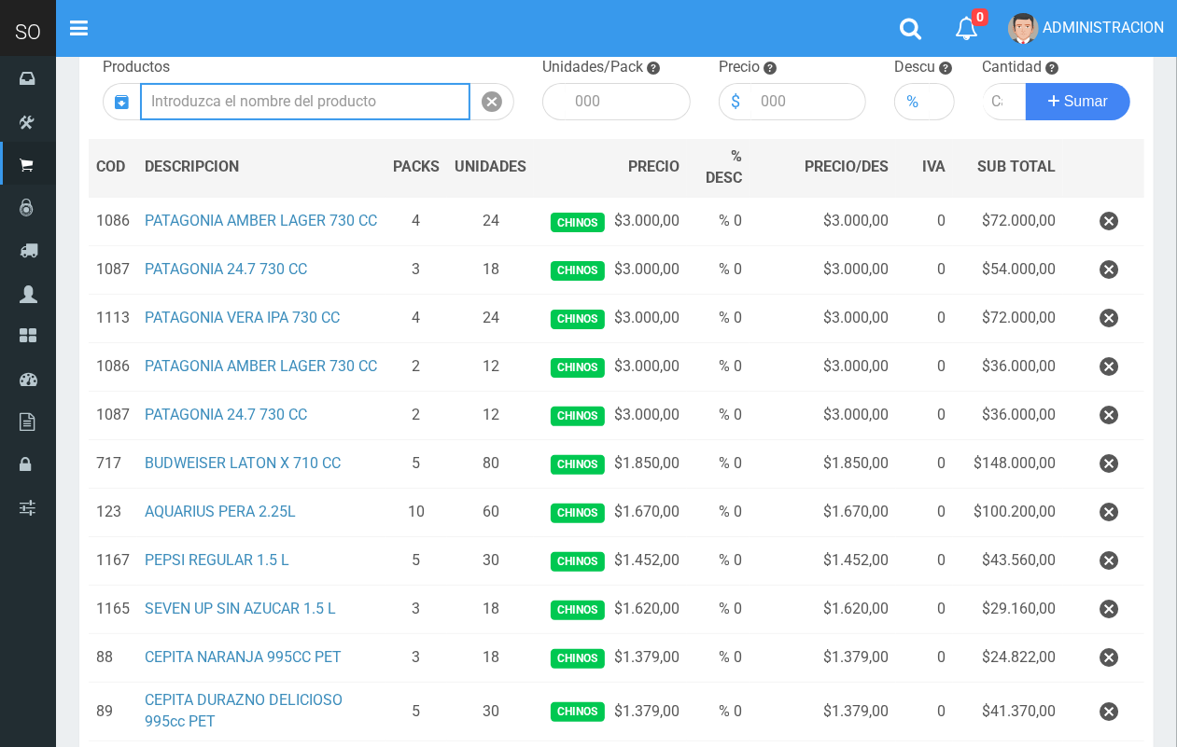
scroll to position [201, 0]
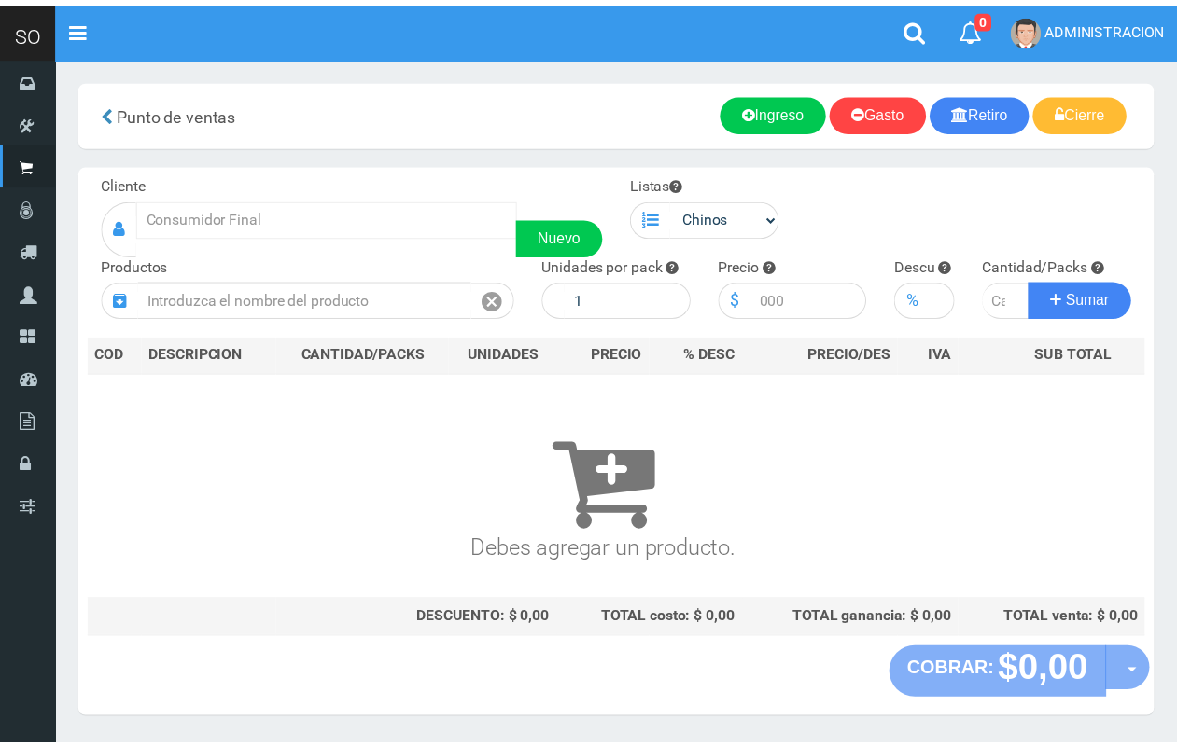
scroll to position [49, 0]
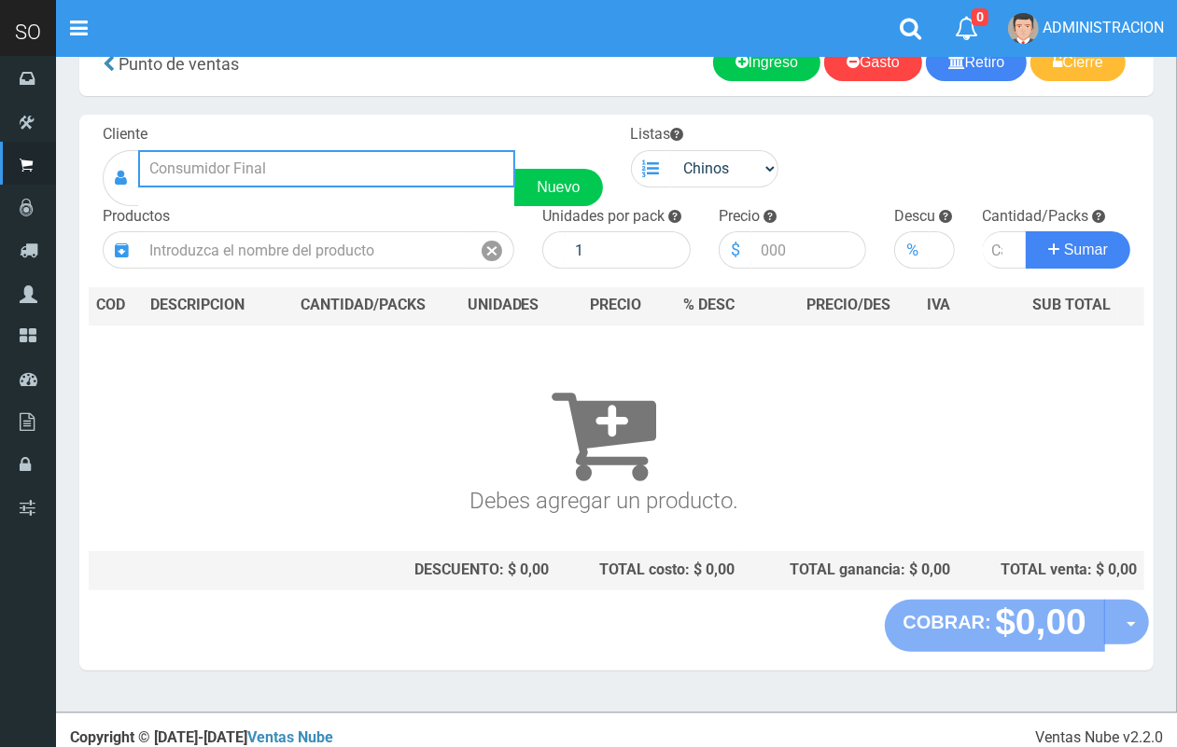
click at [266, 157] on input "text" at bounding box center [326, 168] width 377 height 37
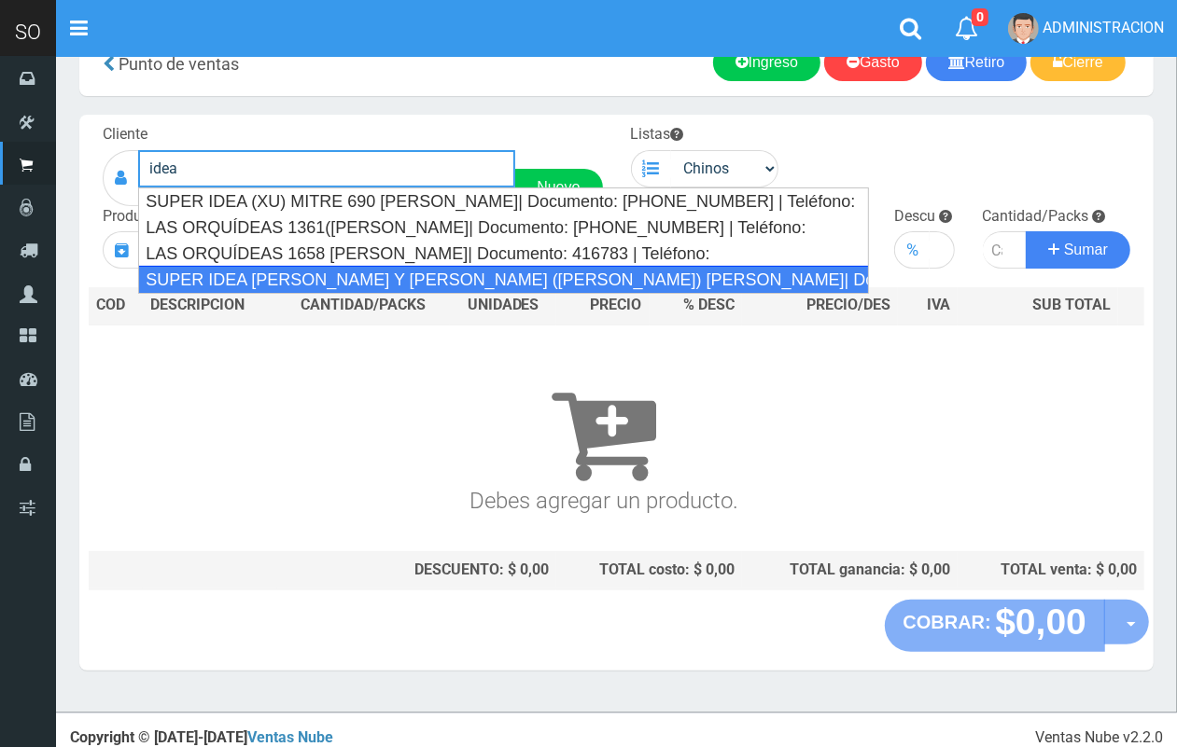
click at [306, 272] on div "SUPER IDEA ITUZAINGO Y MORENO (JUAN) GILES| Documento: 251654654156 | Teléfono:" at bounding box center [503, 280] width 731 height 28
type input "SUPER IDEA ITUZAINGO Y MORENO (JUAN) GILES| Documento: 251654654156 | Teléfono:"
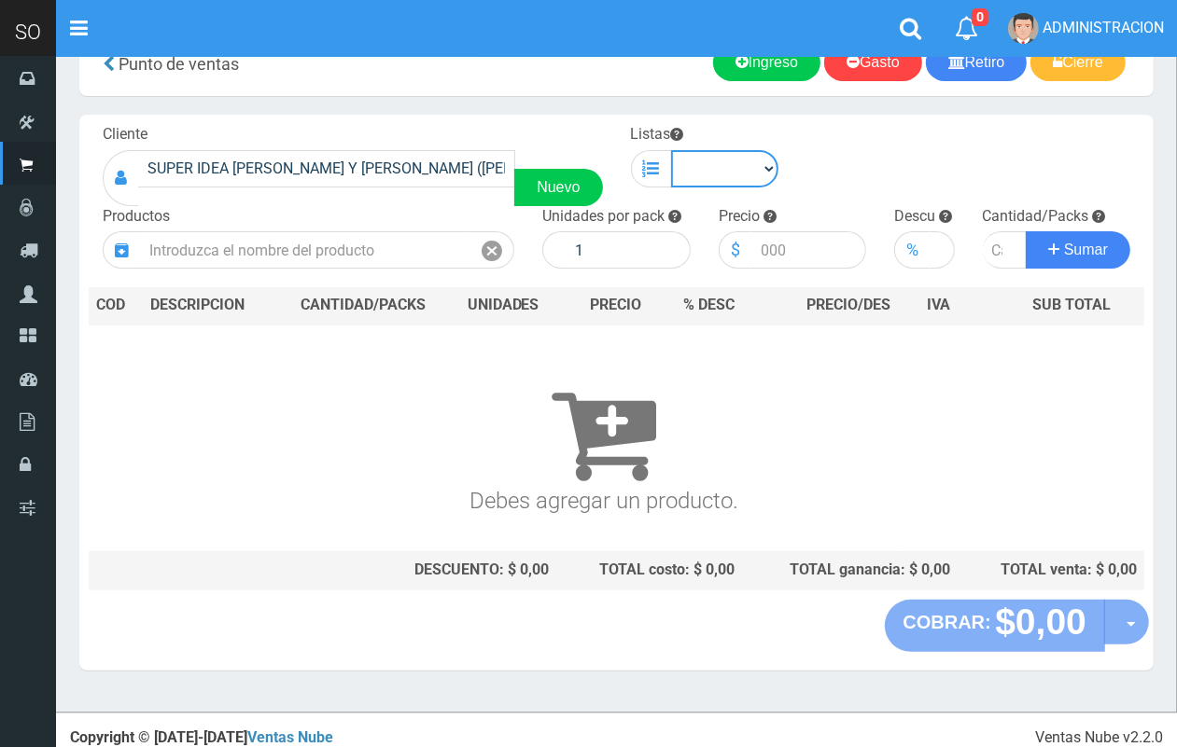
click at [738, 175] on select "Chinos . ." at bounding box center [725, 168] width 108 height 37
select select "1"
click at [671, 150] on select "Chinos . ." at bounding box center [725, 168] width 108 height 37
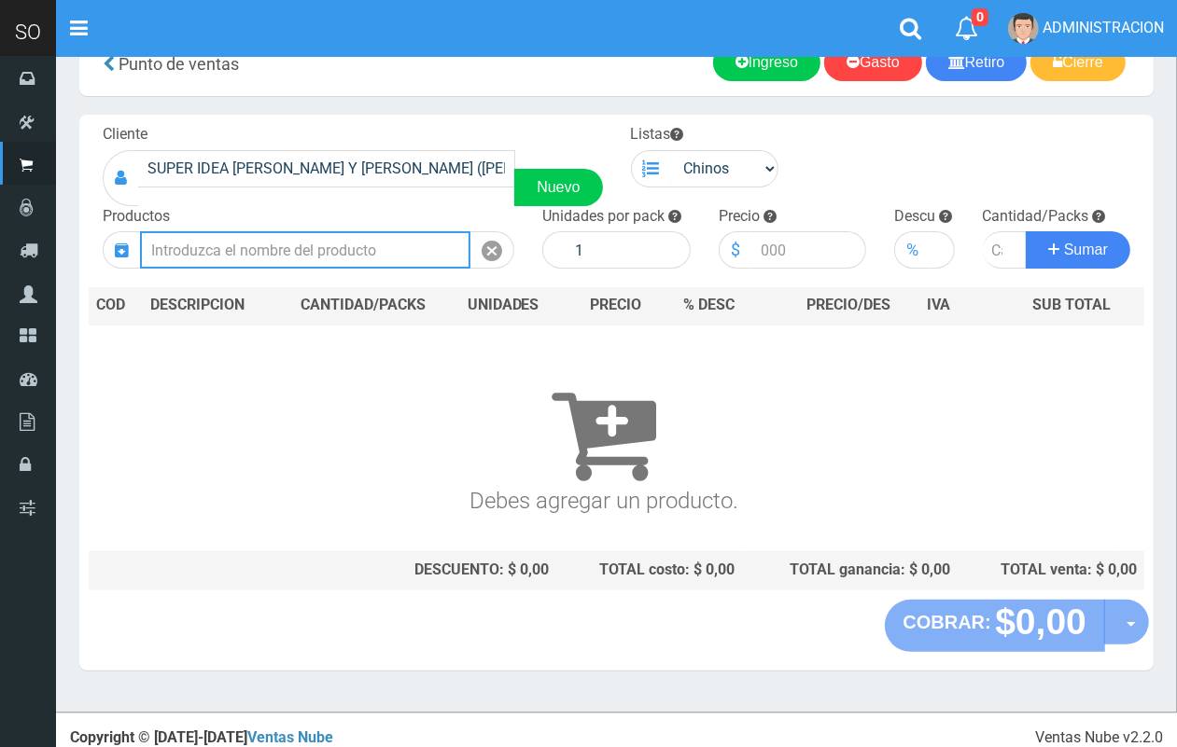
drag, startPoint x: 418, startPoint y: 248, endPoint x: 264, endPoint y: 48, distance: 252.9
click at [417, 249] on input "text" at bounding box center [305, 249] width 330 height 37
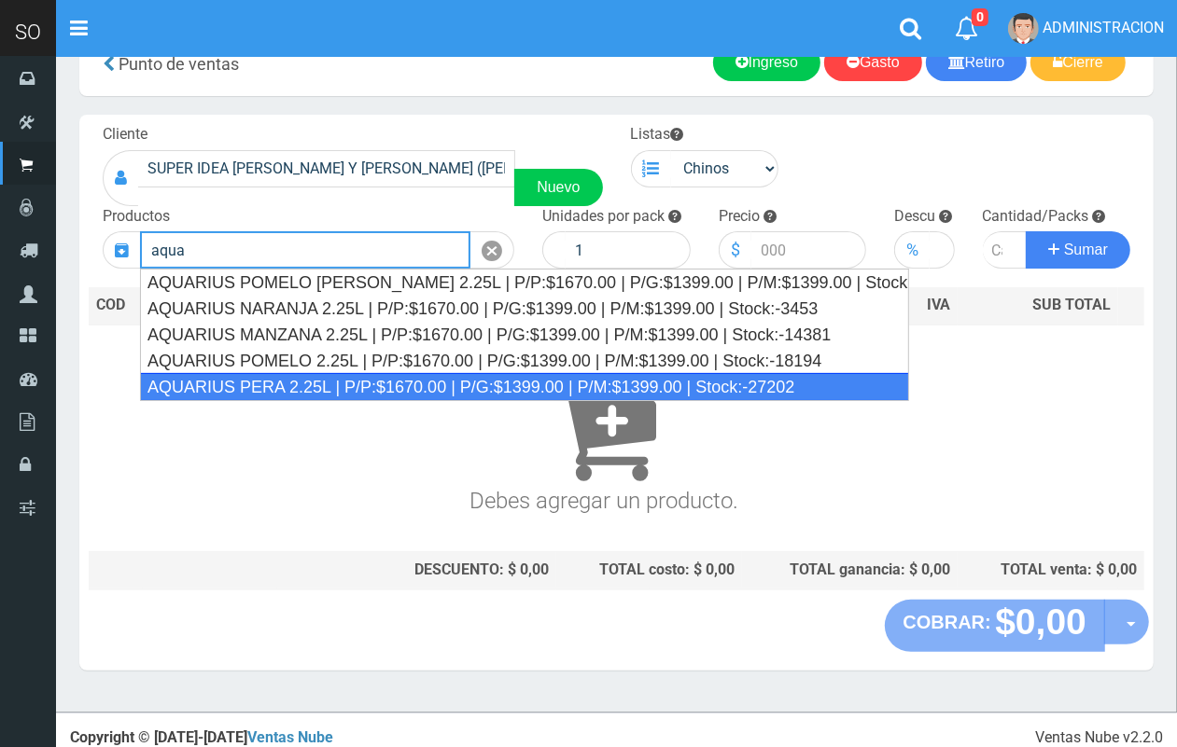
click at [285, 383] on div "AQUARIUS PERA 2.25L | P/P:$1670.00 | P/G:$1399.00 | P/M:$1399.00 | Stock:-27202" at bounding box center [524, 387] width 769 height 28
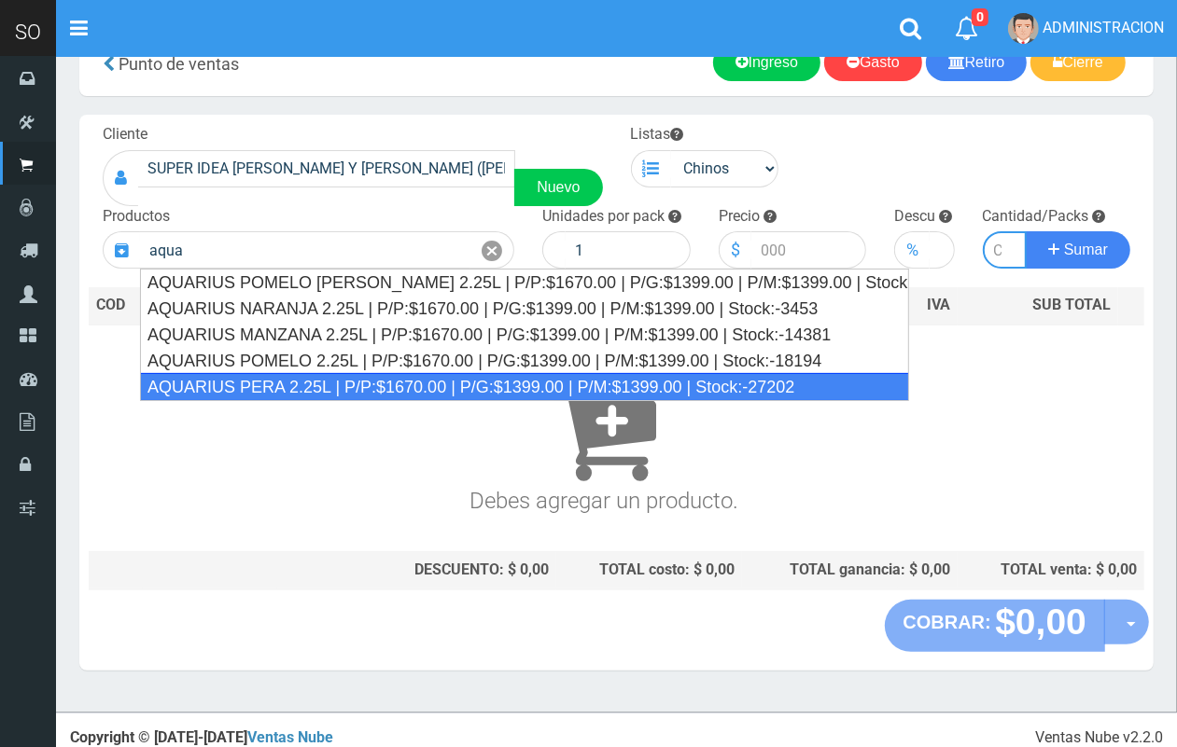
type input "AQUARIUS PERA 2.25L | P/P:$1670.00 | P/G:$1399.00 | P/M:$1399.00 | Stock:-27202"
type input "6"
type input "1670.00"
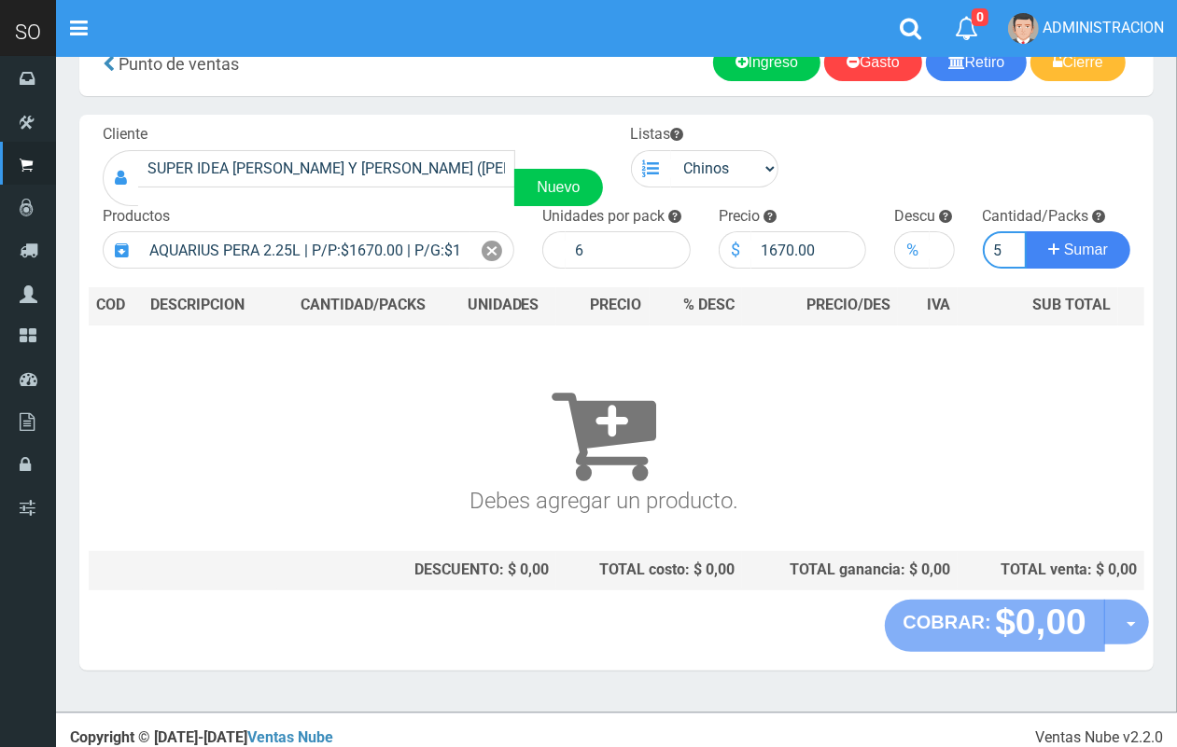
scroll to position [0, 2]
type input "5"
click at [1026, 231] on button "Sumar" at bounding box center [1078, 249] width 105 height 37
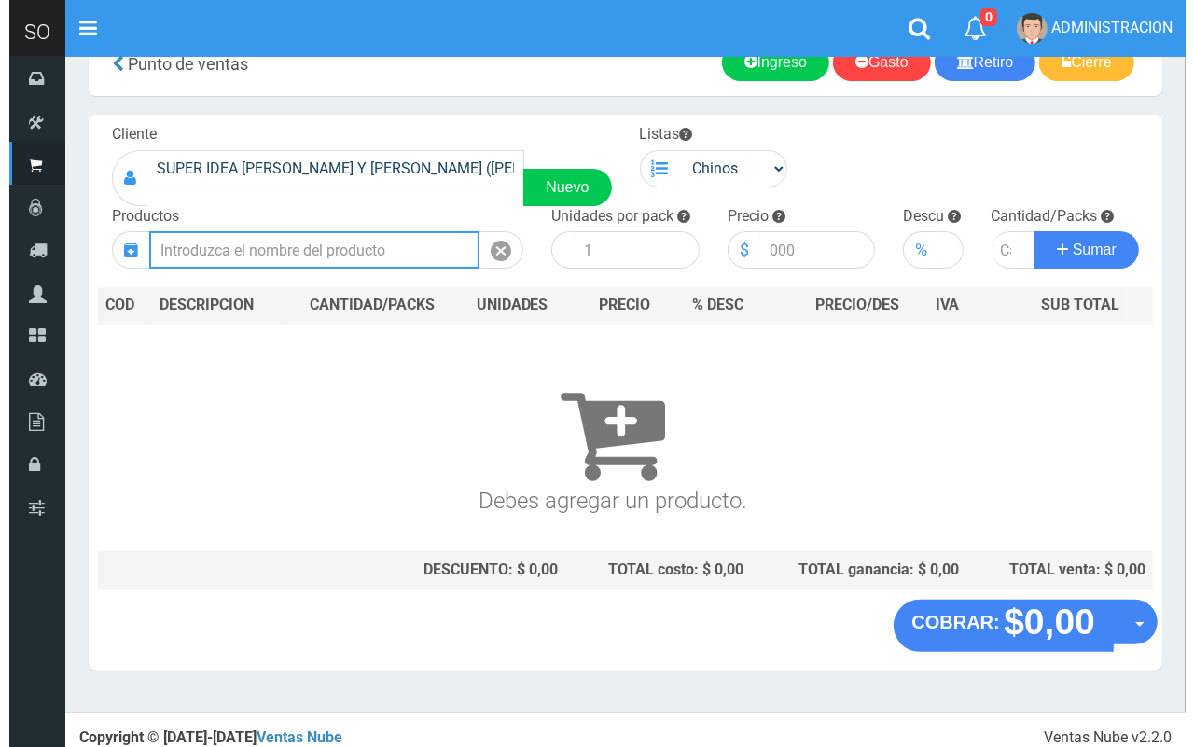
scroll to position [0, 0]
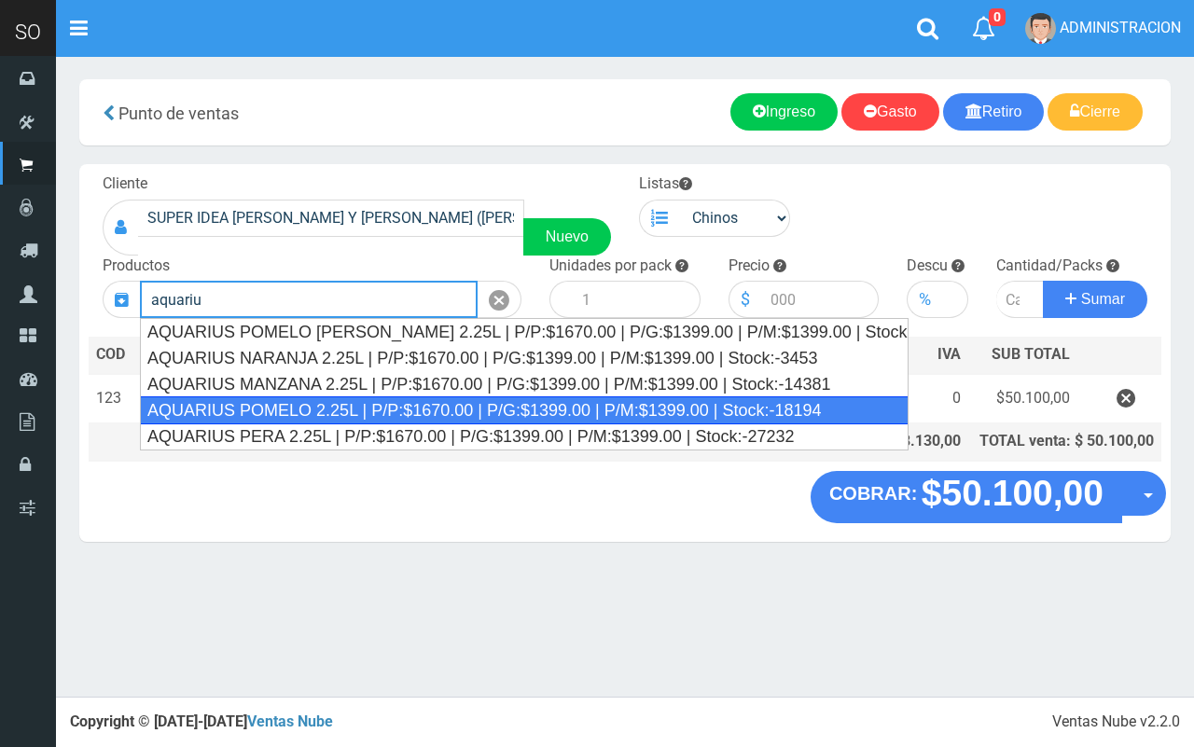
click at [558, 416] on div "AQUARIUS POMELO 2.25L | P/P:$1670.00 | P/G:$1399.00 | P/M:$1399.00 | Stock:-181…" at bounding box center [524, 411] width 769 height 28
type input "AQUARIUS POMELO 2.25L | P/P:$1670.00 | P/G:$1399.00 | P/M:$1399.00 | Stock:-181…"
type input "6"
type input "1670.00"
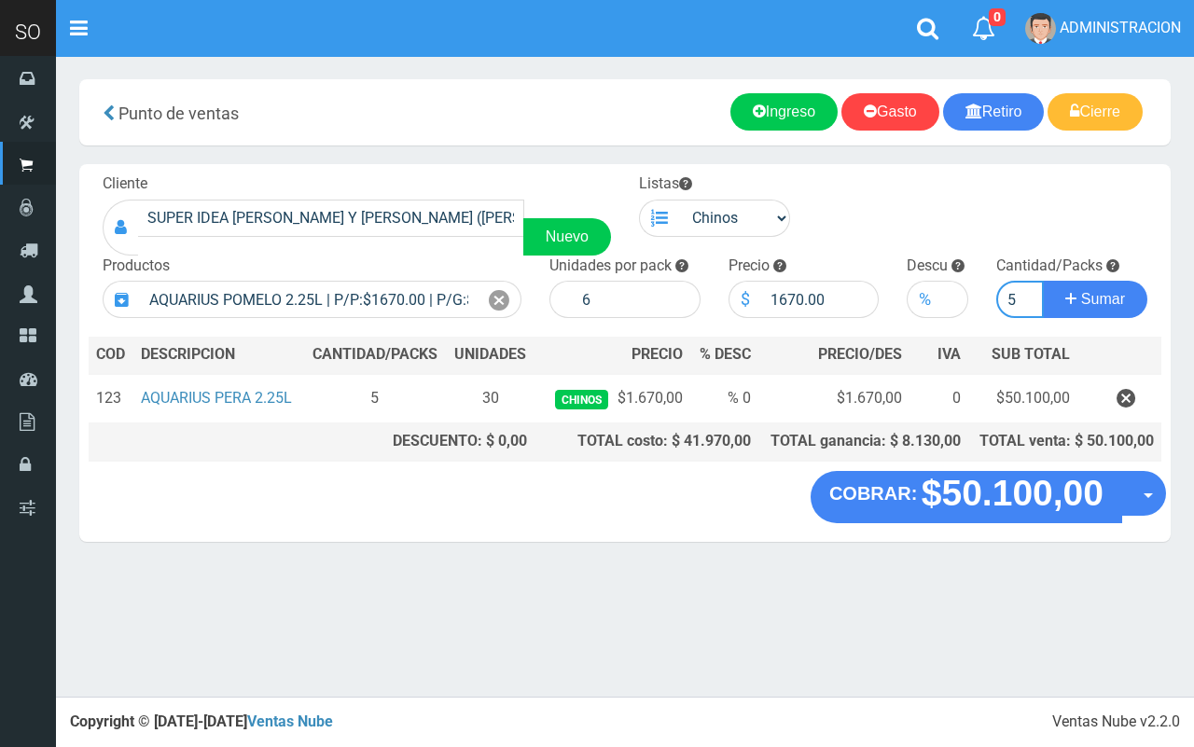
type input "5"
click at [1043, 281] on button "Sumar" at bounding box center [1095, 299] width 105 height 37
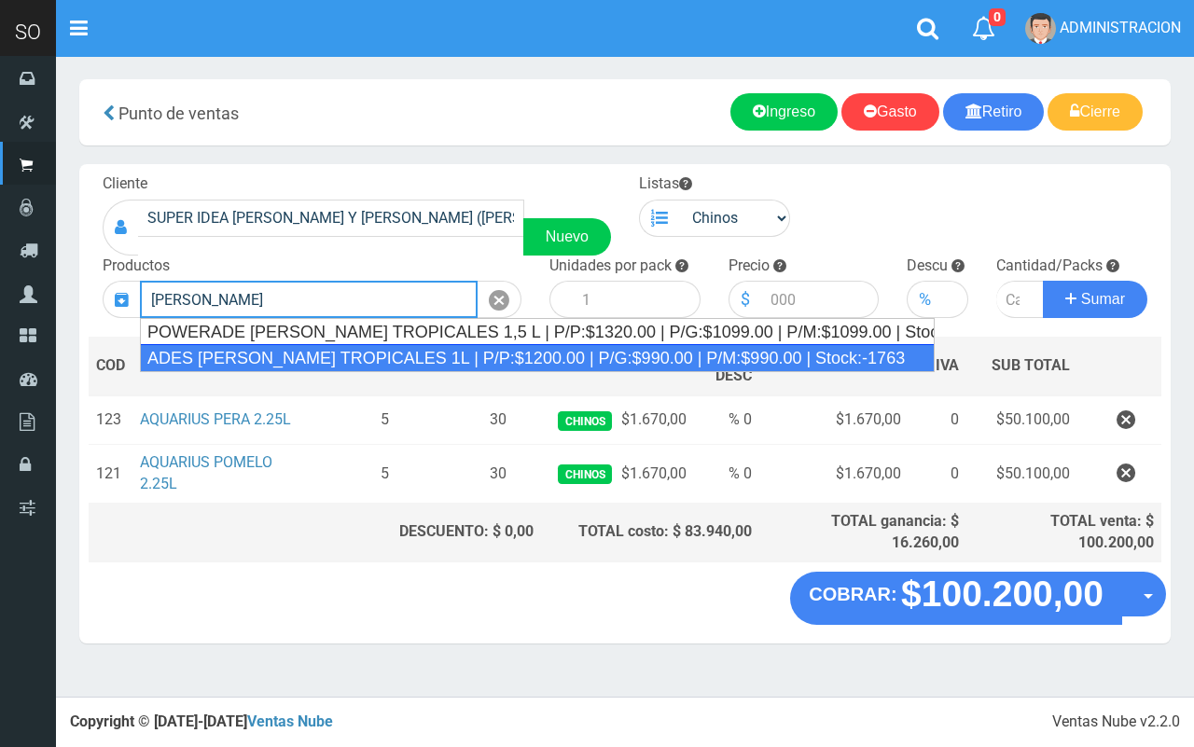
click at [240, 346] on div "ADES FRUTOS TROPICALES 1L | P/P:$1200.00 | P/G:$990.00 | P/M:$990.00 | Stock:-1…" at bounding box center [537, 358] width 795 height 28
type input "ADES FRUTOS TROPICALES 1L | P/P:$1200.00 | P/G:$990.00 | P/M:$990.00 | Stock:-1…"
type input "8"
type input "1200.00"
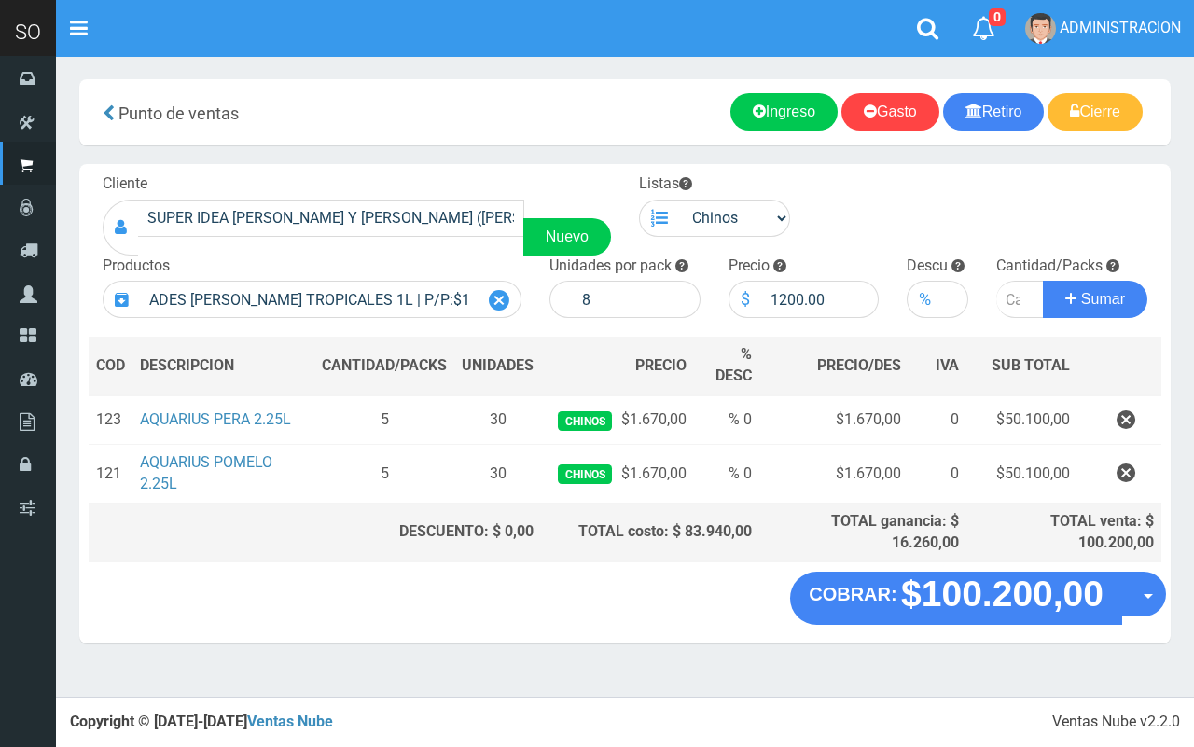
click at [497, 292] on icon at bounding box center [499, 300] width 21 height 27
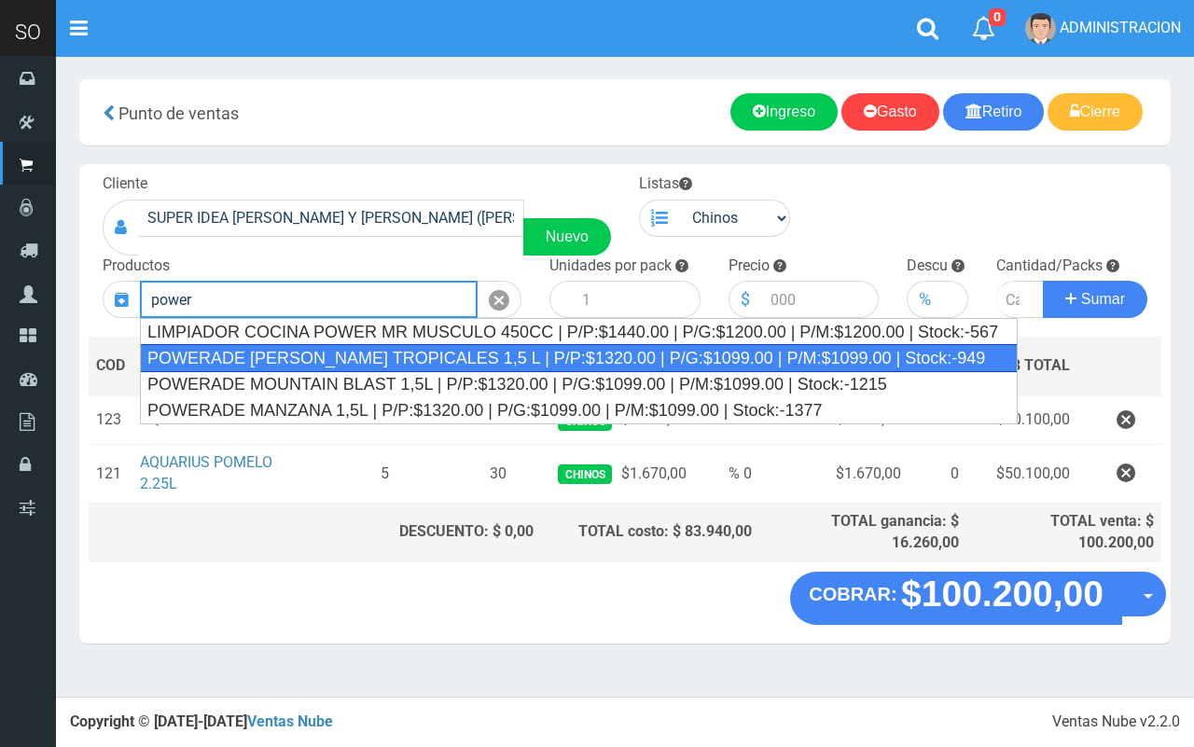
click at [490, 361] on div "POWERADE FRUTOS TROPICALES 1,5 L | P/P:$1320.00 | P/G:$1099.00 | P/M:$1099.00 |…" at bounding box center [579, 358] width 878 height 28
type input "POWERADE FRUTOS TROPICALES 1,5 L | P/P:$1320.00 | P/G:$1099.00 | P/M:$1099.00 |…"
type input "4"
type input "1320.00"
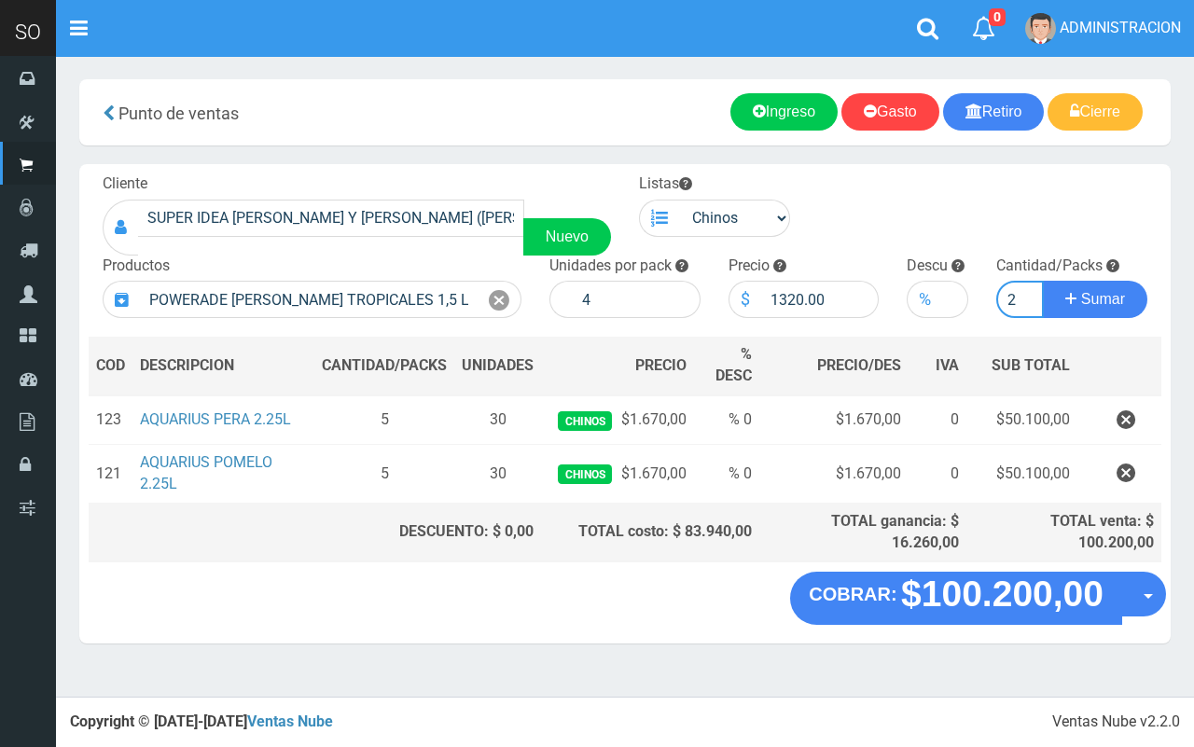
type input "2"
click at [1043, 281] on button "Sumar" at bounding box center [1095, 299] width 105 height 37
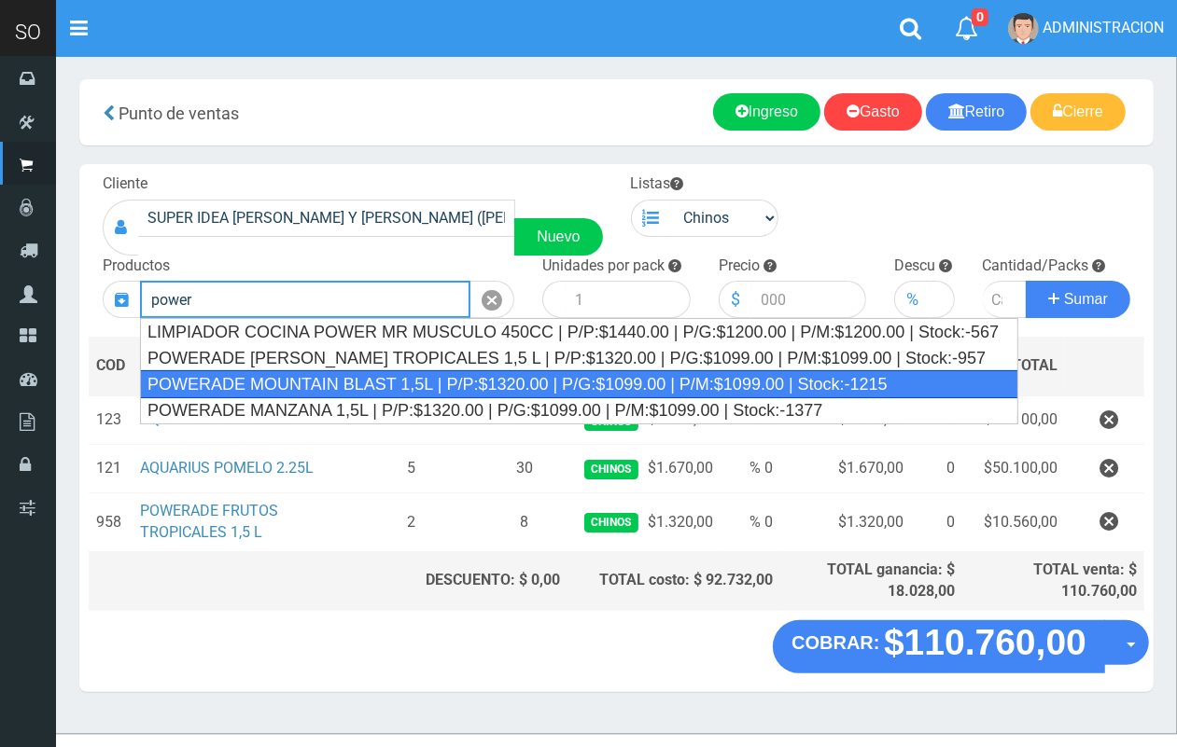
click at [314, 383] on div "POWERADE MOUNTAIN BLAST 1,5L | P/P:$1320.00 | P/G:$1099.00 | P/M:$1099.00 | Sto…" at bounding box center [579, 384] width 878 height 28
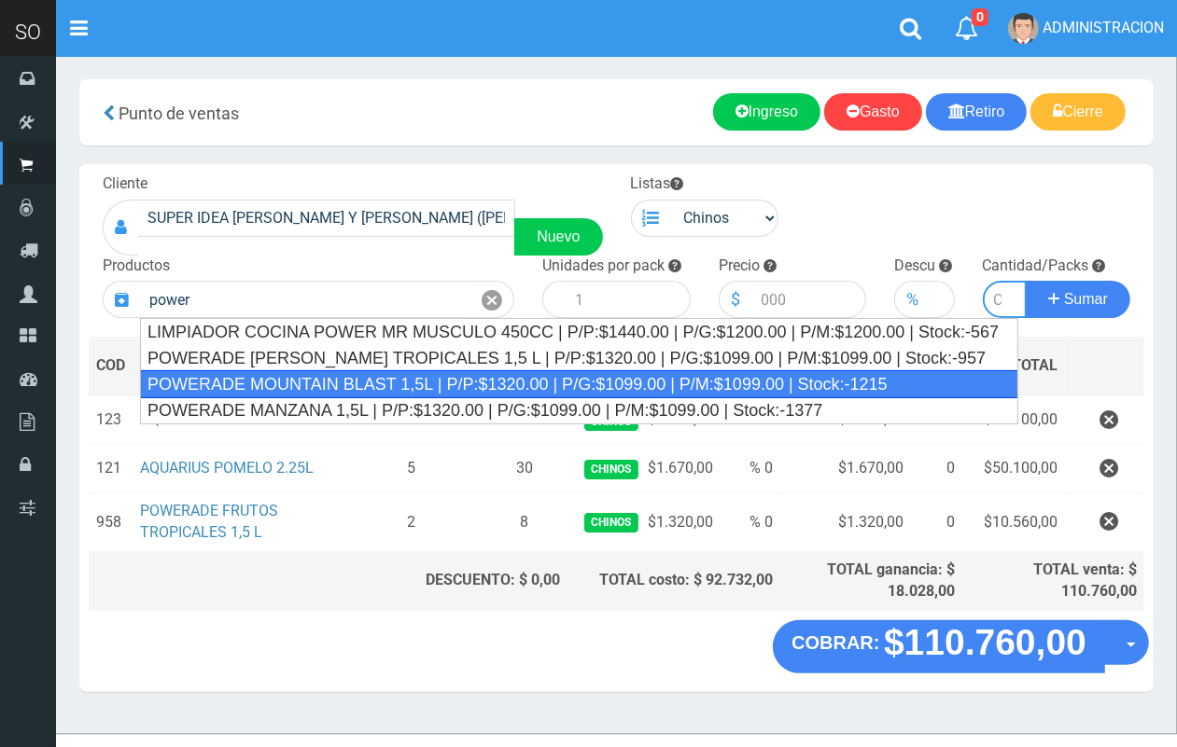
type input "POWERADE MOUNTAIN BLAST 1,5L | P/P:$1320.00 | P/G:$1099.00 | P/M:$1099.00 | Sto…"
type input "4"
type input "1320.00"
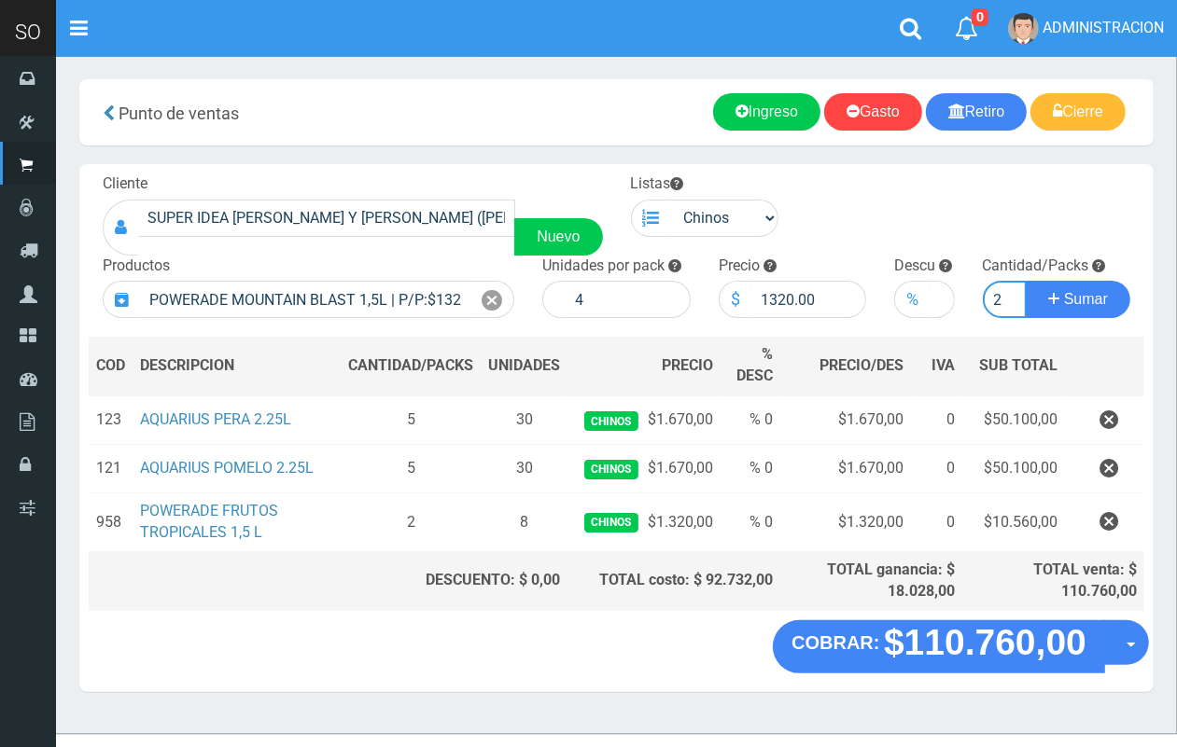
scroll to position [0, 2]
type input "2"
click at [1026, 281] on button "Sumar" at bounding box center [1078, 299] width 105 height 37
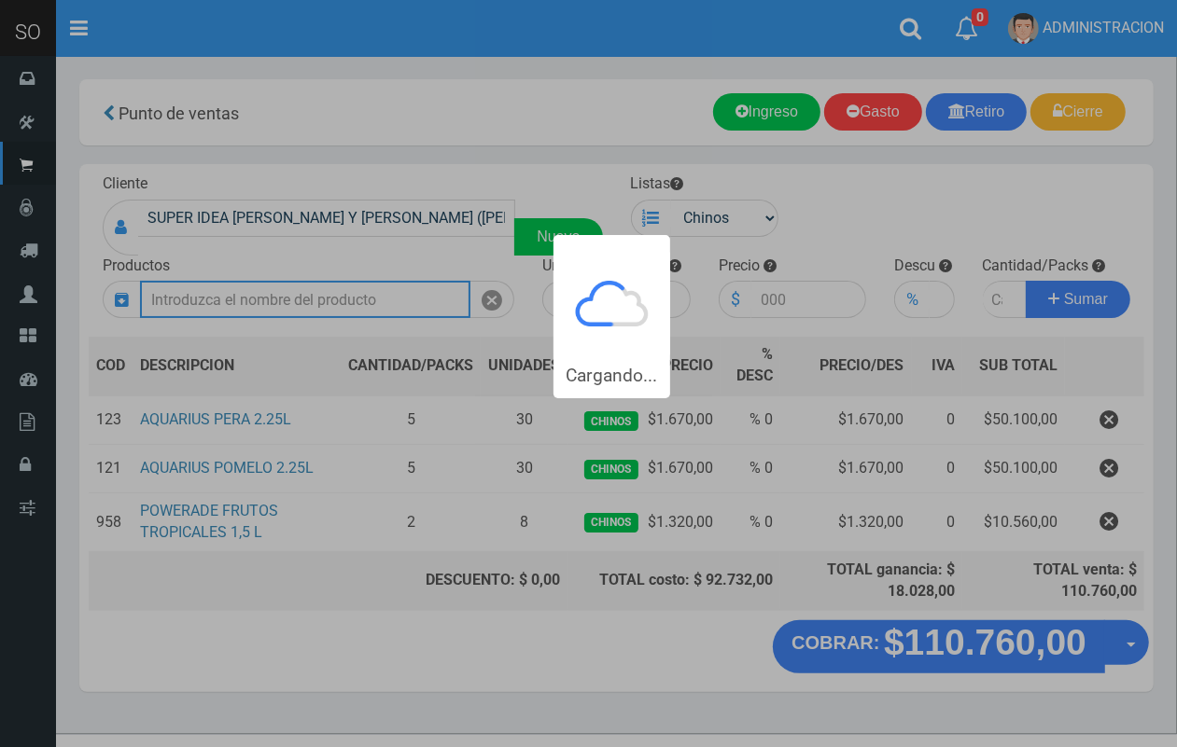
scroll to position [0, 0]
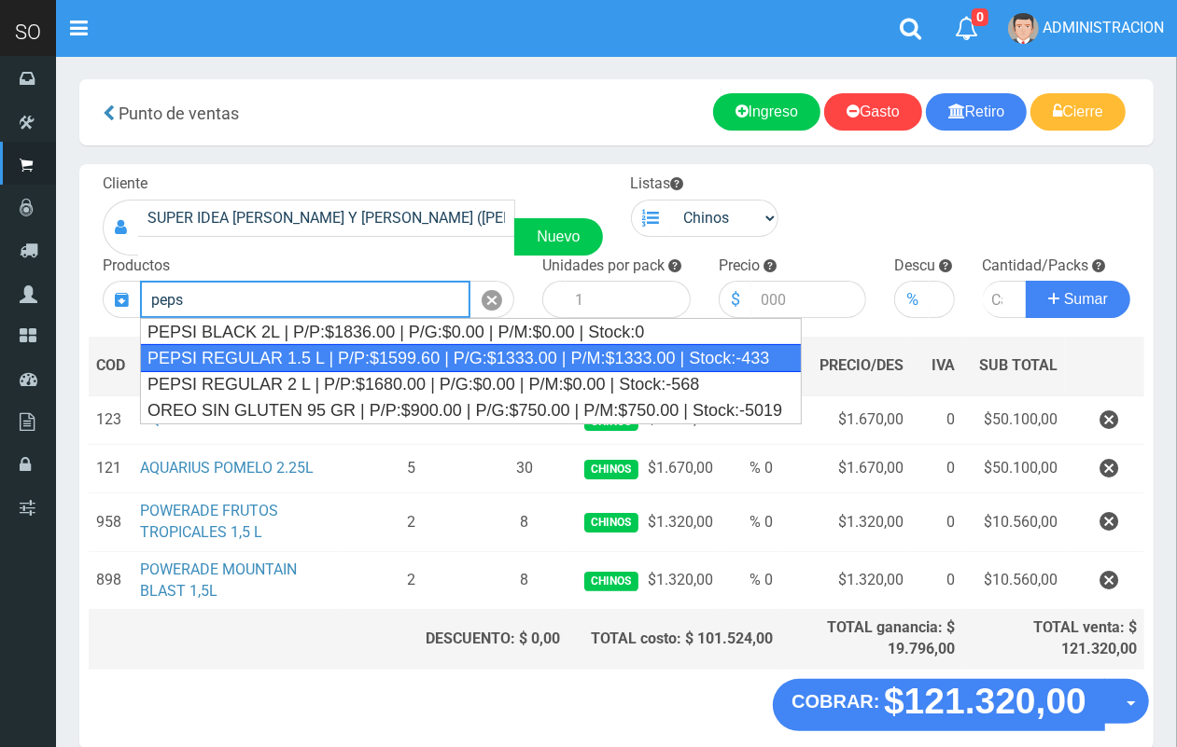
click at [440, 347] on div "PEPSI REGULAR 1.5 L | P/P:$1599.60 | P/G:$1333.00 | P/M:$1333.00 | Stock:-433" at bounding box center [471, 358] width 662 height 28
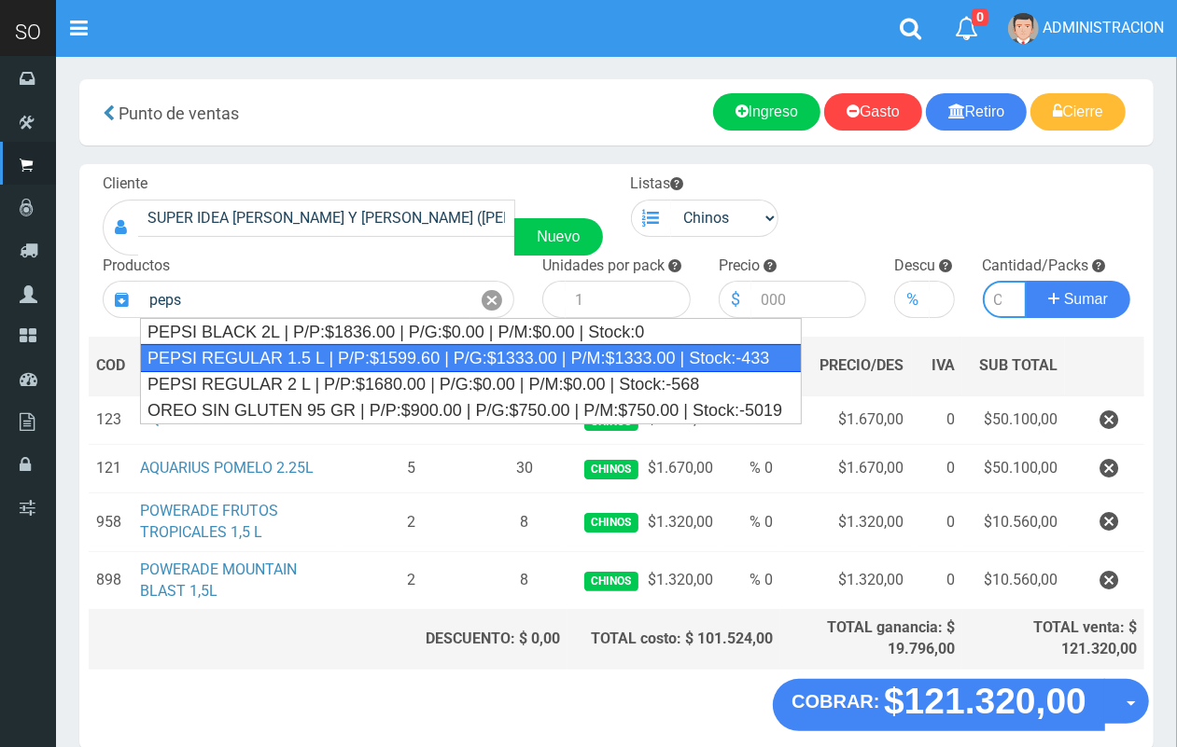
type input "PEPSI REGULAR 1.5 L | P/P:$1599.60 | P/G:$1333.00 | P/M:$1333.00 | Stock:-433"
type input "6"
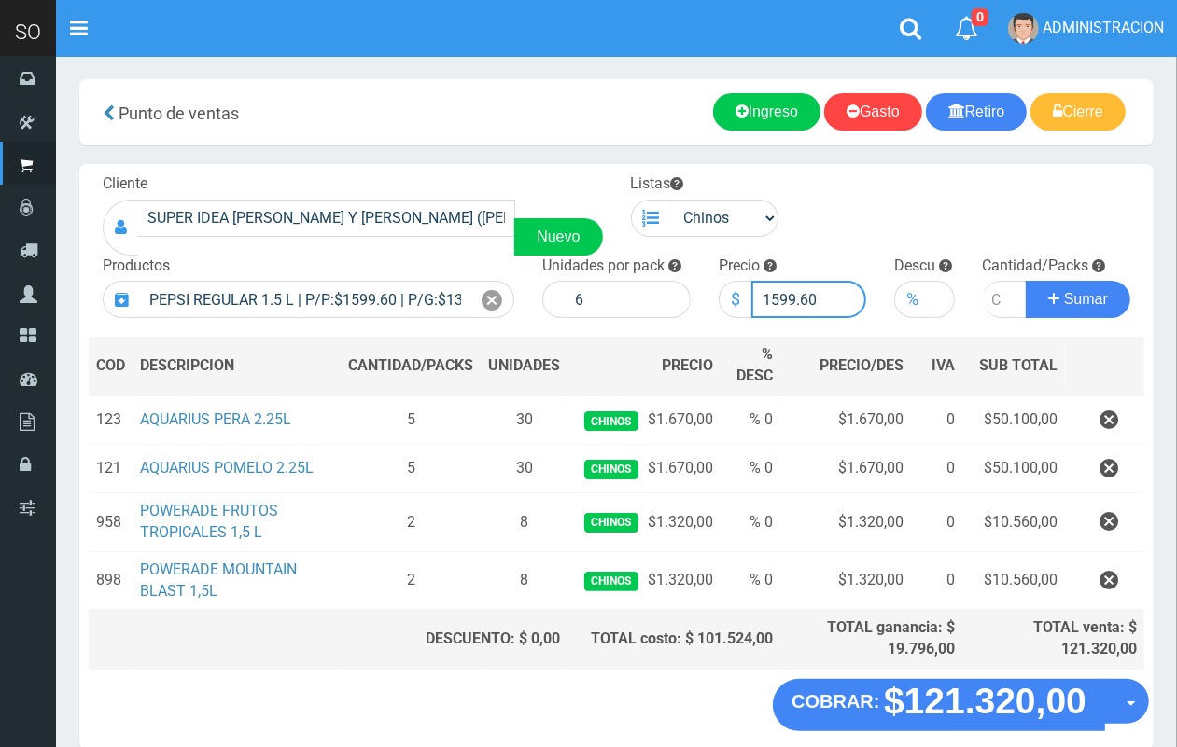
drag, startPoint x: 803, startPoint y: 296, endPoint x: 771, endPoint y: 290, distance: 33.1
click at [771, 290] on input "1599.60" at bounding box center [809, 299] width 116 height 37
type input "1600"
type input "1600.00"
click at [990, 294] on input "number" at bounding box center [1005, 299] width 45 height 37
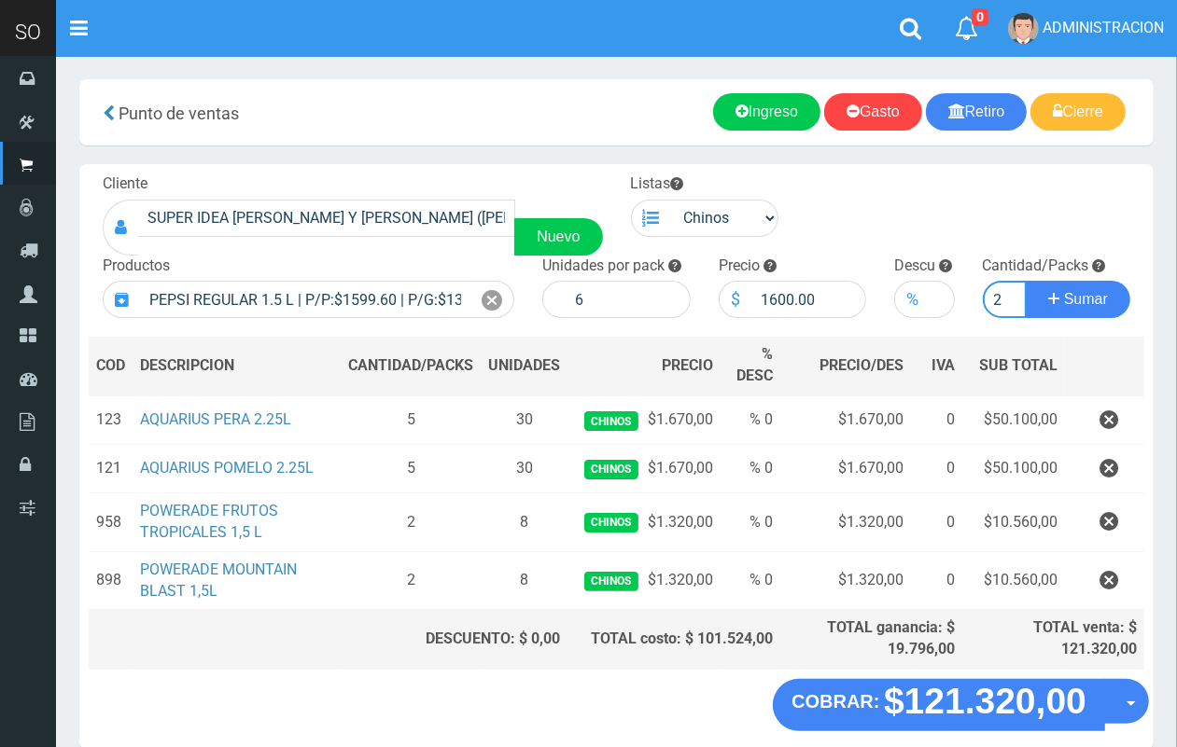
scroll to position [0, 2]
type input "2"
click at [1026, 281] on button "Sumar" at bounding box center [1078, 299] width 105 height 37
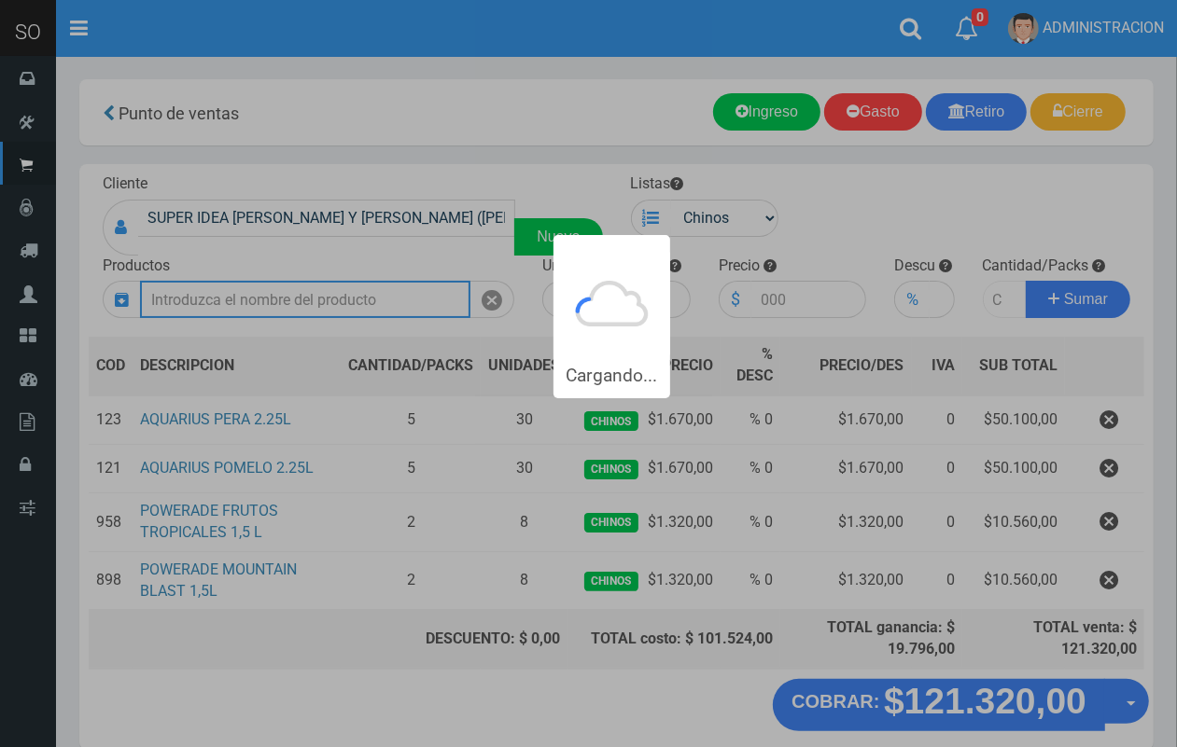
scroll to position [0, 0]
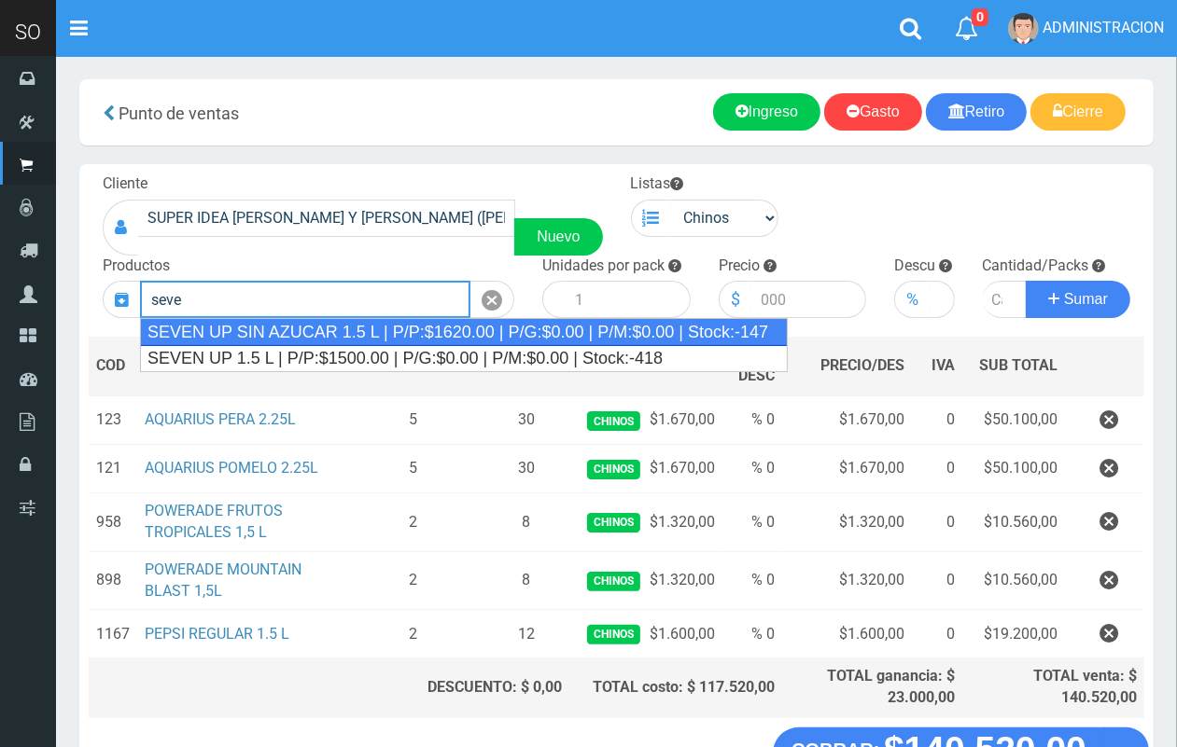
click at [213, 328] on div "SEVEN UP SIN AZUCAR 1.5 L | P/P:$1620.00 | P/G:$0.00 | P/M:$0.00 | Stock:-147" at bounding box center [464, 332] width 648 height 28
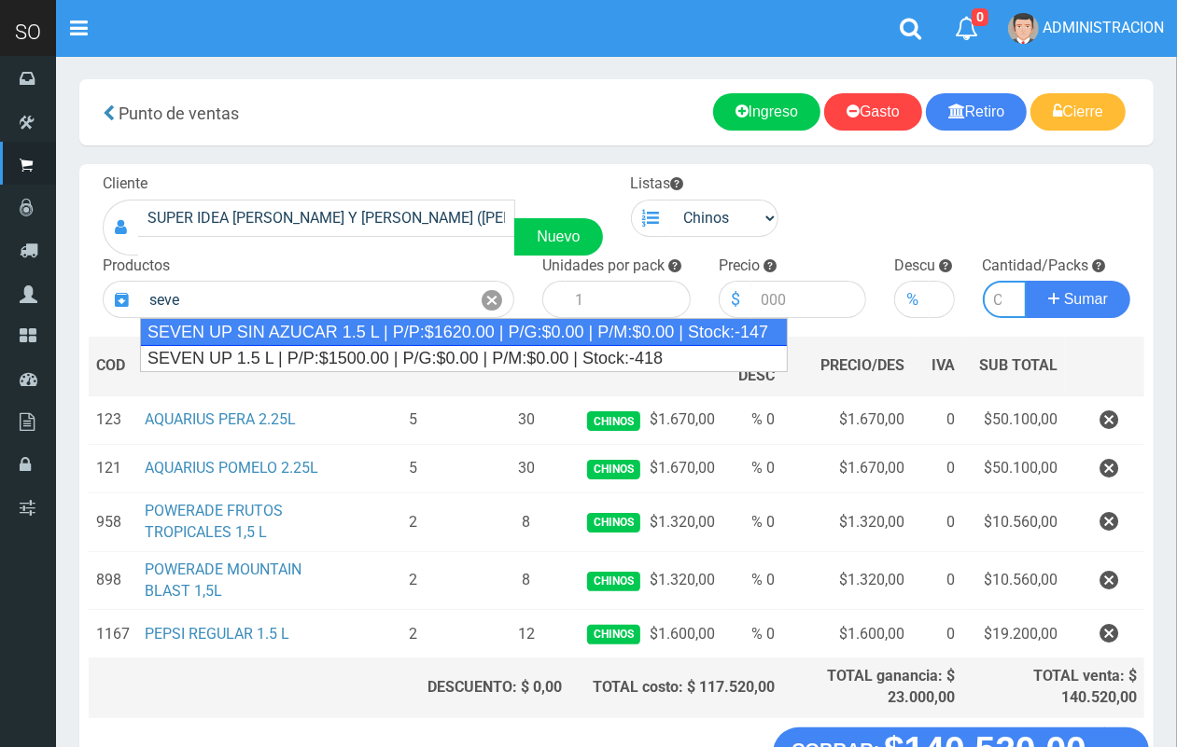
type input "SEVEN UP SIN AZUCAR 1.5 L | P/P:$1620.00 | P/G:$0.00 | P/M:$0.00 | Stock:-147"
type input "6"
type input "1620.00"
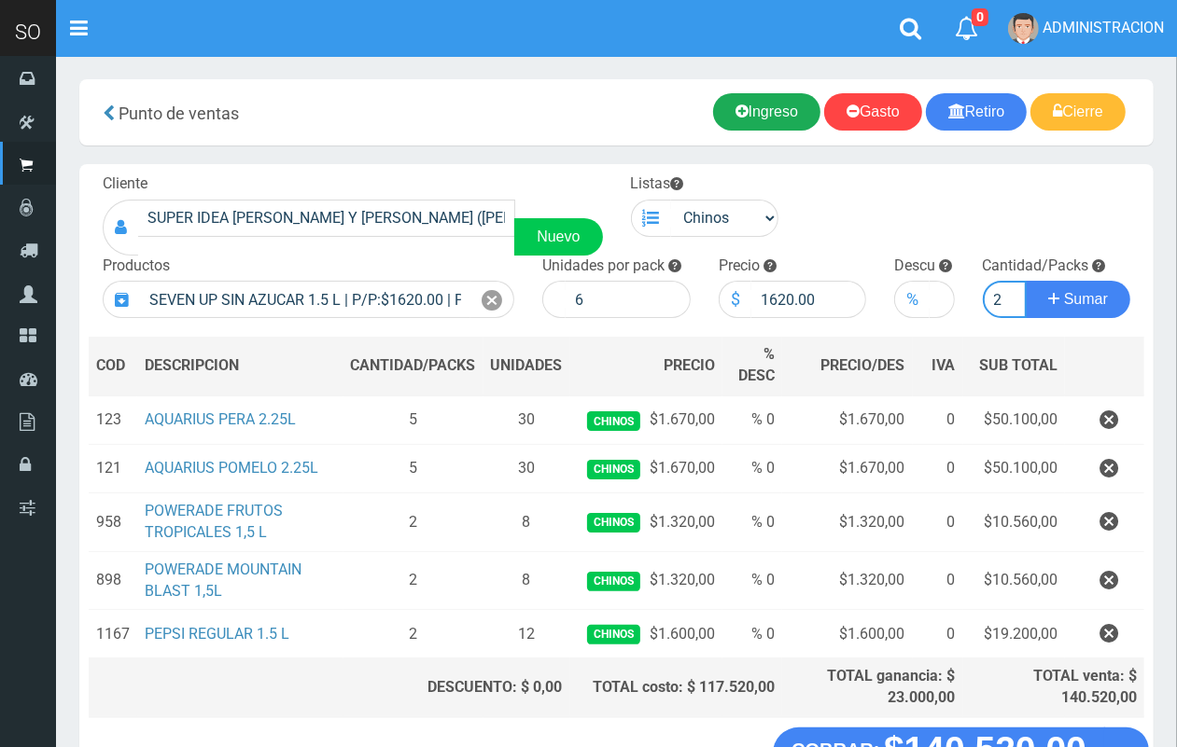
scroll to position [0, 2]
type input "2"
click at [1026, 281] on button "Sumar" at bounding box center [1078, 299] width 105 height 37
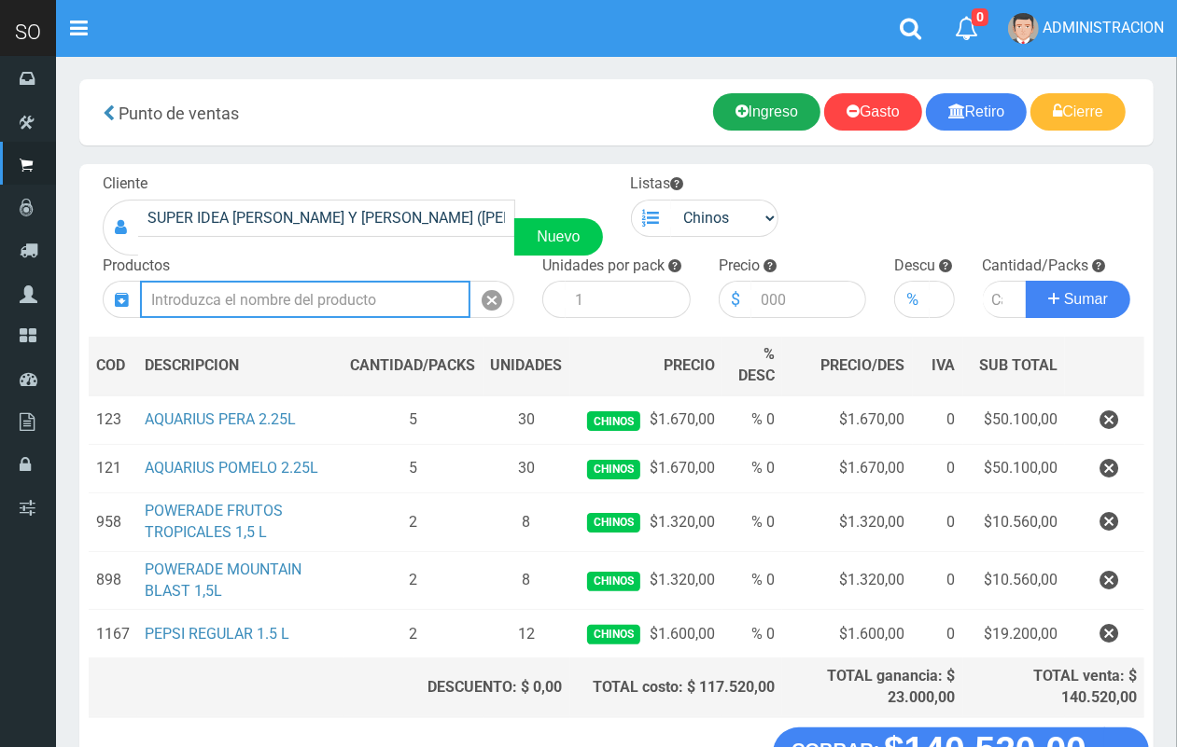
scroll to position [0, 0]
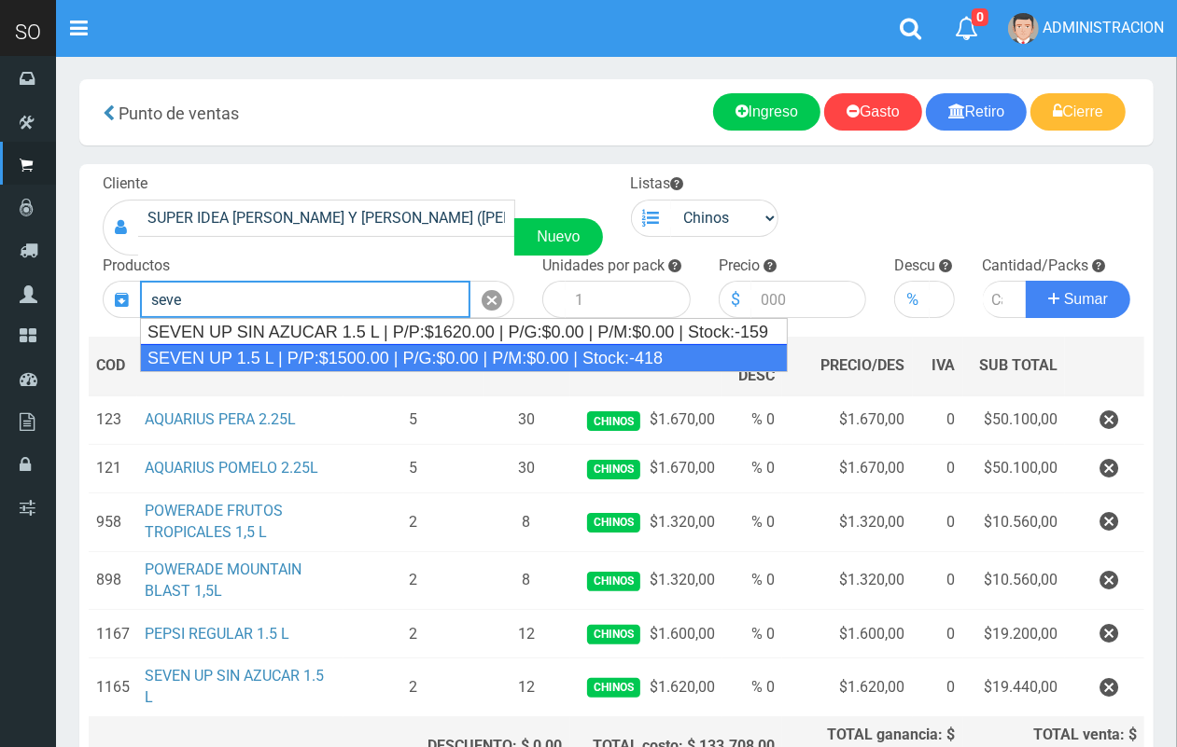
click at [294, 350] on div "SEVEN UP 1.5 L | P/P:$1500.00 | P/G:$0.00 | P/M:$0.00 | Stock:-418" at bounding box center [464, 358] width 648 height 28
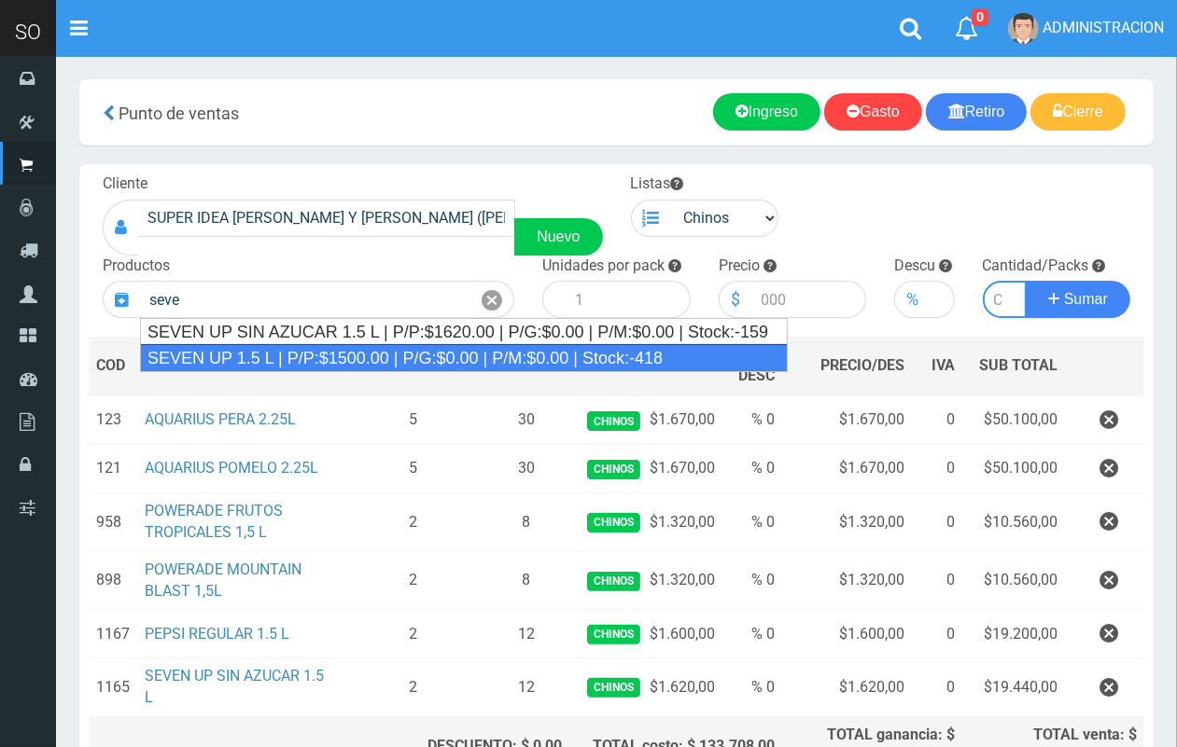
type input "SEVEN UP 1.5 L | P/P:$1500.00 | P/G:$0.00 | P/M:$0.00 | Stock:-418"
type input "6"
type input "1500.00"
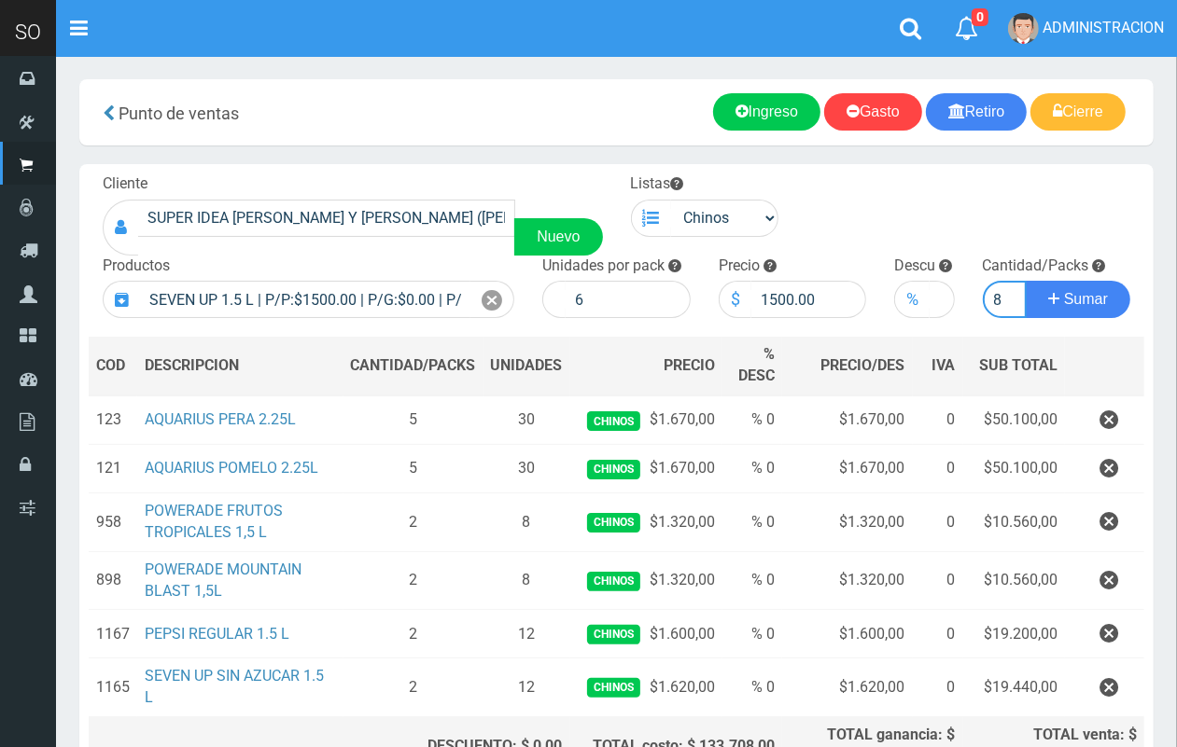
scroll to position [0, 2]
type input "8"
click at [1026, 281] on button "Sumar" at bounding box center [1078, 299] width 105 height 37
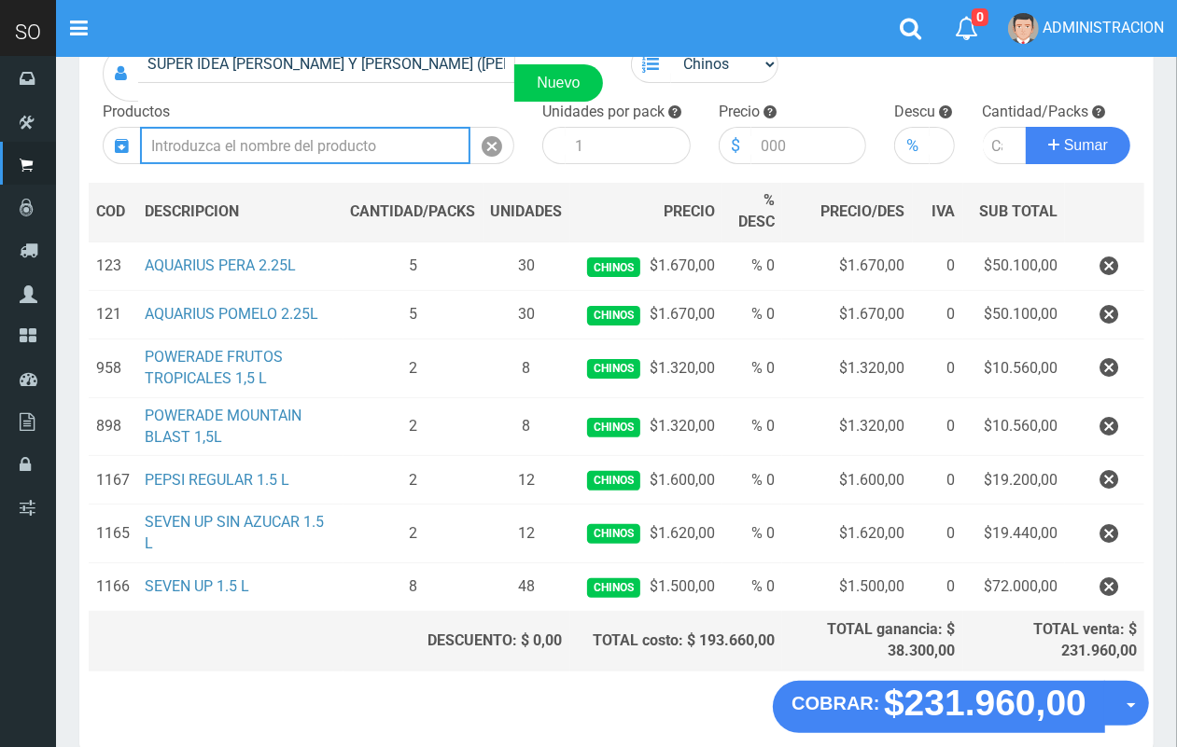
scroll to position [166, 0]
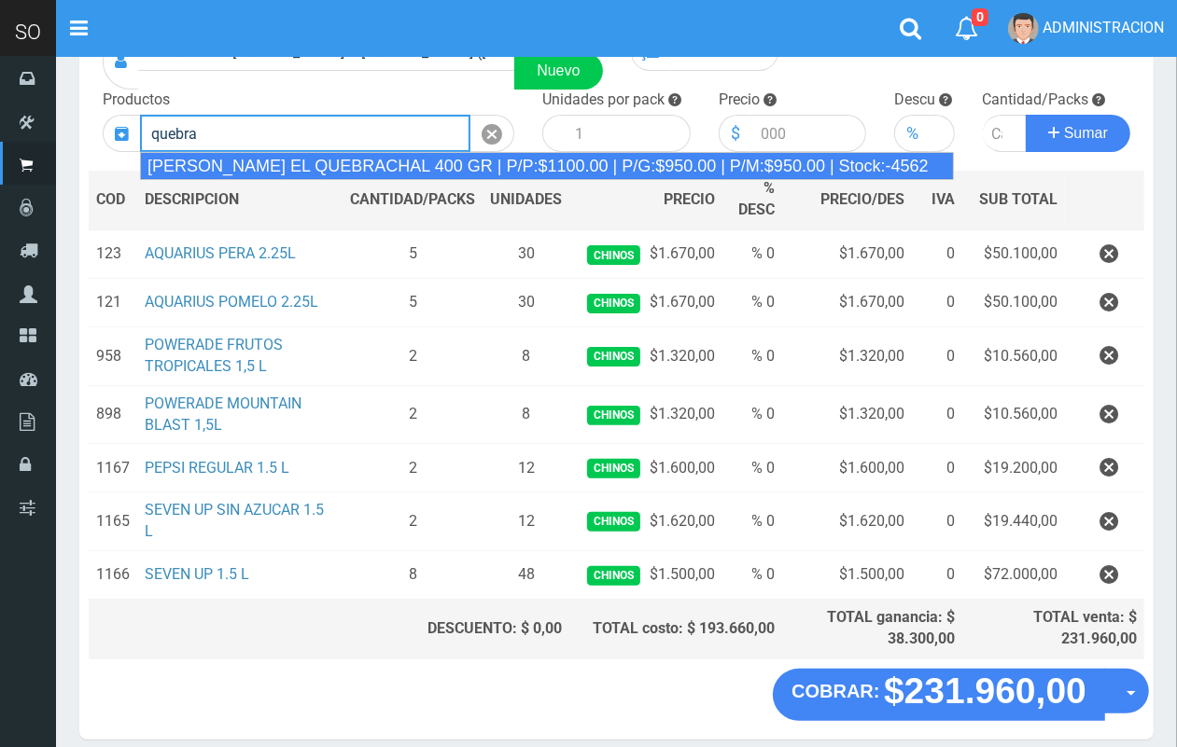
click at [263, 163] on div "DULCE DE LECHE EL QUEBRACHAL 400 GR | P/P:$1100.00 | P/G:$950.00 | P/M:$950.00 …" at bounding box center [547, 166] width 814 height 28
type input "DULCE DE LECHE EL QUEBRACHAL 400 GR | P/P:$1100.00 | P/G:$950.00 | P/M:$950.00 …"
type input "12"
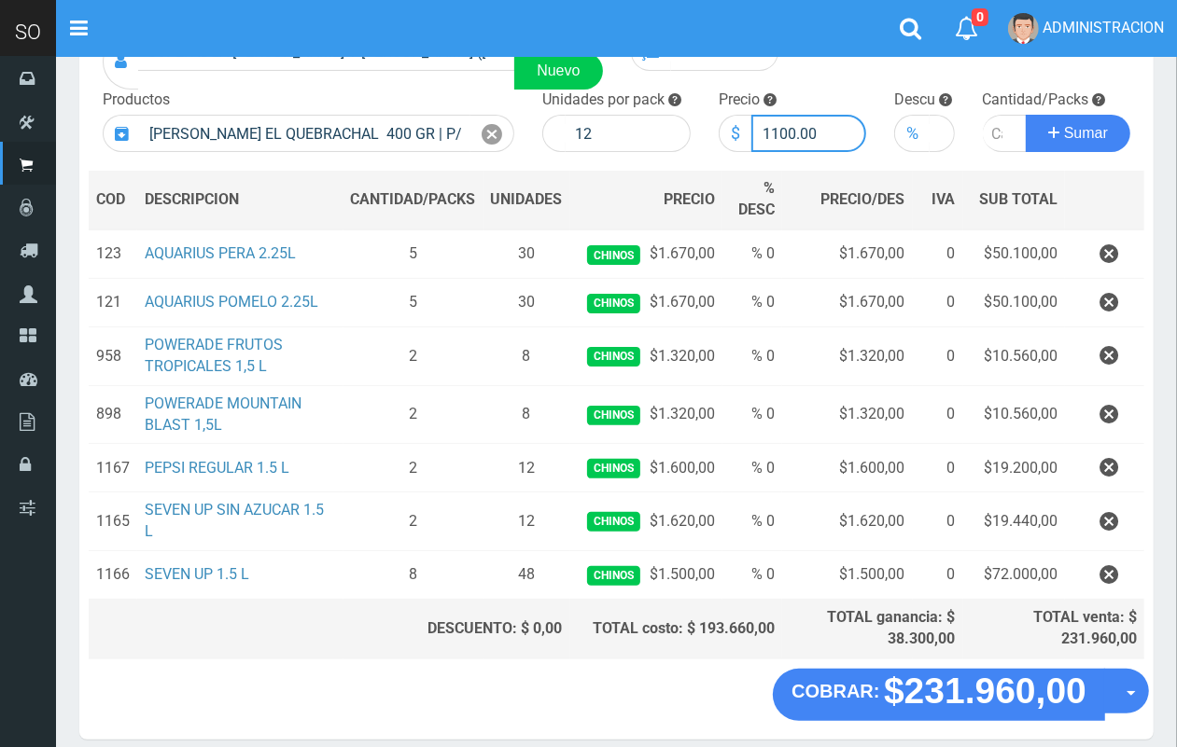
click at [781, 132] on input "1100.00" at bounding box center [809, 133] width 116 height 37
type input "1200.00"
click at [991, 128] on input "number" at bounding box center [1005, 133] width 45 height 37
type input "5"
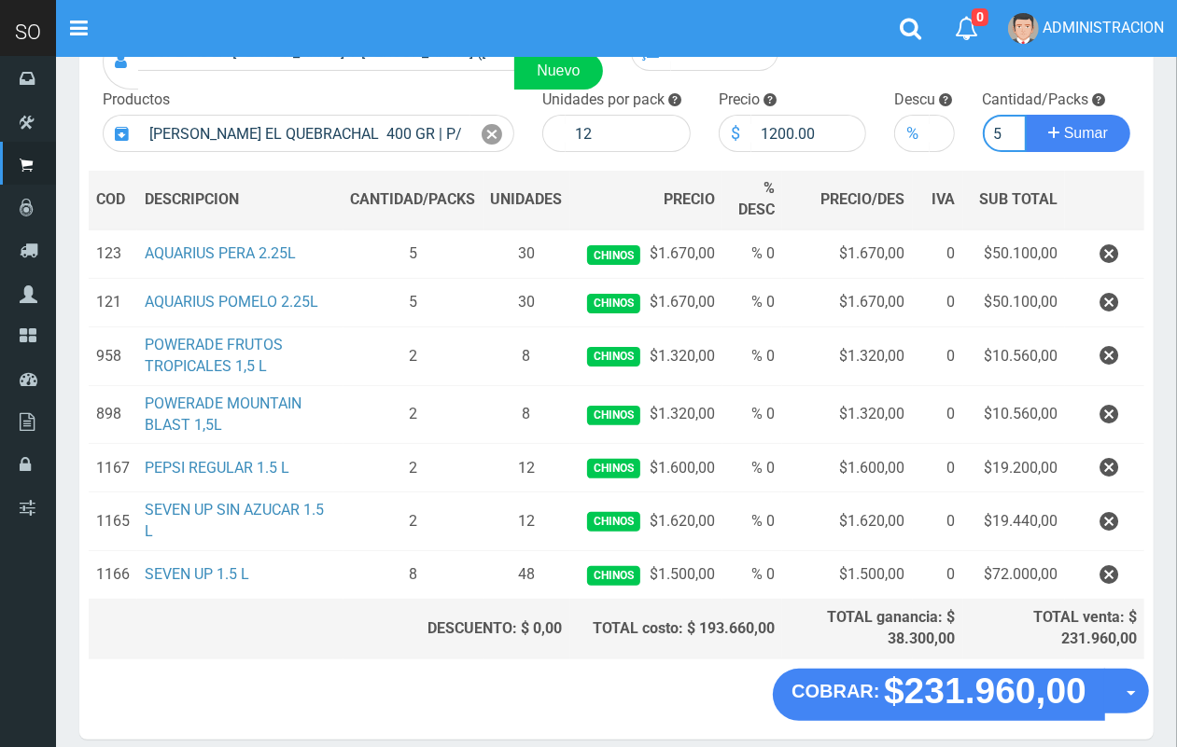
click at [1026, 115] on button "Sumar" at bounding box center [1078, 133] width 105 height 37
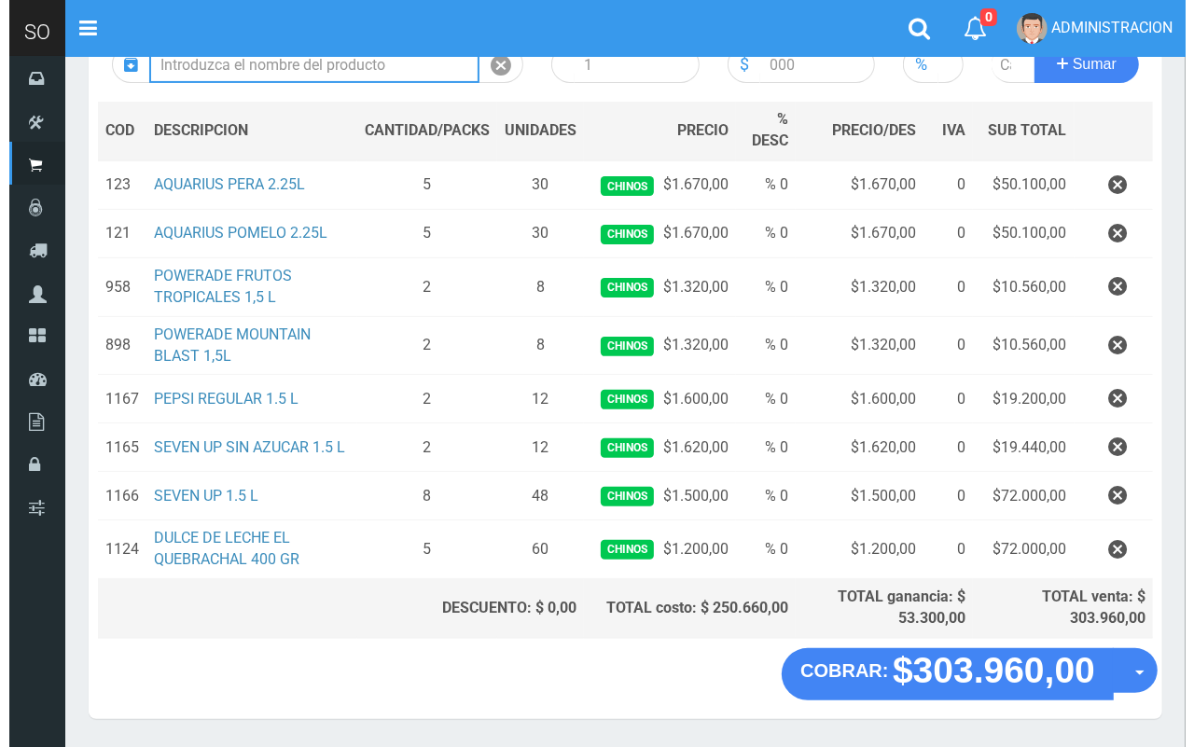
scroll to position [239, 0]
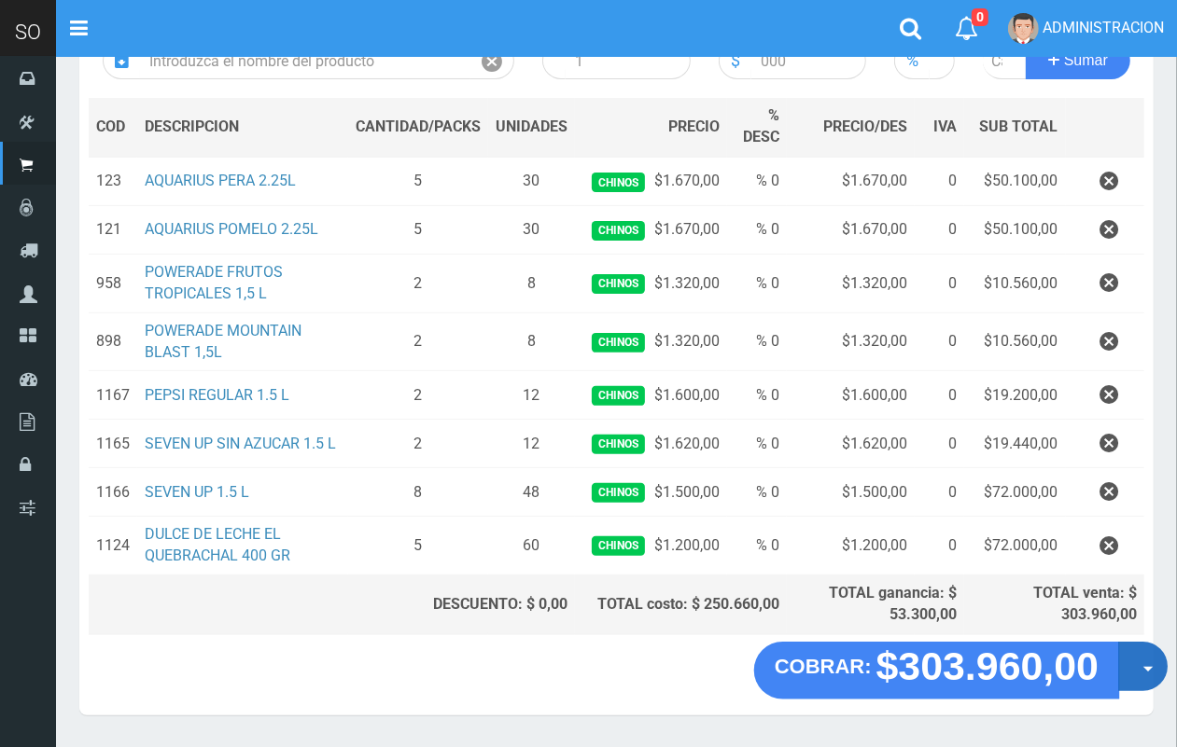
click at [1141, 683] on button "Opciones" at bounding box center [1142, 666] width 49 height 49
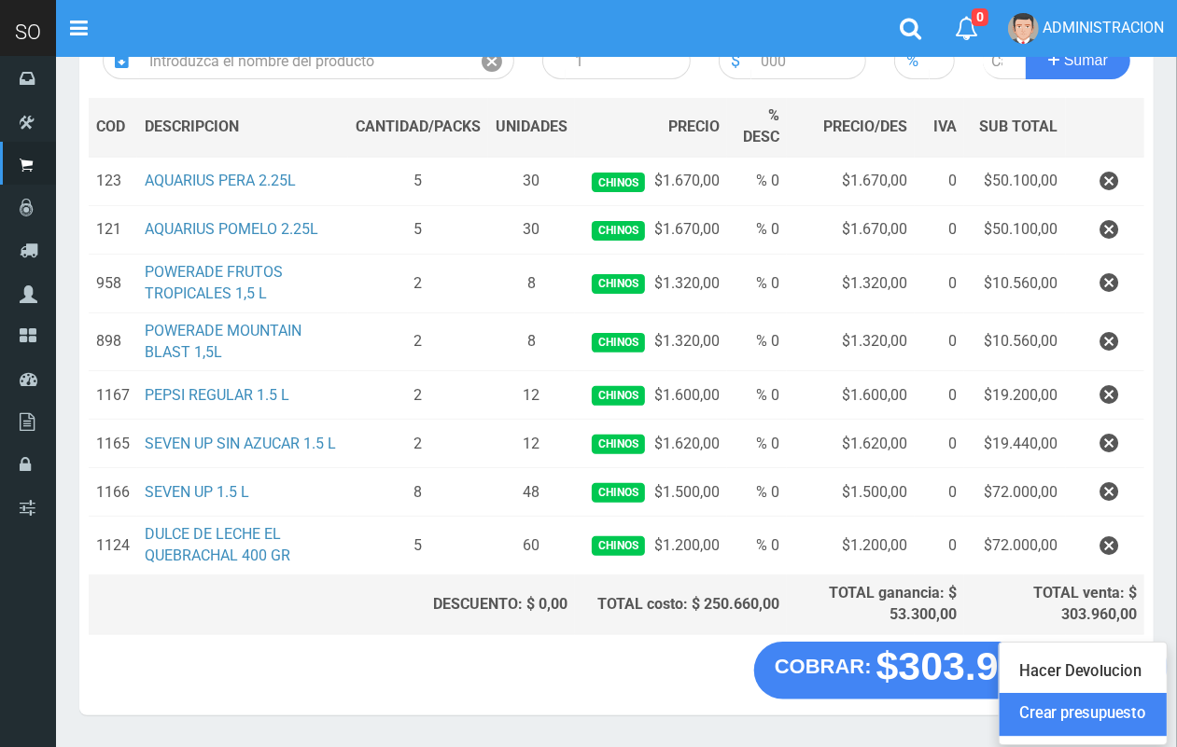
click at [1135, 705] on link "Crear presupuesto" at bounding box center [1082, 714] width 167 height 43
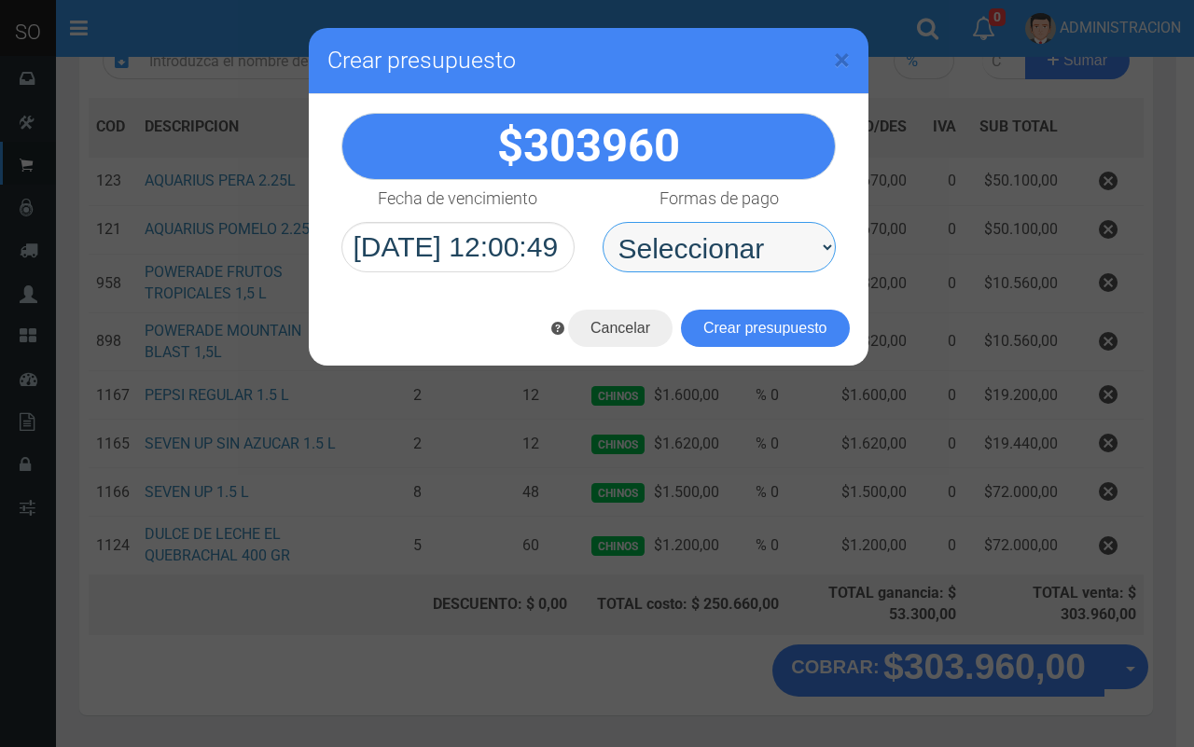
drag, startPoint x: 706, startPoint y: 240, endPoint x: 702, endPoint y: 271, distance: 31.1
click at [706, 240] on select "Seleccionar Efectivo Tarjeta de Crédito Depósito Débito" at bounding box center [719, 247] width 233 height 50
select select "Efectivo"
click at [603, 222] on select "Seleccionar Efectivo Tarjeta de Crédito Depósito Débito" at bounding box center [719, 247] width 233 height 50
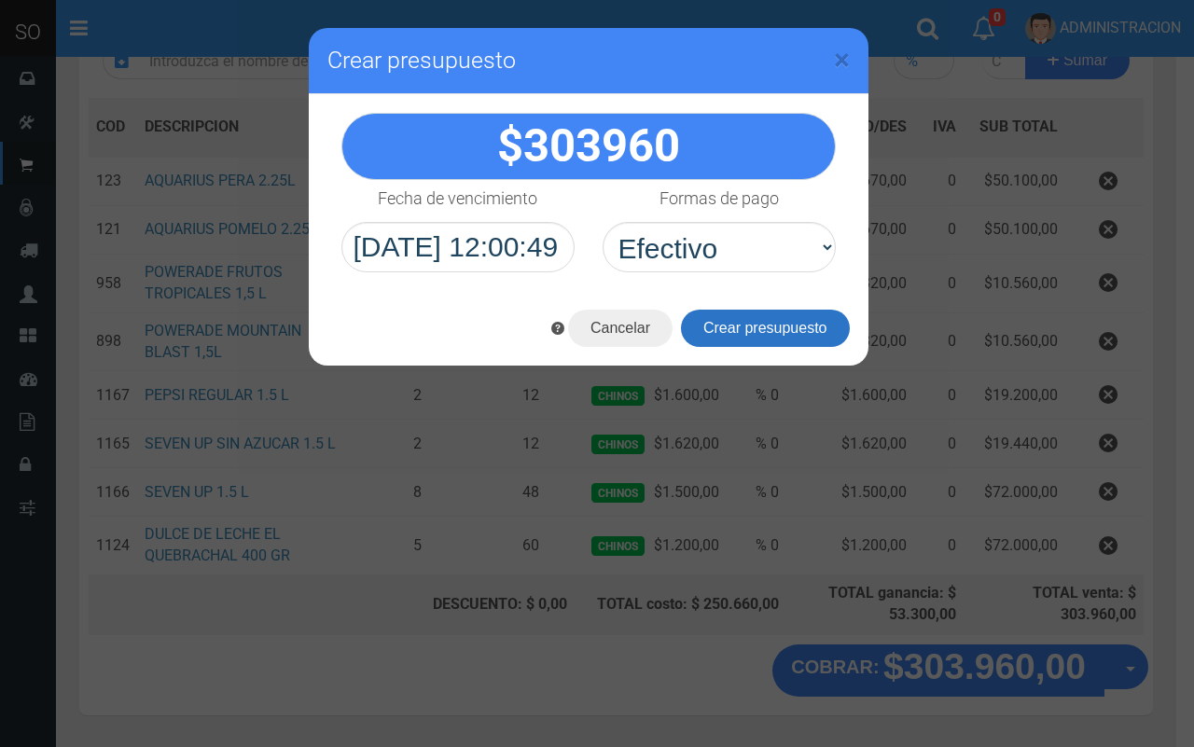
click at [712, 328] on button "Crear presupuesto" at bounding box center [765, 328] width 169 height 37
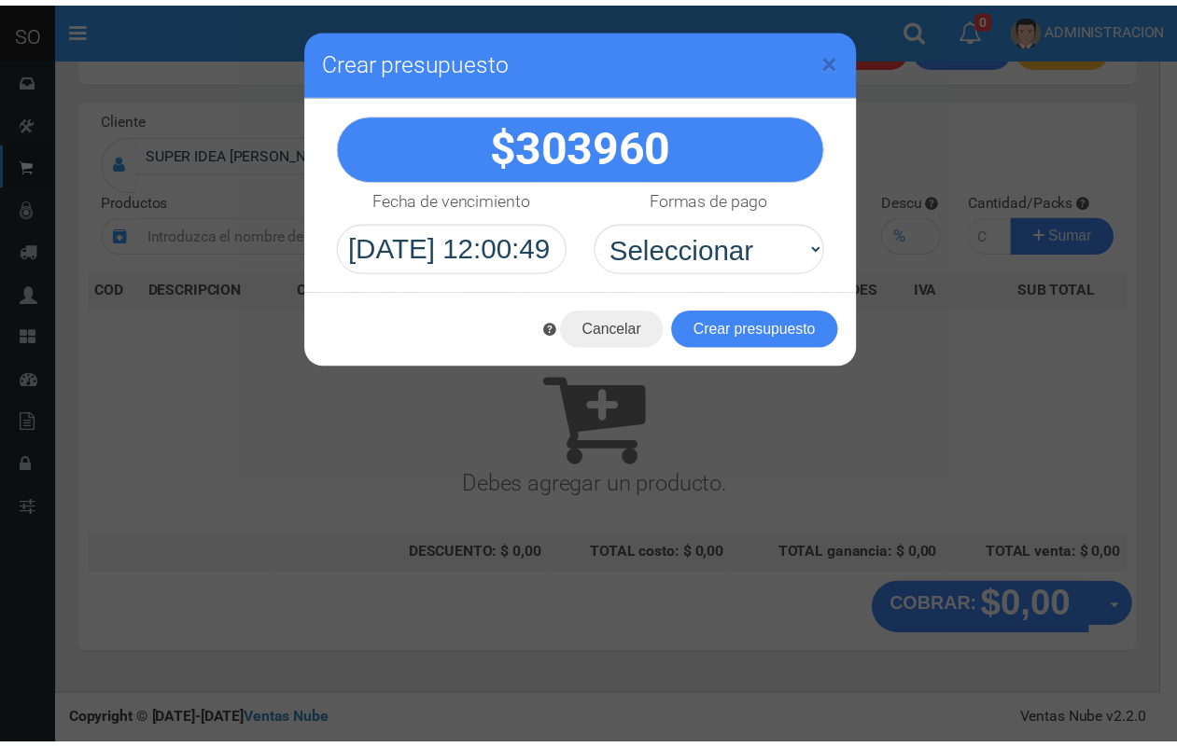
scroll to position [56, 0]
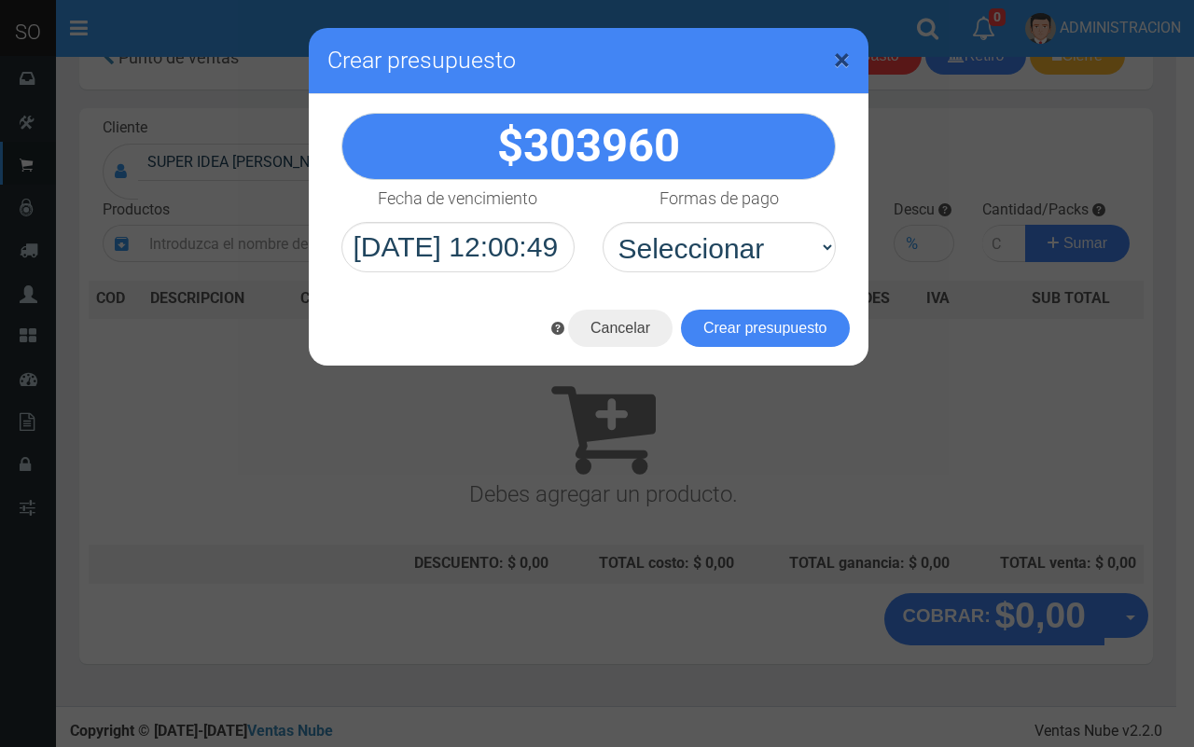
click at [849, 63] on span "×" at bounding box center [842, 59] width 16 height 35
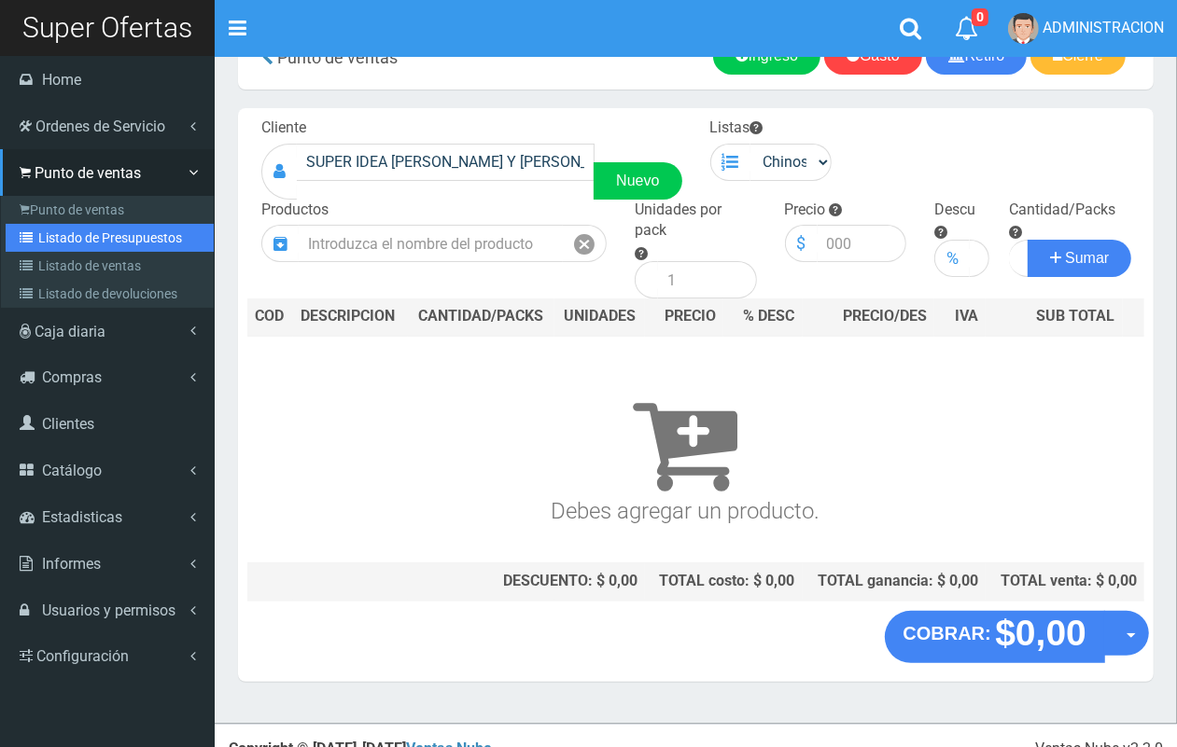
click at [57, 238] on link "Listado de Presupuestos" at bounding box center [110, 238] width 208 height 28
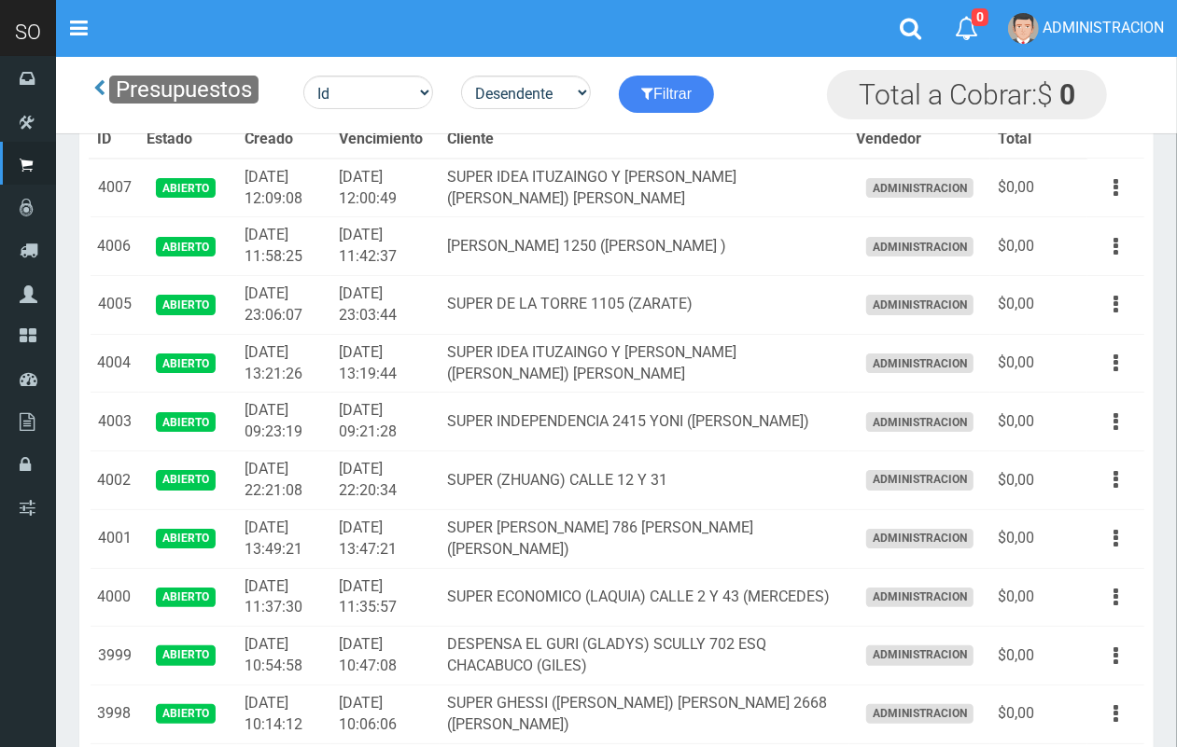
scroll to position [394, 0]
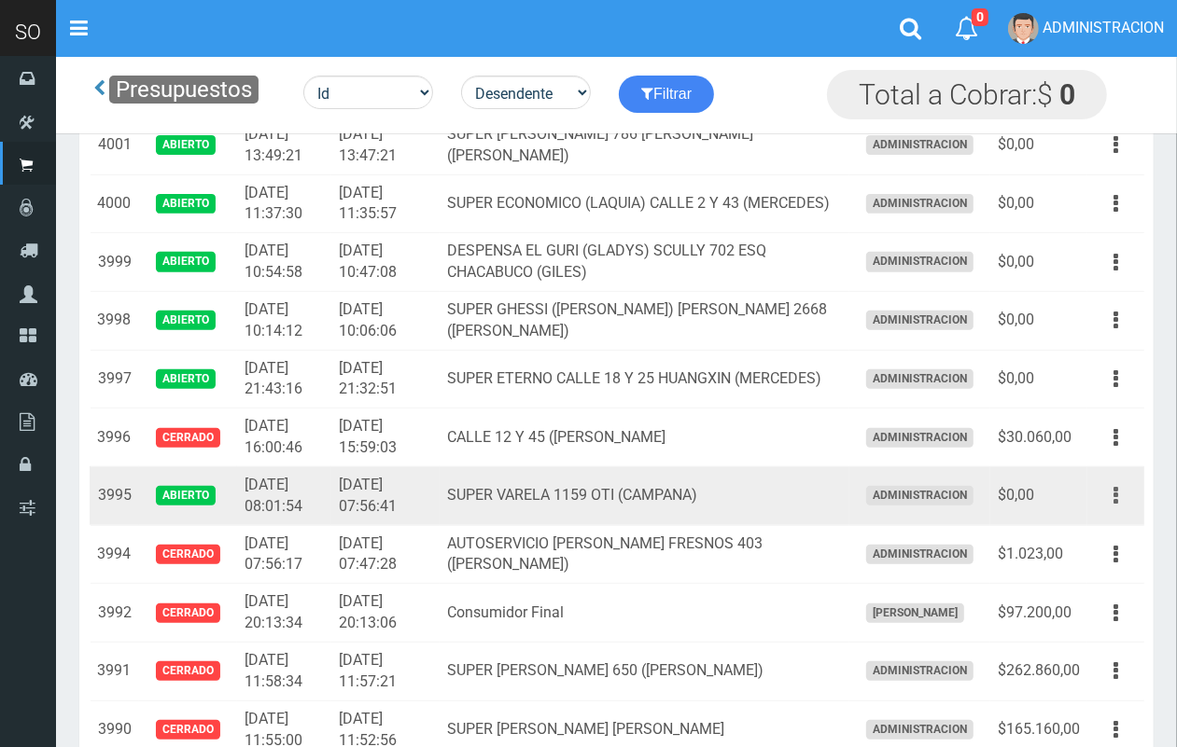
click at [1116, 501] on icon "button" at bounding box center [1115, 496] width 5 height 33
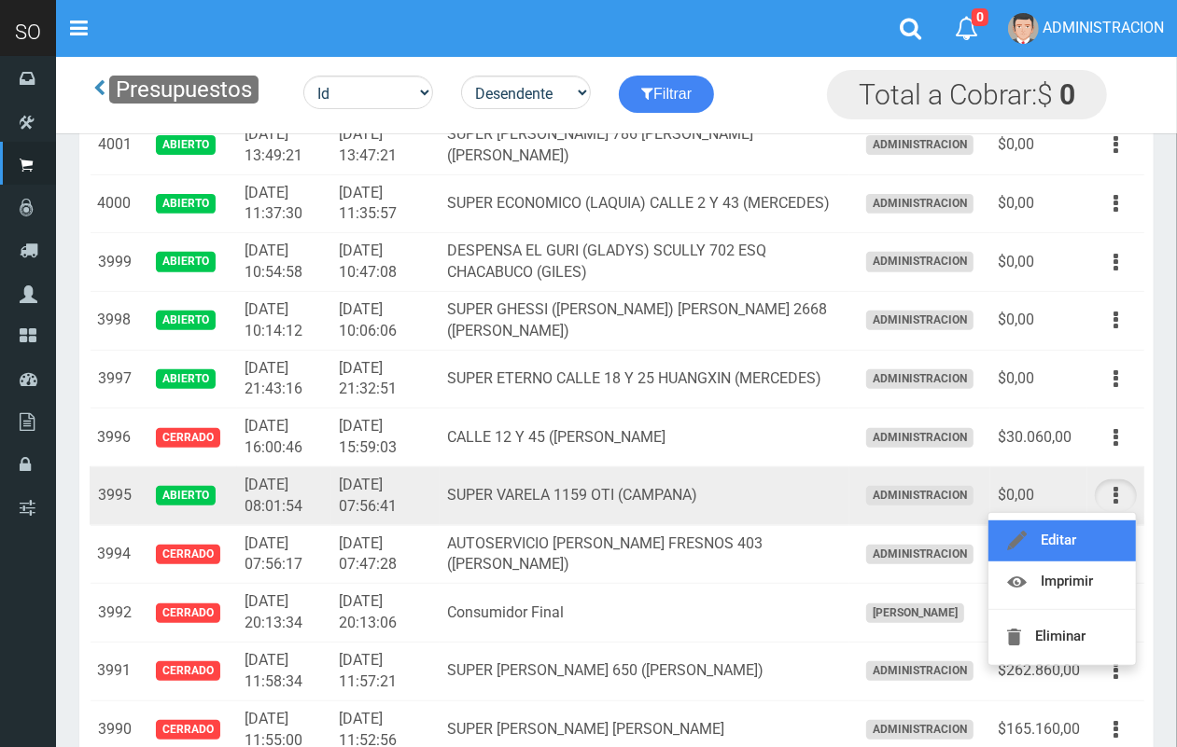
click at [1108, 530] on link "Editar" at bounding box center [1061, 541] width 147 height 41
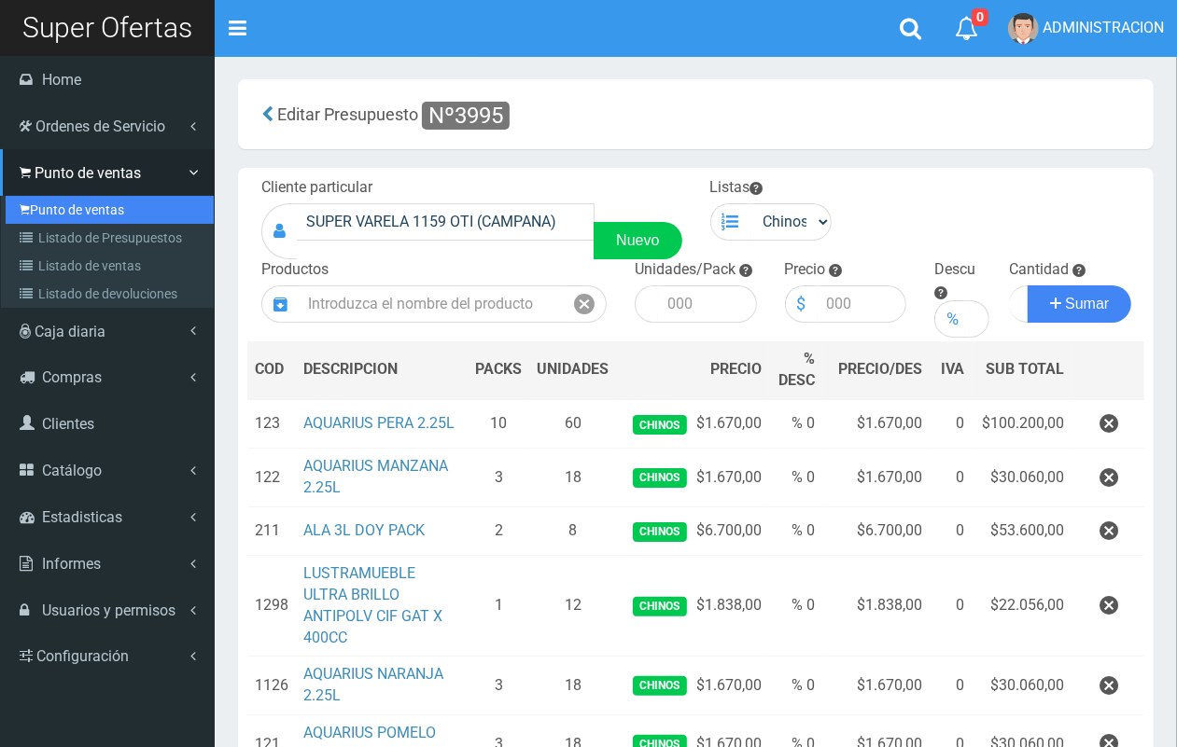
click at [85, 201] on link "Punto de ventas" at bounding box center [110, 210] width 208 height 28
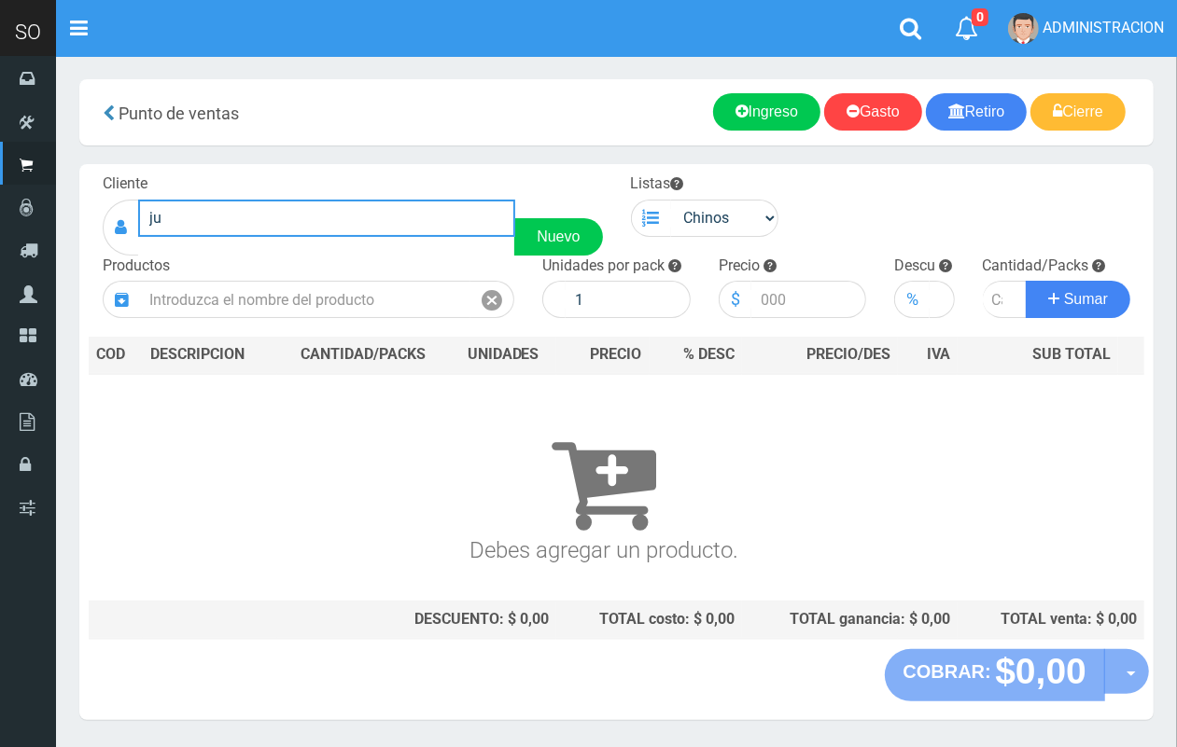
drag, startPoint x: 203, startPoint y: 220, endPoint x: 126, endPoint y: 220, distance: 77.5
click at [126, 220] on div "ju Nuevo" at bounding box center [353, 228] width 500 height 56
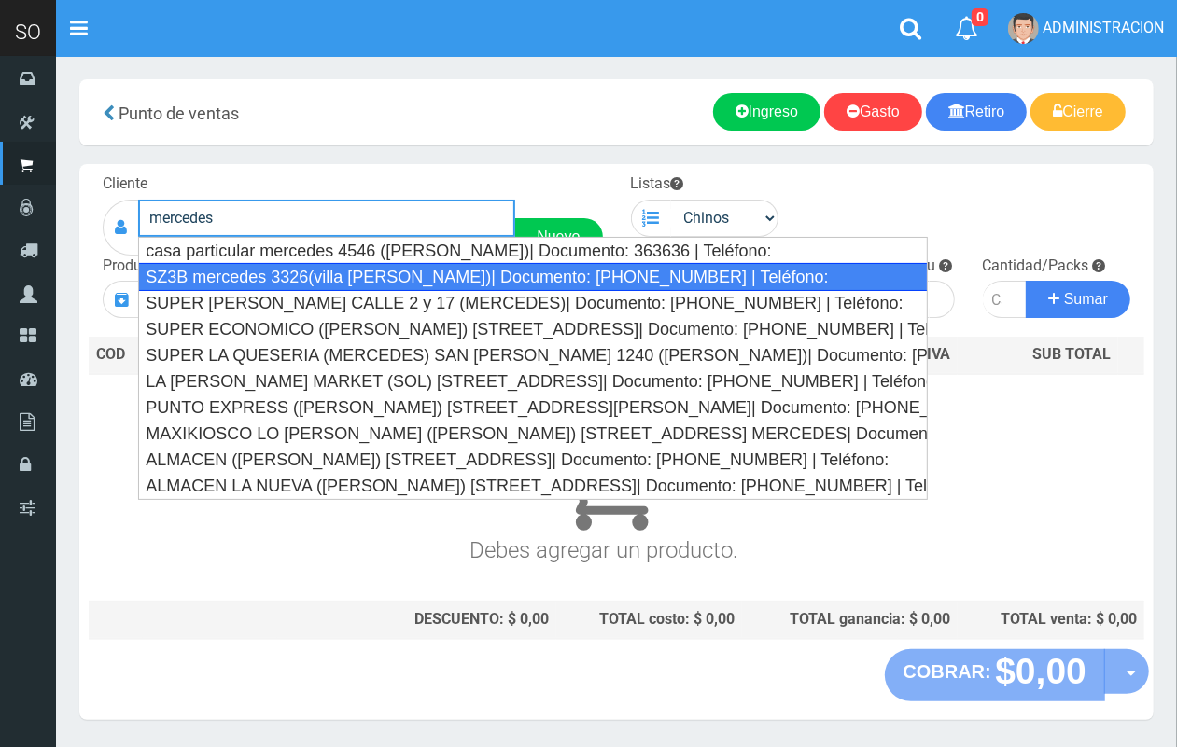
type input "mercedes"
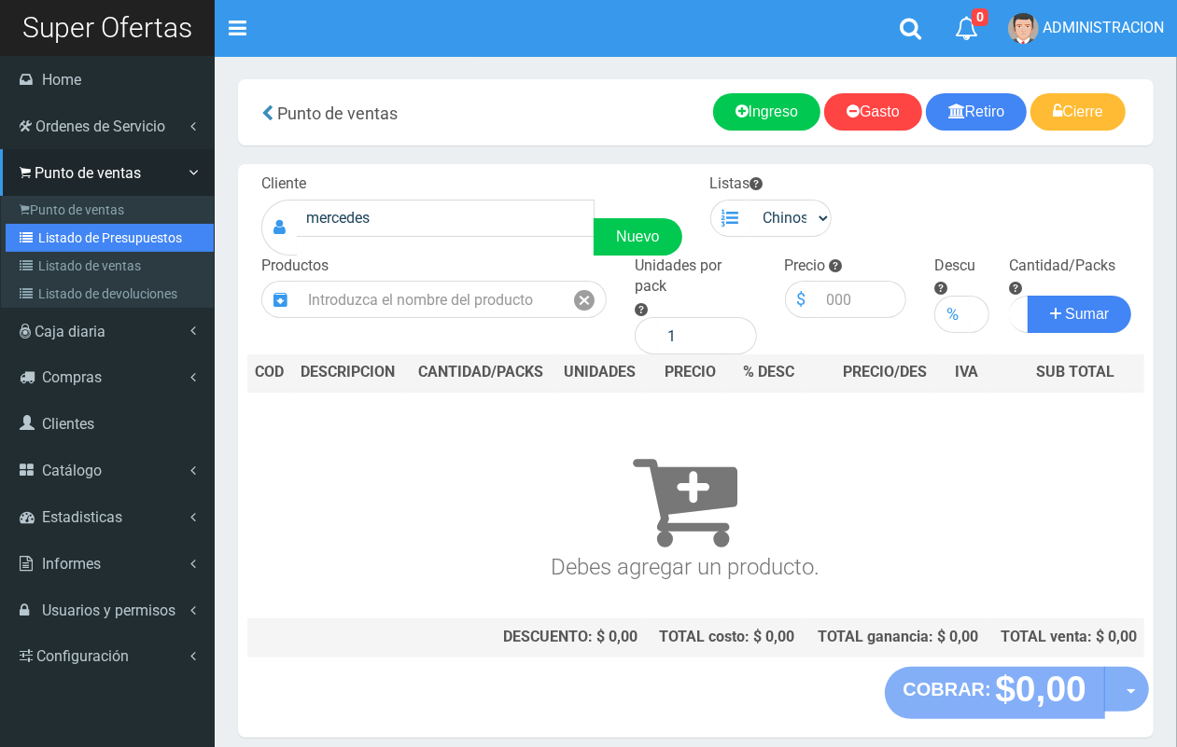
click at [119, 244] on link "Listado de Presupuestos" at bounding box center [110, 238] width 208 height 28
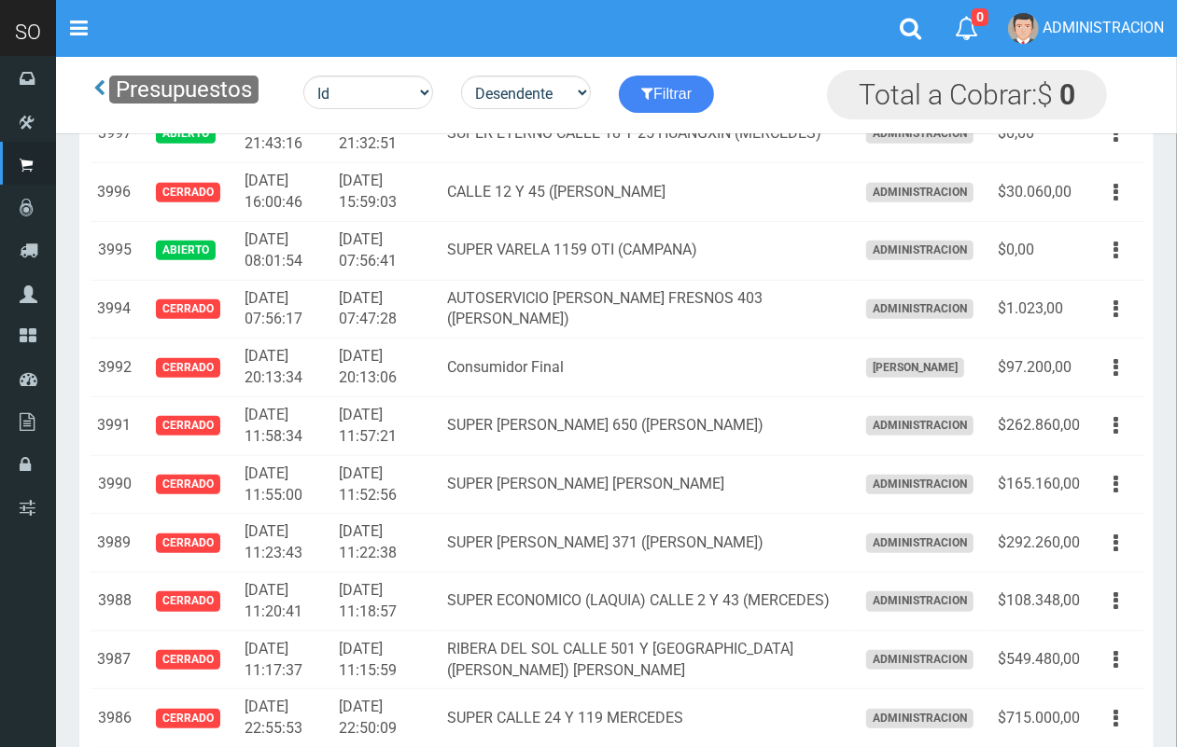
scroll to position [688, 0]
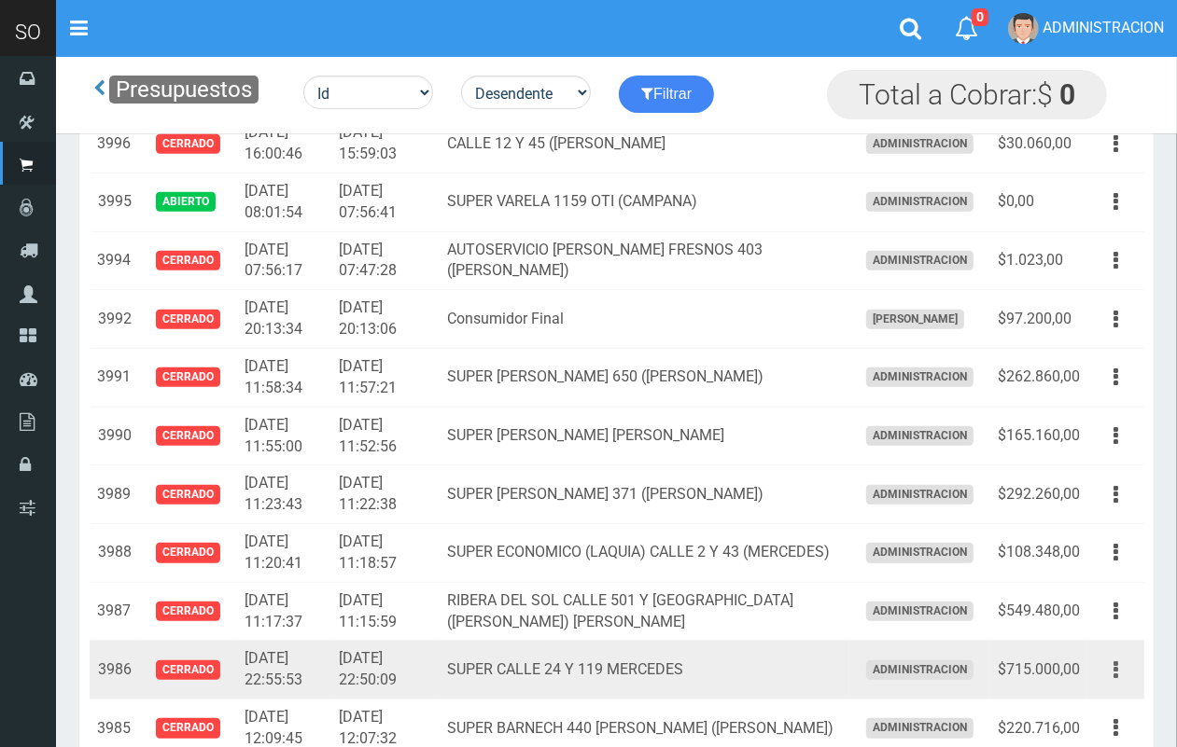
click at [1111, 661] on button "button" at bounding box center [1116, 670] width 42 height 33
click at [1098, 705] on link "Editar" at bounding box center [1061, 715] width 147 height 41
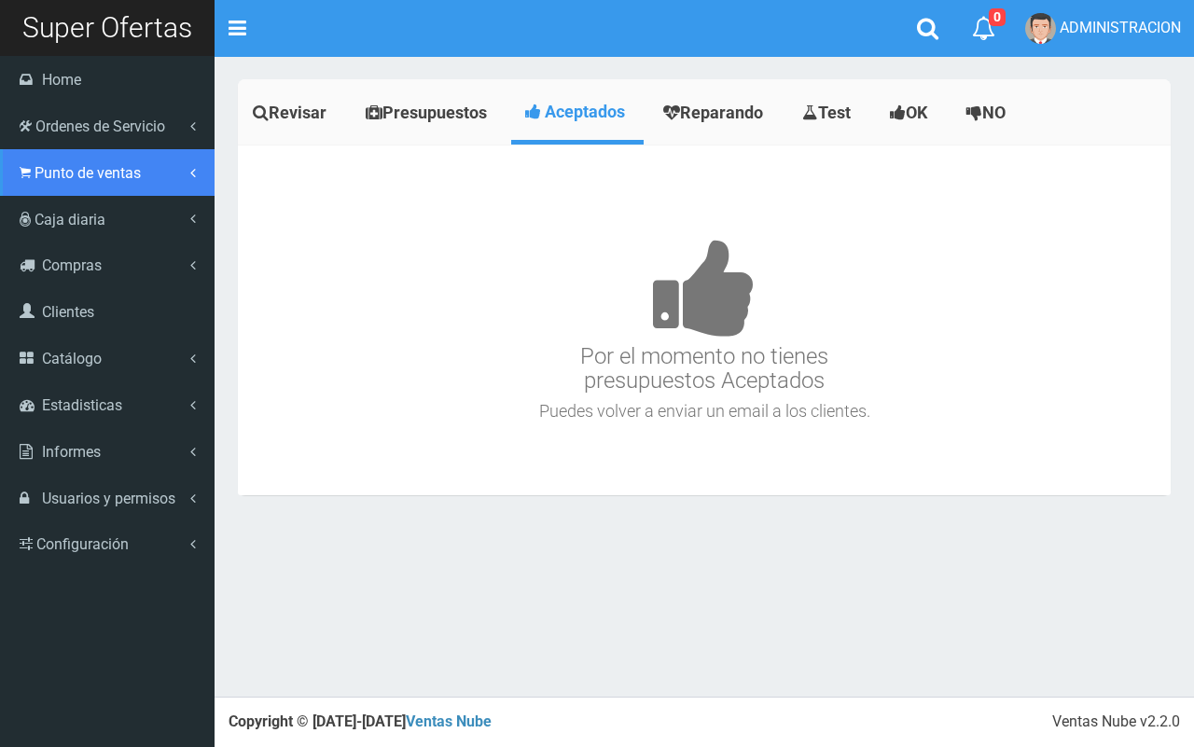
click at [40, 171] on span "Punto de ventas" at bounding box center [88, 173] width 106 height 18
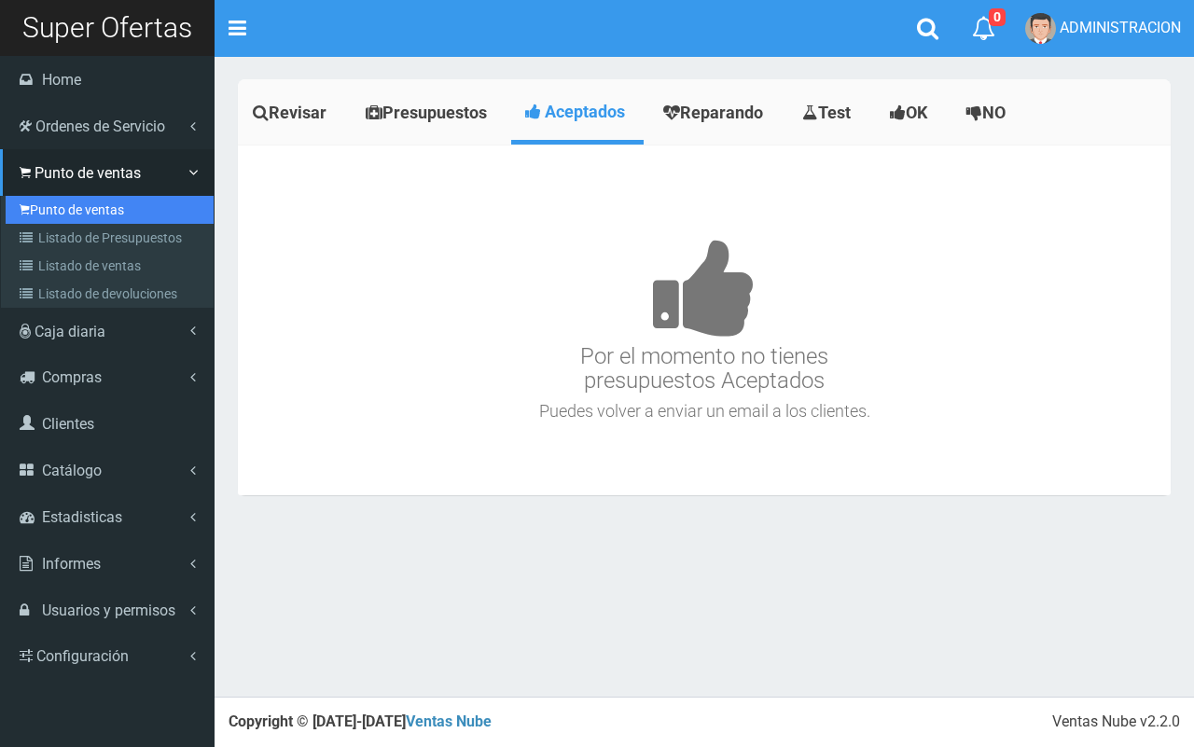
click at [67, 206] on link "Punto de ventas" at bounding box center [110, 210] width 208 height 28
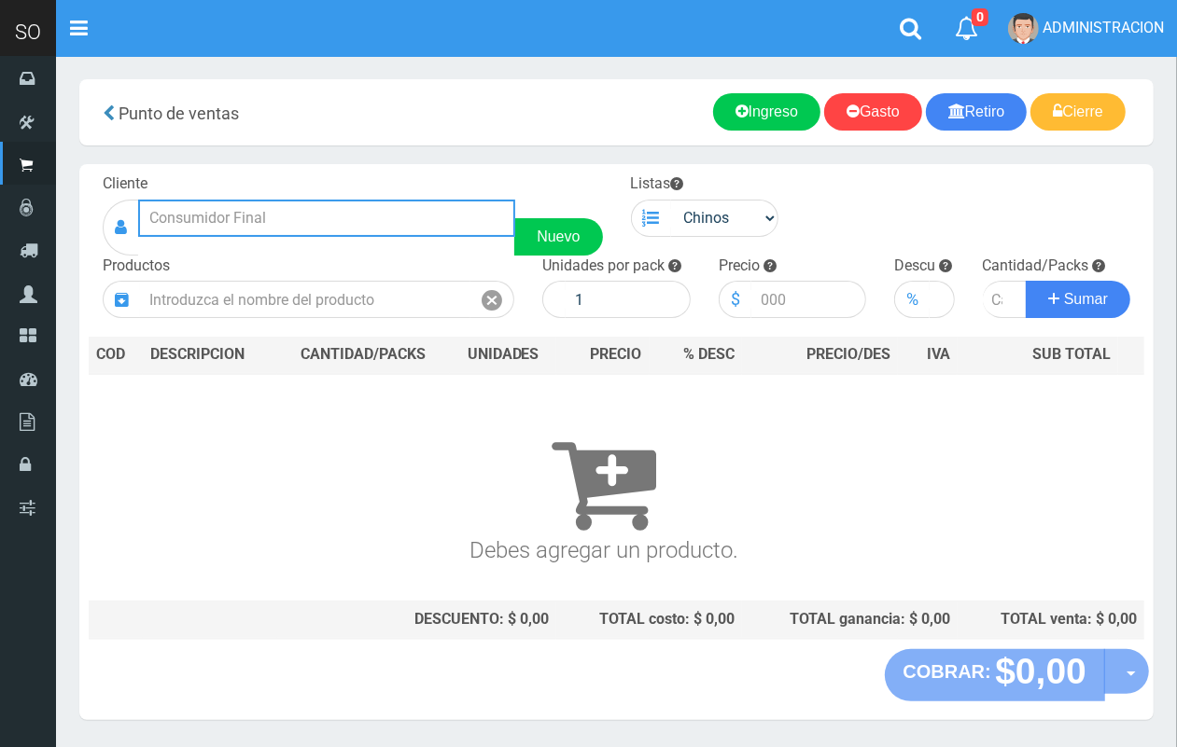
click at [350, 205] on input "text" at bounding box center [326, 218] width 377 height 37
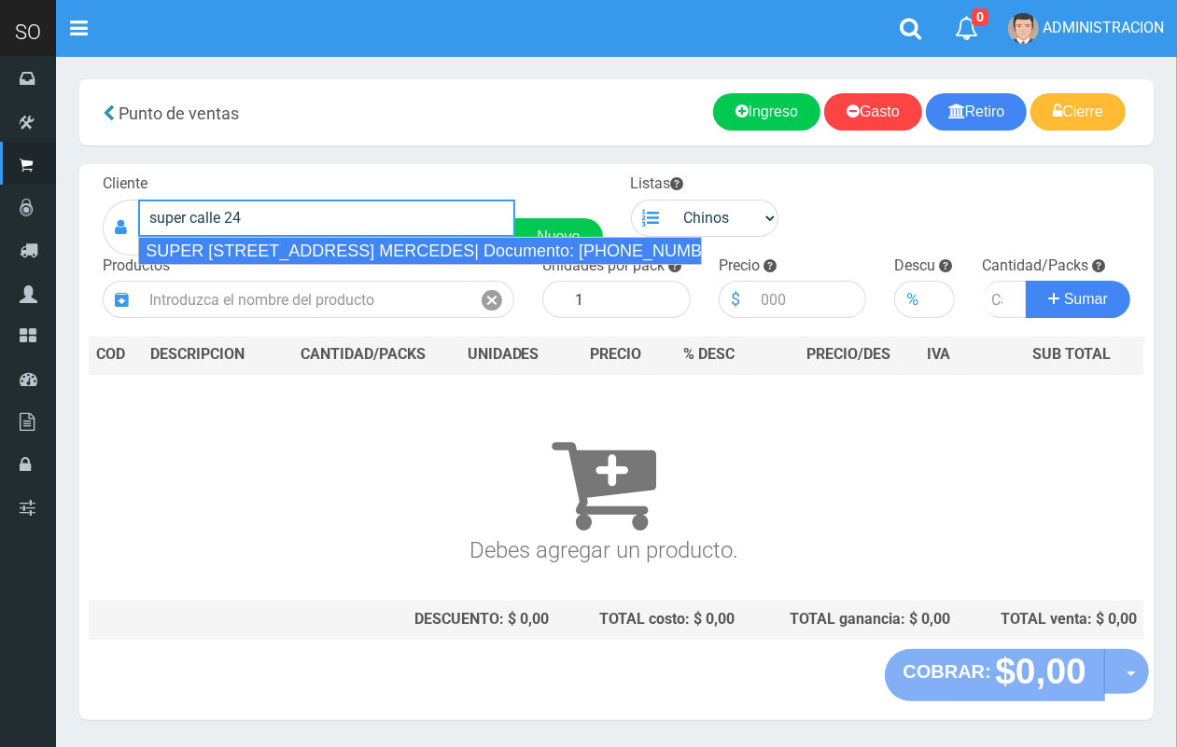
click at [373, 253] on div "SUPER [STREET_ADDRESS] MERCEDES| Documento: [PHONE_NUMBER] | Teléfono:" at bounding box center [420, 251] width 564 height 28
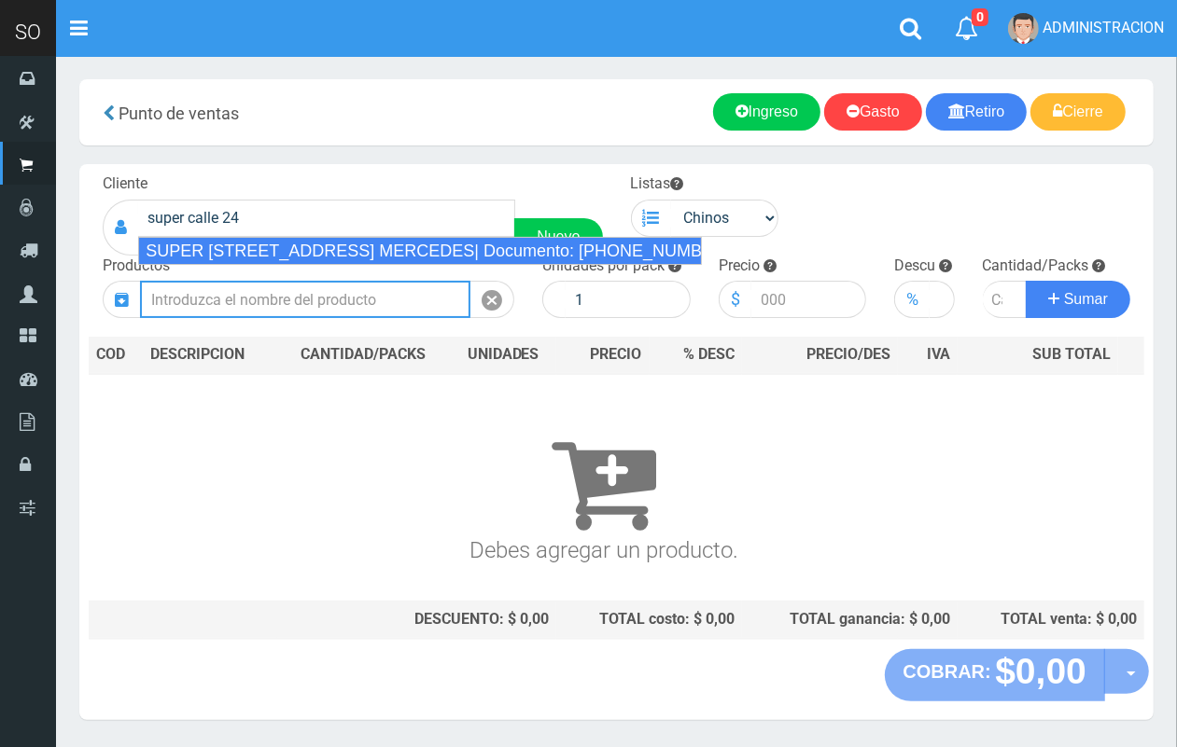
type input "SUPER [STREET_ADDRESS] MERCEDES| Documento: [PHONE_NUMBER] | Teléfono:"
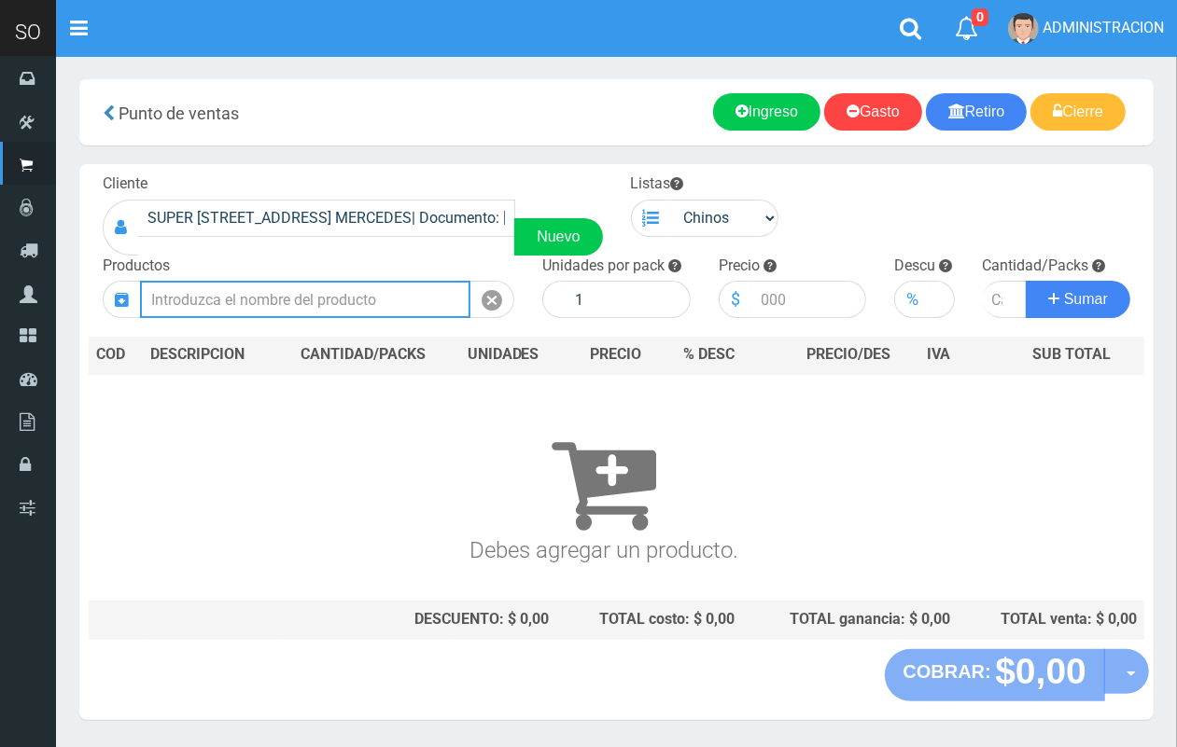
click at [397, 306] on input "text" at bounding box center [305, 299] width 330 height 37
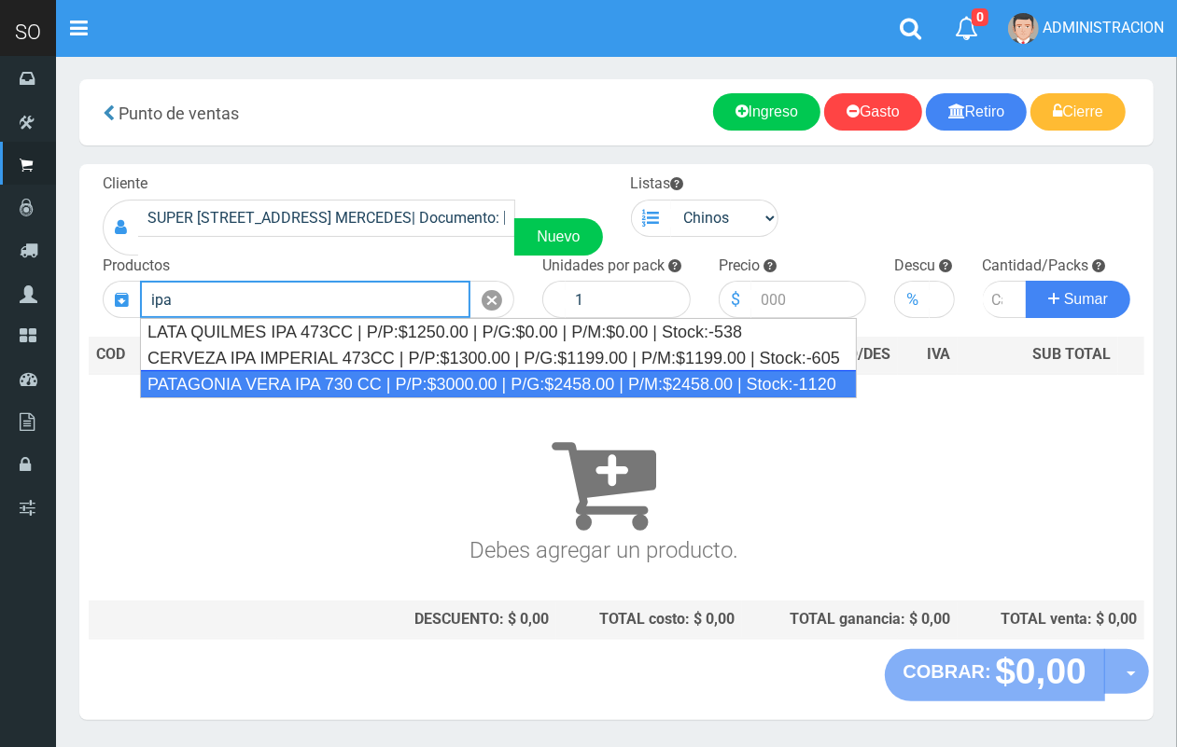
click at [393, 375] on div "PATAGONIA VERA IPA 730 CC | P/P:$3000.00 | P/G:$2458.00 | P/M:$2458.00 | Stock:…" at bounding box center [498, 384] width 717 height 28
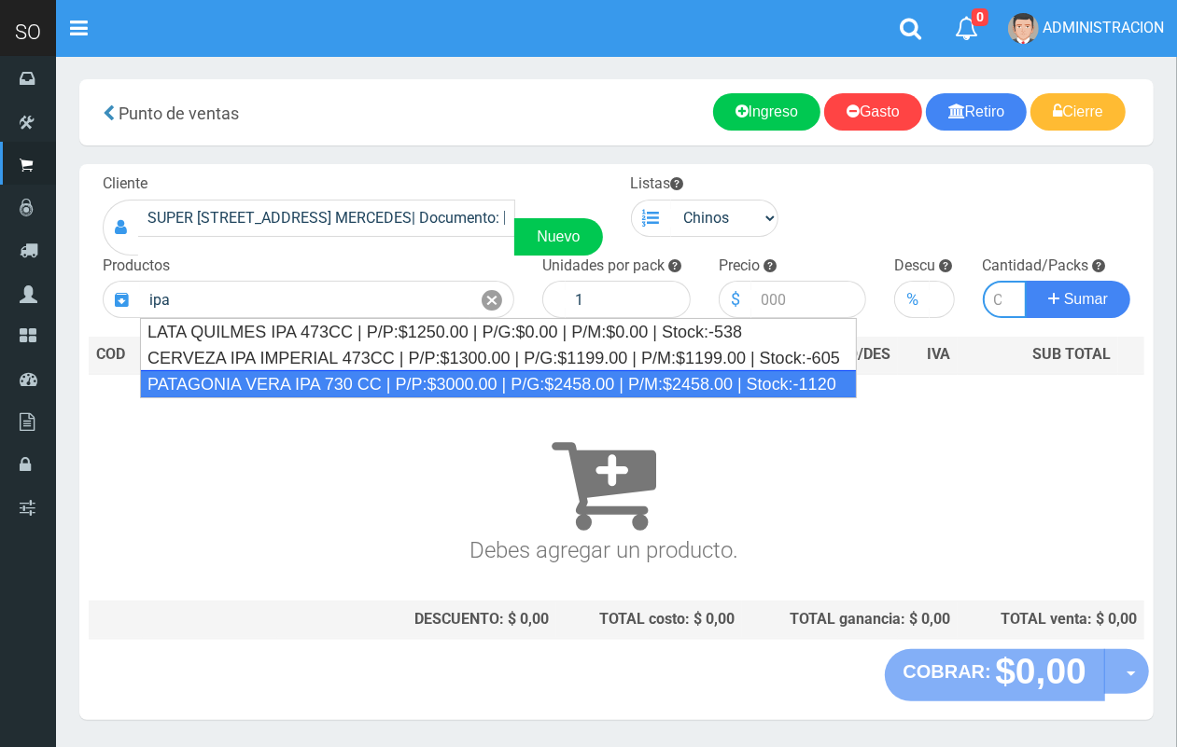
type input "PATAGONIA VERA IPA 730 CC | P/P:$3000.00 | P/G:$2458.00 | P/M:$2458.00 | Stock:…"
type input "6"
type input "3000.00"
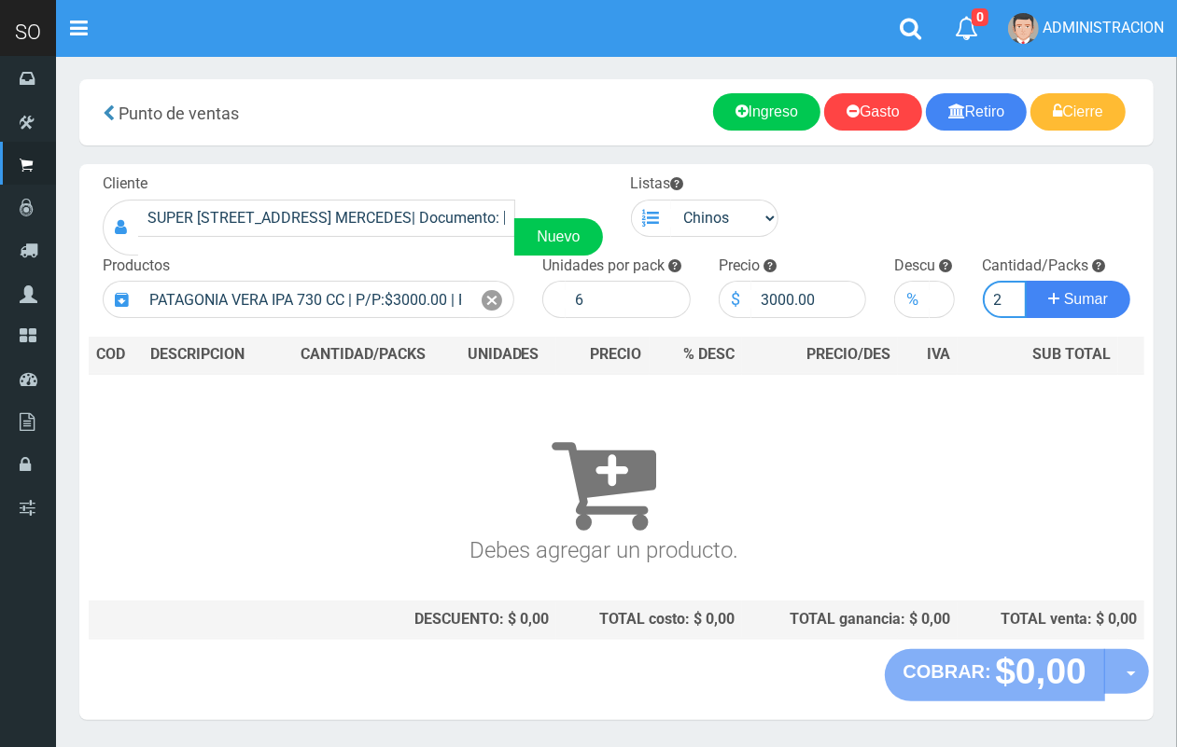
scroll to position [0, 2]
type input "2"
click at [1026, 281] on button "Sumar" at bounding box center [1078, 299] width 105 height 37
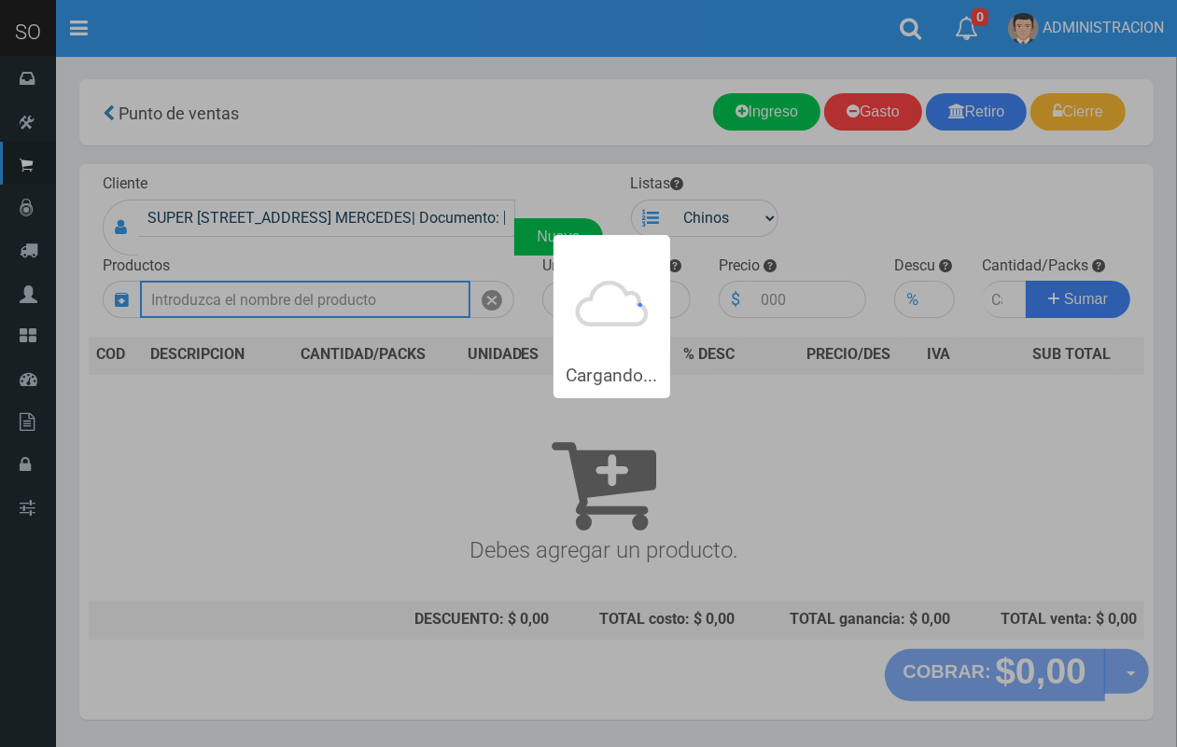
scroll to position [0, 0]
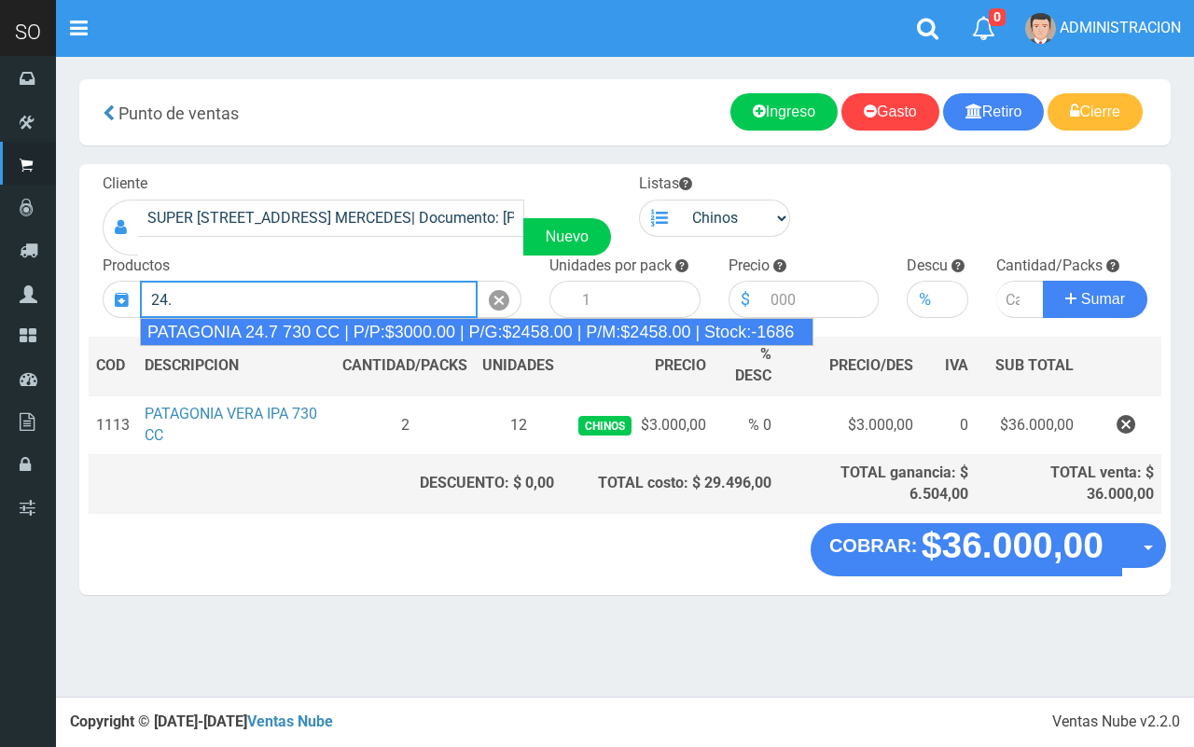
click at [394, 327] on div "PATAGONIA 24.7 730 CC | P/P:$3000.00 | P/G:$2458.00 | P/M:$2458.00 | Stock:-1686" at bounding box center [477, 332] width 674 height 28
type input "PATAGONIA 24.7 730 CC | P/P:$3000.00 | P/G:$2458.00 | P/M:$2458.00 | Stock:-1686"
type input "6"
type input "3000.00"
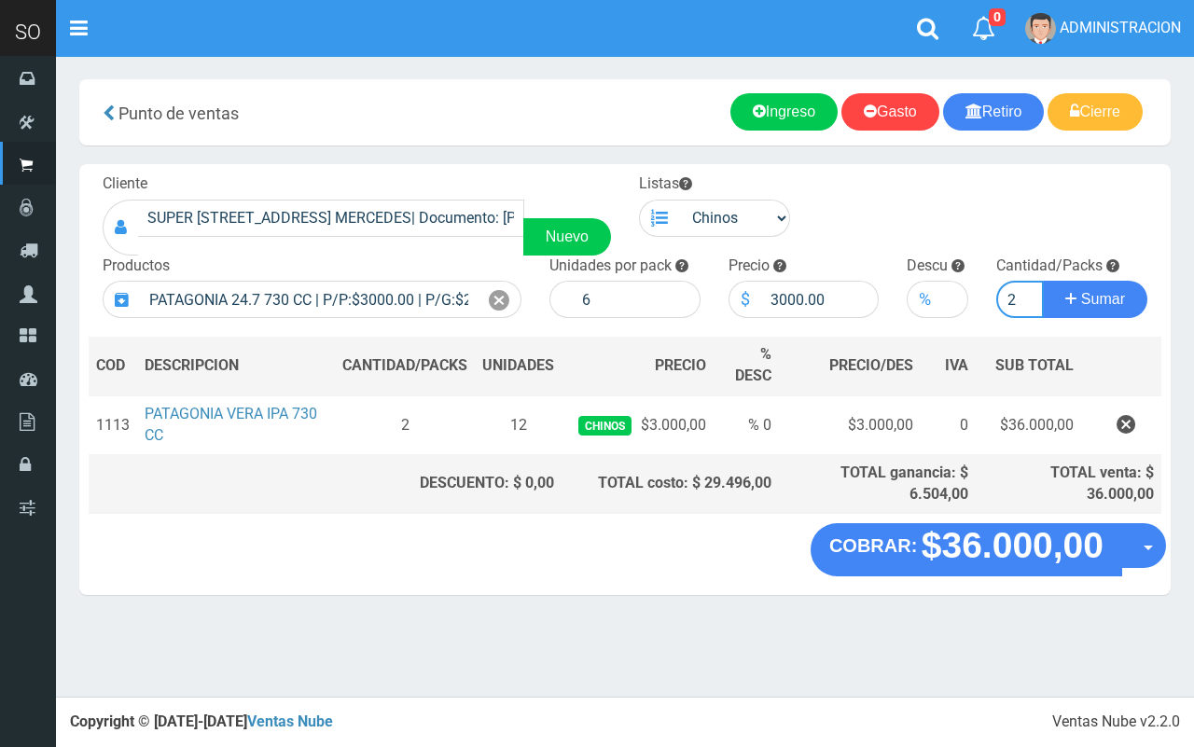
type input "2"
click at [1043, 281] on button "Sumar" at bounding box center [1095, 299] width 105 height 37
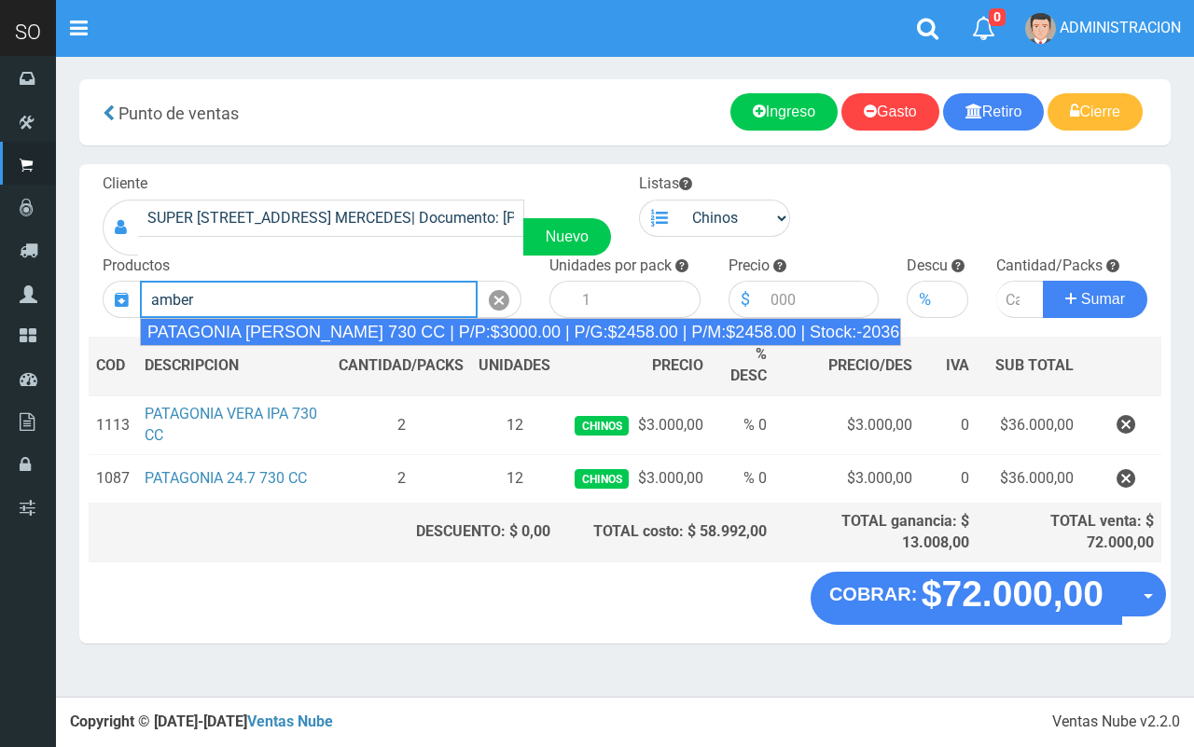
click at [394, 319] on div "PATAGONIA AMBER LAGER 730 CC | P/P:$3000.00 | P/G:$2458.00 | P/M:$2458.00 | Sto…" at bounding box center [520, 332] width 761 height 28
type input "PATAGONIA AMBER LAGER 730 CC | P/P:$3000.00 | P/G:$2458.00 | P/M:$2458.00 | Sto…"
type input "6"
type input "3000.00"
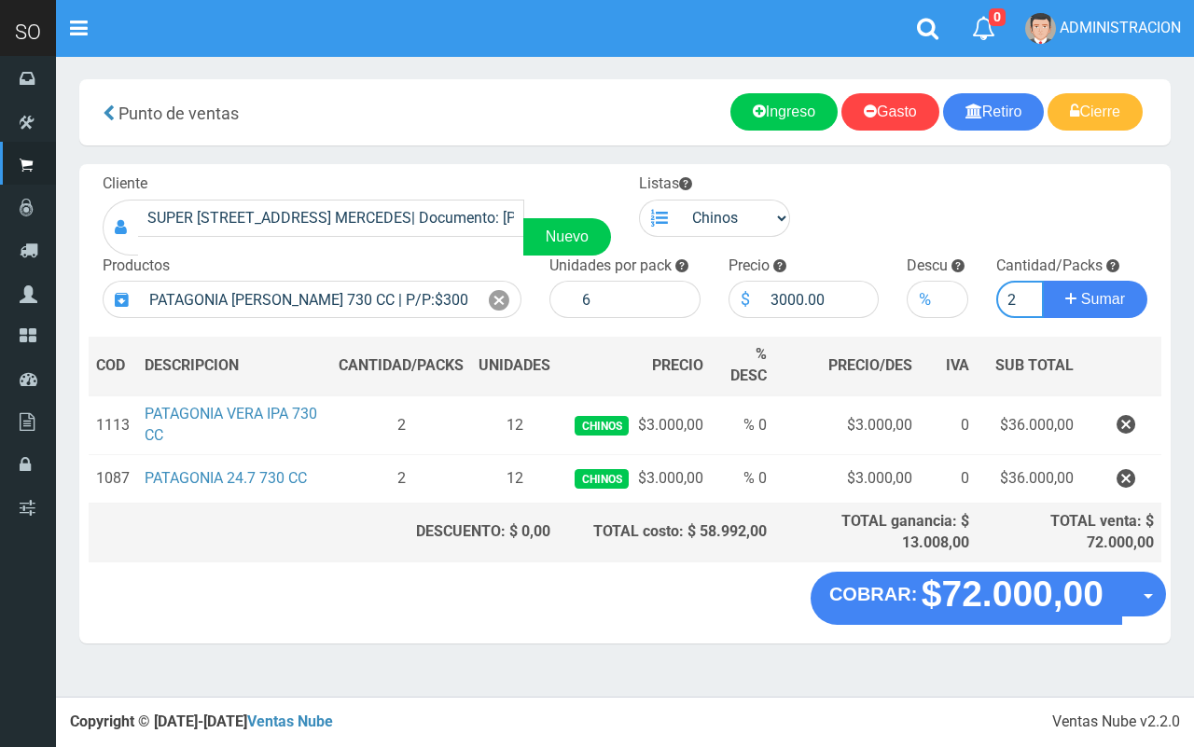
type input "2"
click at [1043, 281] on button "Sumar" at bounding box center [1095, 299] width 105 height 37
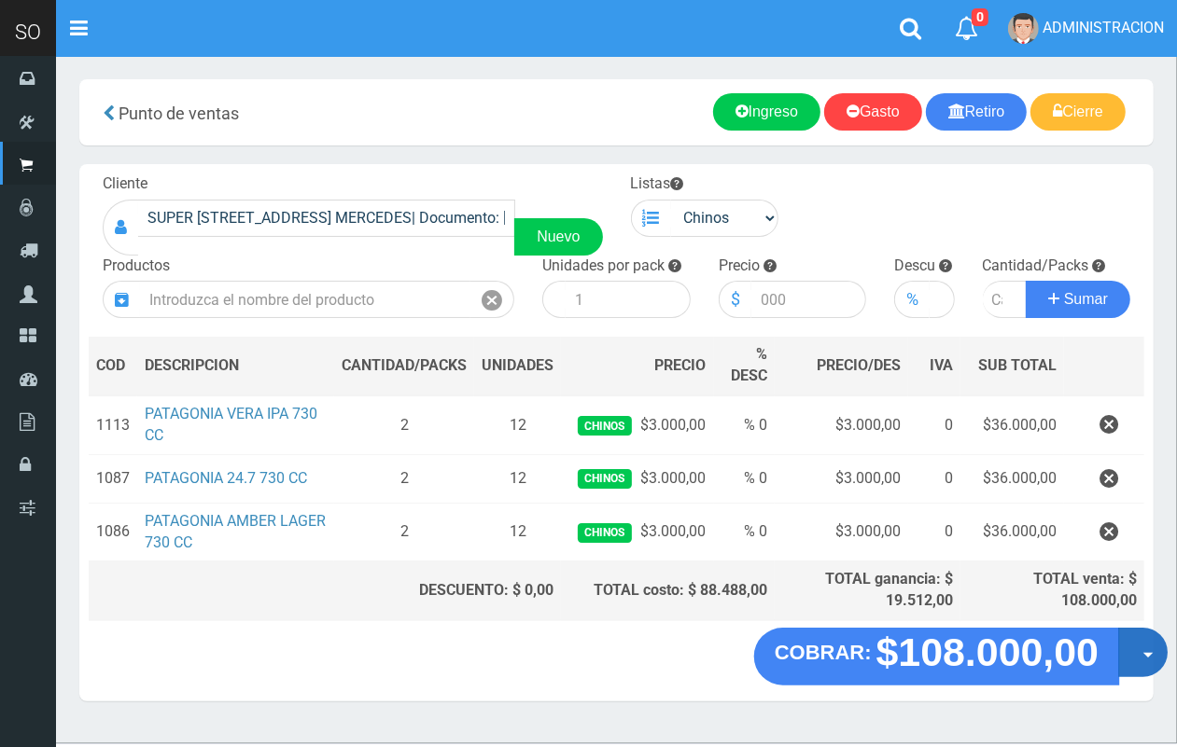
click at [1139, 669] on button "Opciones" at bounding box center [1142, 652] width 49 height 49
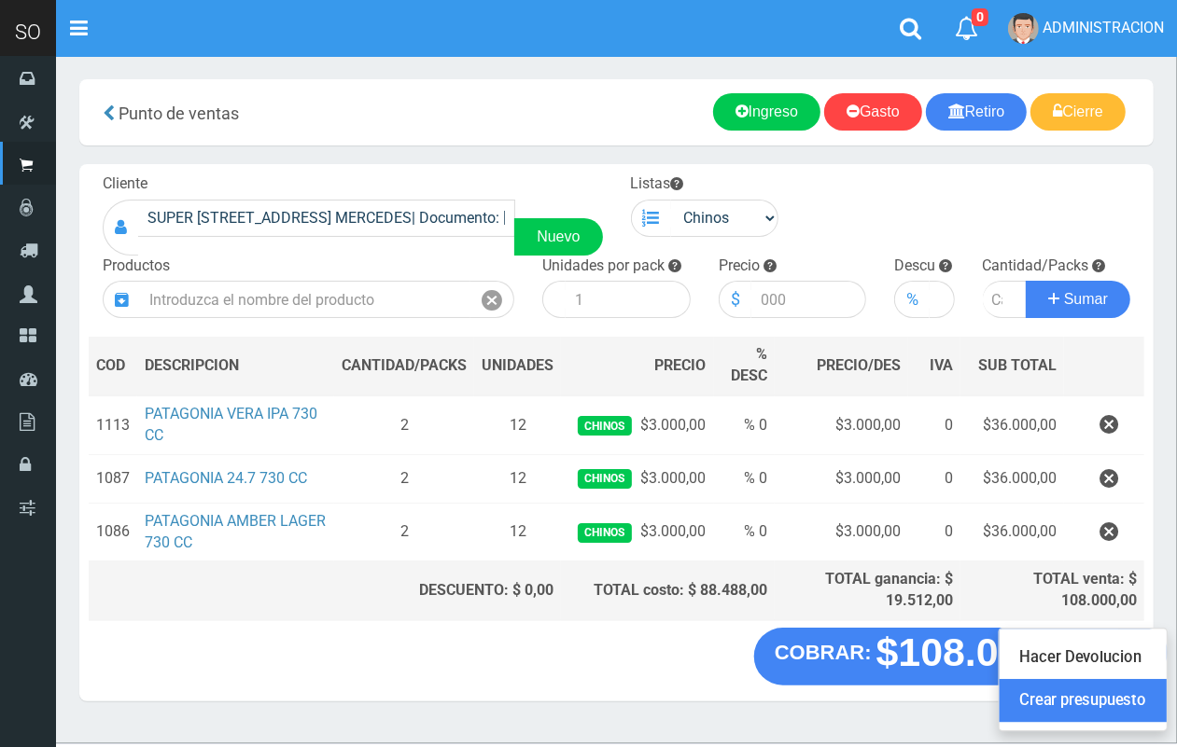
click at [1126, 693] on link "Crear presupuesto" at bounding box center [1082, 701] width 167 height 43
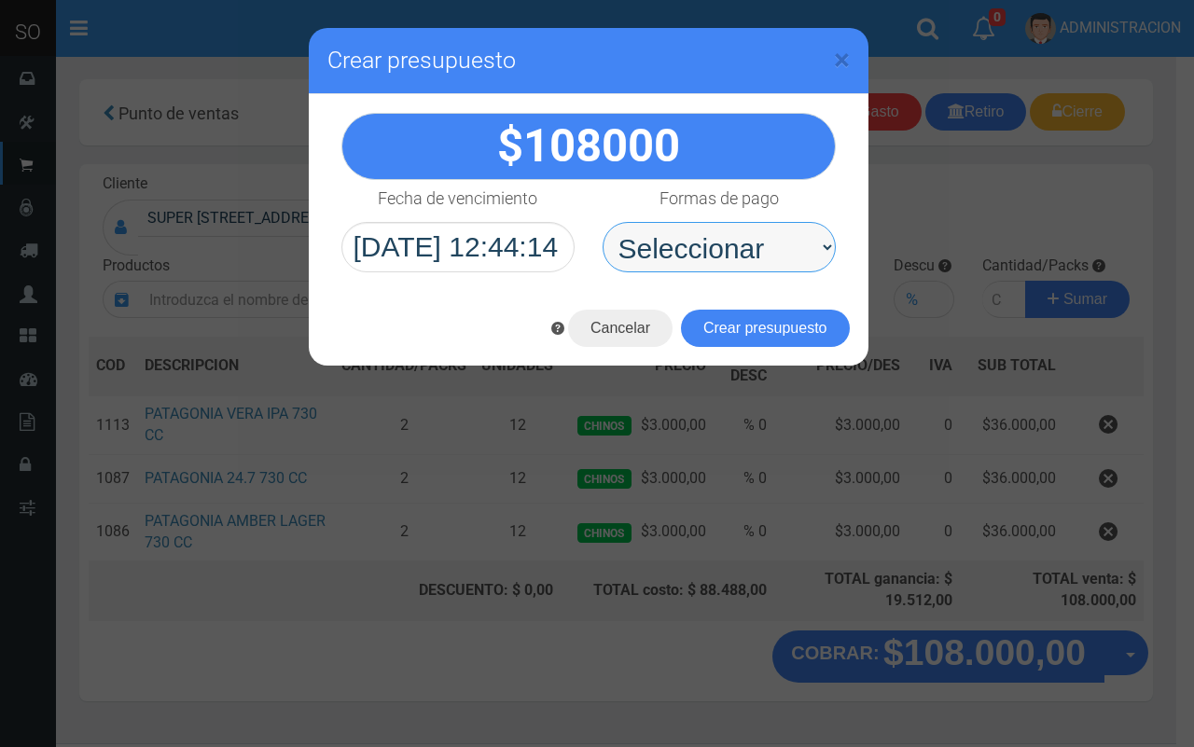
click at [697, 266] on select "Seleccionar Efectivo Tarjeta de Crédito Depósito Débito" at bounding box center [719, 247] width 233 height 50
select select "Efectivo"
click at [603, 222] on select "Seleccionar Efectivo Tarjeta de Crédito Depósito Débito" at bounding box center [719, 247] width 233 height 50
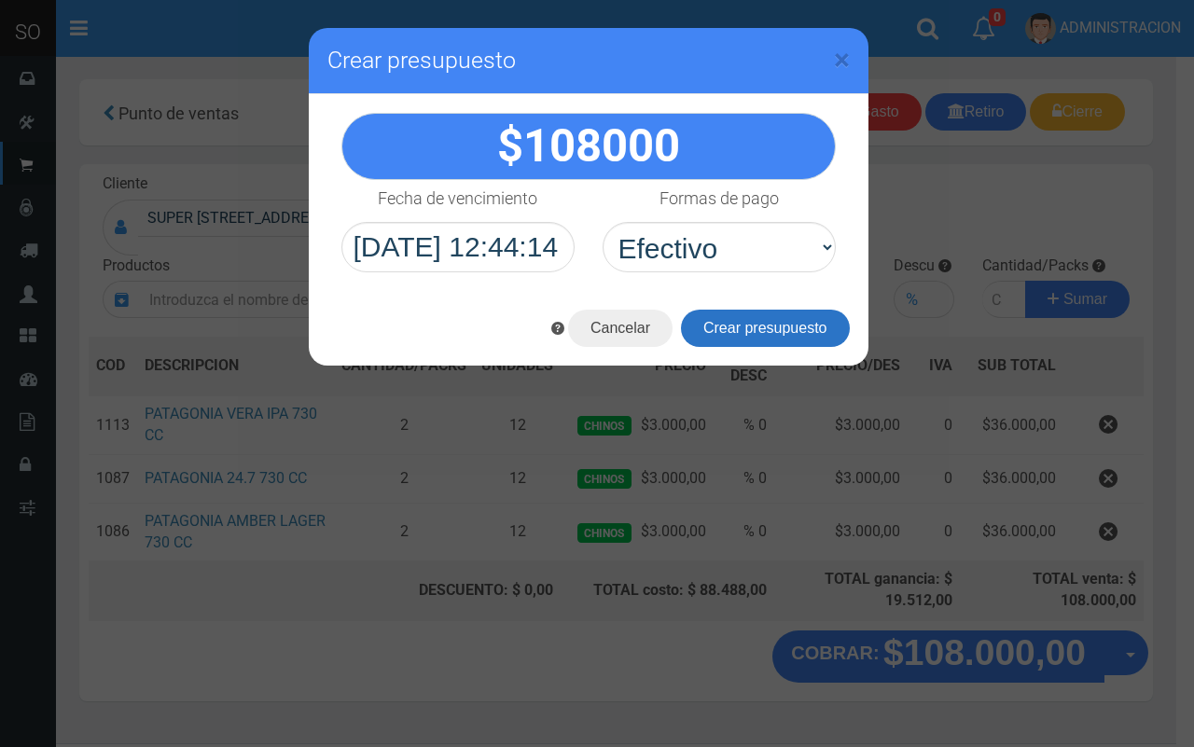
click at [747, 311] on button "Crear presupuesto" at bounding box center [765, 328] width 169 height 37
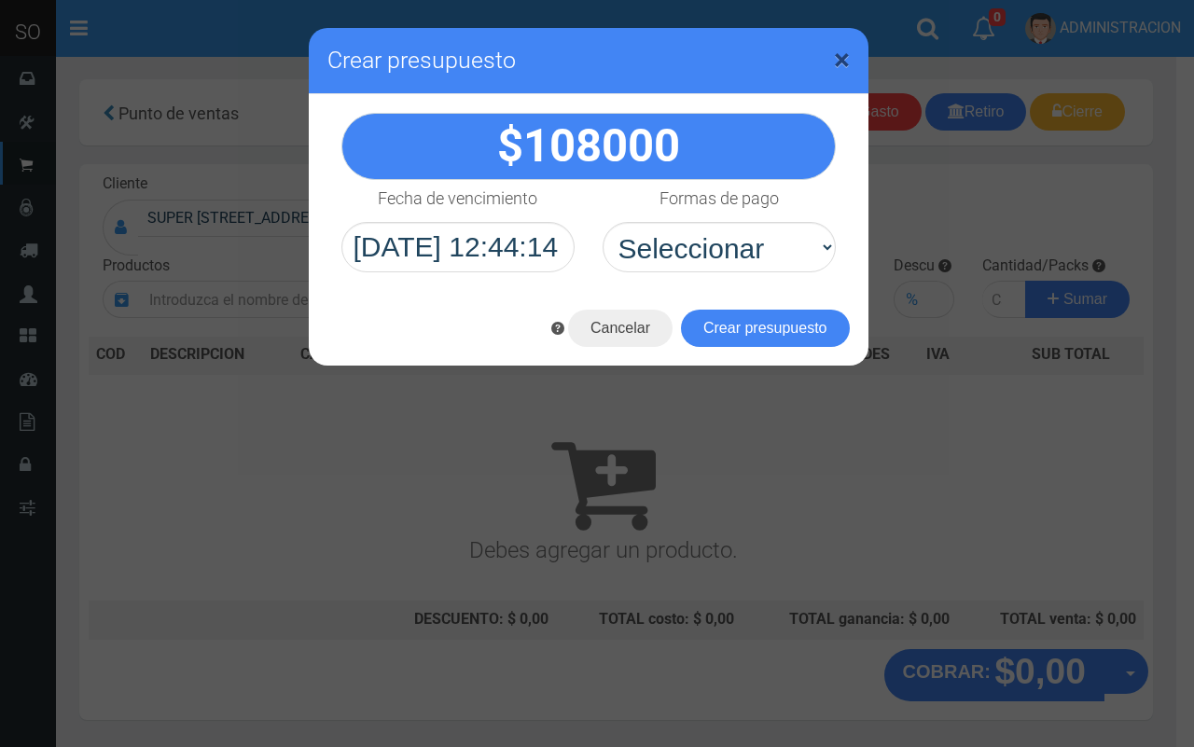
click at [845, 52] on span "×" at bounding box center [842, 59] width 16 height 35
